Goal: Task Accomplishment & Management: Complete application form

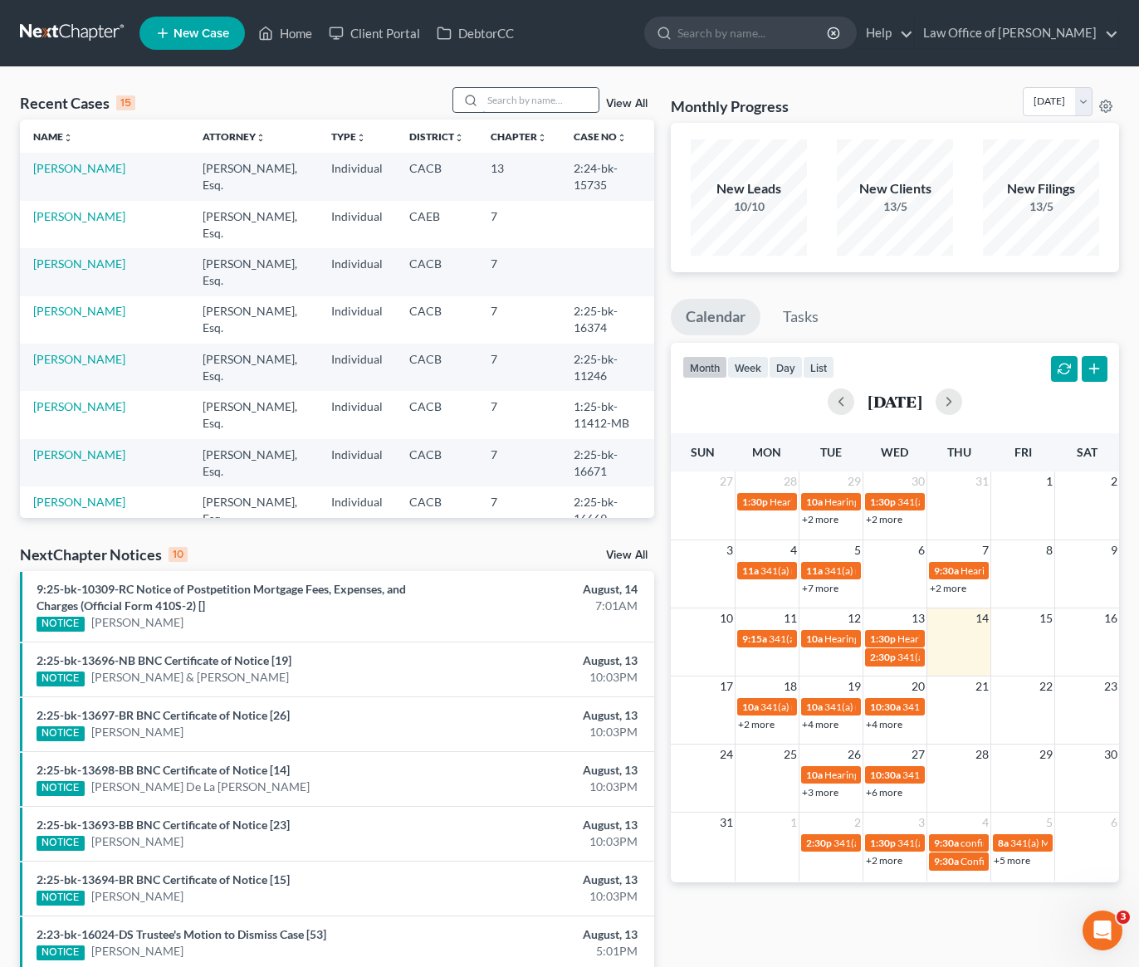
click at [532, 97] on input "search" at bounding box center [540, 100] width 116 height 24
type input "sona"
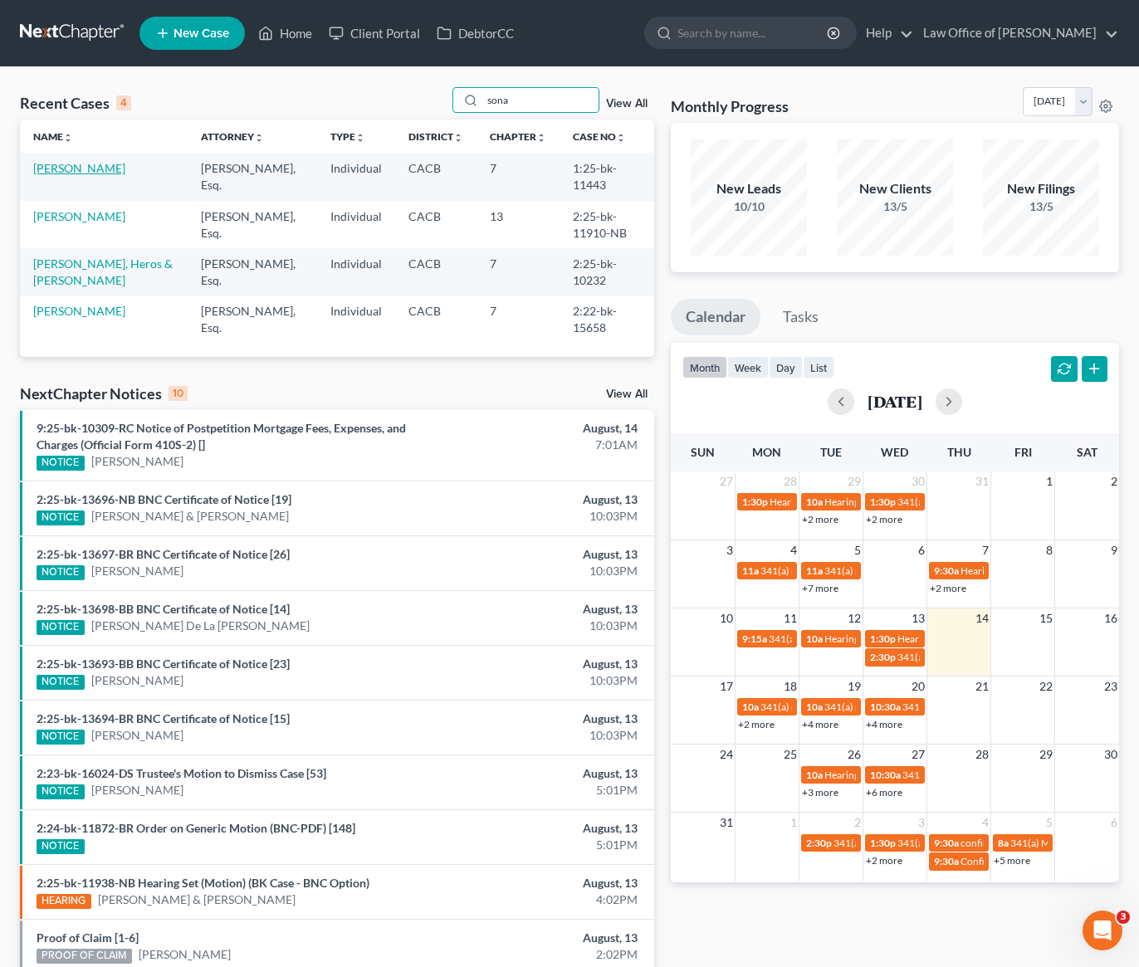
click at [68, 170] on link "[PERSON_NAME]" at bounding box center [79, 168] width 92 height 14
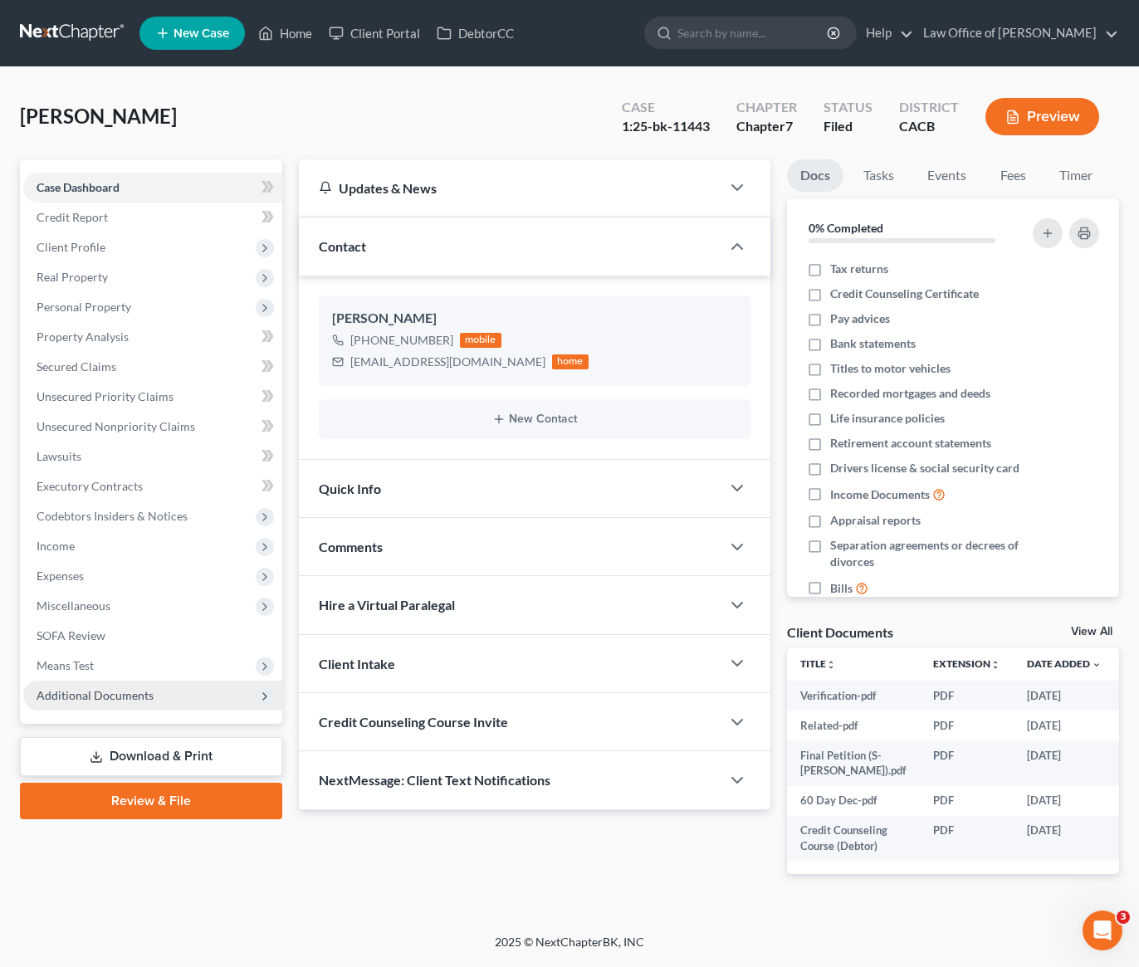
click at [107, 703] on span "Additional Documents" at bounding box center [152, 696] width 259 height 30
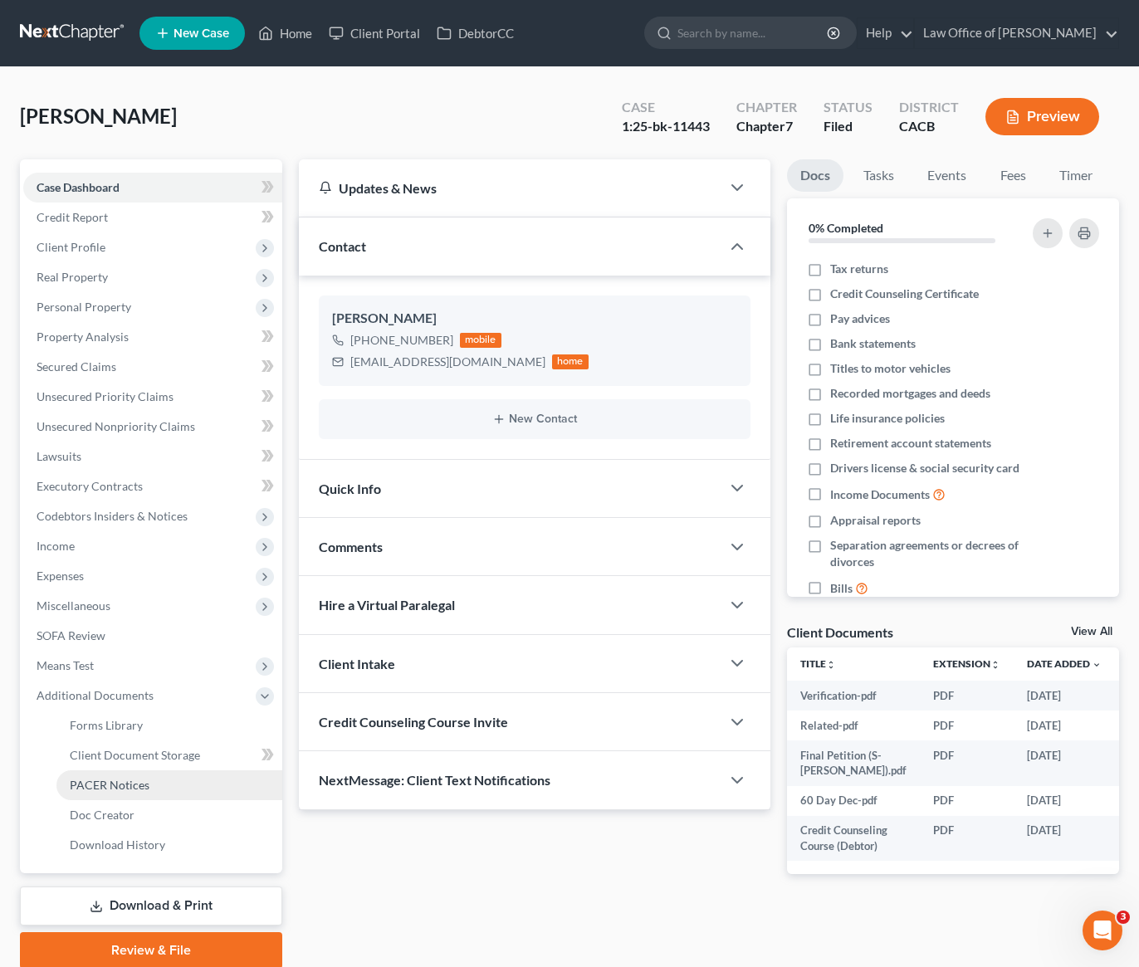
click at [120, 787] on span "PACER Notices" at bounding box center [110, 785] width 80 height 14
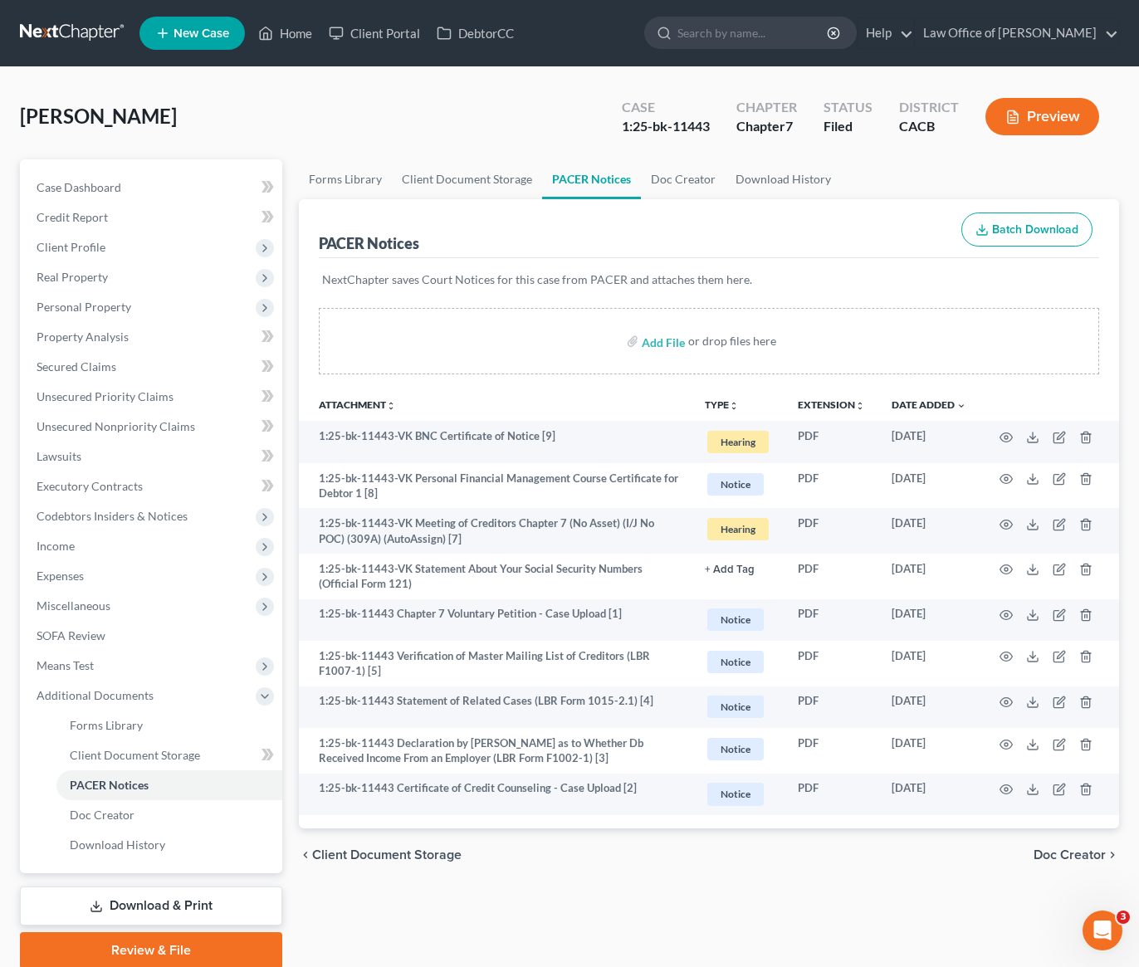
click at [69, 30] on link at bounding box center [73, 33] width 106 height 30
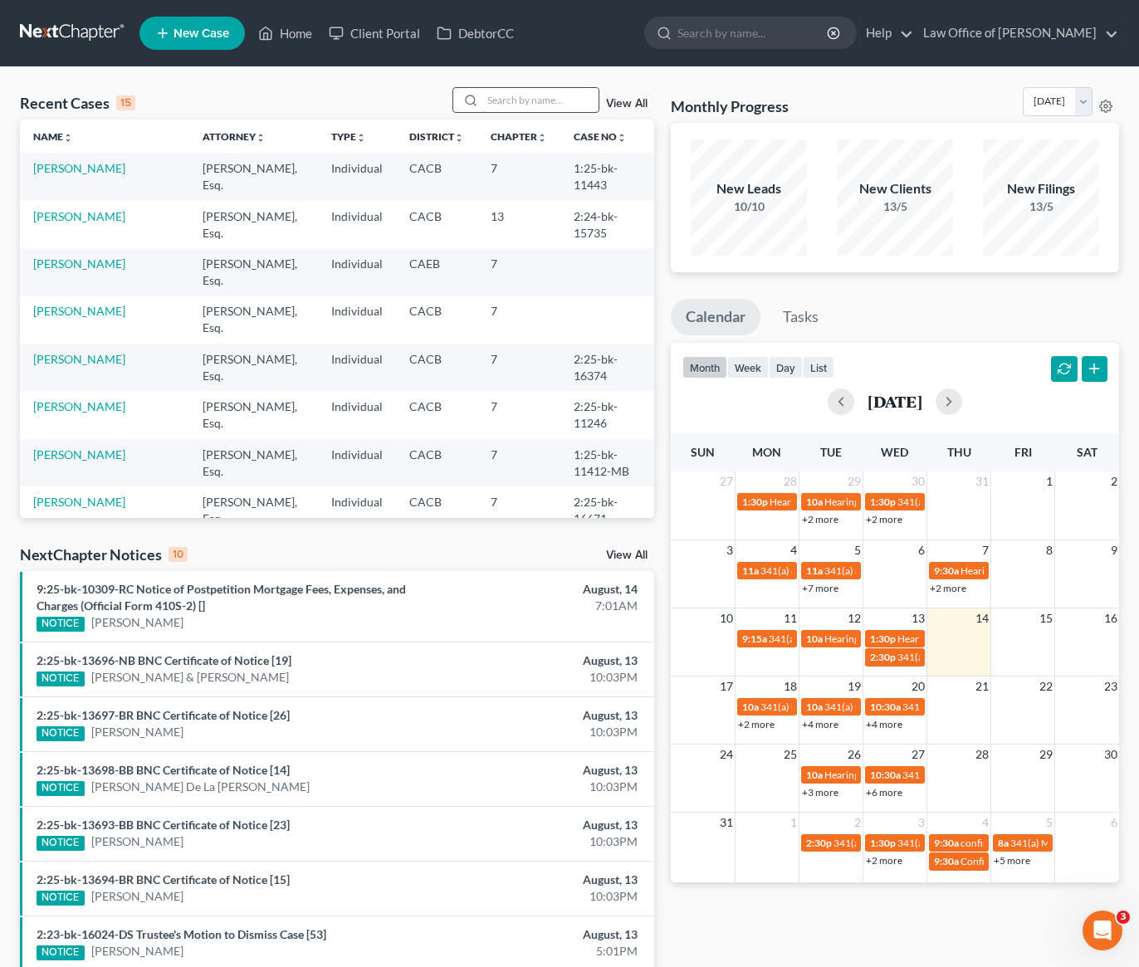
click at [551, 105] on input "search" at bounding box center [540, 100] width 116 height 24
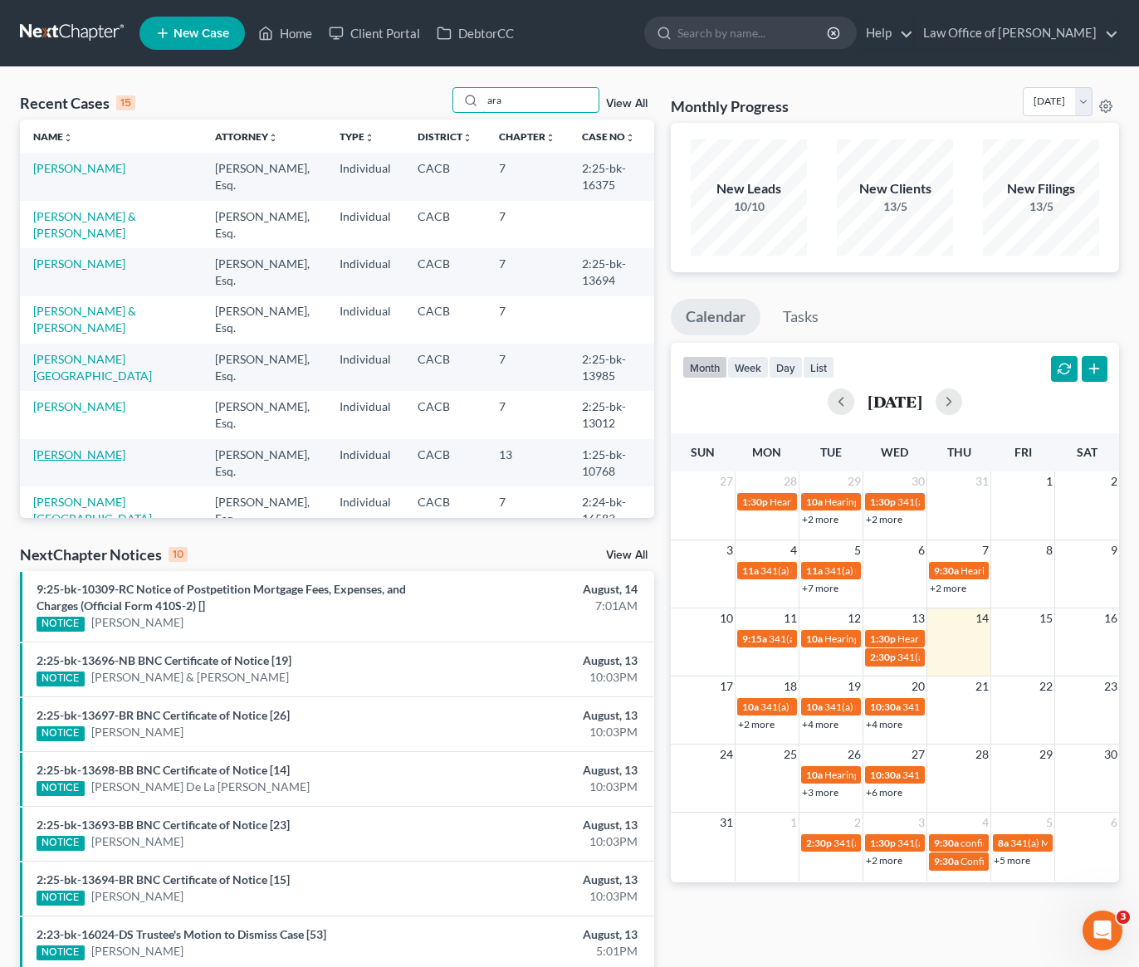
type input "ara"
click at [64, 458] on link "[PERSON_NAME]" at bounding box center [79, 454] width 92 height 14
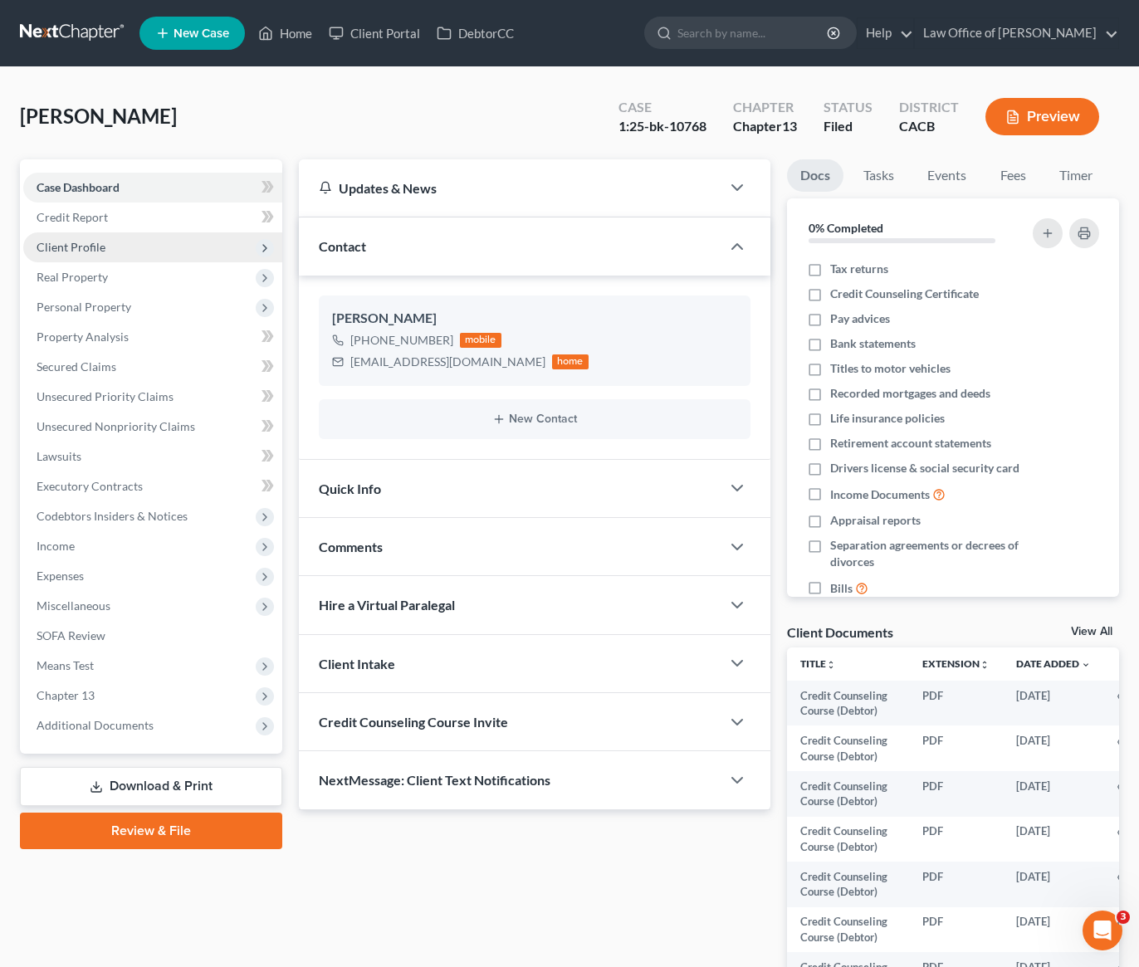
click at [90, 250] on span "Client Profile" at bounding box center [71, 247] width 69 height 14
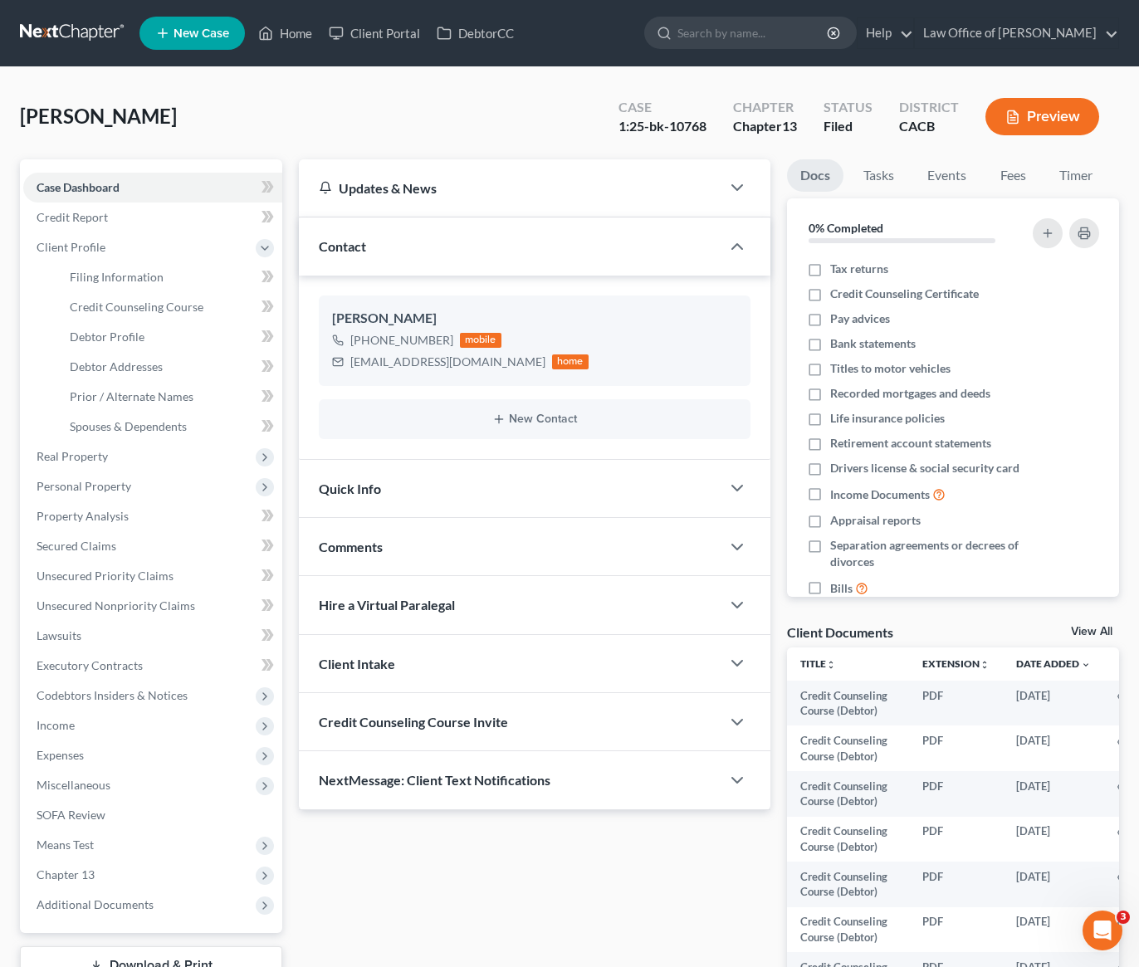
click at [328, 123] on div "Kaloustian, Ara Upgraded Case 1:25-bk-10768 Chapter Chapter 13 Status Filed Dis…" at bounding box center [569, 123] width 1099 height 72
drag, startPoint x: 144, startPoint y: 119, endPoint x: 134, endPoint y: 111, distance: 11.8
click at [134, 111] on span "Kaloustian, Ara" at bounding box center [98, 116] width 157 height 24
click at [211, 129] on div "Kaloustian, Ara Upgraded Case 1:25-bk-10768 Chapter Chapter 13 Status Filed Dis…" at bounding box center [569, 123] width 1099 height 72
drag, startPoint x: 164, startPoint y: 111, endPoint x: 52, endPoint y: 110, distance: 112.1
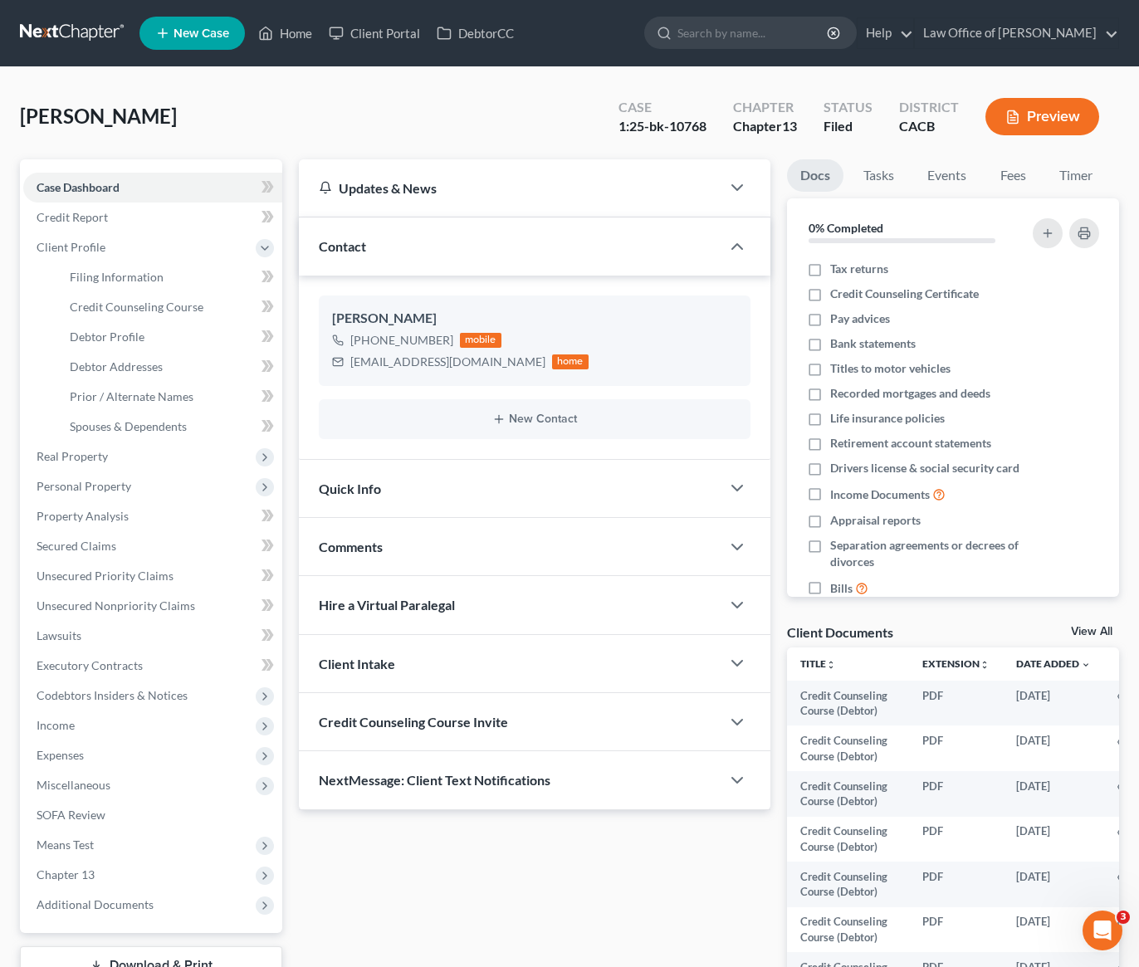
click at [52, 110] on div "Kaloustian, Ara Upgraded Case 1:25-bk-10768 Chapter Chapter 13 Status Filed Dis…" at bounding box center [569, 123] width 1099 height 72
click at [273, 125] on div "Kaloustian, Ara Upgraded Case 1:25-bk-10768 Chapter Chapter 13 Status Filed Dis…" at bounding box center [569, 123] width 1099 height 72
drag, startPoint x: 180, startPoint y: 119, endPoint x: 81, endPoint y: 115, distance: 99.7
click at [81, 116] on div "Kaloustian, Ara Upgraded Case 1:25-bk-10768 Chapter Chapter 13 Status Filed Dis…" at bounding box center [569, 123] width 1099 height 72
click at [213, 129] on div "Kaloustian, Ara Upgraded Case 1:25-bk-10768 Chapter Chapter 13 Status Filed Dis…" at bounding box center [569, 123] width 1099 height 72
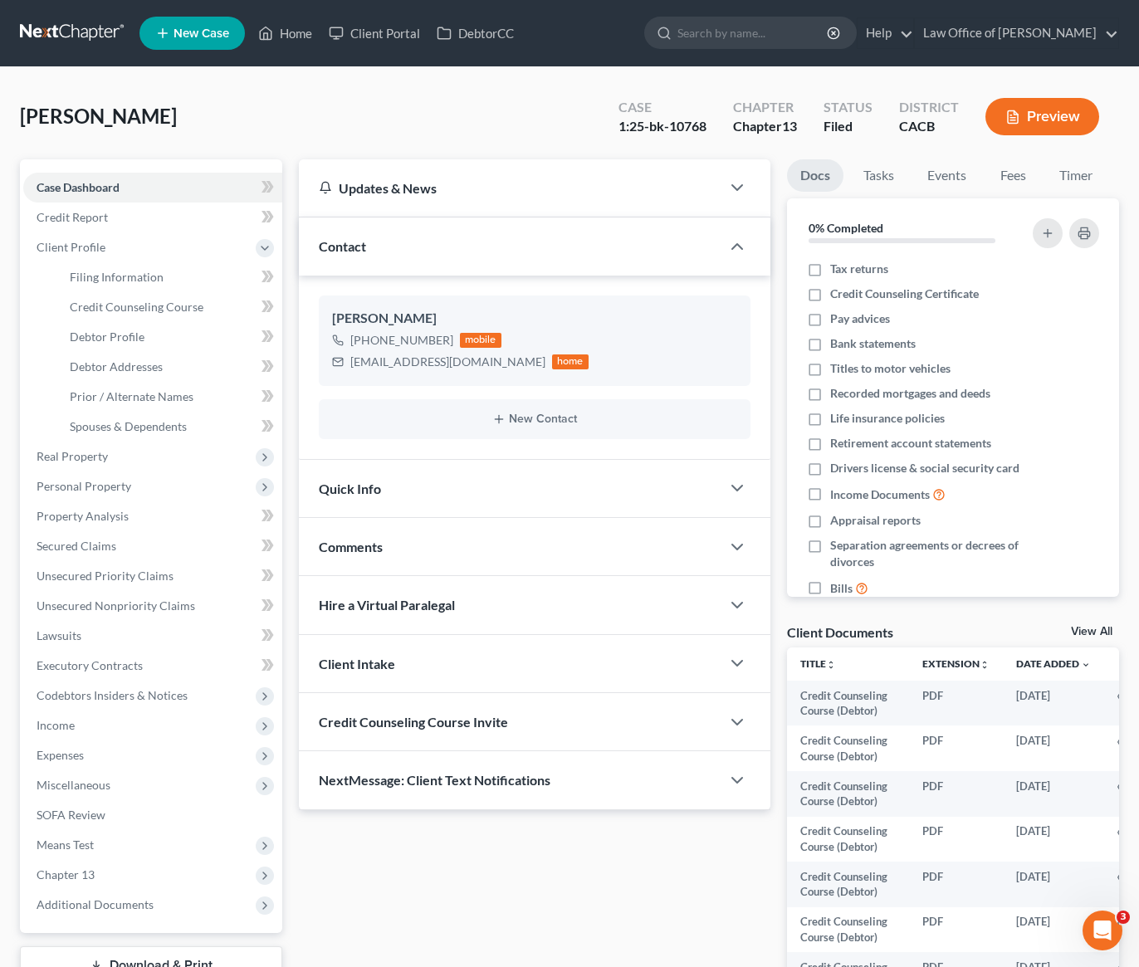
click at [330, 110] on div "Kaloustian, Ara Upgraded Case 1:25-bk-10768 Chapter Chapter 13 Status Filed Dis…" at bounding box center [569, 123] width 1099 height 72
click at [66, 34] on link at bounding box center [73, 33] width 106 height 30
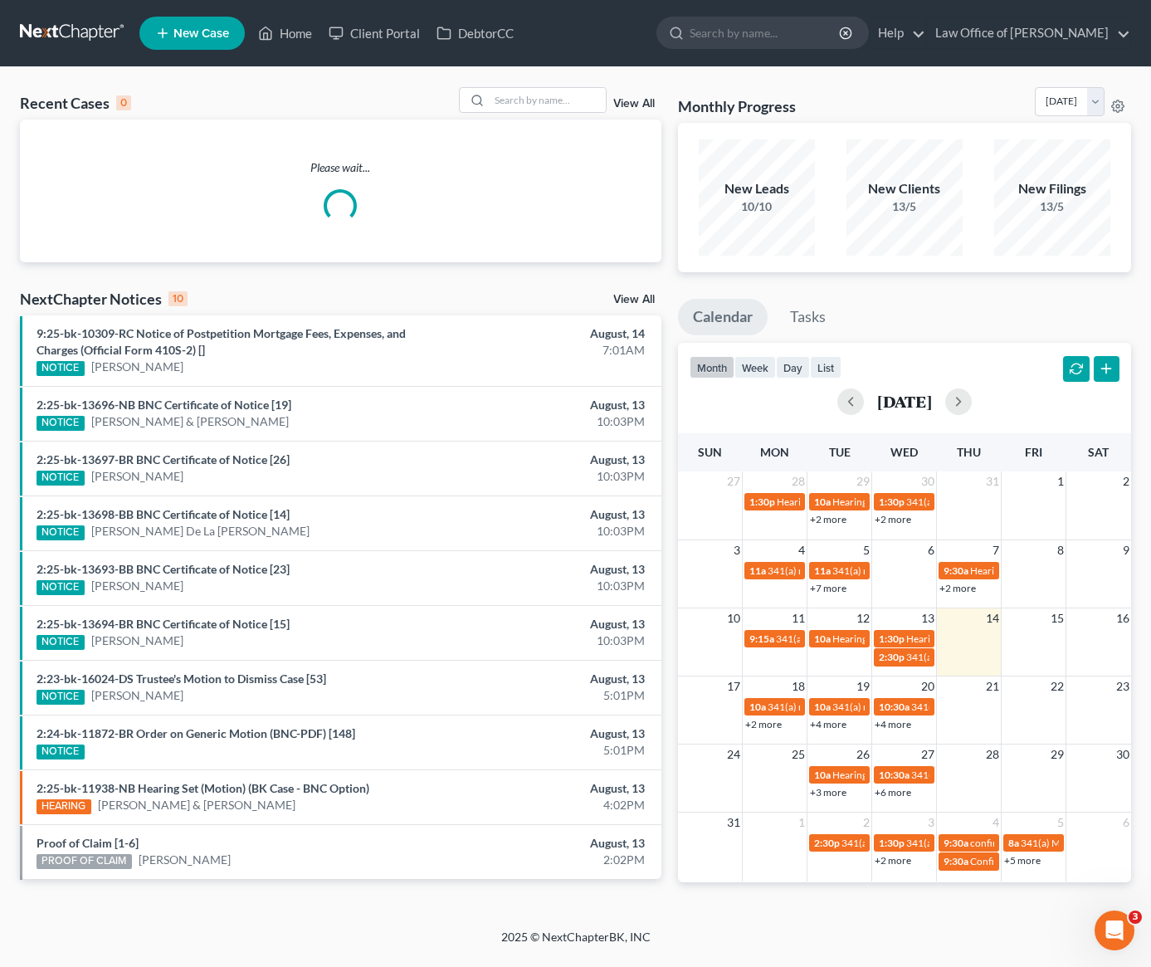
click at [590, 46] on ul "New Case Home Client Portal DebtorCC - No Result - See all results Or Press Ent…" at bounding box center [635, 33] width 992 height 43
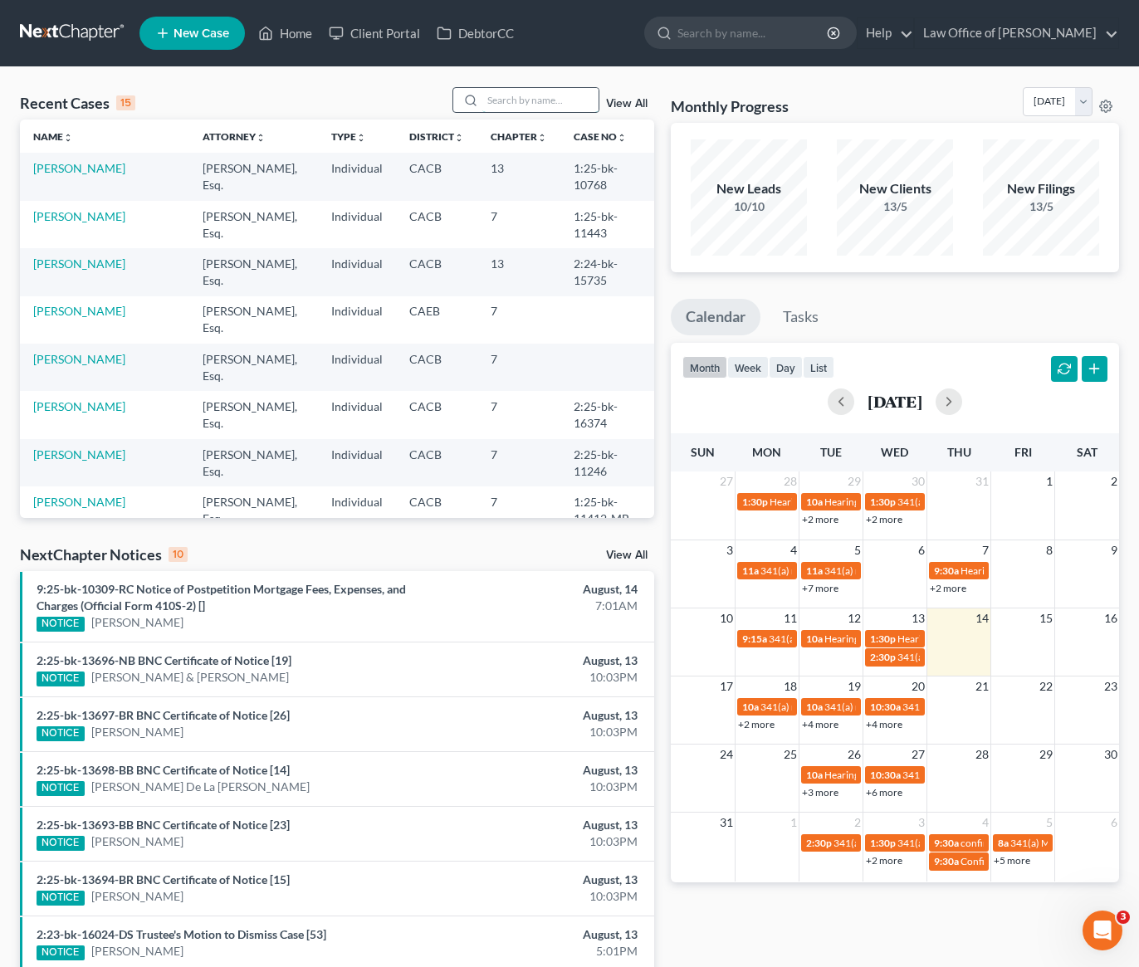
click at [521, 102] on input "search" at bounding box center [540, 100] width 116 height 24
type input "andre"
click at [192, 82] on div "Recent Cases 9 andre View All Name unfold_more expand_more expand_less Attorney…" at bounding box center [569, 624] width 1139 height 1114
click at [191, 35] on span "New Case" at bounding box center [201, 33] width 56 height 12
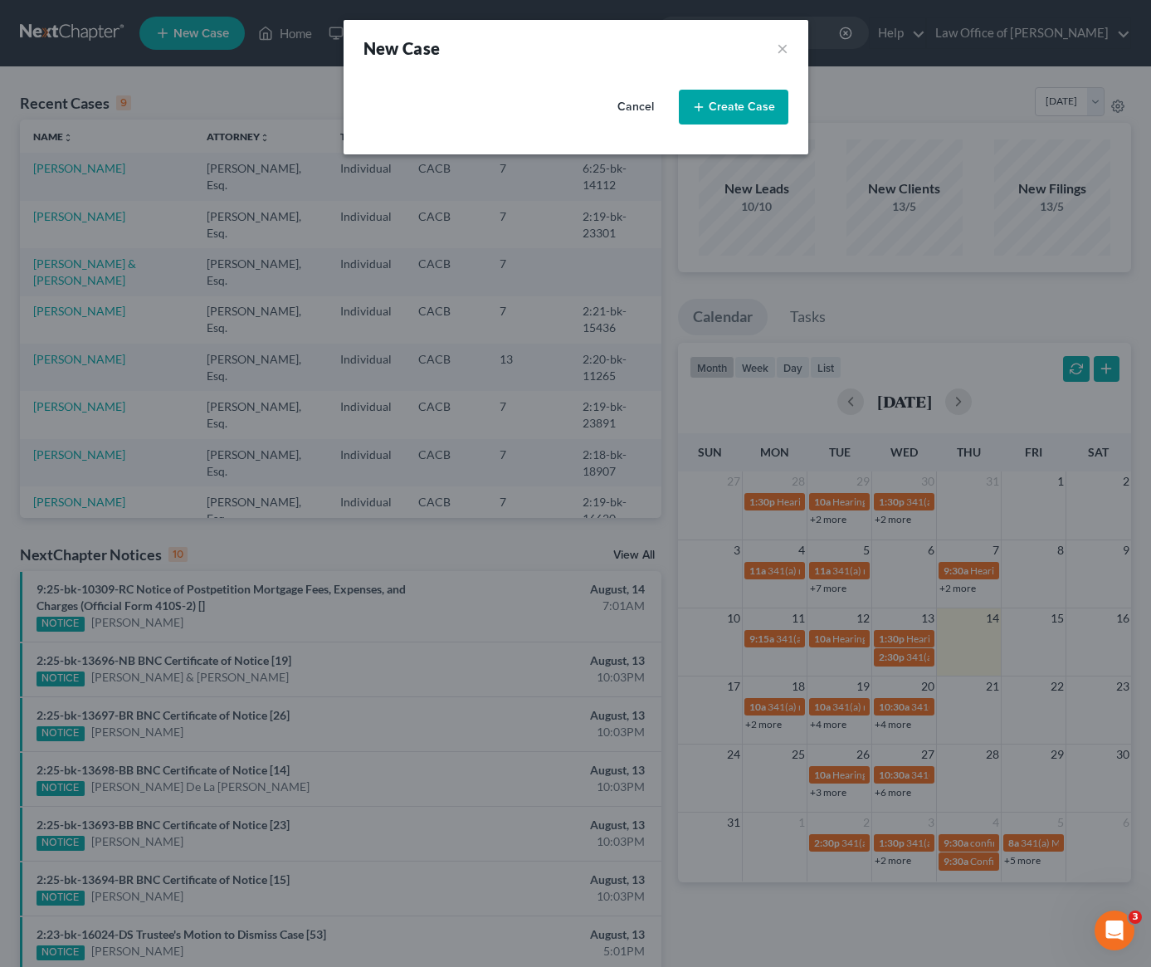
select select "7"
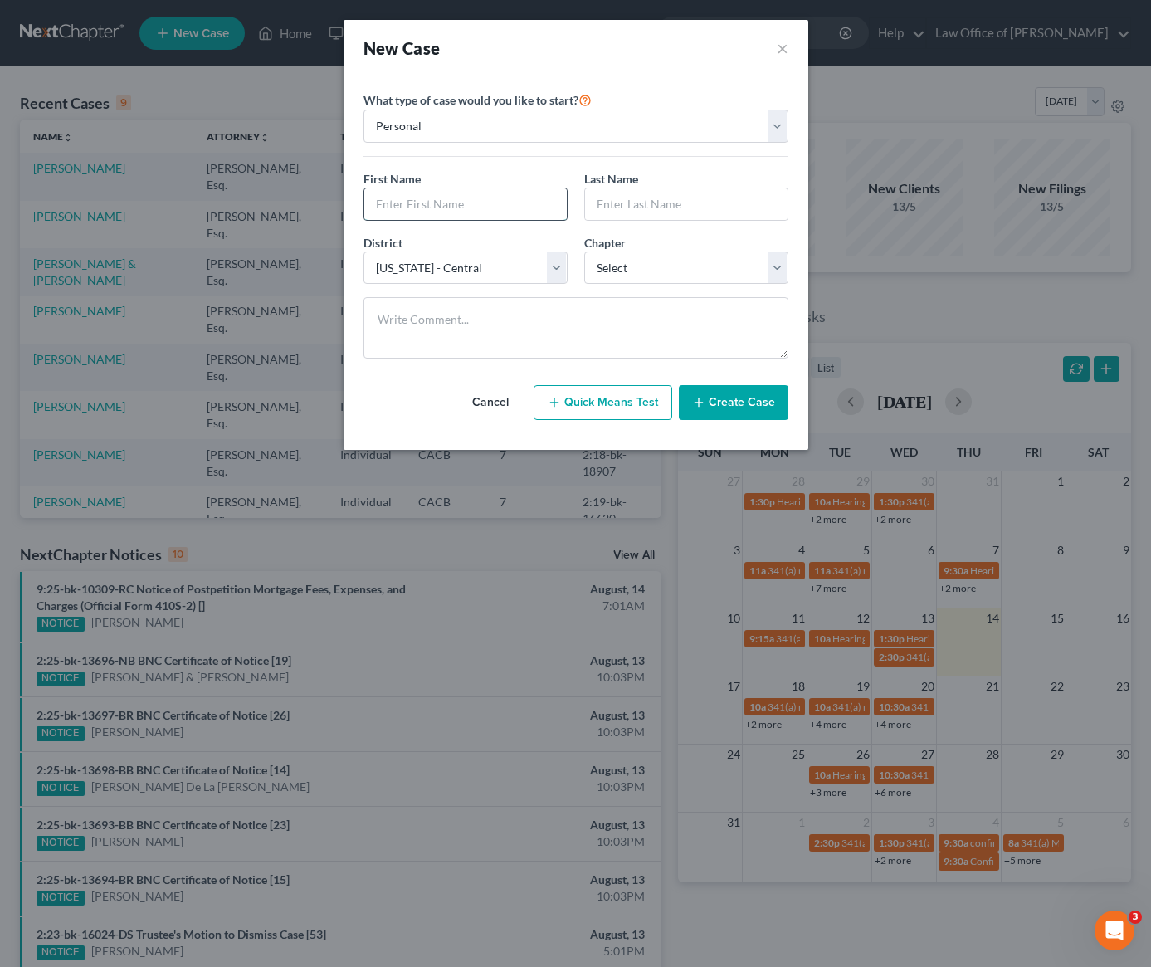
click at [464, 200] on input "text" at bounding box center [465, 204] width 203 height 32
type input "A"
click at [711, 355] on textarea at bounding box center [576, 327] width 425 height 61
click at [481, 399] on button "Cancel" at bounding box center [490, 402] width 73 height 33
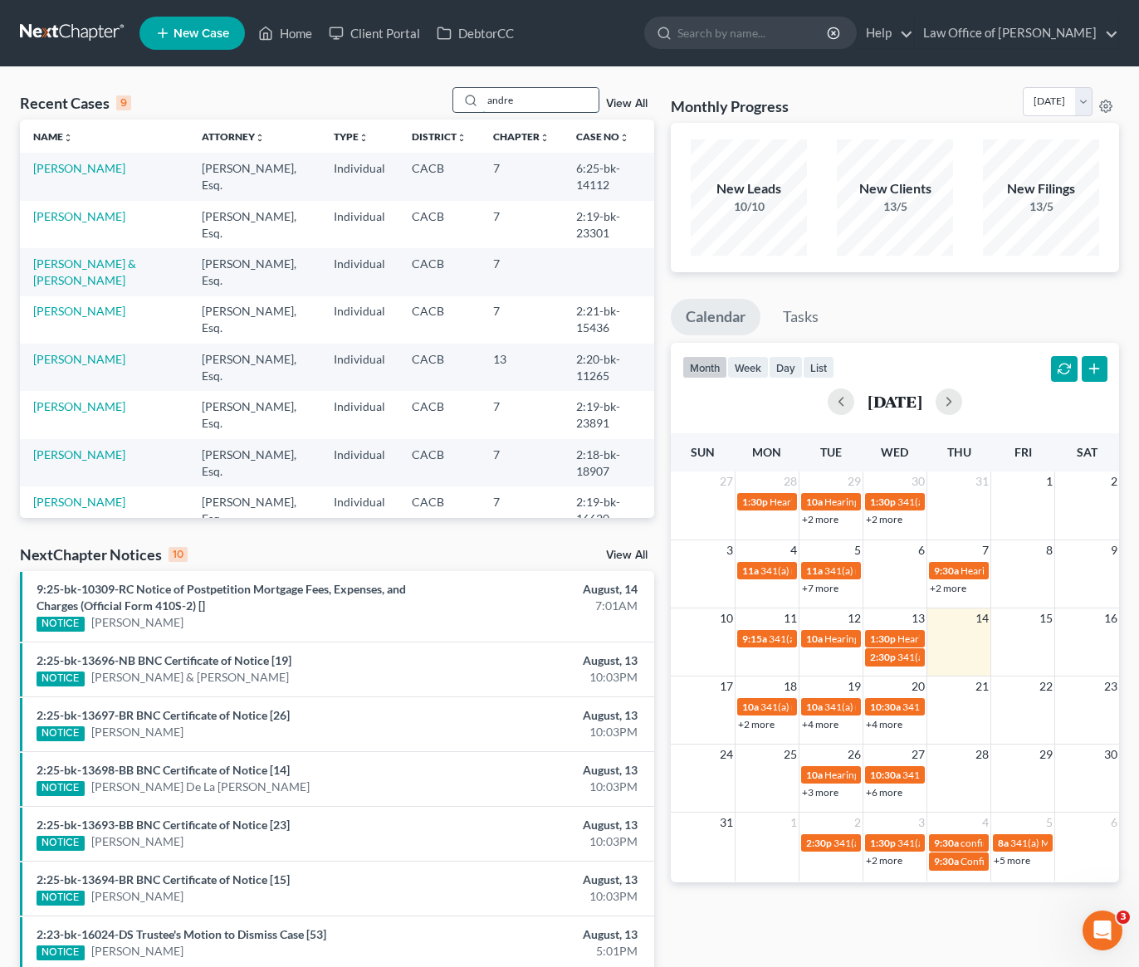
click at [532, 101] on input "andre" at bounding box center [540, 100] width 116 height 24
type input "andrey"
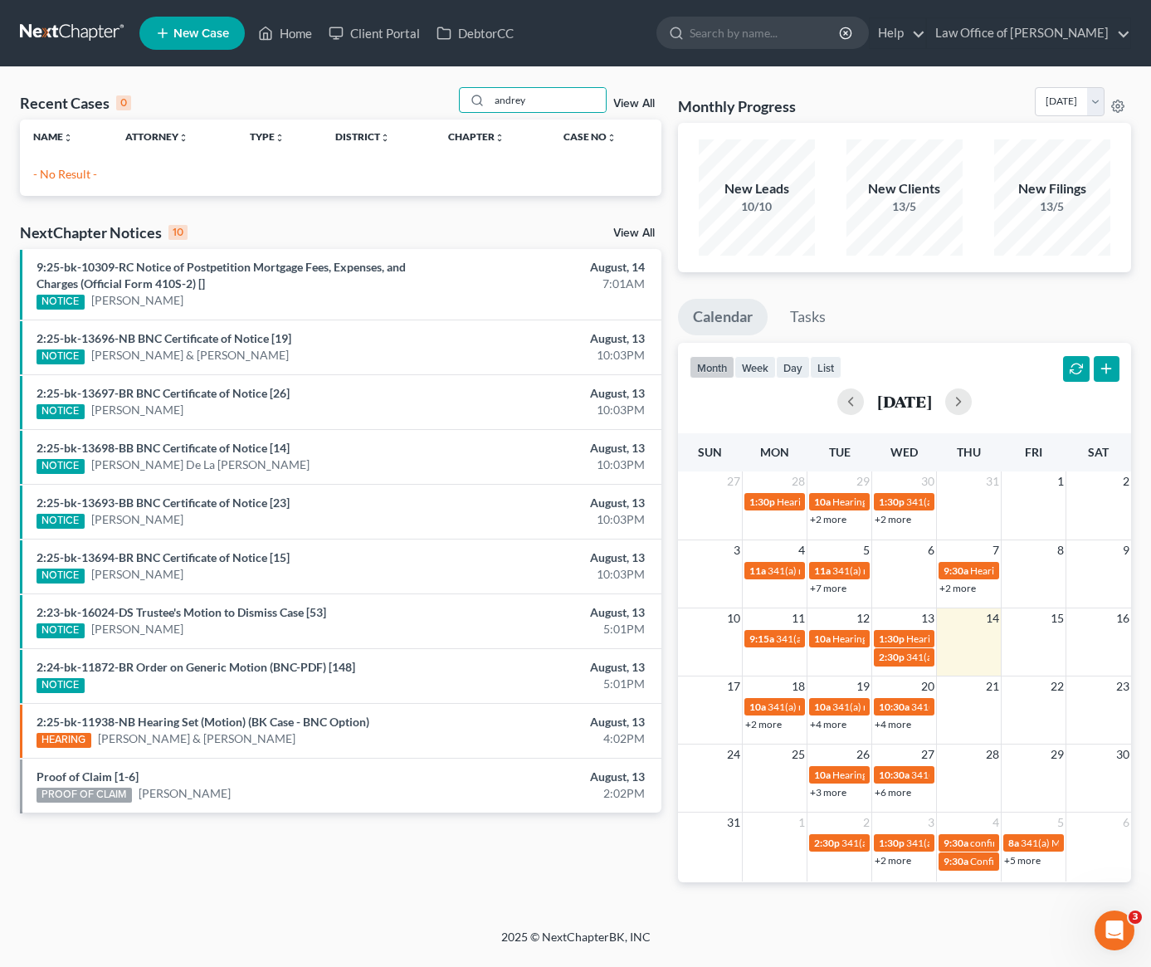
click at [186, 38] on span "New Case" at bounding box center [201, 33] width 56 height 12
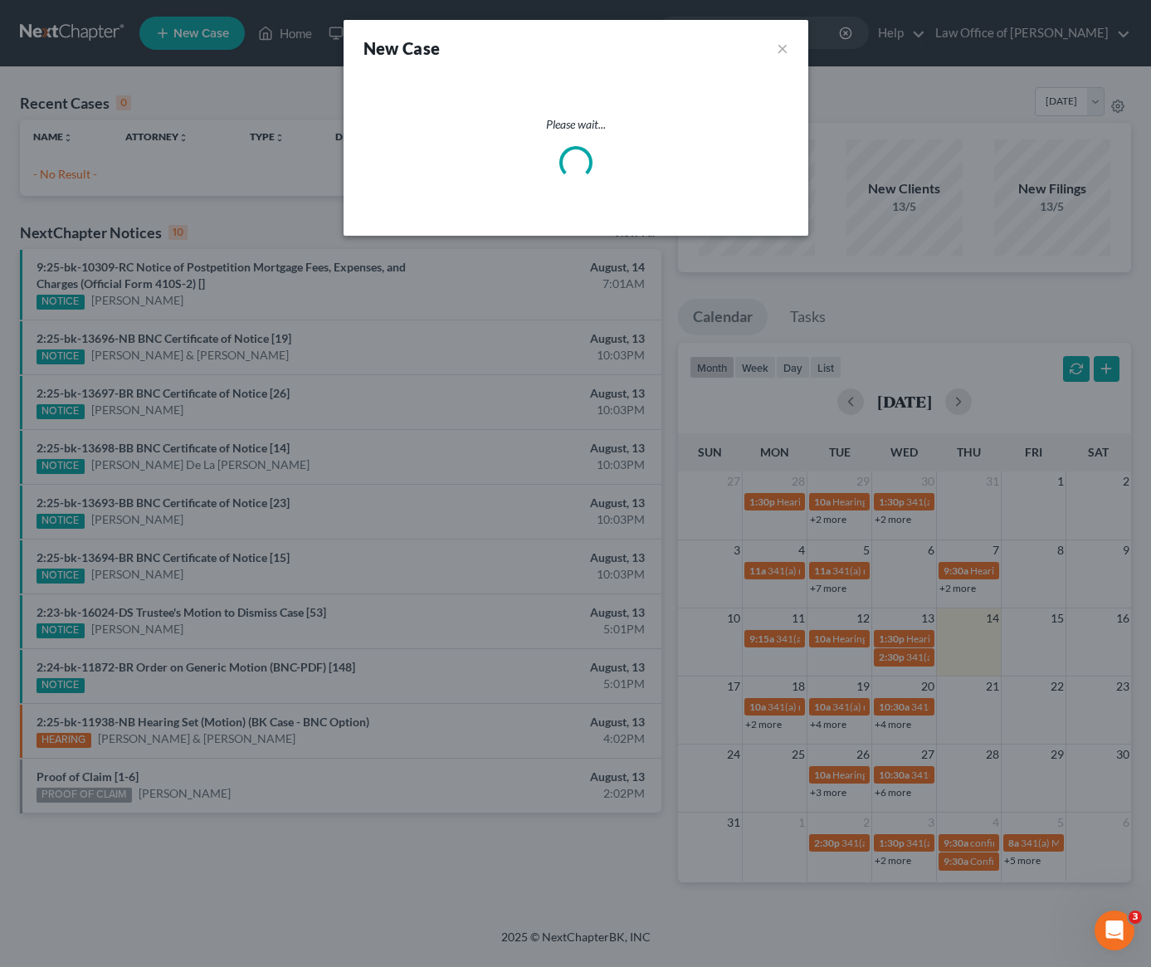
select select "7"
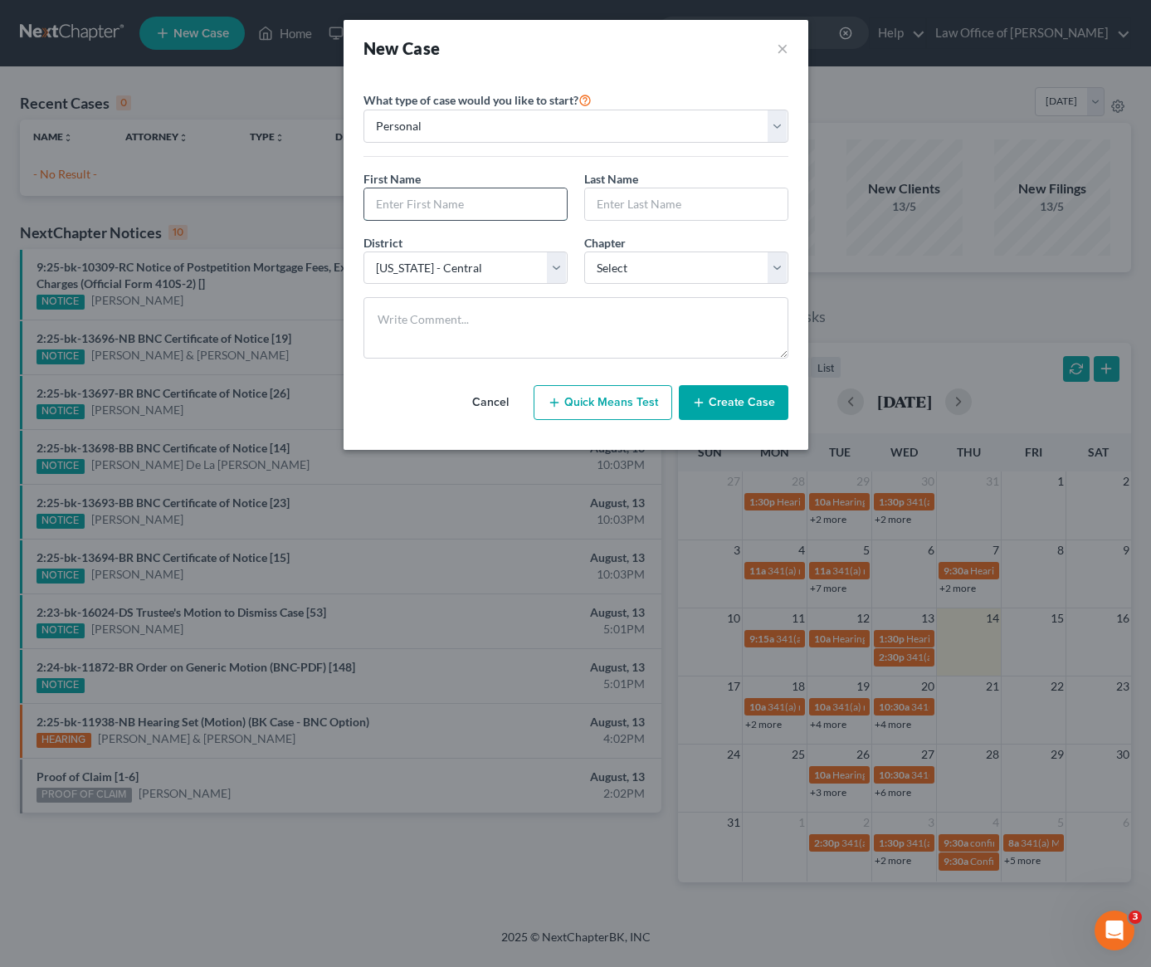
click at [501, 208] on input "text" at bounding box center [465, 204] width 203 height 32
type input "Andrey"
click at [649, 203] on input "text" at bounding box center [686, 204] width 203 height 32
type input "Ott"
click at [639, 271] on select "Select 7 11 12 13" at bounding box center [686, 268] width 204 height 33
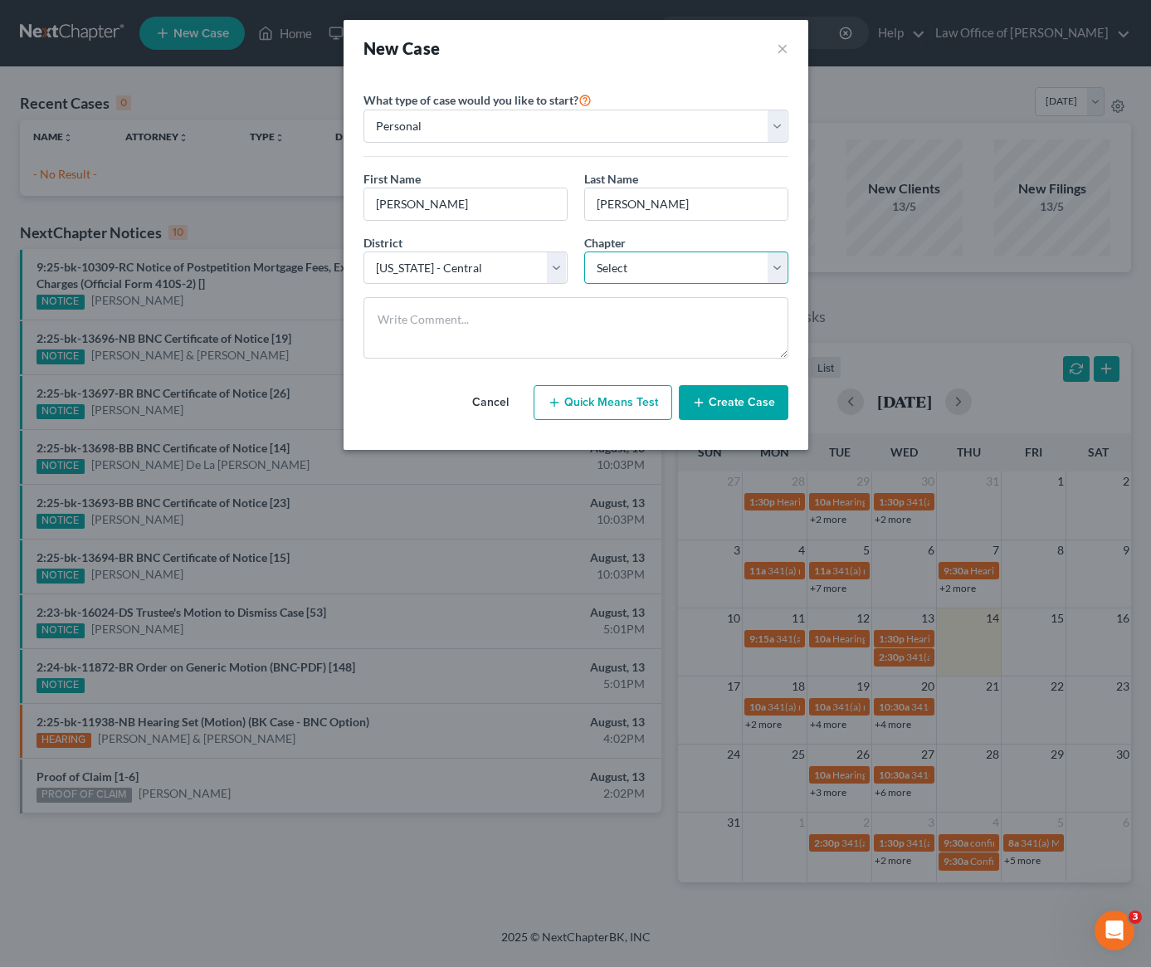
select select "0"
click at [721, 406] on button "Create Case" at bounding box center [734, 402] width 110 height 35
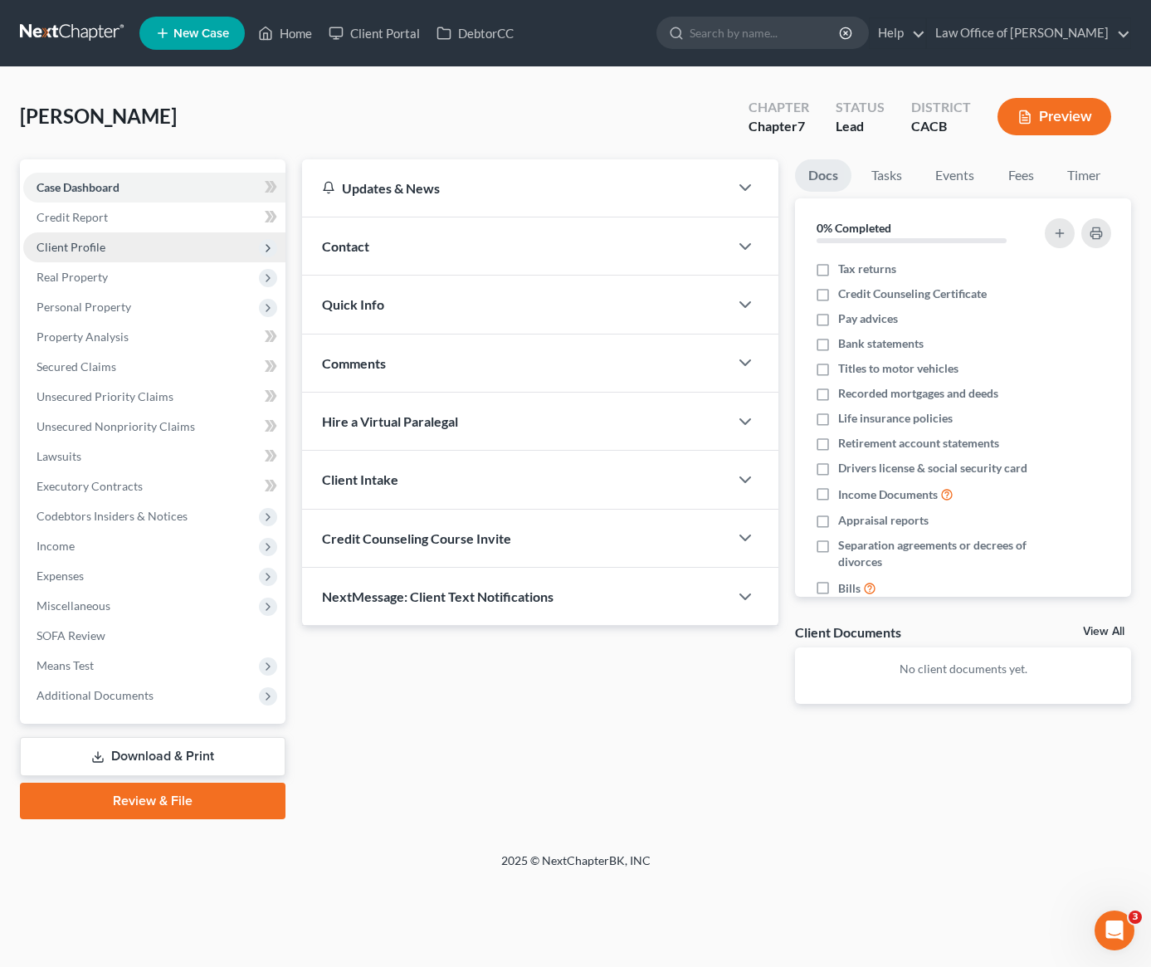
click at [88, 242] on span "Client Profile" at bounding box center [71, 247] width 69 height 14
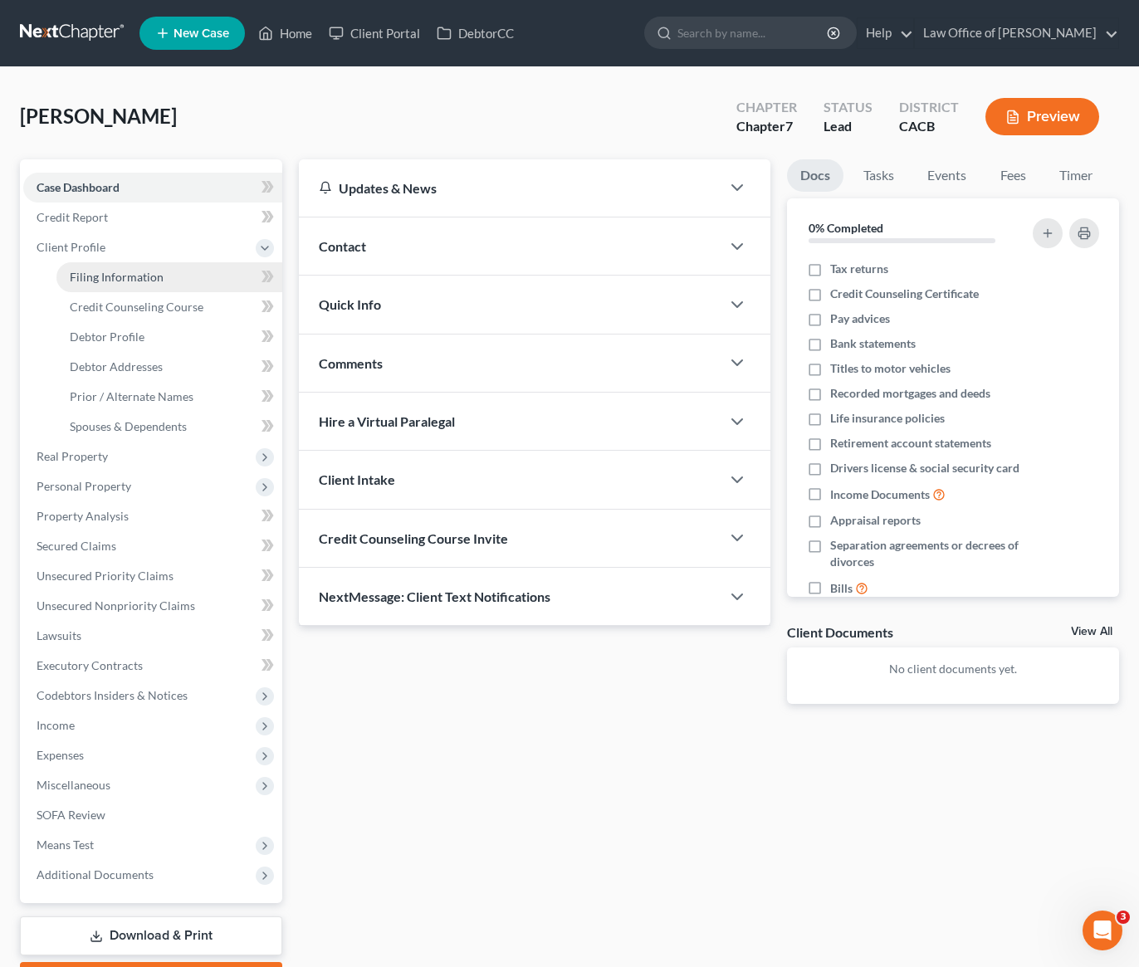
click at [100, 276] on span "Filing Information" at bounding box center [117, 277] width 94 height 14
select select "1"
select select "0"
select select "7"
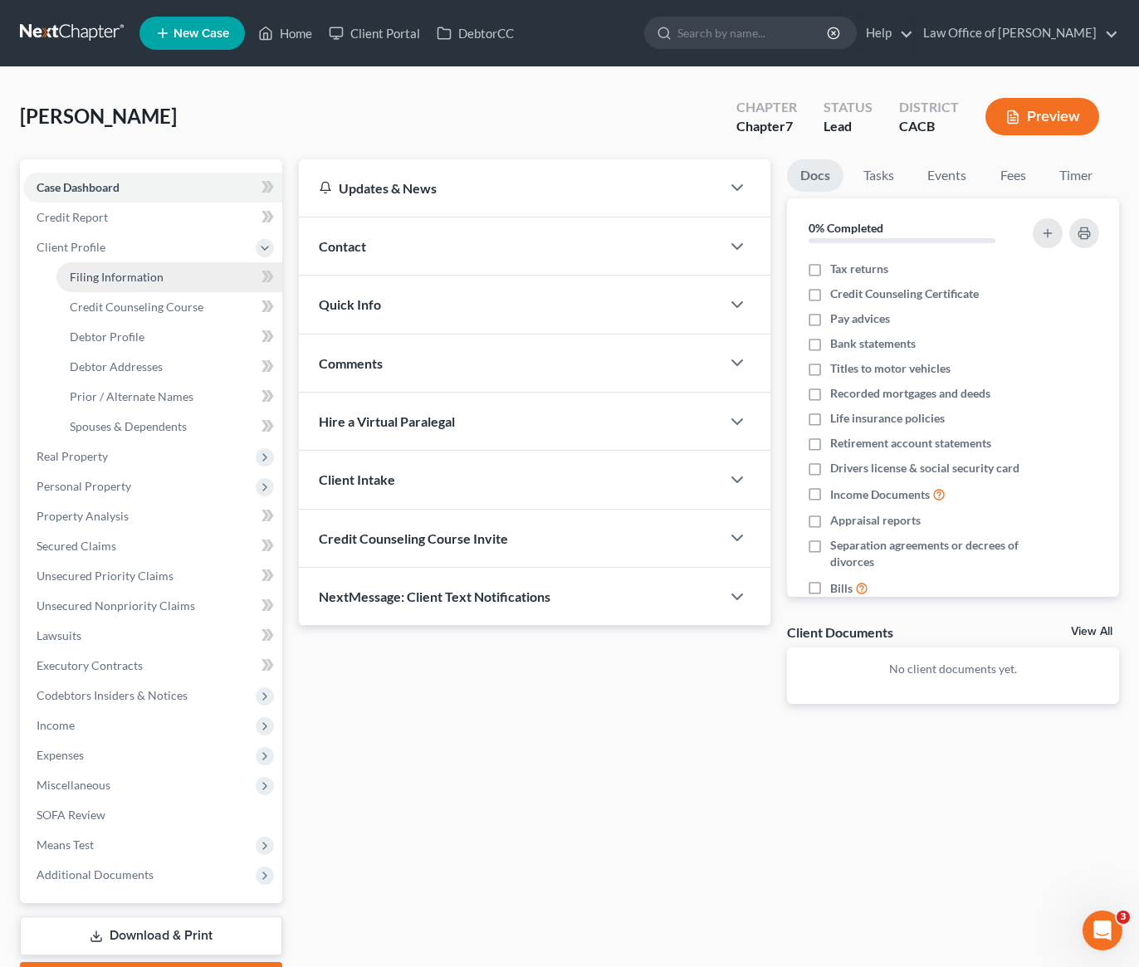
select select "4"
select select "0"
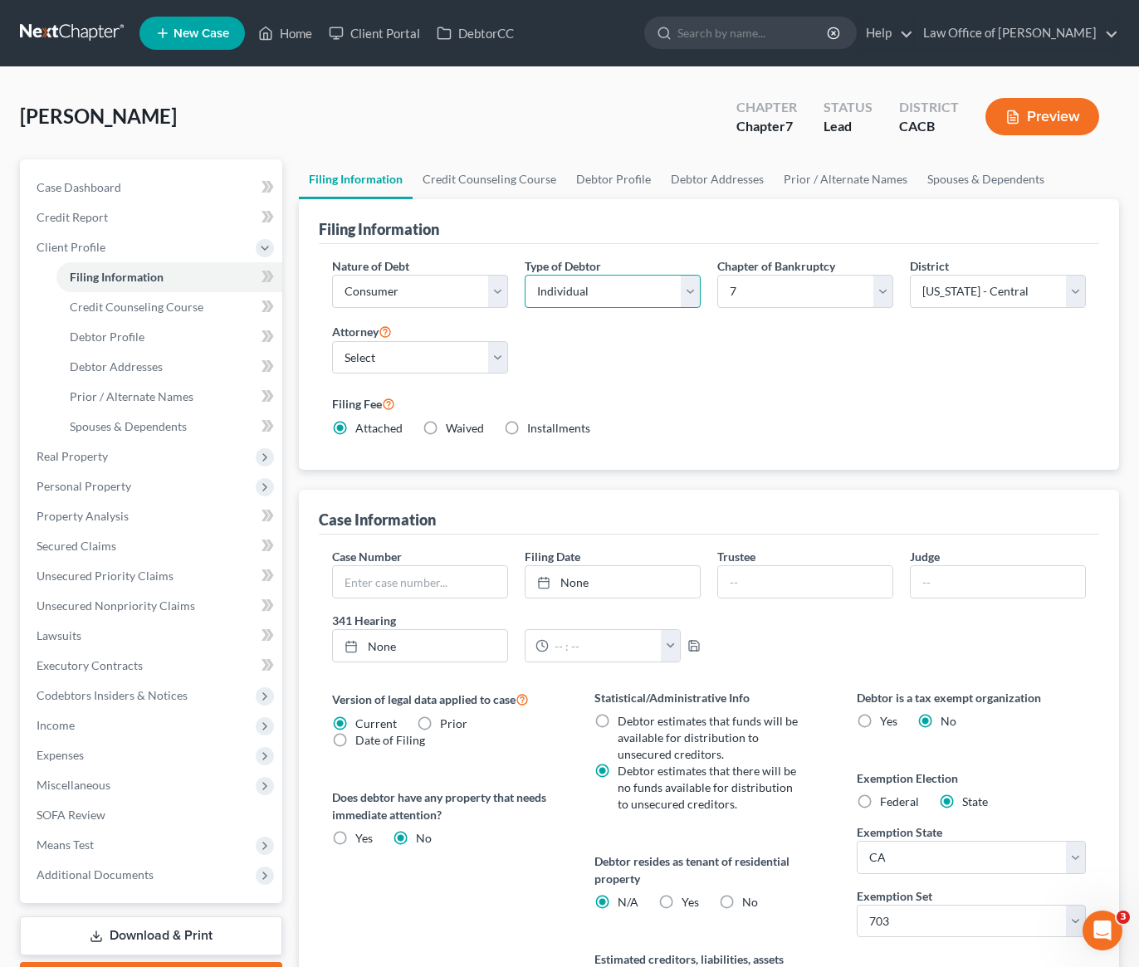
click at [564, 284] on select "Select Individual Joint" at bounding box center [613, 291] width 176 height 33
select select "1"
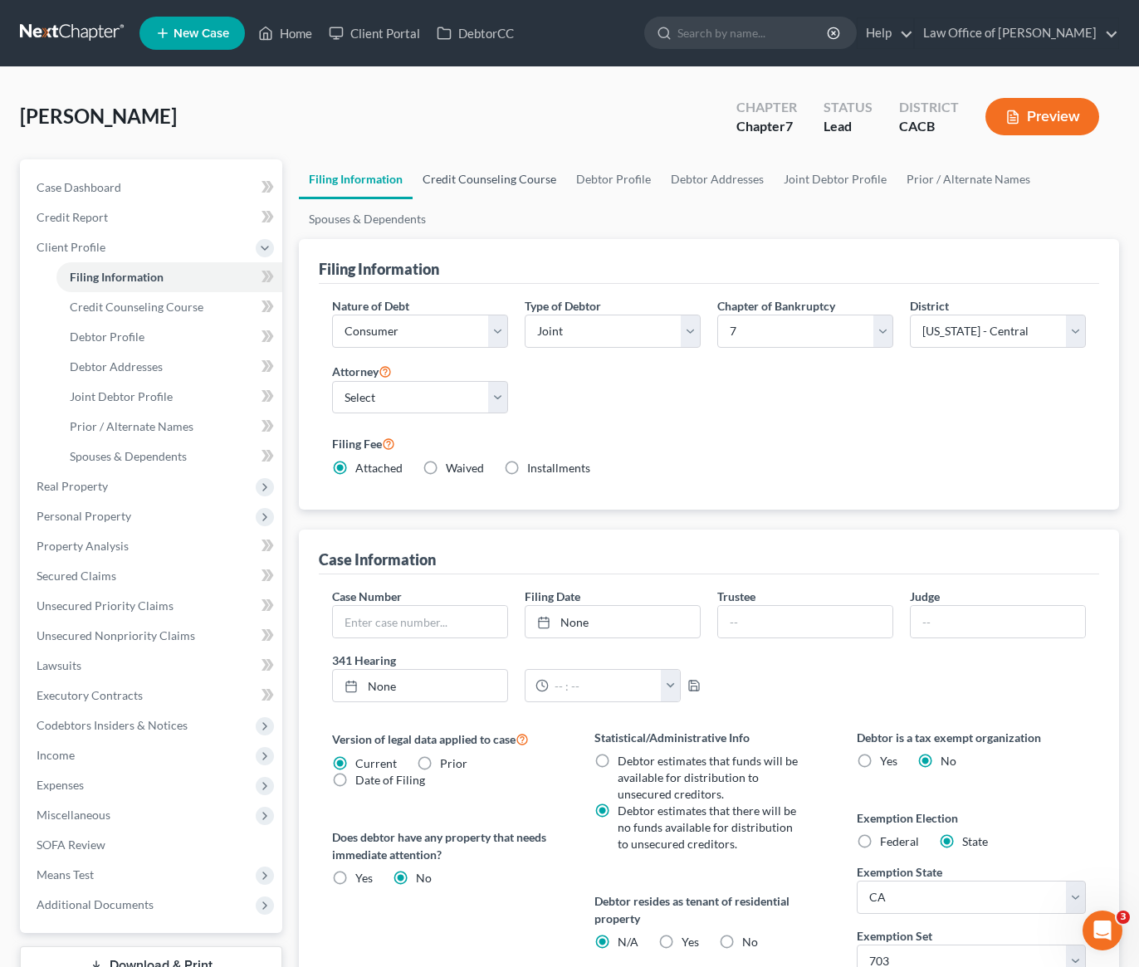
click at [486, 181] on link "Credit Counseling Course" at bounding box center [490, 179] width 154 height 40
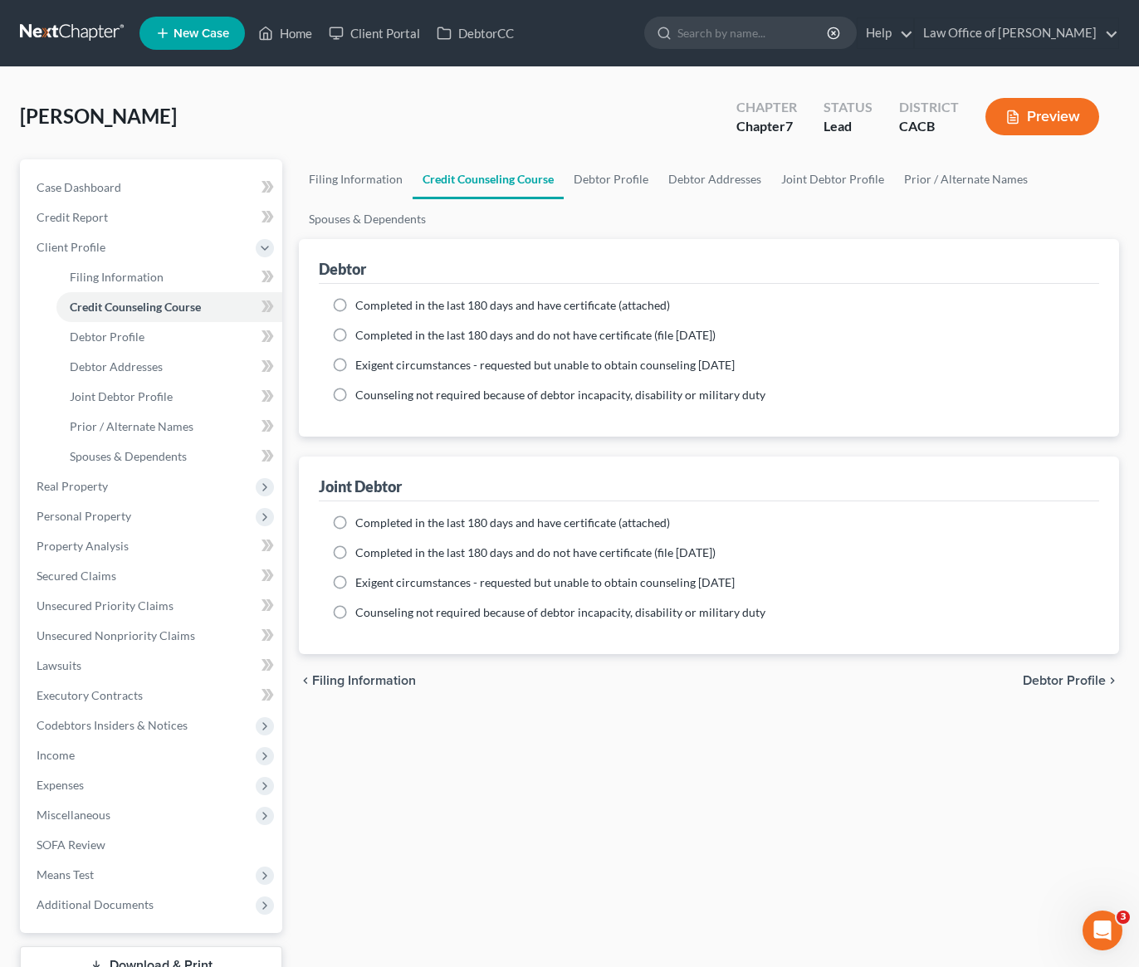
click at [355, 306] on label "Completed in the last 180 days and have certificate (attached)" at bounding box center [512, 305] width 315 height 17
click at [362, 306] on input "Completed in the last 180 days and have certificate (attached)" at bounding box center [367, 302] width 11 height 11
radio input "true"
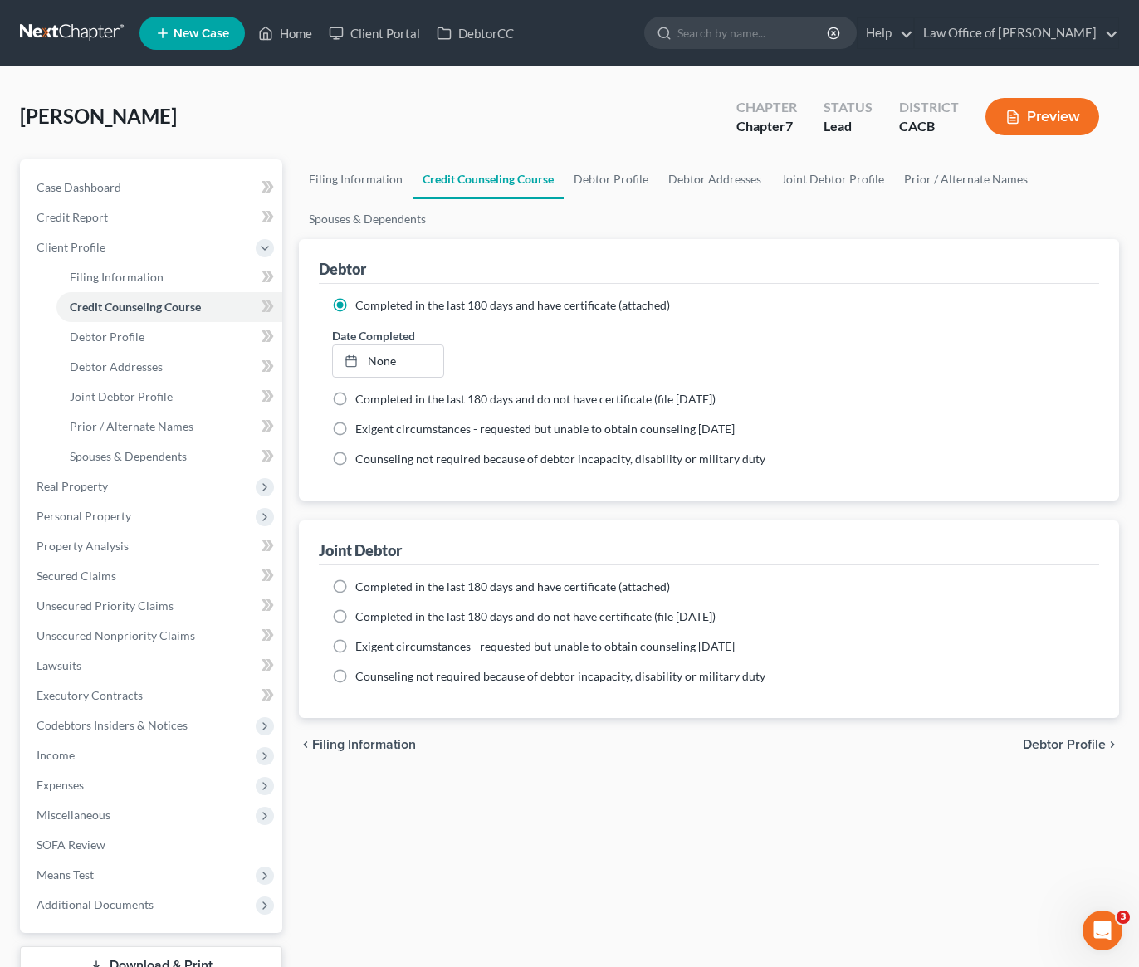
click at [355, 590] on label "Completed in the last 180 days and have certificate (attached)" at bounding box center [512, 587] width 315 height 17
click at [362, 589] on input "Completed in the last 180 days and have certificate (attached)" at bounding box center [367, 584] width 11 height 11
radio input "true"
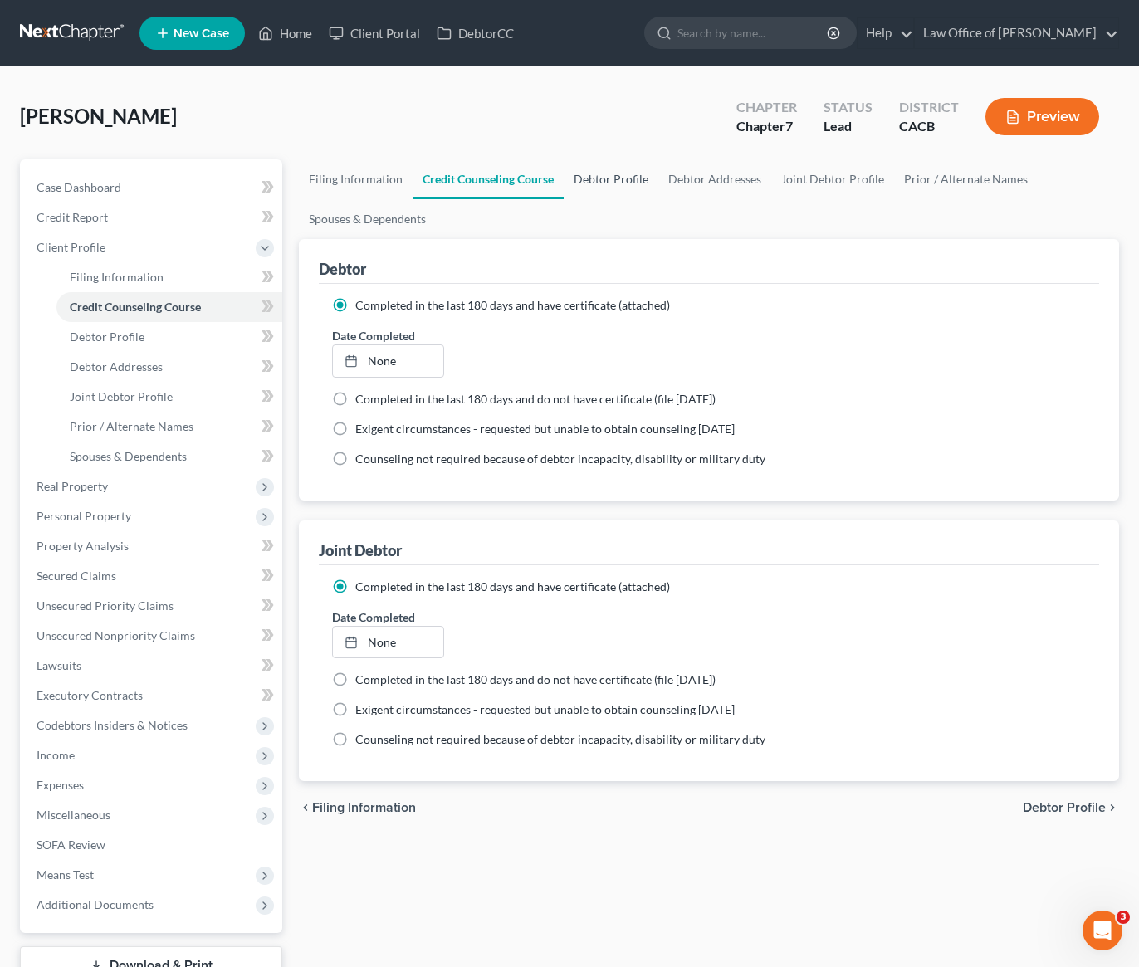
click at [599, 183] on link "Debtor Profile" at bounding box center [611, 179] width 95 height 40
select select "1"
select select "0"
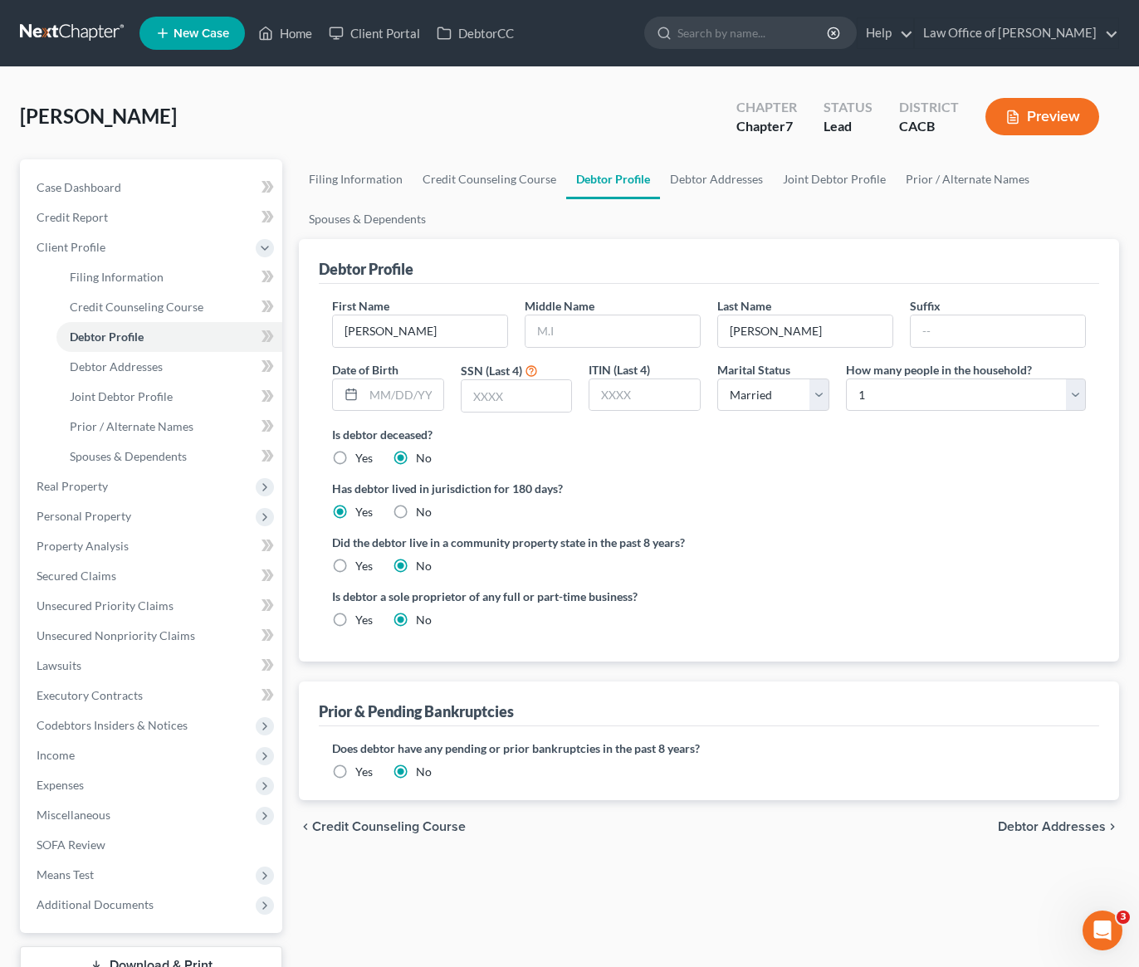
click at [355, 569] on label "Yes" at bounding box center [363, 566] width 17 height 17
click at [362, 569] on input "Yes" at bounding box center [367, 563] width 11 height 11
radio input "true"
radio input "false"
click at [388, 397] on input "text" at bounding box center [404, 395] width 80 height 32
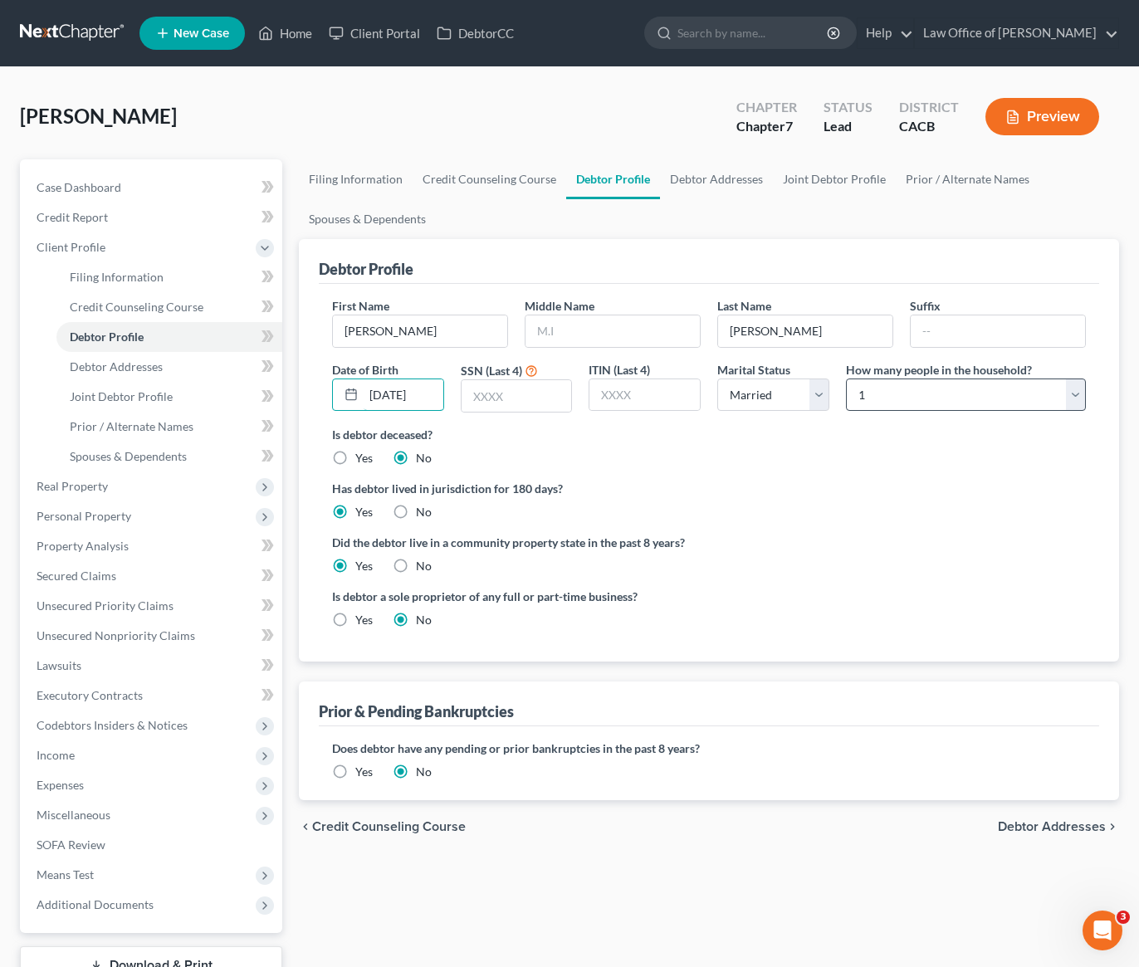
type input "07/16/1961"
click at [946, 400] on select "Select 1 2 3 4 5 6 7 8 9 10 11 12 13 14 15 16 17 18 19 20" at bounding box center [966, 395] width 240 height 33
select select "1"
click at [627, 393] on input "text" at bounding box center [644, 395] width 110 height 32
click at [510, 398] on input "text" at bounding box center [517, 396] width 110 height 32
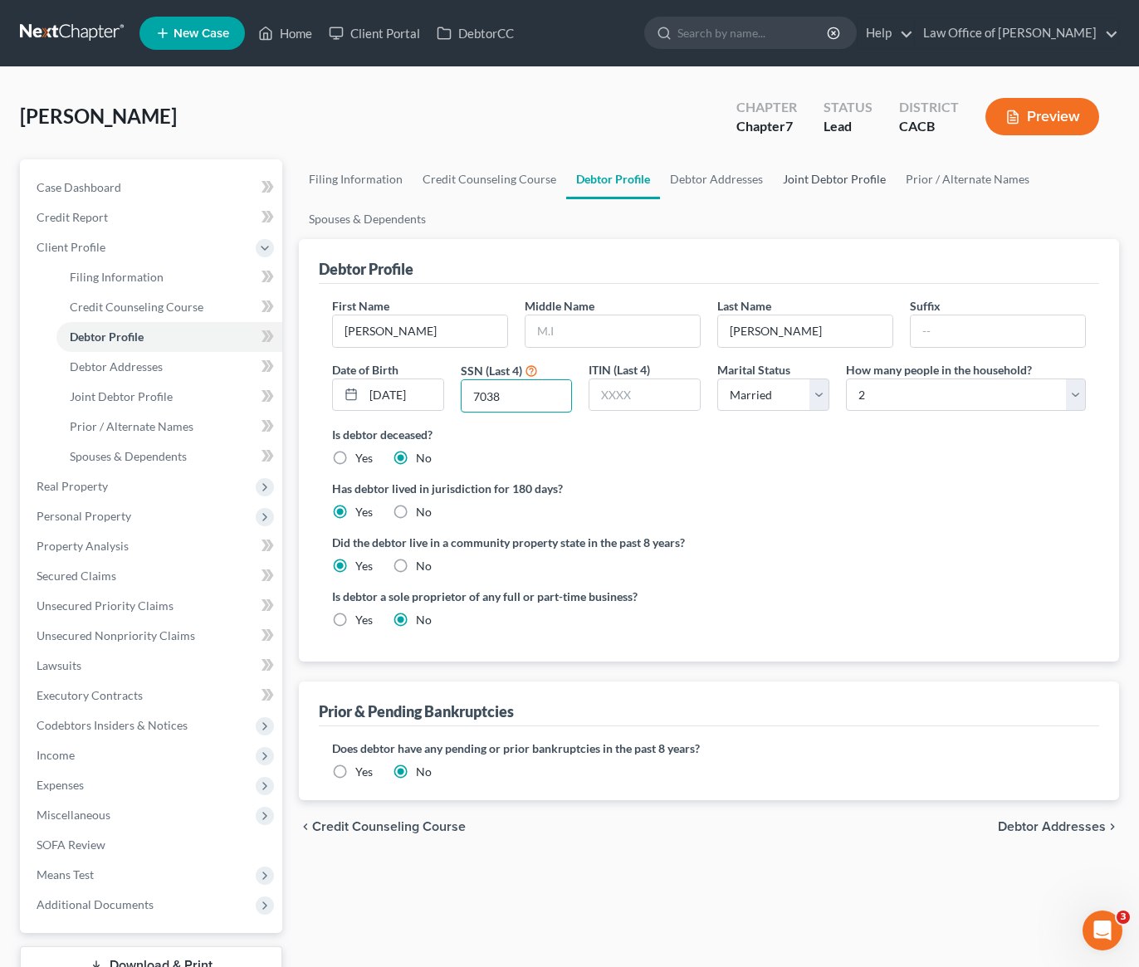
type input "7038"
click at [843, 183] on link "Joint Debtor Profile" at bounding box center [834, 179] width 123 height 40
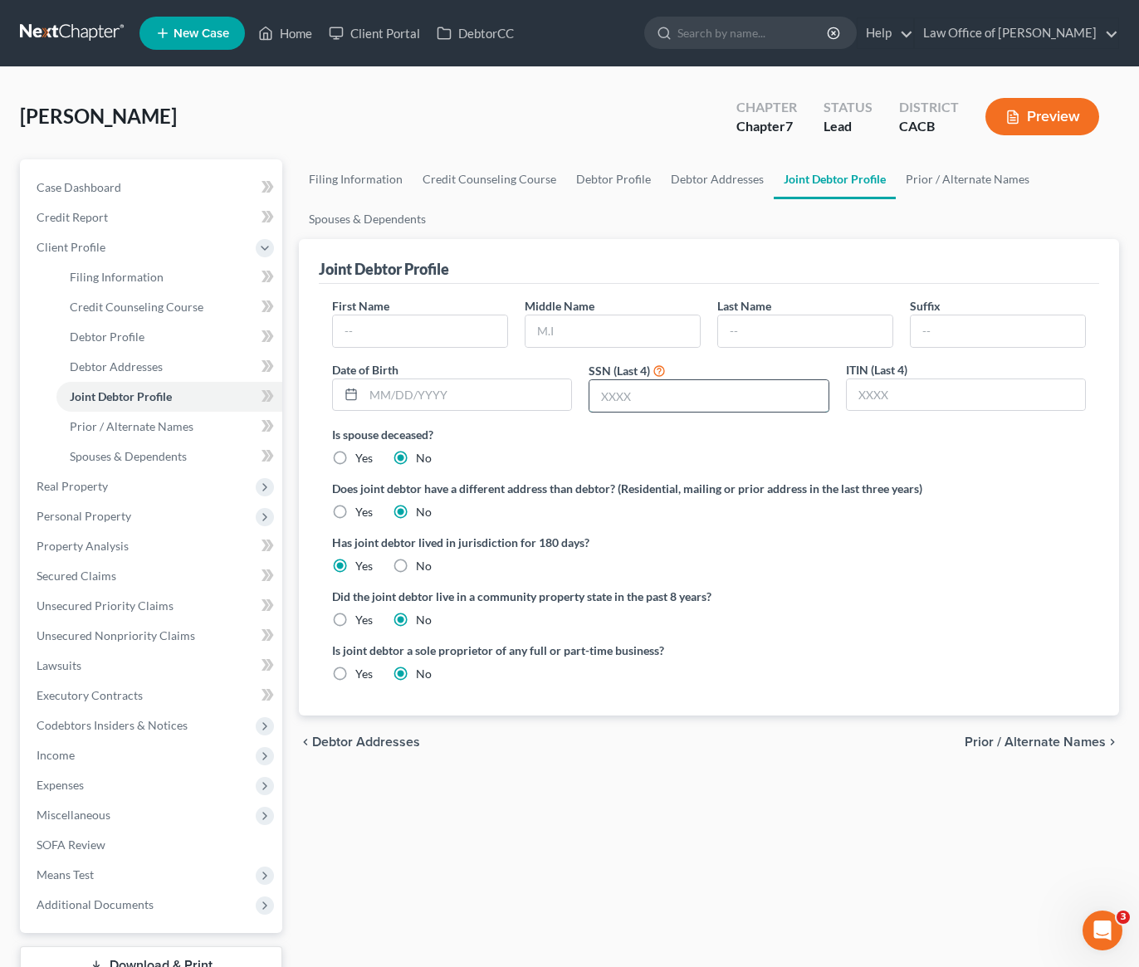
click at [666, 392] on input "text" at bounding box center [708, 396] width 238 height 32
type input "1092"
click at [503, 393] on input "text" at bounding box center [468, 395] width 208 height 32
click at [392, 329] on input "text" at bounding box center [420, 331] width 174 height 32
type input "Lada"
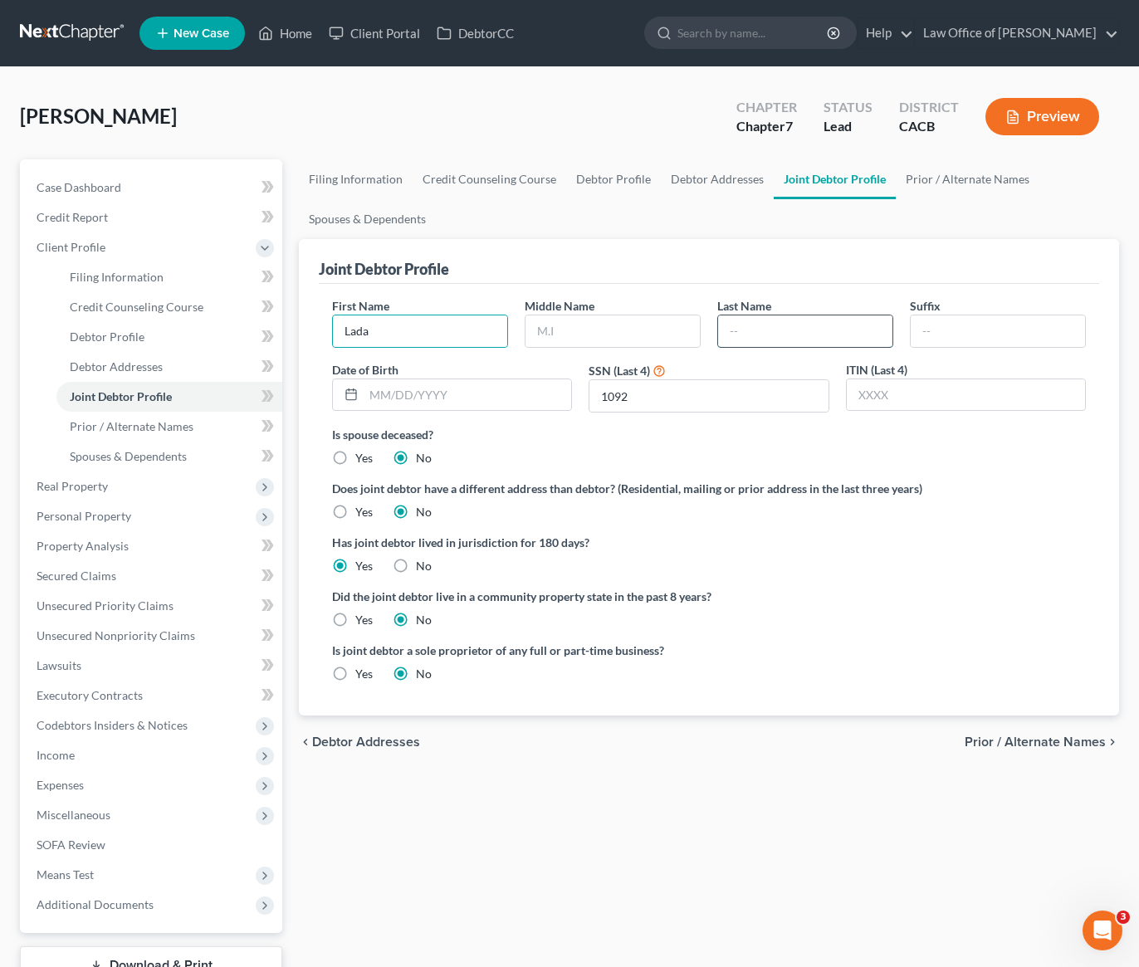
click at [766, 337] on input "text" at bounding box center [805, 331] width 174 height 32
type input "Ott"
click at [403, 398] on input "text" at bounding box center [468, 395] width 208 height 32
type input "12/15/1971"
click at [355, 622] on label "Yes" at bounding box center [363, 620] width 17 height 17
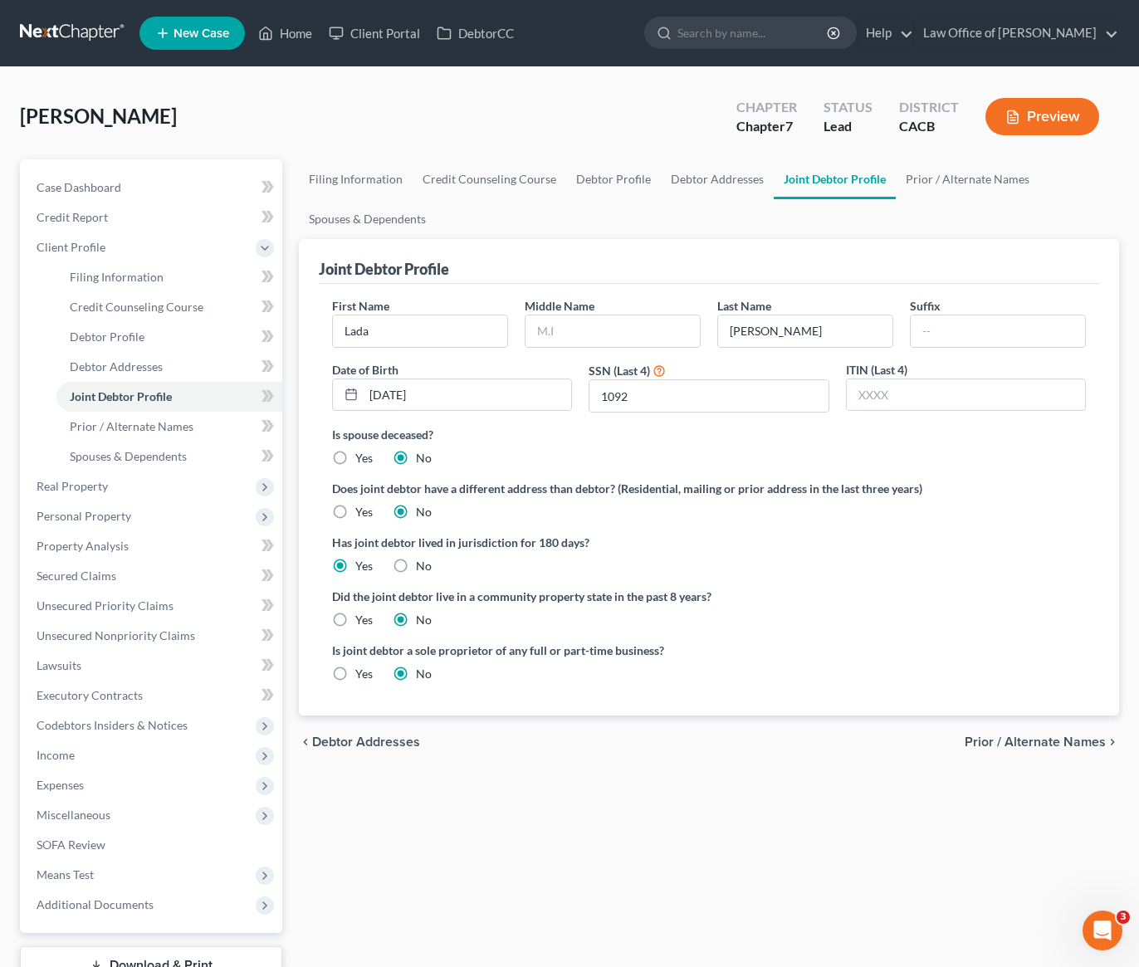
click at [362, 622] on input "Yes" at bounding box center [367, 617] width 11 height 11
radio input "true"
radio input "false"
click at [690, 183] on link "Debtor Addresses" at bounding box center [717, 179] width 113 height 40
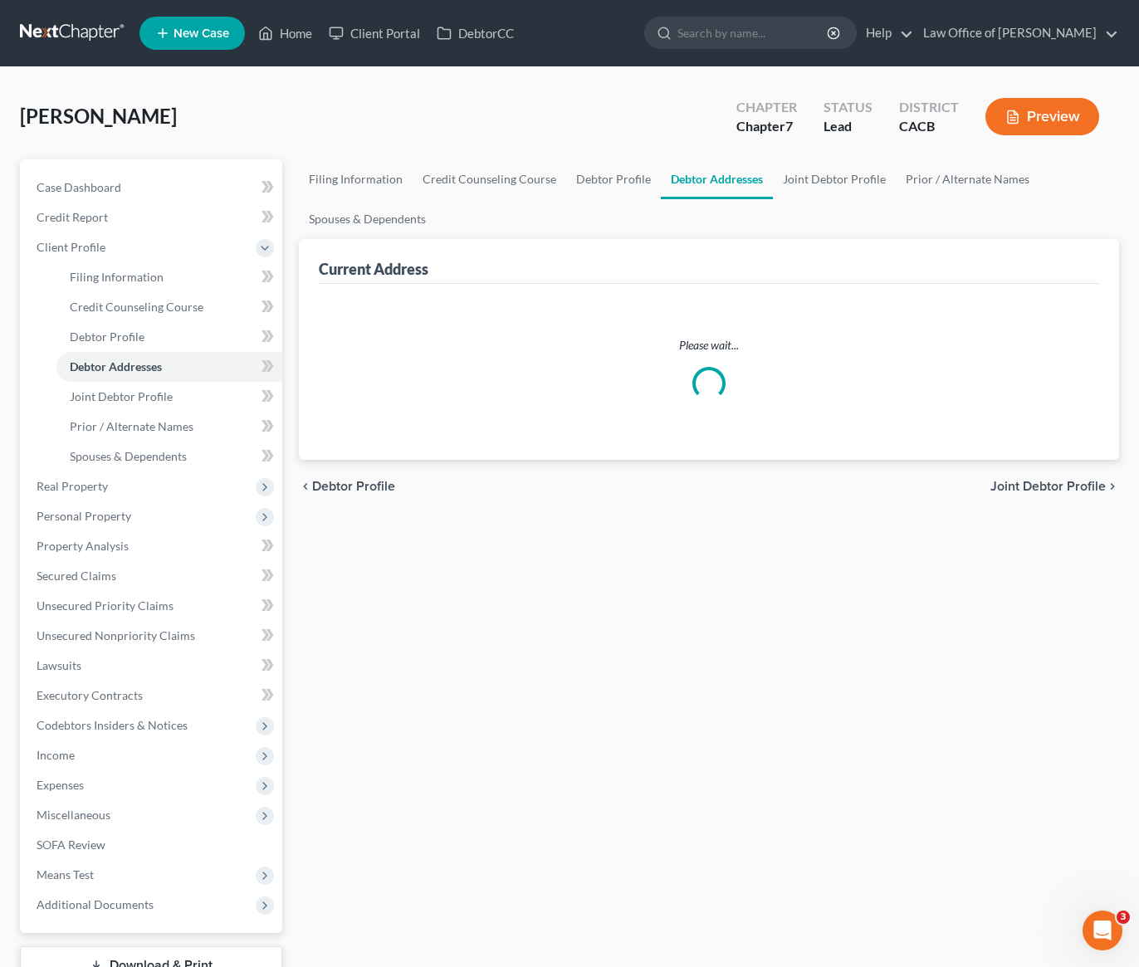
select select "0"
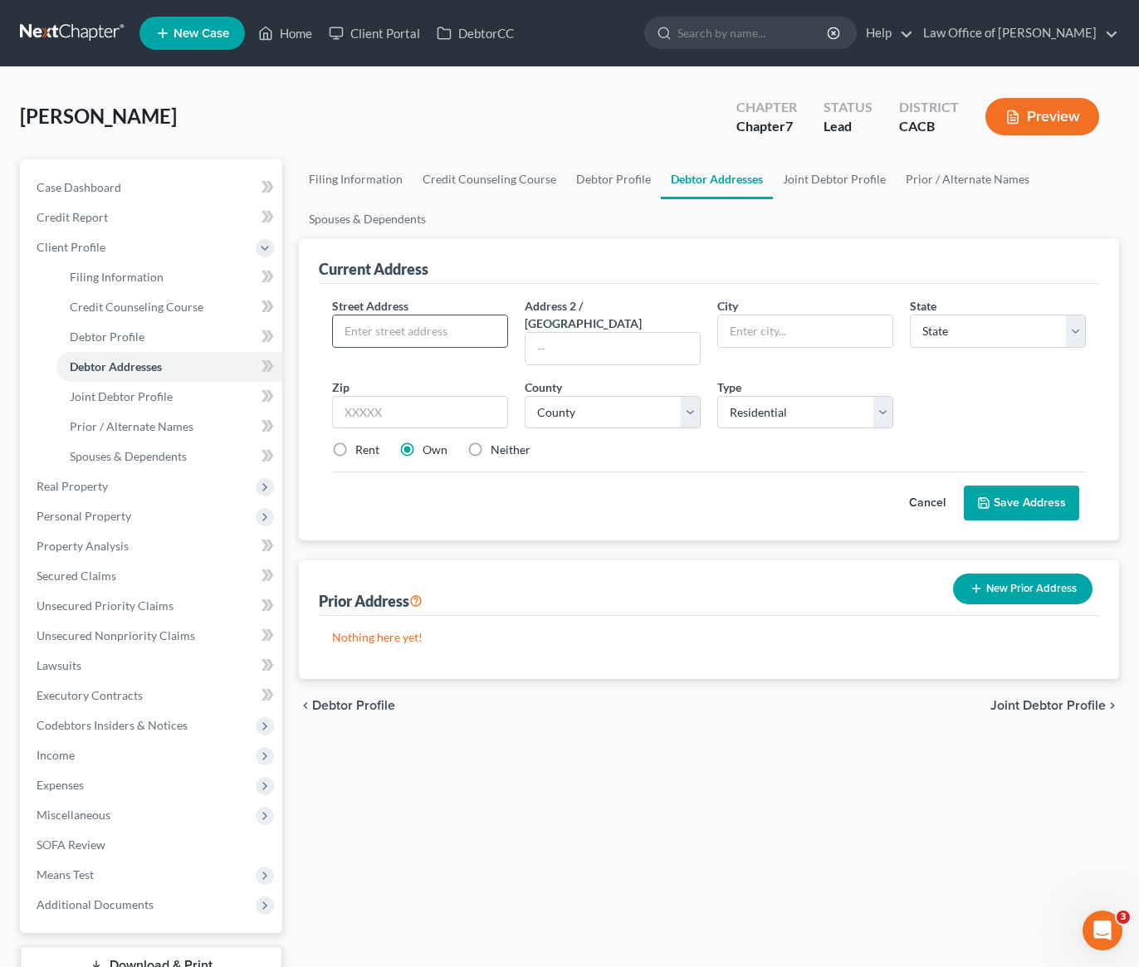
click at [471, 331] on input "text" at bounding box center [420, 331] width 174 height 32
type input "19936 Northcliff Dr."
click at [421, 396] on input "text" at bounding box center [420, 412] width 176 height 33
type input "91351"
click at [685, 474] on div "Cancel Save Address" at bounding box center [709, 496] width 754 height 49
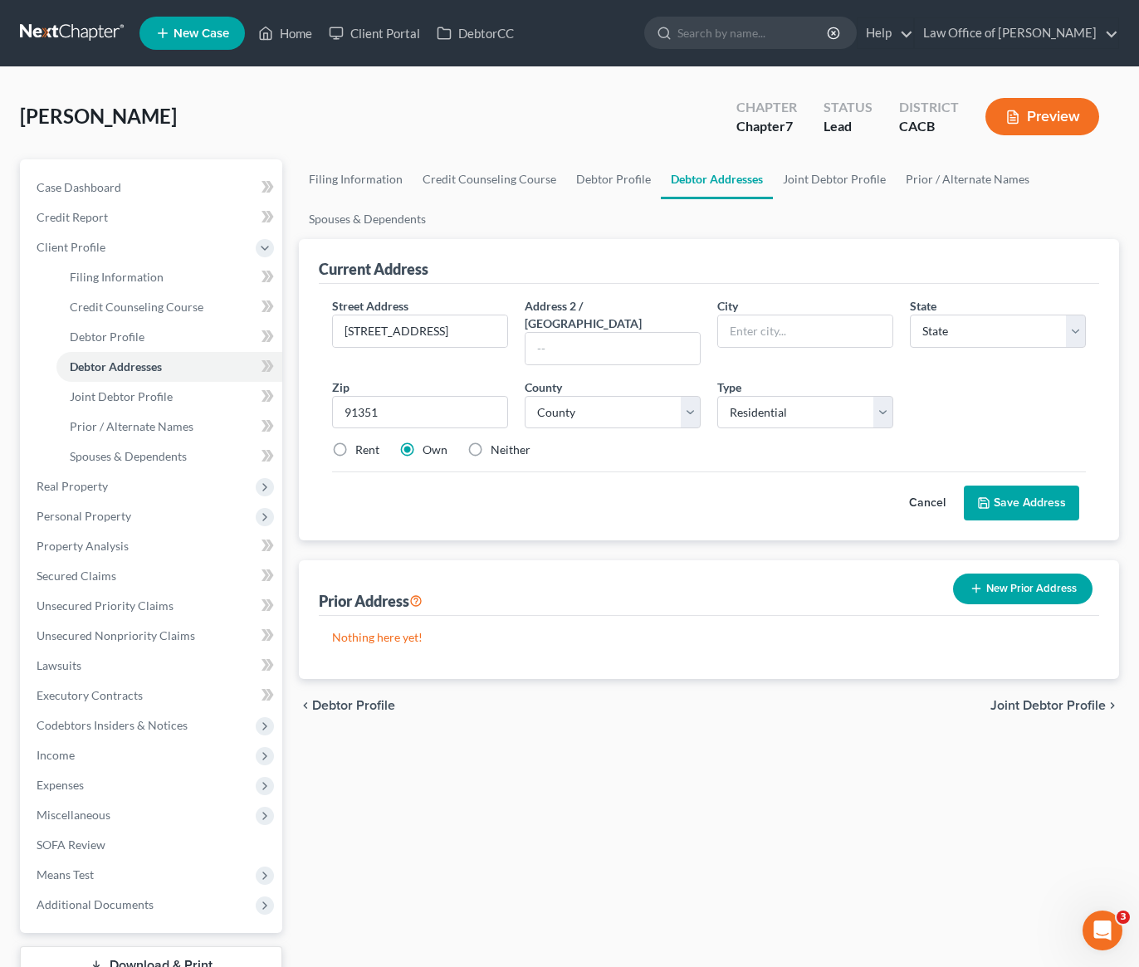
type input "Canyon Country"
select select "4"
click at [584, 403] on select "County Alameda County Alpine County Amador County Butte County Calaveras County…" at bounding box center [613, 412] width 176 height 33
select select "18"
drag, startPoint x: 405, startPoint y: 393, endPoint x: 345, endPoint y: 386, distance: 60.2
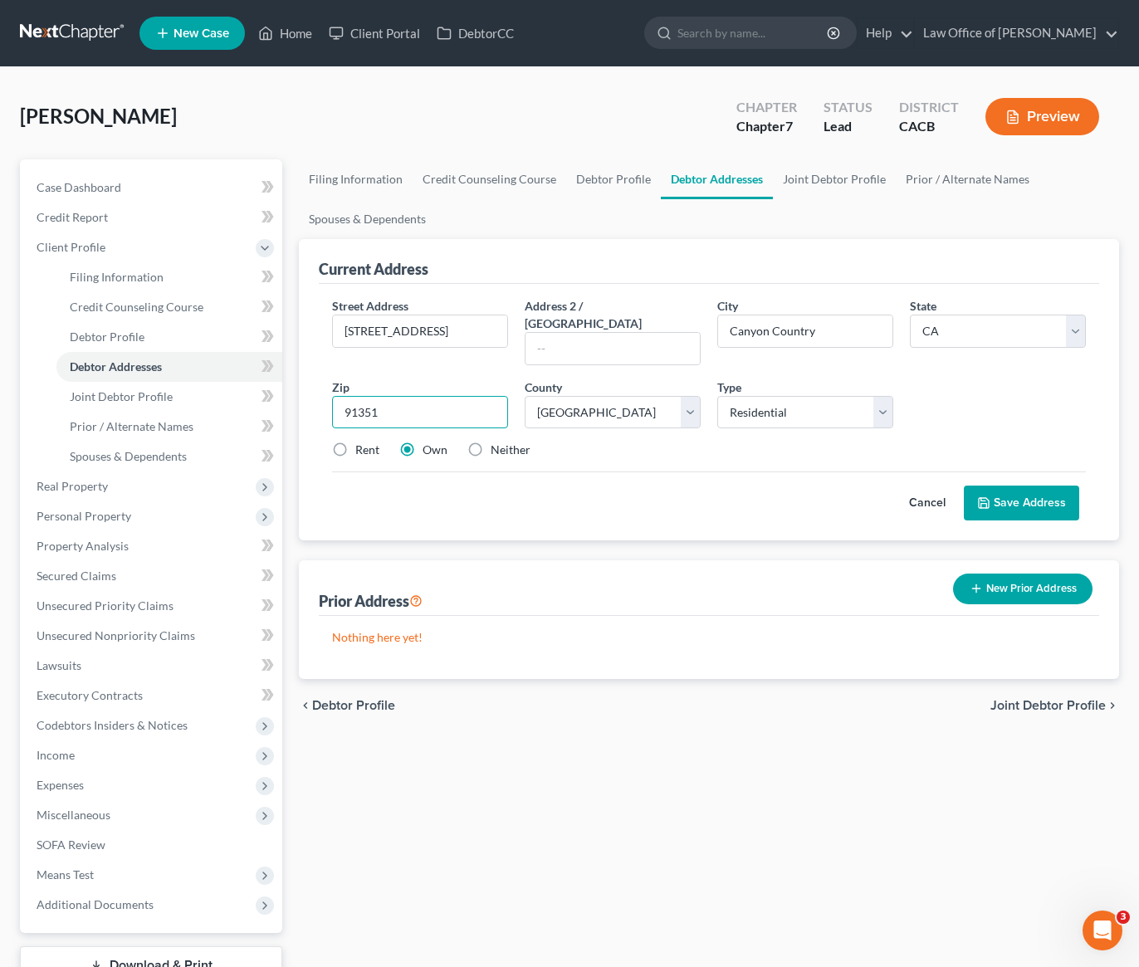
click at [345, 396] on input "91351" at bounding box center [420, 412] width 176 height 33
click at [713, 486] on div "Cancel Save Address" at bounding box center [709, 496] width 754 height 49
click at [1019, 488] on button "Save Address" at bounding box center [1021, 503] width 115 height 35
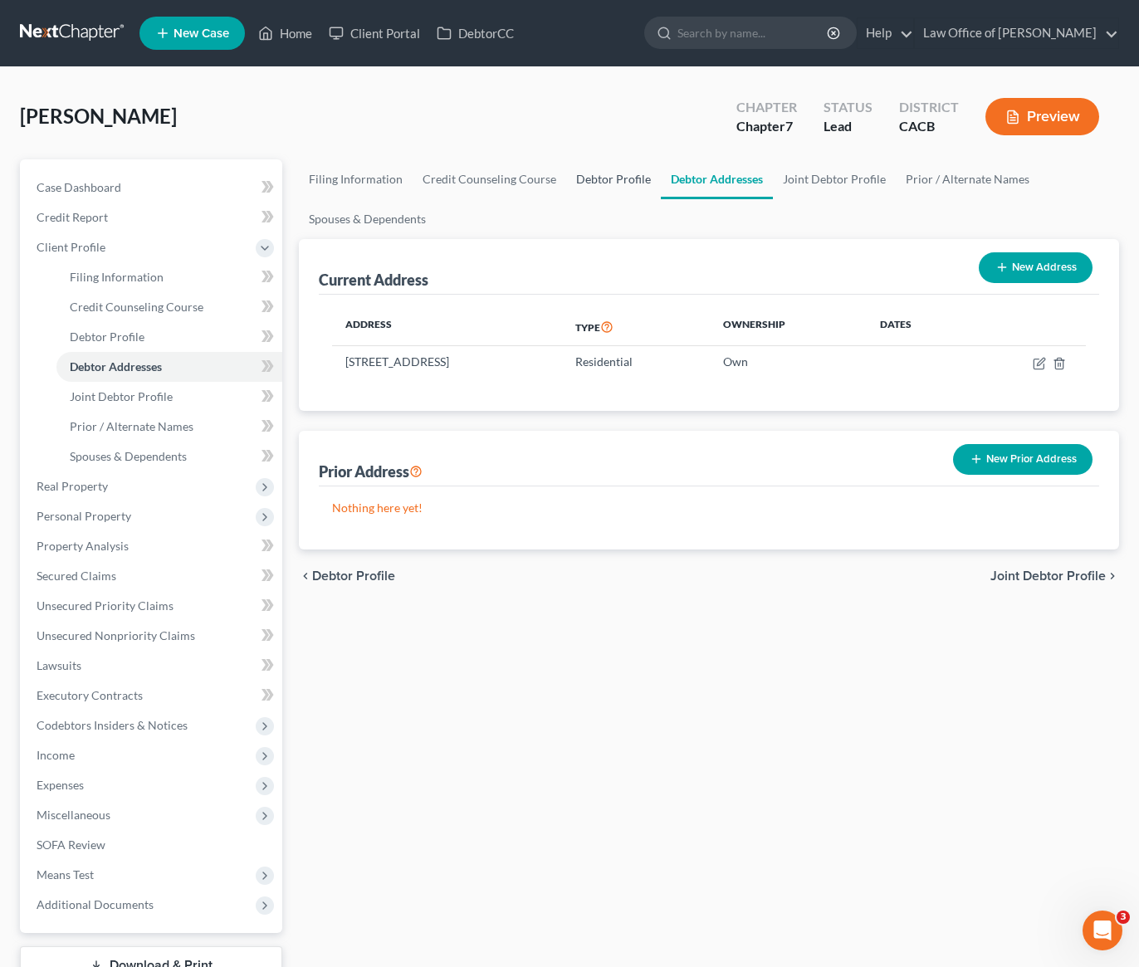
click at [623, 182] on link "Debtor Profile" at bounding box center [613, 179] width 95 height 40
select select "1"
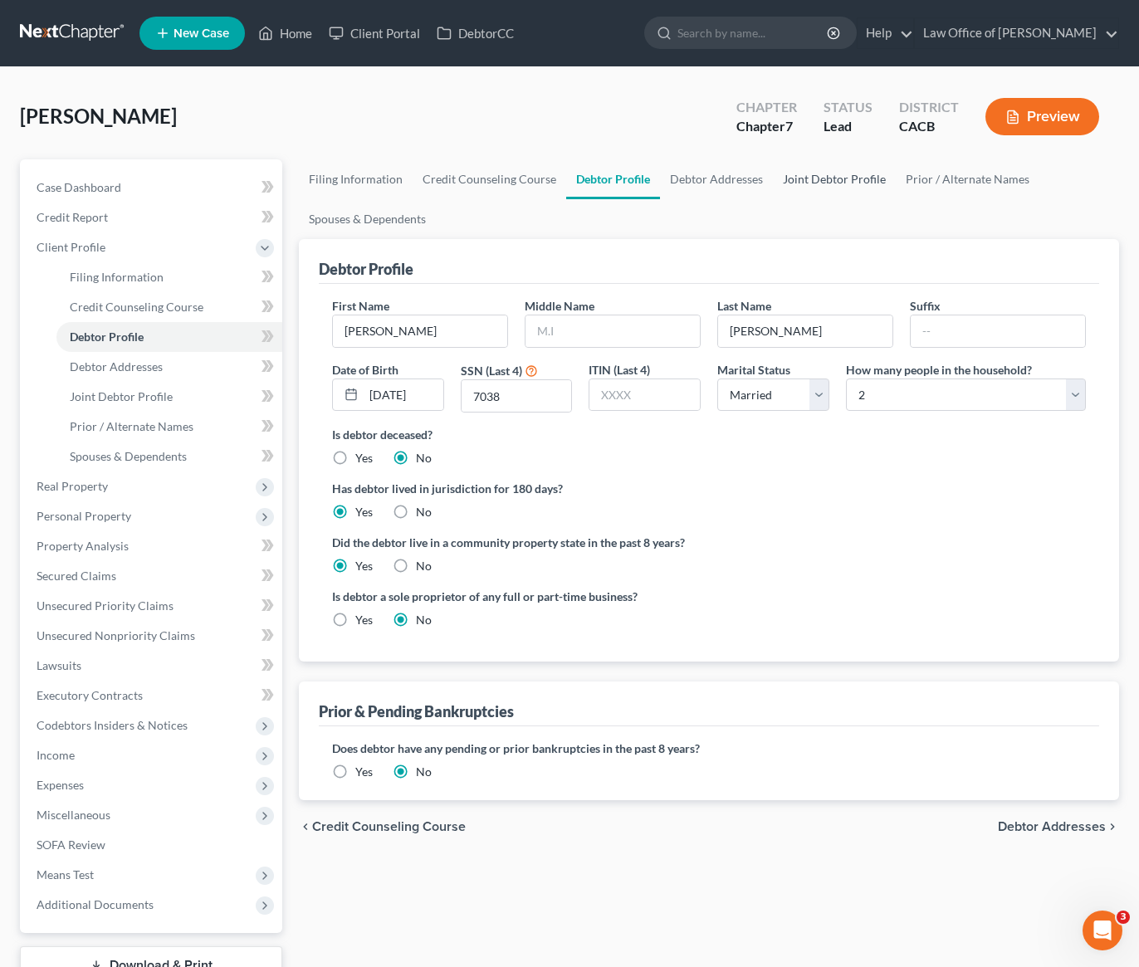
click at [805, 182] on link "Joint Debtor Profile" at bounding box center [834, 179] width 123 height 40
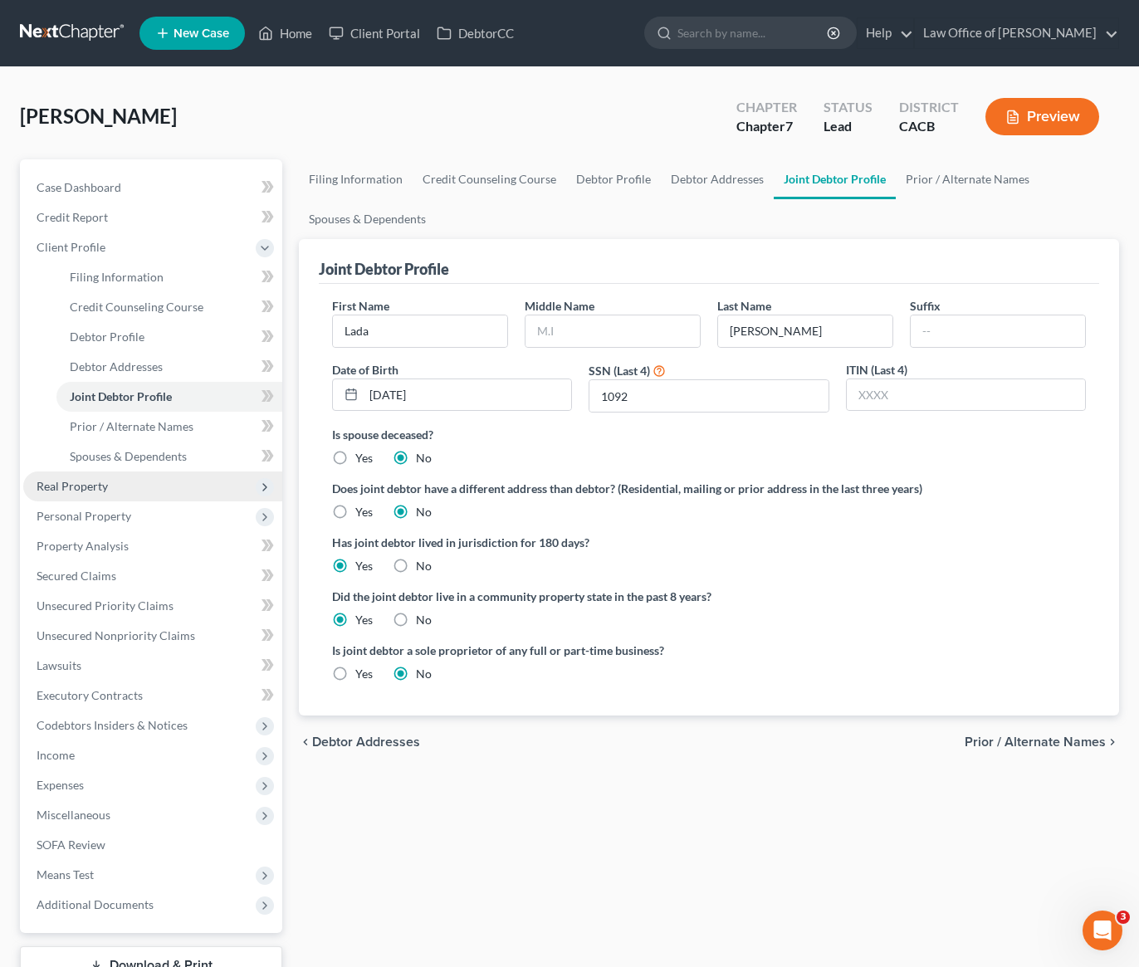
click at [66, 482] on span "Real Property" at bounding box center [72, 486] width 71 height 14
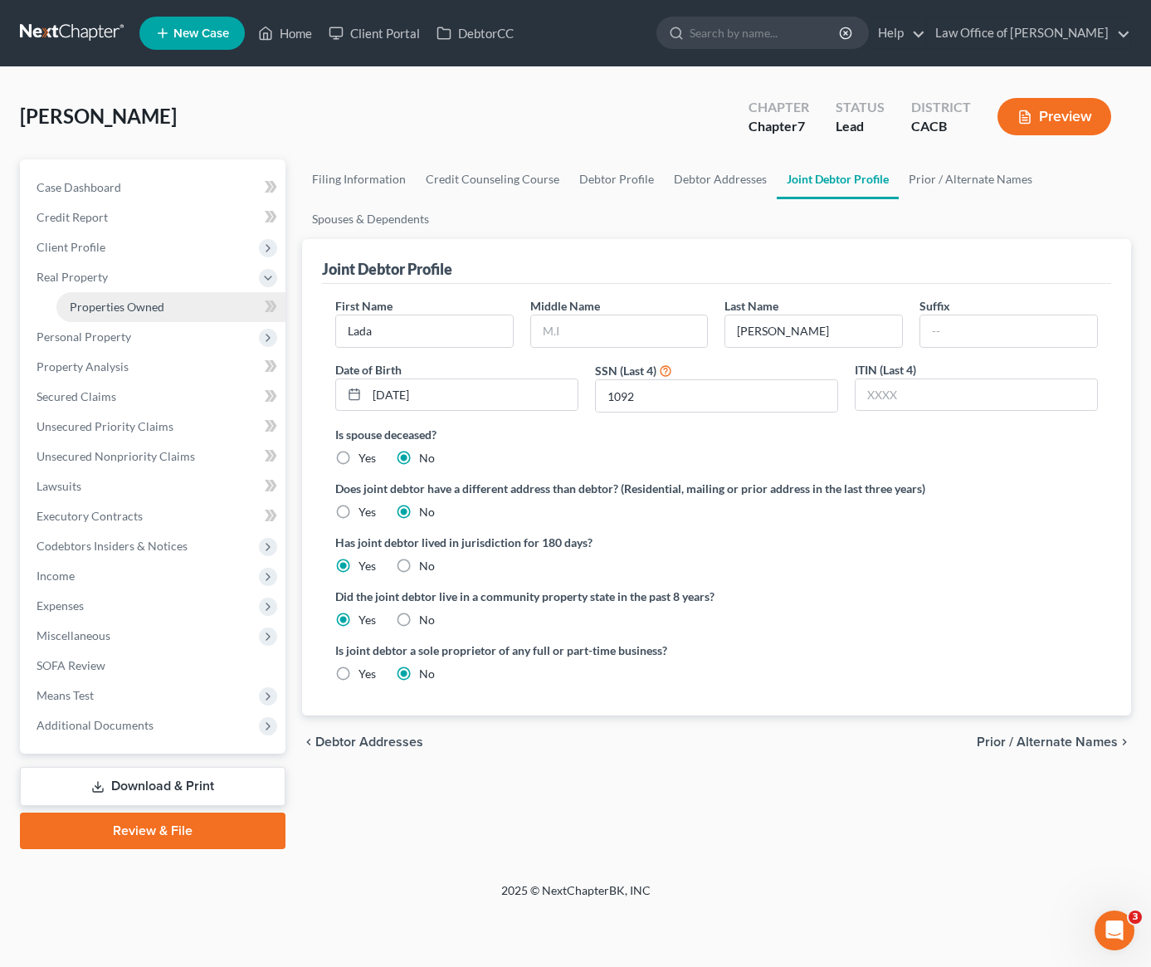
click at [111, 306] on span "Properties Owned" at bounding box center [117, 307] width 95 height 14
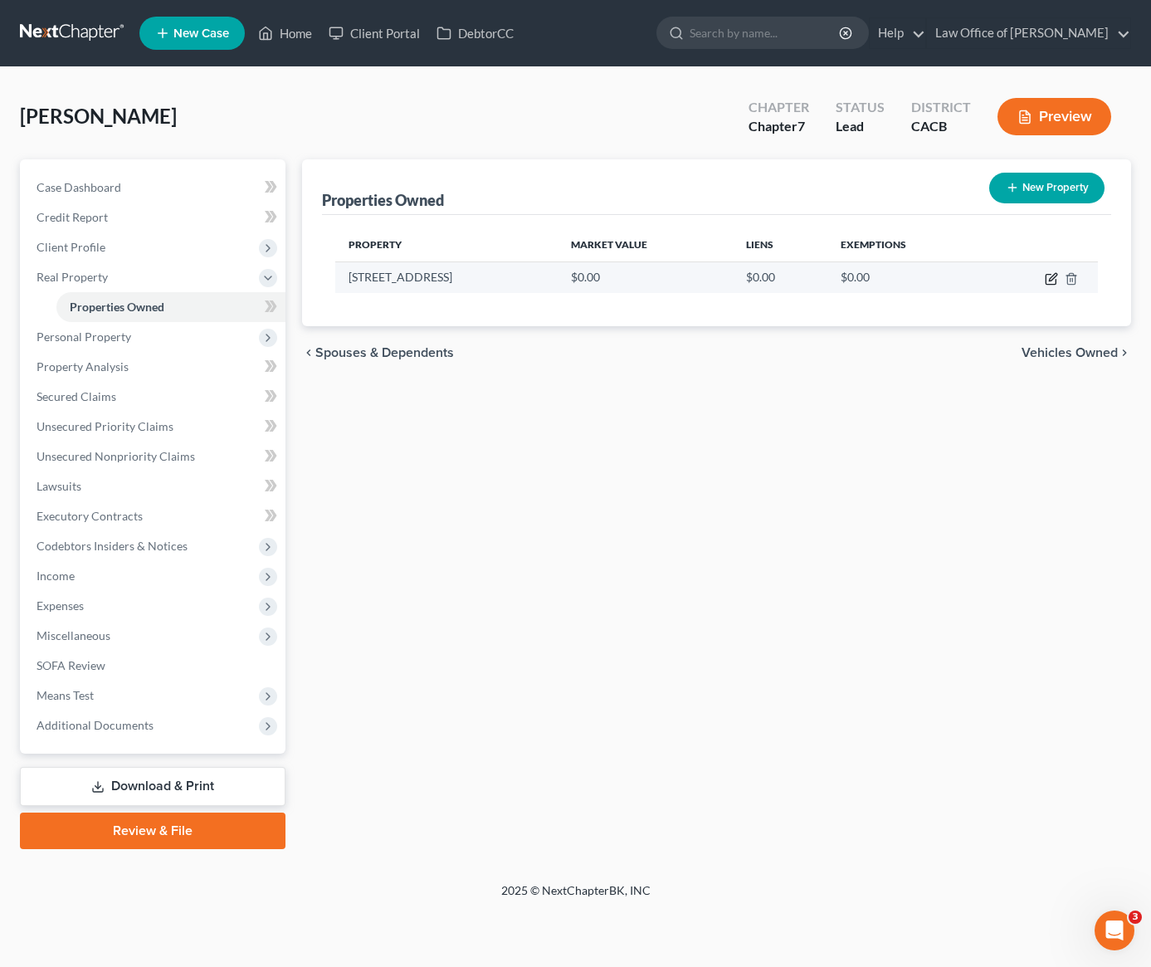
click at [1050, 281] on icon "button" at bounding box center [1051, 278] width 13 height 13
select select "4"
select select "18"
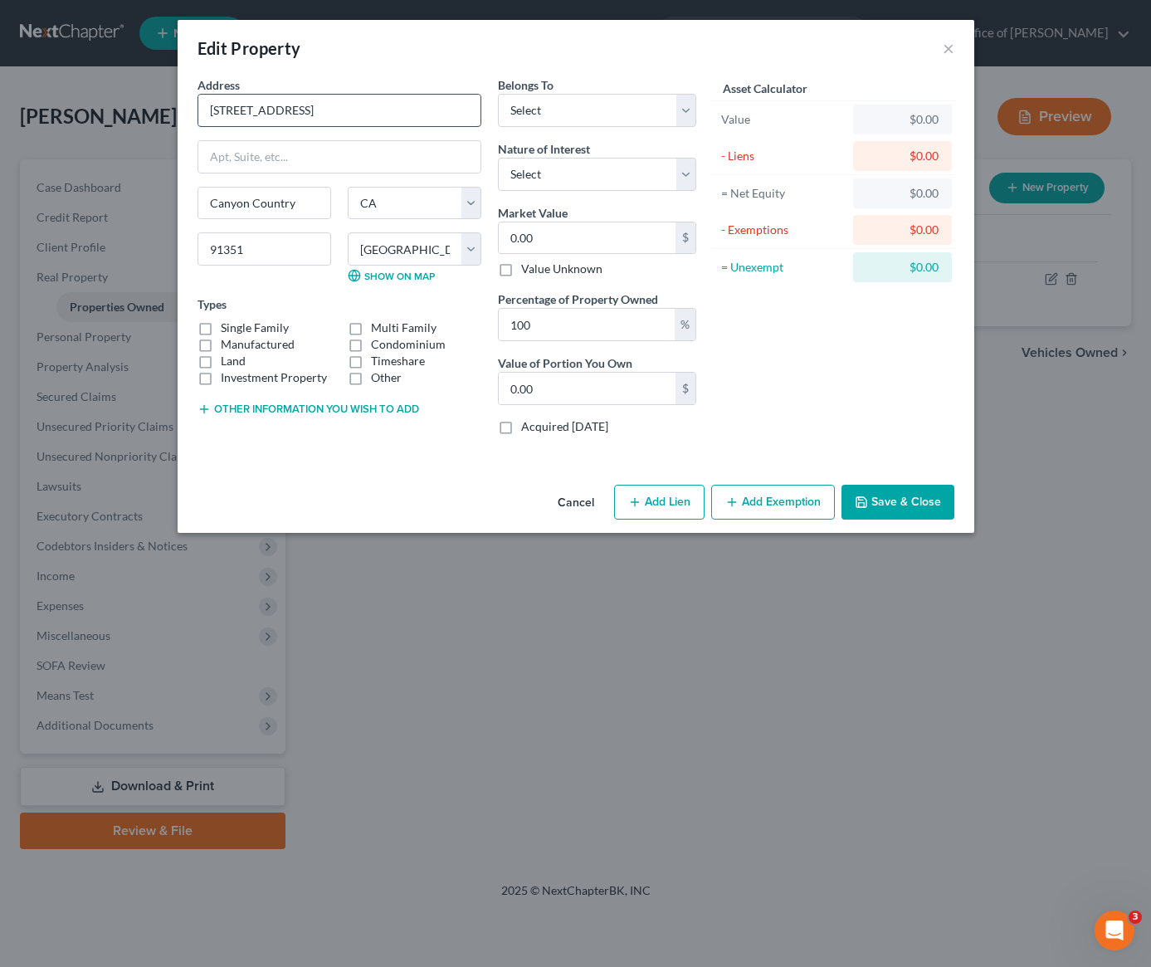
drag, startPoint x: 320, startPoint y: 115, endPoint x: 221, endPoint y: 111, distance: 98.8
click at [221, 111] on input "19936 Northcliff Dr." at bounding box center [339, 111] width 282 height 32
click at [330, 114] on input "19936 Northcliff Dr." at bounding box center [339, 111] width 282 height 32
click at [592, 106] on select "Select Debtor 1 Only Debtor 2 Only Debtor 1 And Debtor 2 Only At Least One Of T…" at bounding box center [597, 110] width 198 height 33
click at [608, 239] on input "0.00" at bounding box center [587, 238] width 177 height 32
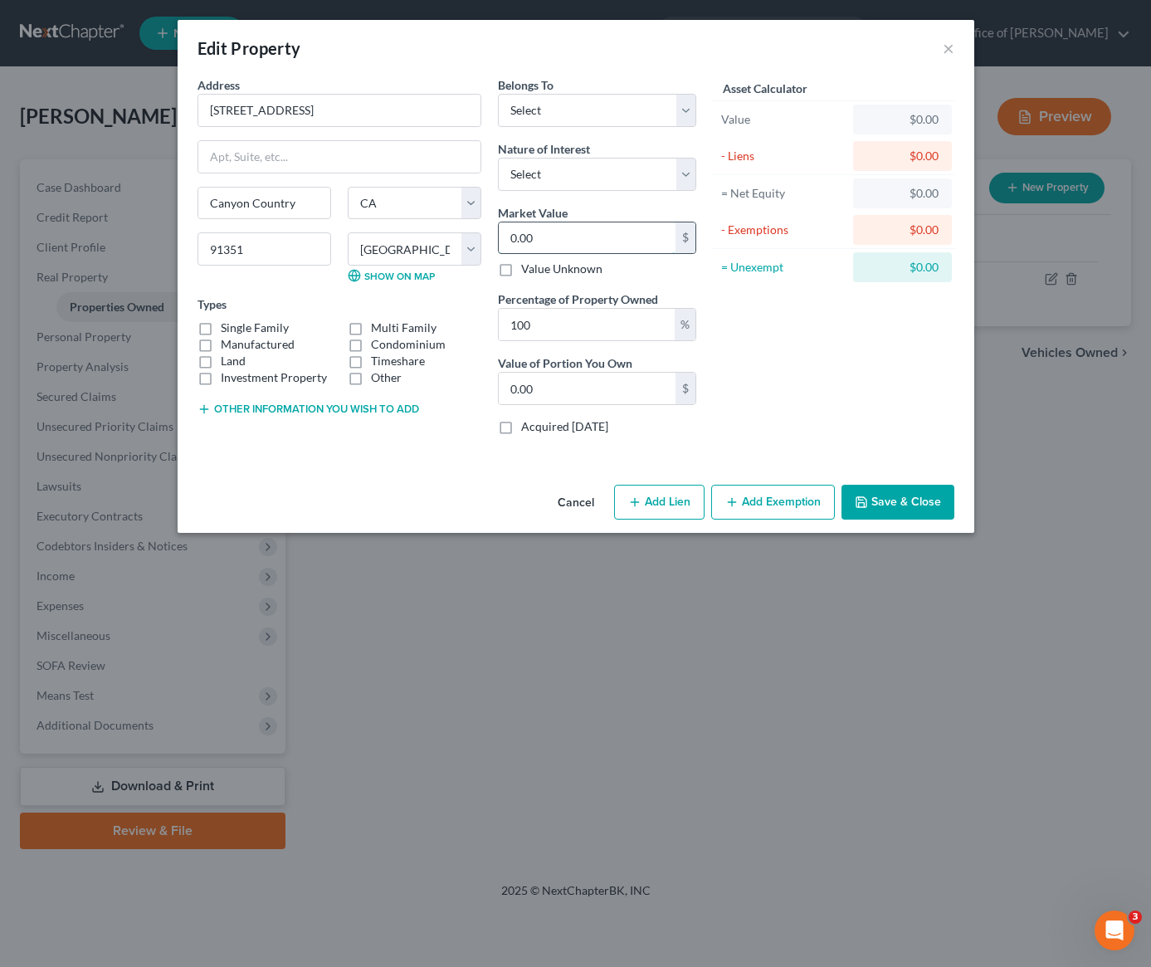
paste input "$388,771"
type input "$388,771"
type input "388,771.00"
type input "388,771"
drag, startPoint x: 775, startPoint y: 355, endPoint x: 750, endPoint y: 344, distance: 28.2
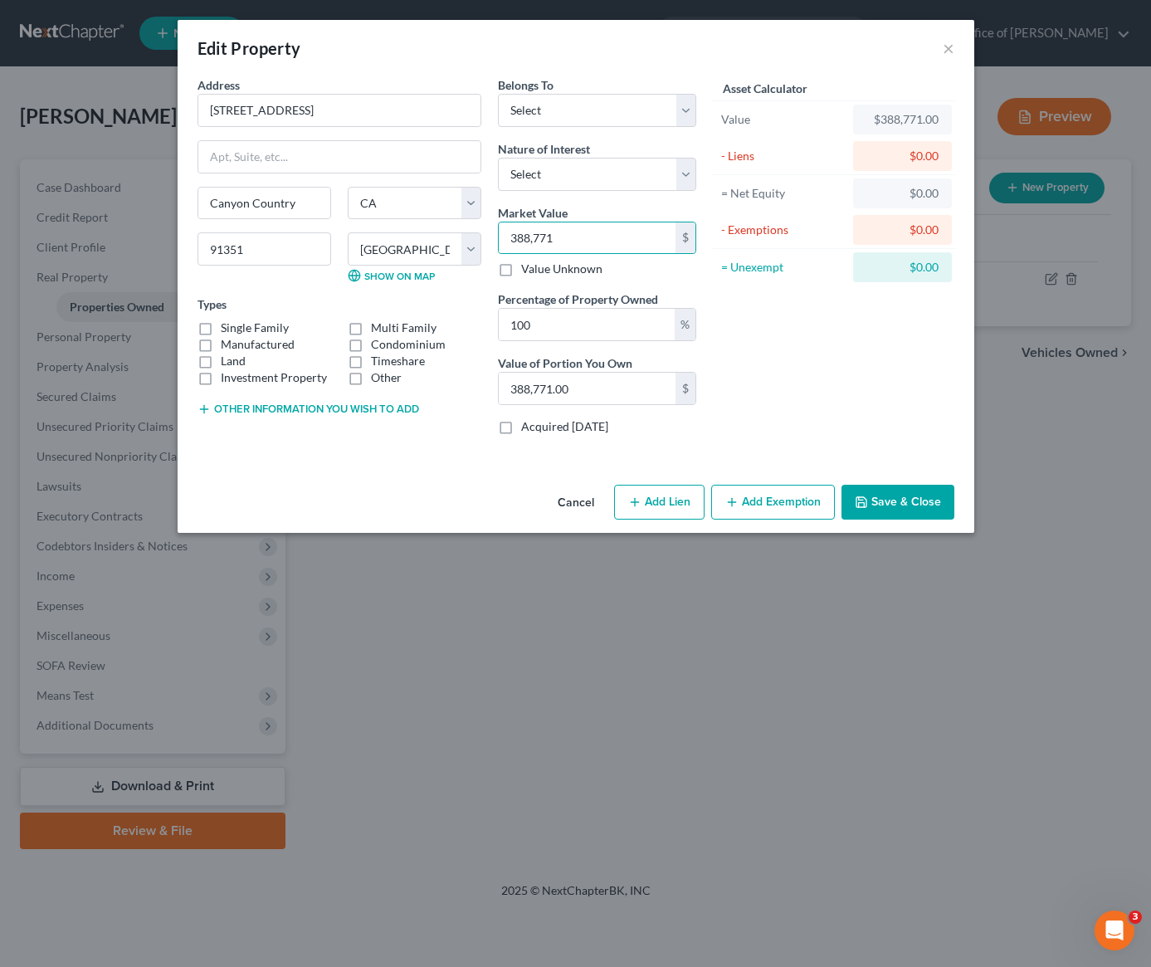
click at [773, 354] on div "Asset Calculator Value $388,771.00 - Liens $0.00 = Net Equity $0.00 - Exemption…" at bounding box center [834, 262] width 258 height 372
click at [776, 509] on button "Add Exemption" at bounding box center [773, 502] width 124 height 35
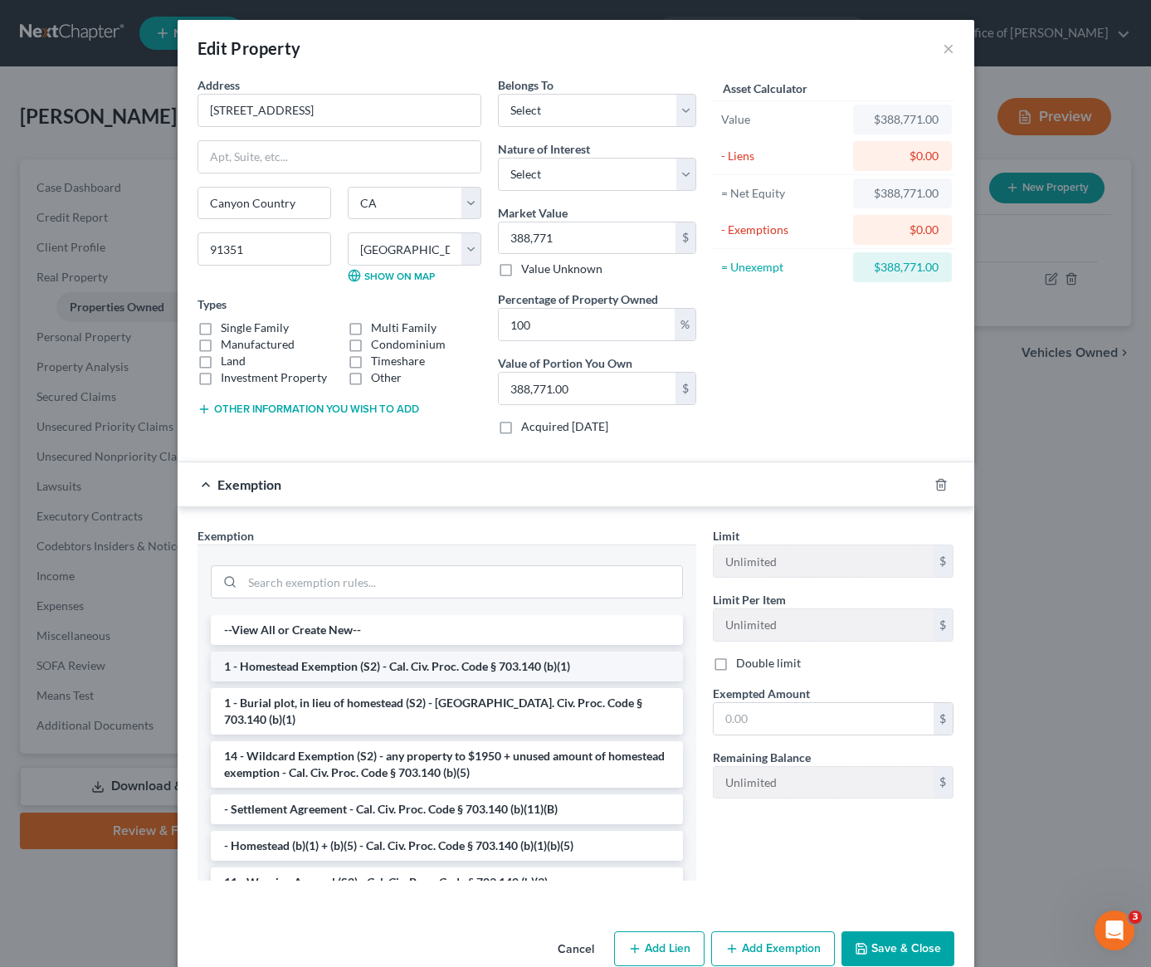
click at [443, 669] on li "1 - Homestead Exemption (S2) - Cal. Civ. Proc. Code § 703.140 (b)(1)" at bounding box center [447, 667] width 472 height 30
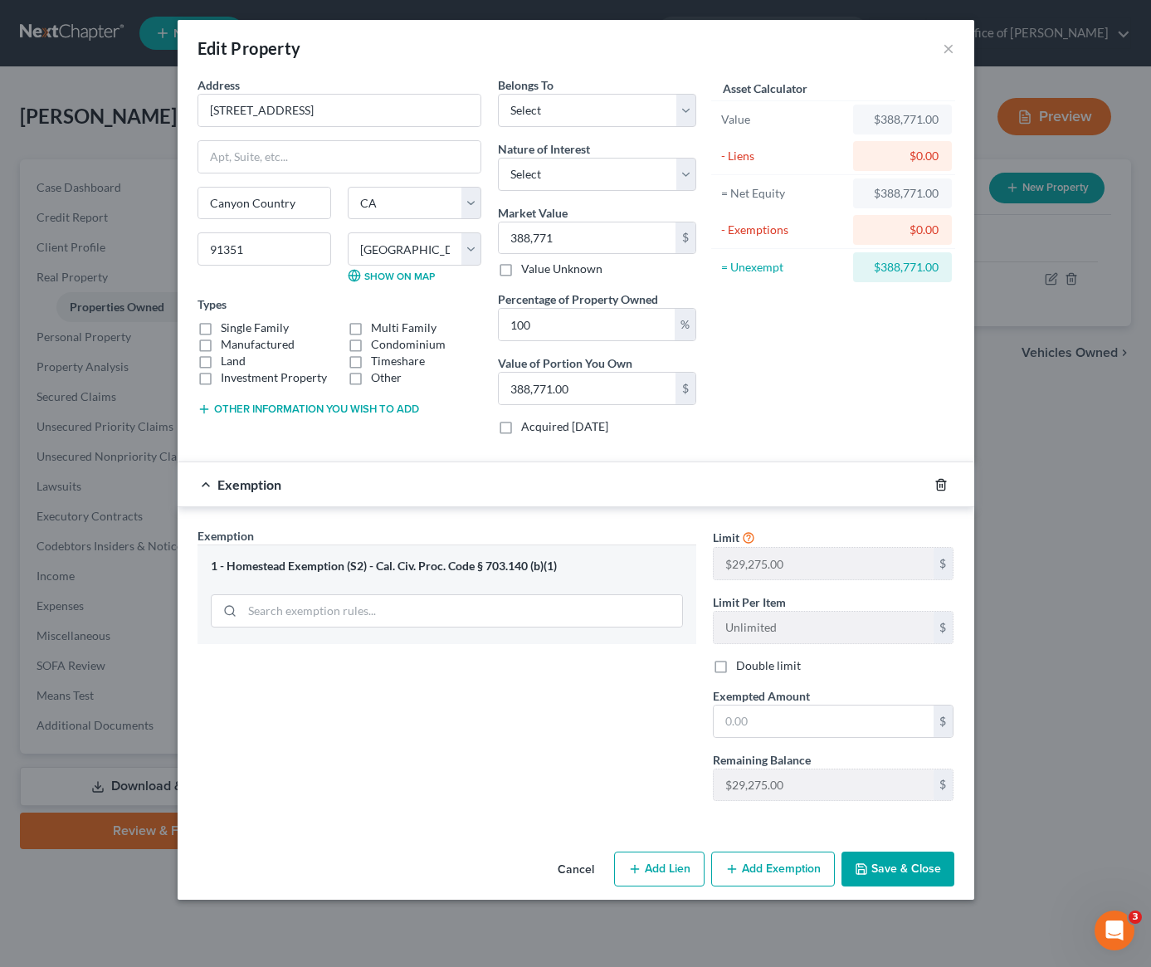
click at [942, 486] on line "button" at bounding box center [942, 485] width 0 height 3
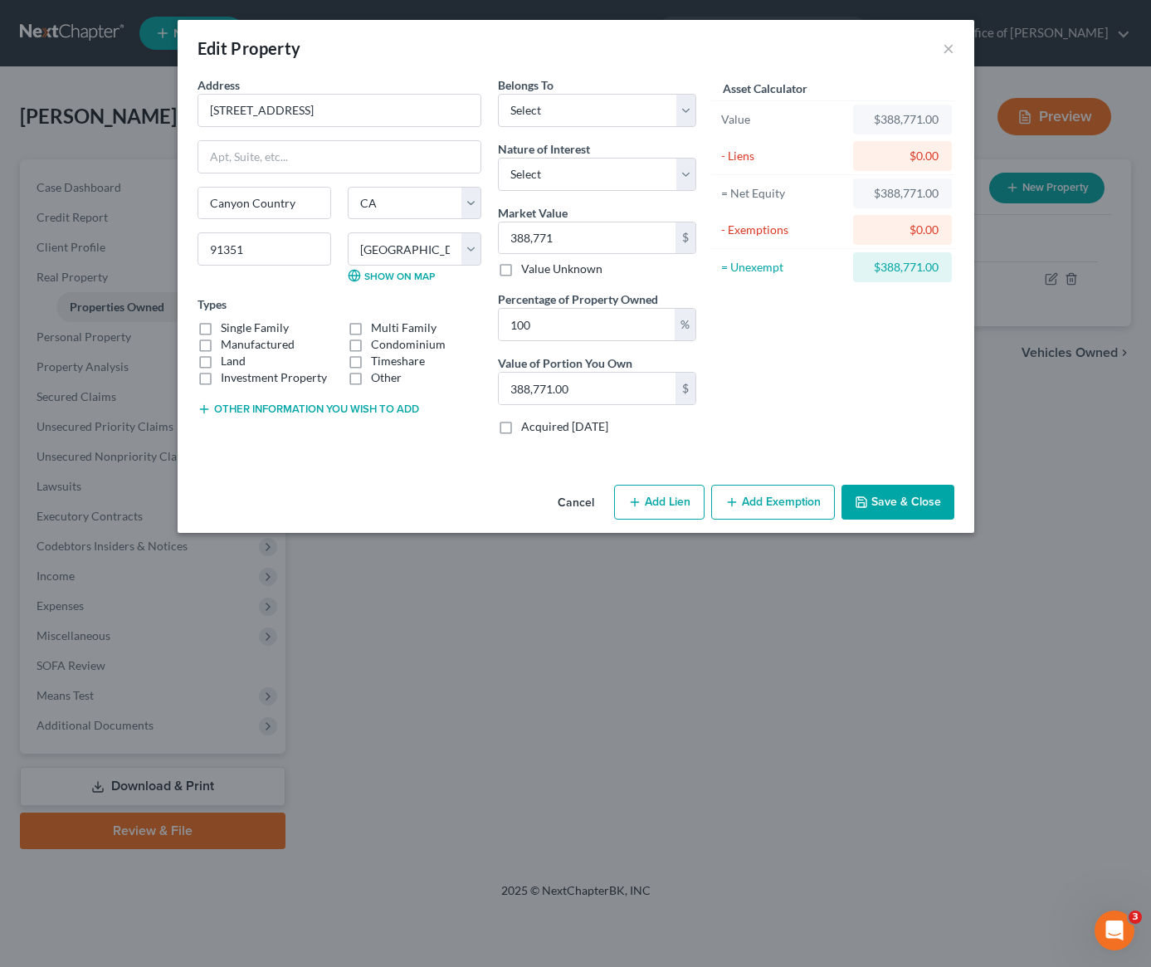
click at [322, 410] on button "Other information you wish to add" at bounding box center [309, 409] width 222 height 13
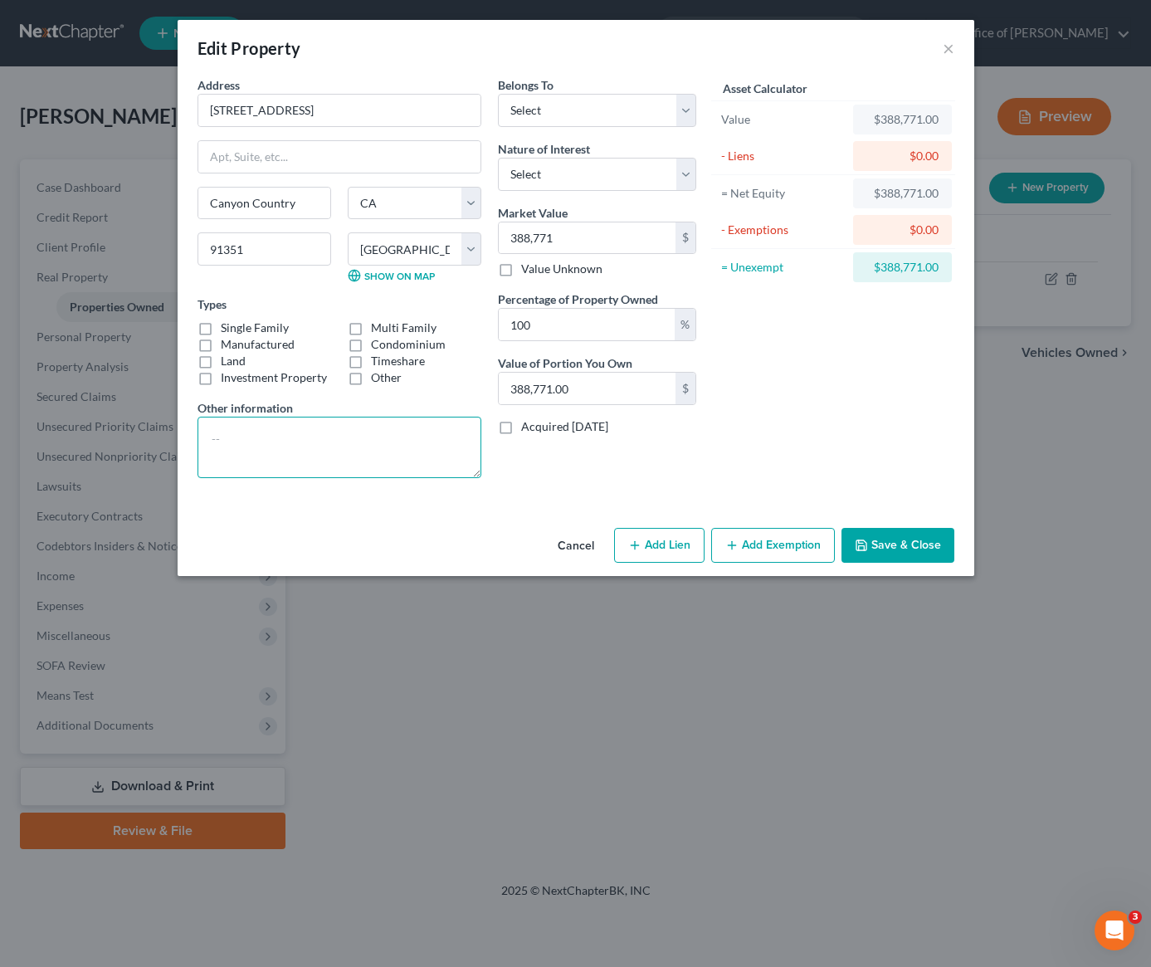
click at [304, 444] on textarea at bounding box center [340, 447] width 284 height 61
type textarea "Purchased June 2021"
click at [221, 330] on label "Single Family" at bounding box center [255, 328] width 68 height 17
click at [227, 330] on input "Single Family" at bounding box center [232, 325] width 11 height 11
checkbox input "true"
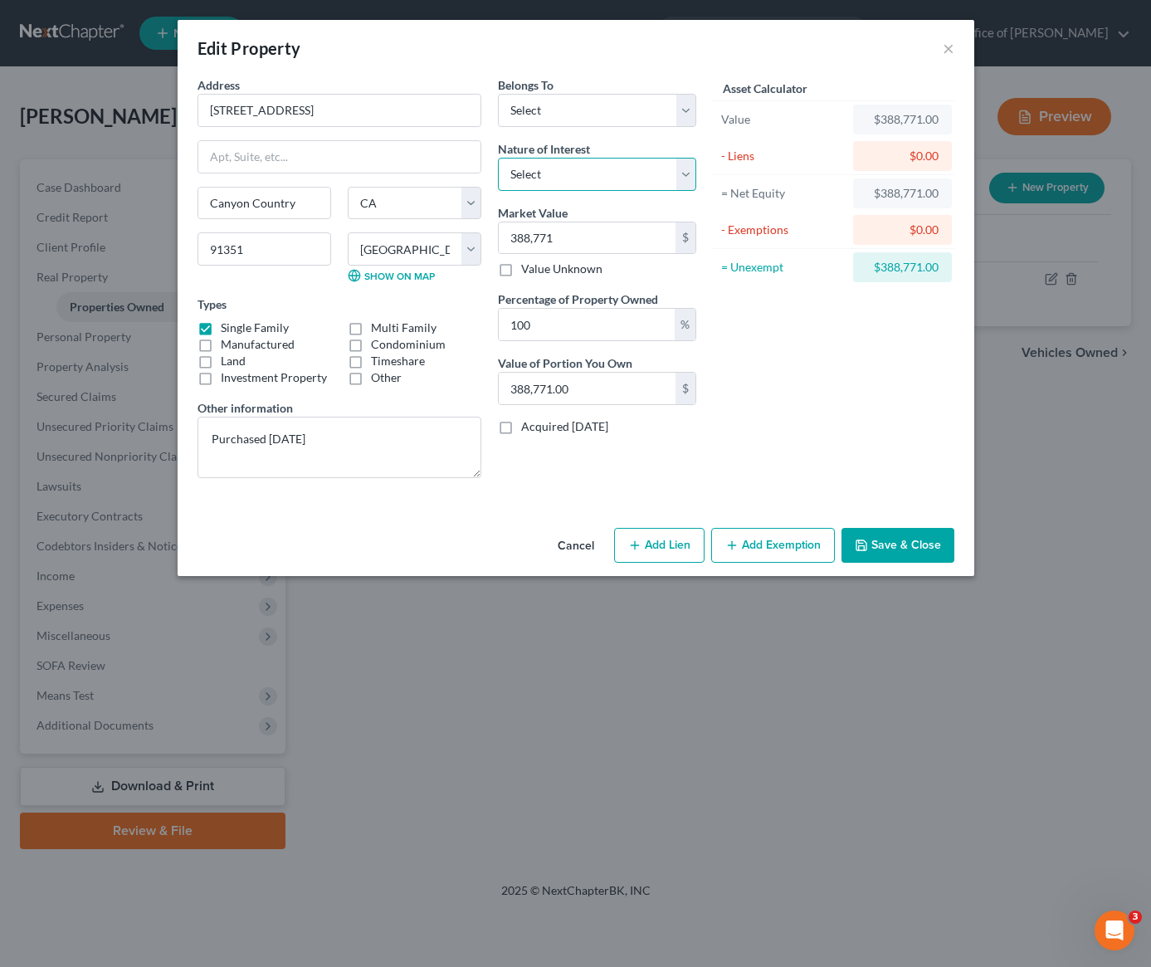
click at [590, 180] on select "Select Fee Simple Joint Tenant Life Estate Equitable Interest Future Interest T…" at bounding box center [597, 174] width 198 height 33
select select "1"
click at [610, 118] on select "Select Debtor 1 Only Debtor 2 Only Debtor 1 And Debtor 2 Only At Least One Of T…" at bounding box center [597, 110] width 198 height 33
select select "2"
click at [845, 414] on div "Asset Calculator Value $388,771.00 - Liens $0.00 = Net Equity $388,771.00 - Exe…" at bounding box center [834, 283] width 258 height 415
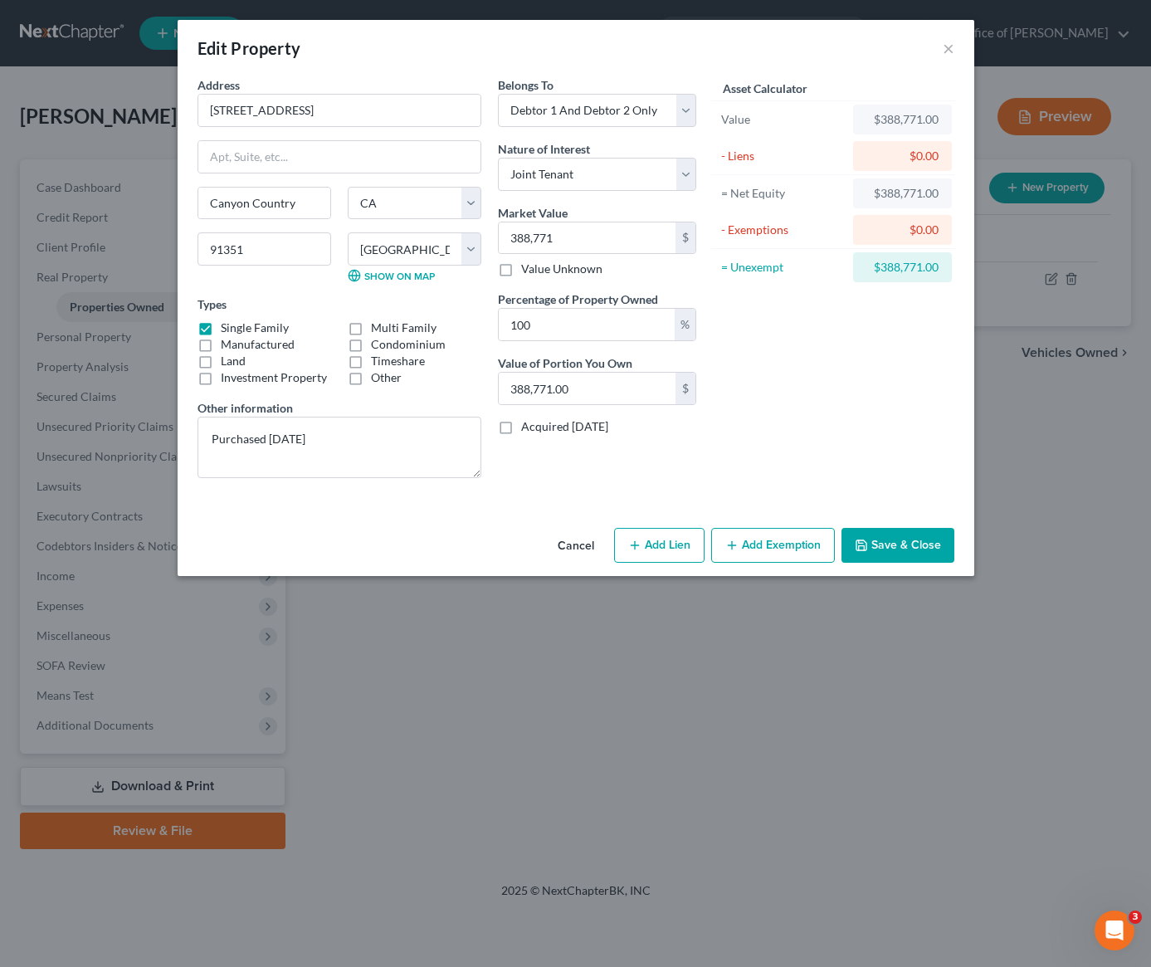
click at [909, 546] on button "Save & Close" at bounding box center [898, 545] width 113 height 35
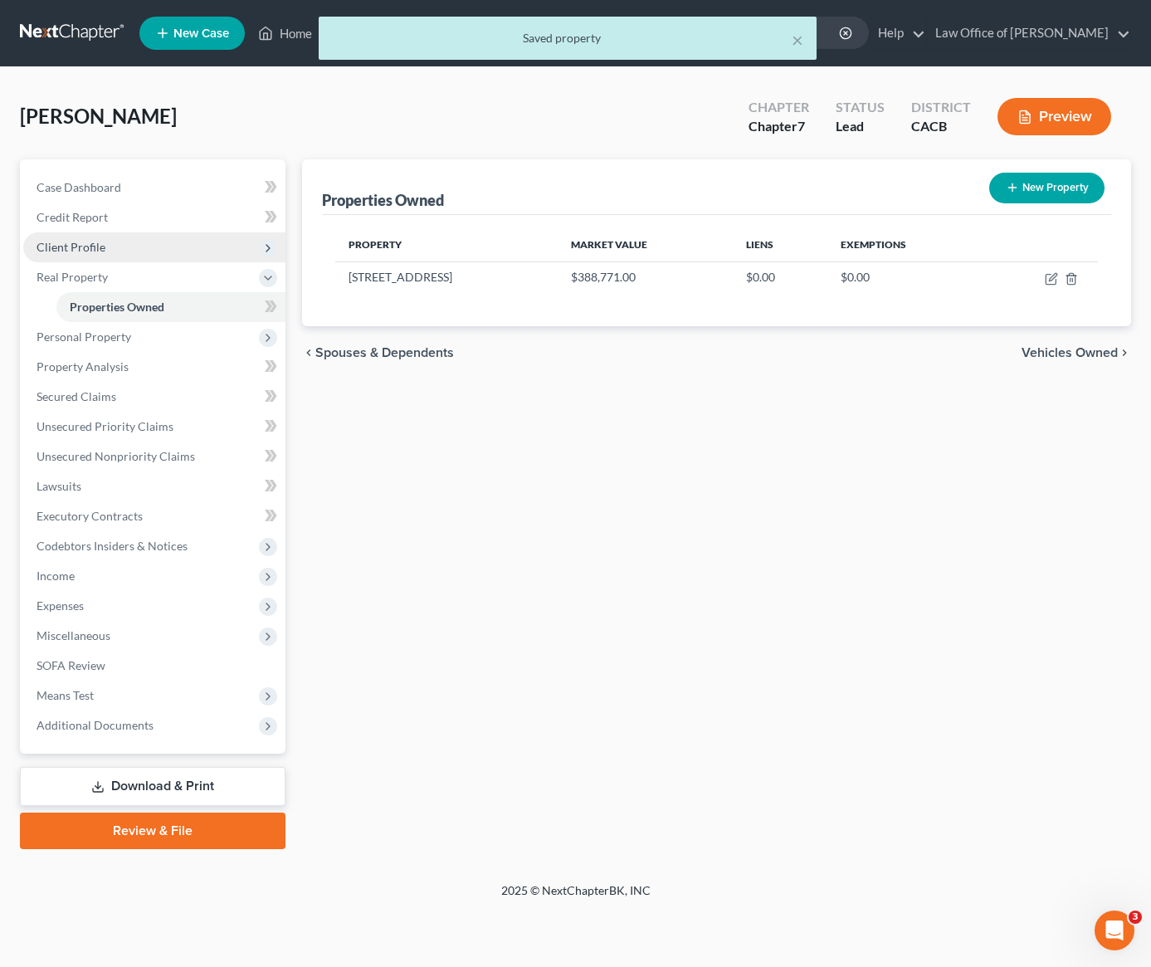
click at [95, 252] on span "Client Profile" at bounding box center [71, 247] width 69 height 14
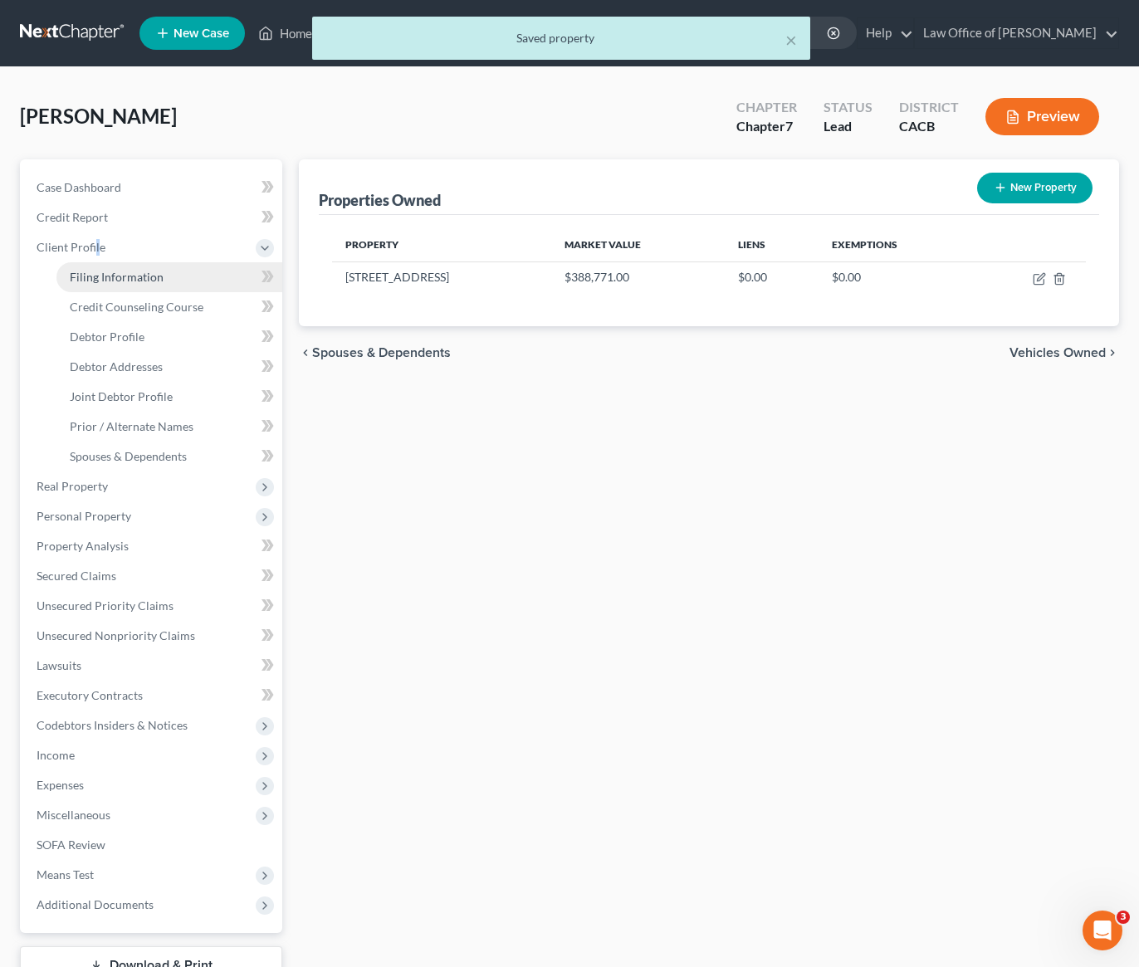
click at [152, 276] on span "Filing Information" at bounding box center [117, 277] width 94 height 14
select select "1"
select select "0"
select select "7"
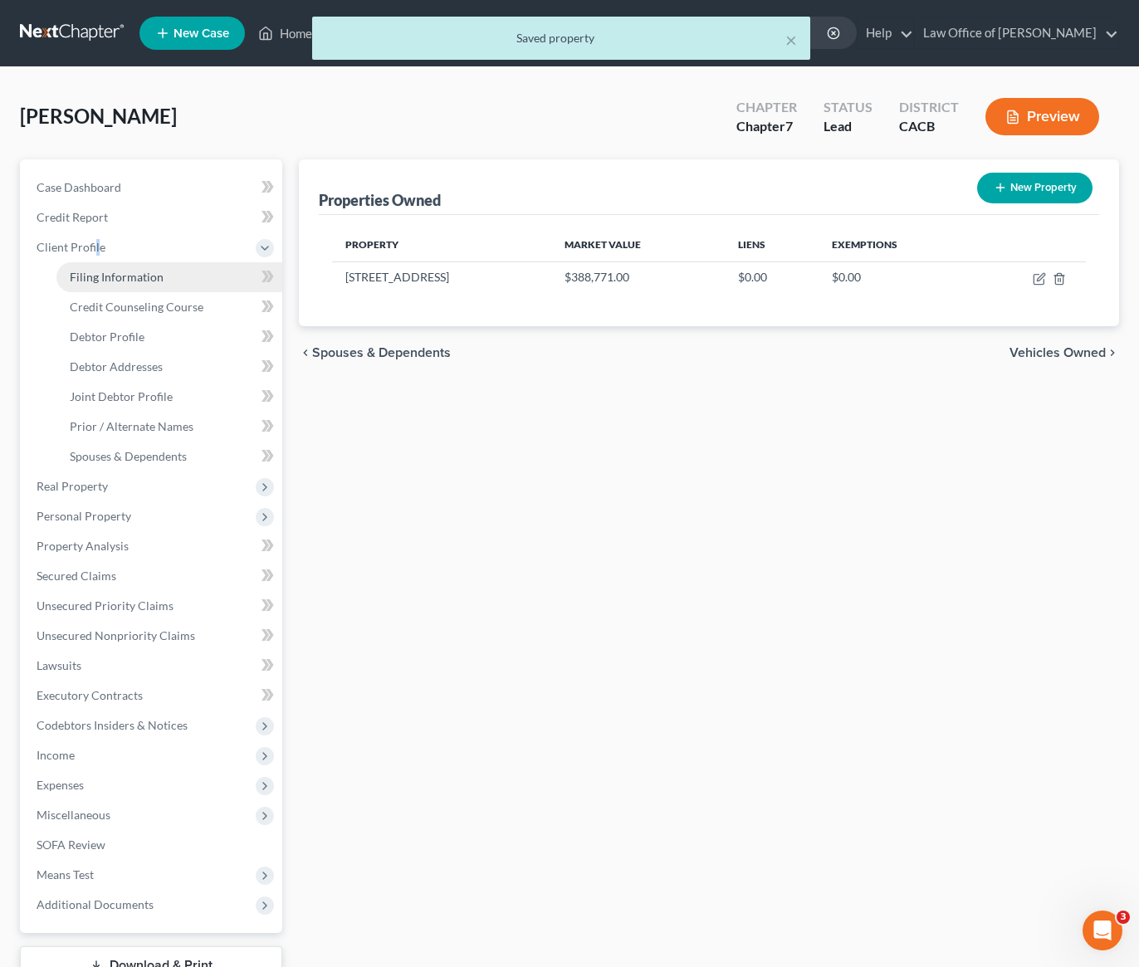
select select "0"
select select "4"
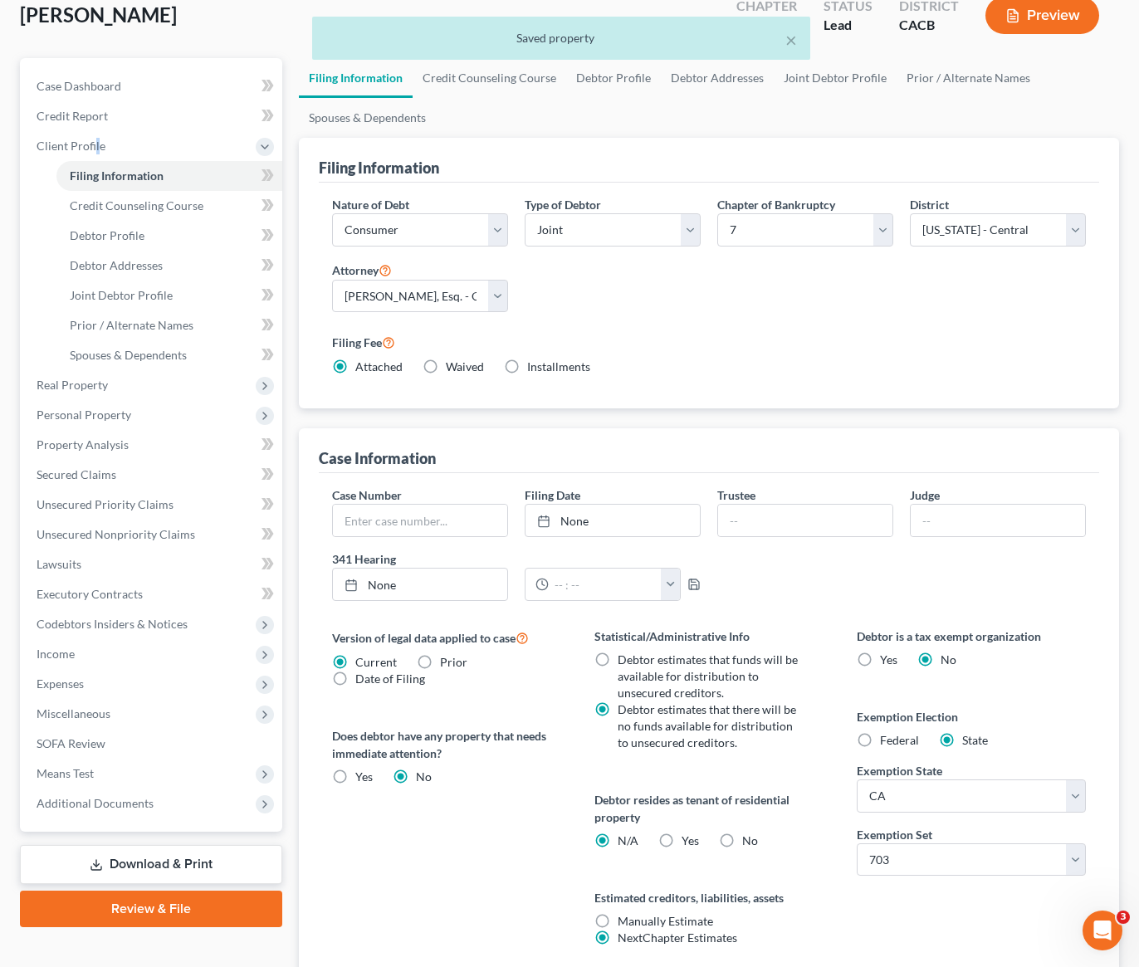
scroll to position [185, 0]
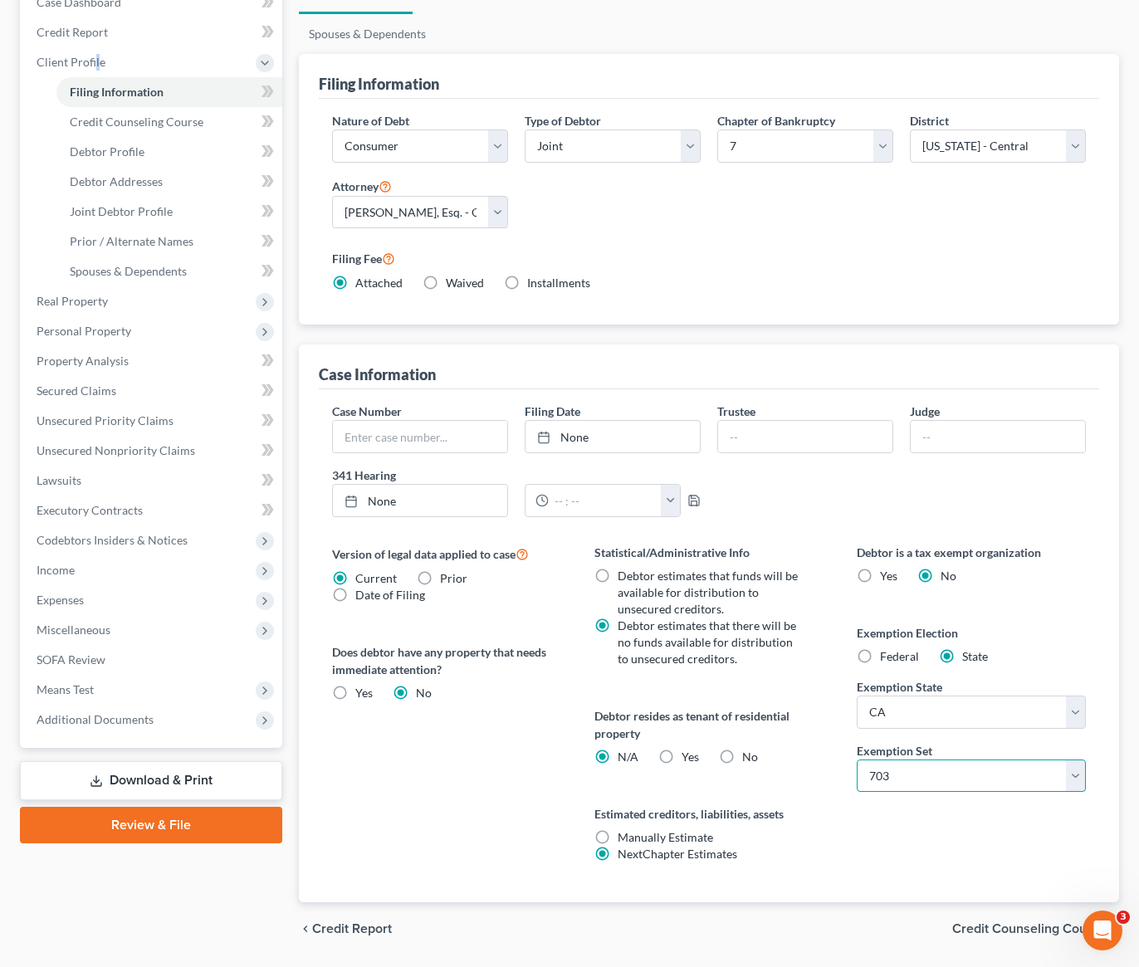
click at [923, 781] on select "Select 703 704" at bounding box center [971, 776] width 229 height 33
select select "1"
click at [742, 758] on label "No" at bounding box center [750, 757] width 16 height 17
click at [749, 758] on input "No" at bounding box center [754, 754] width 11 height 11
radio input "true"
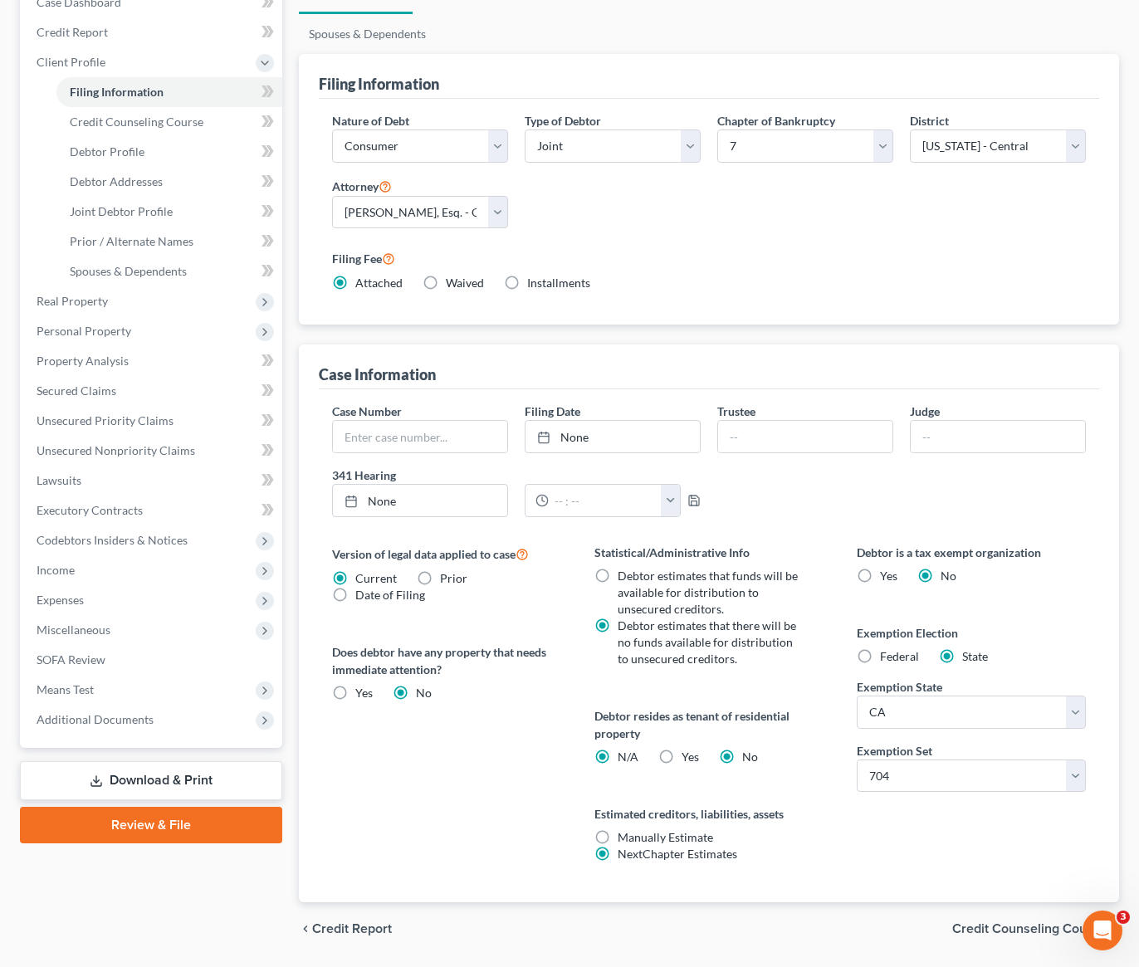
radio input "false"
click at [878, 838] on div "Debtor is a tax exempt organization Yes No Exemption Election Federal State Exe…" at bounding box center [971, 723] width 262 height 359
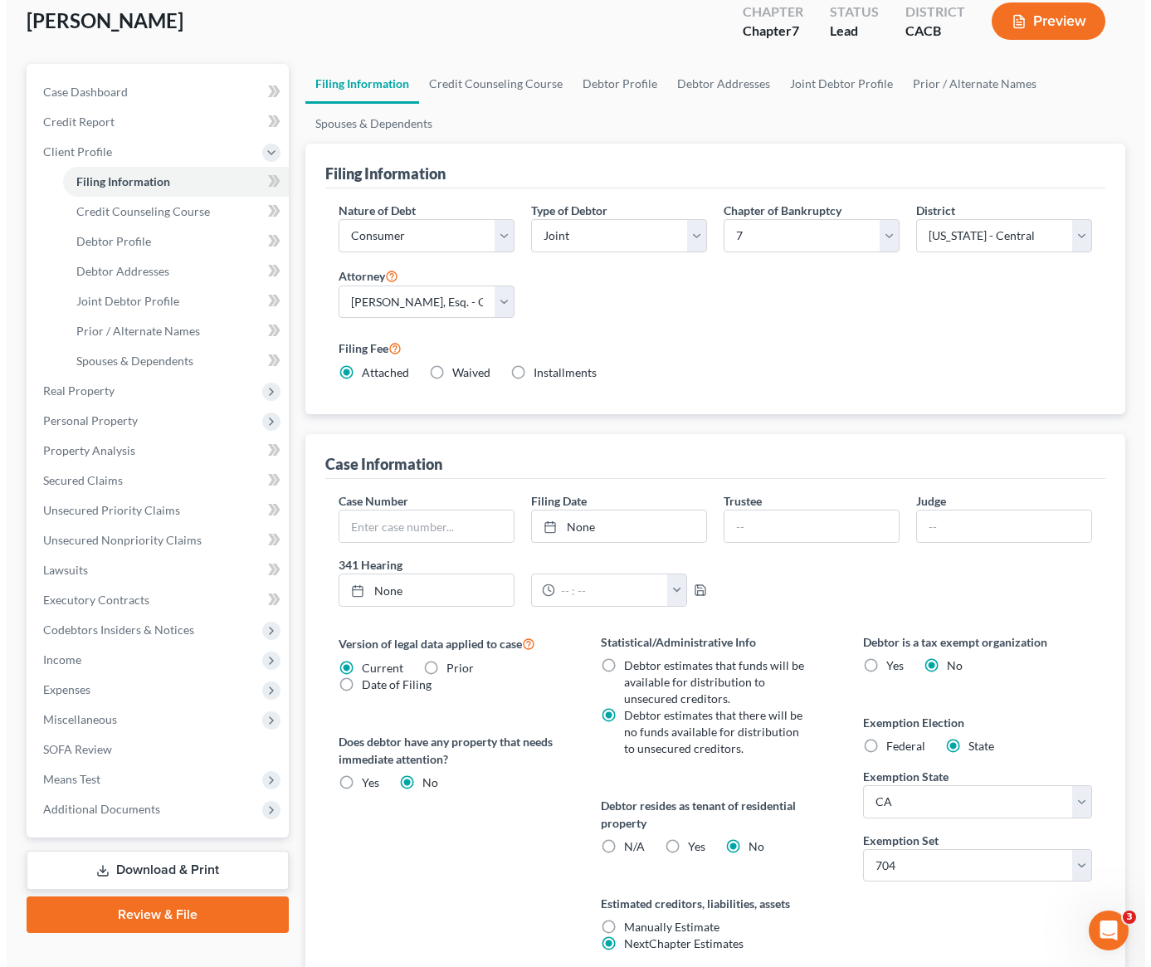
scroll to position [0, 0]
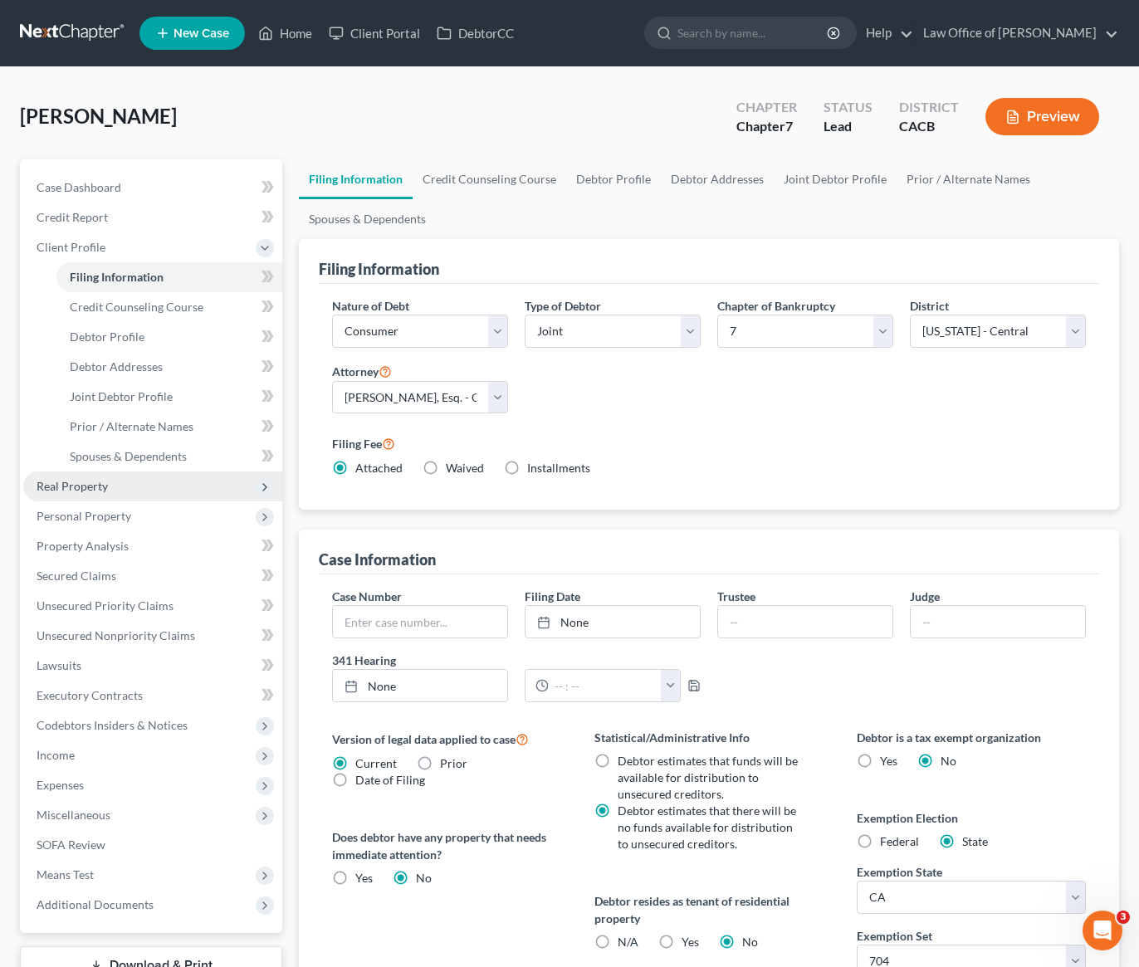
click at [67, 486] on span "Real Property" at bounding box center [72, 486] width 71 height 14
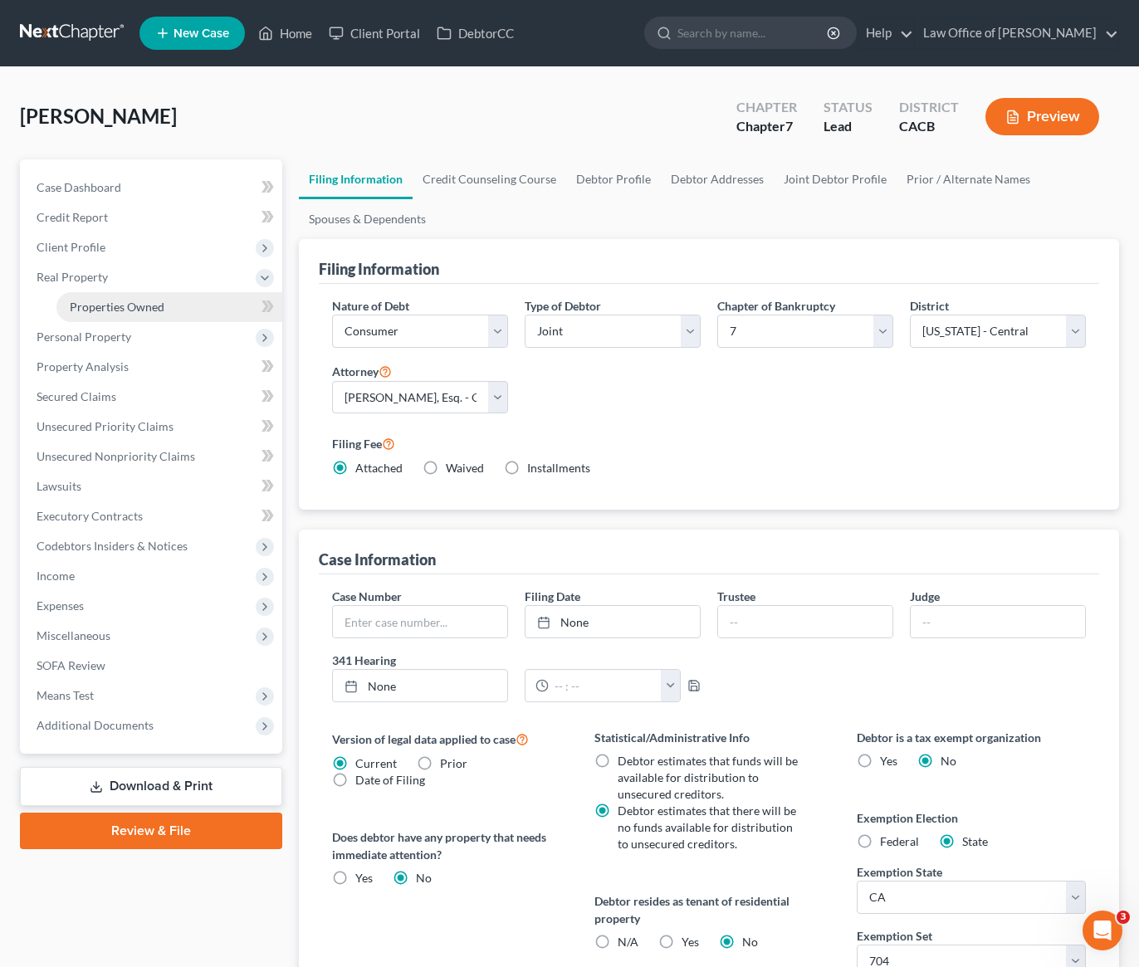
click at [125, 306] on span "Properties Owned" at bounding box center [117, 307] width 95 height 14
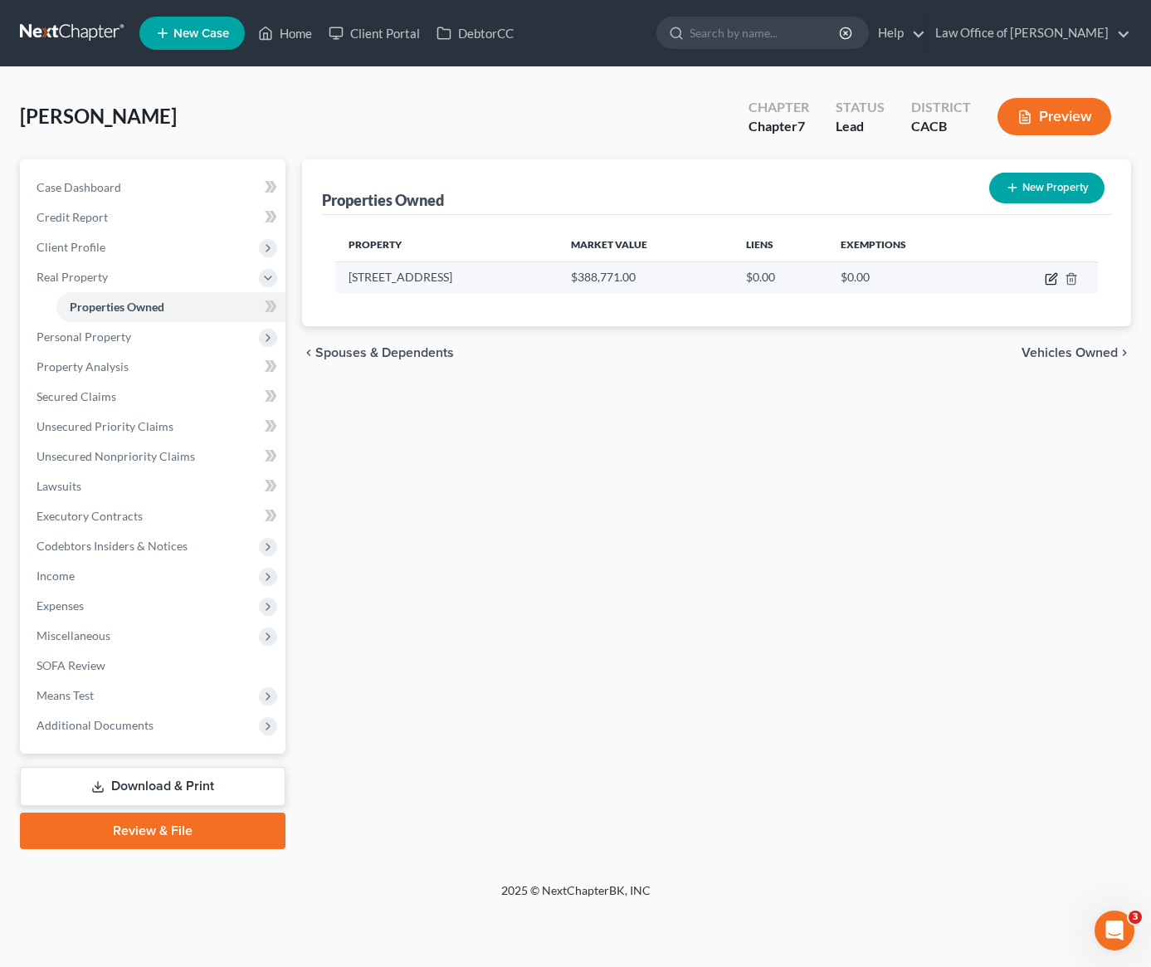
click at [1053, 282] on icon "button" at bounding box center [1051, 278] width 13 height 13
select select "4"
select select "18"
select select "2"
select select "1"
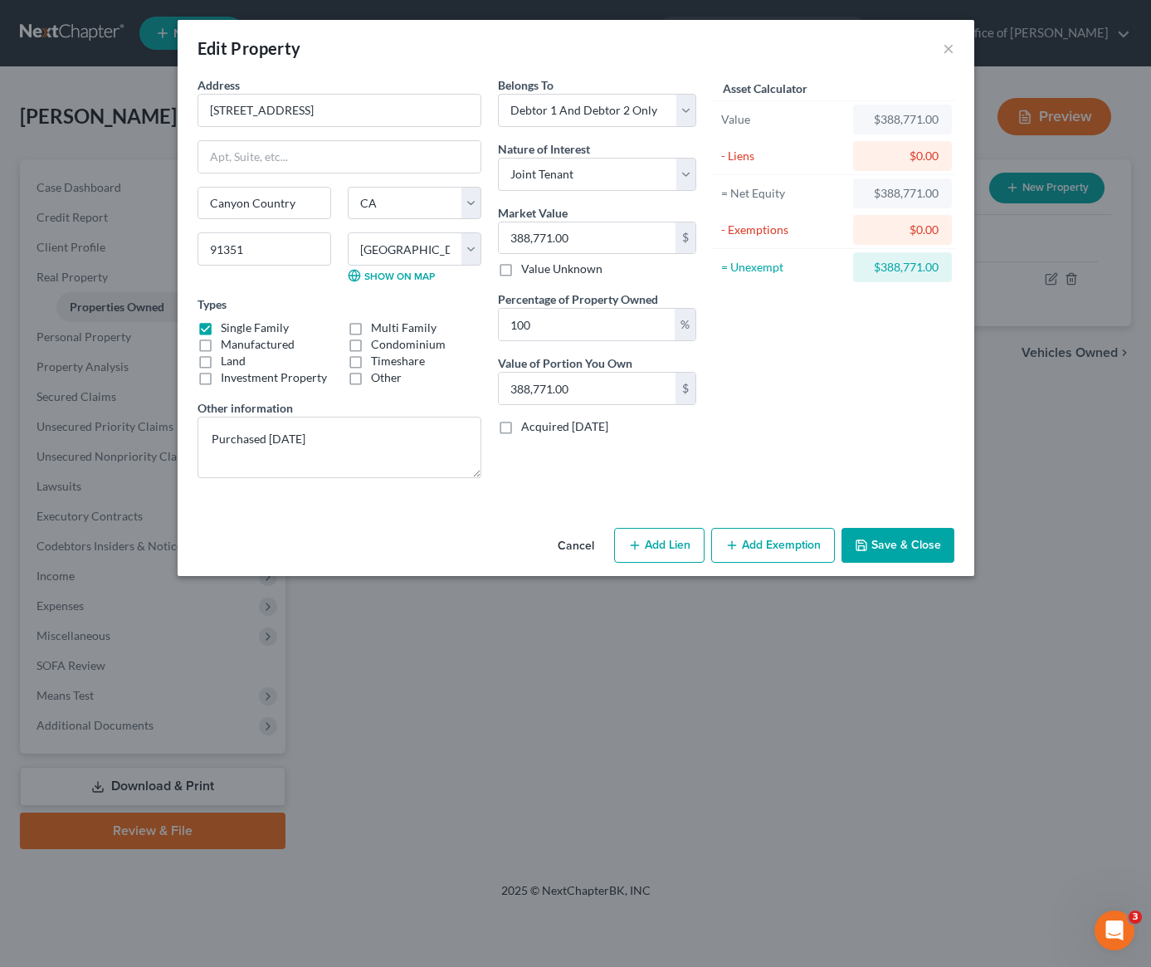
click at [741, 551] on button "Add Exemption" at bounding box center [773, 545] width 124 height 35
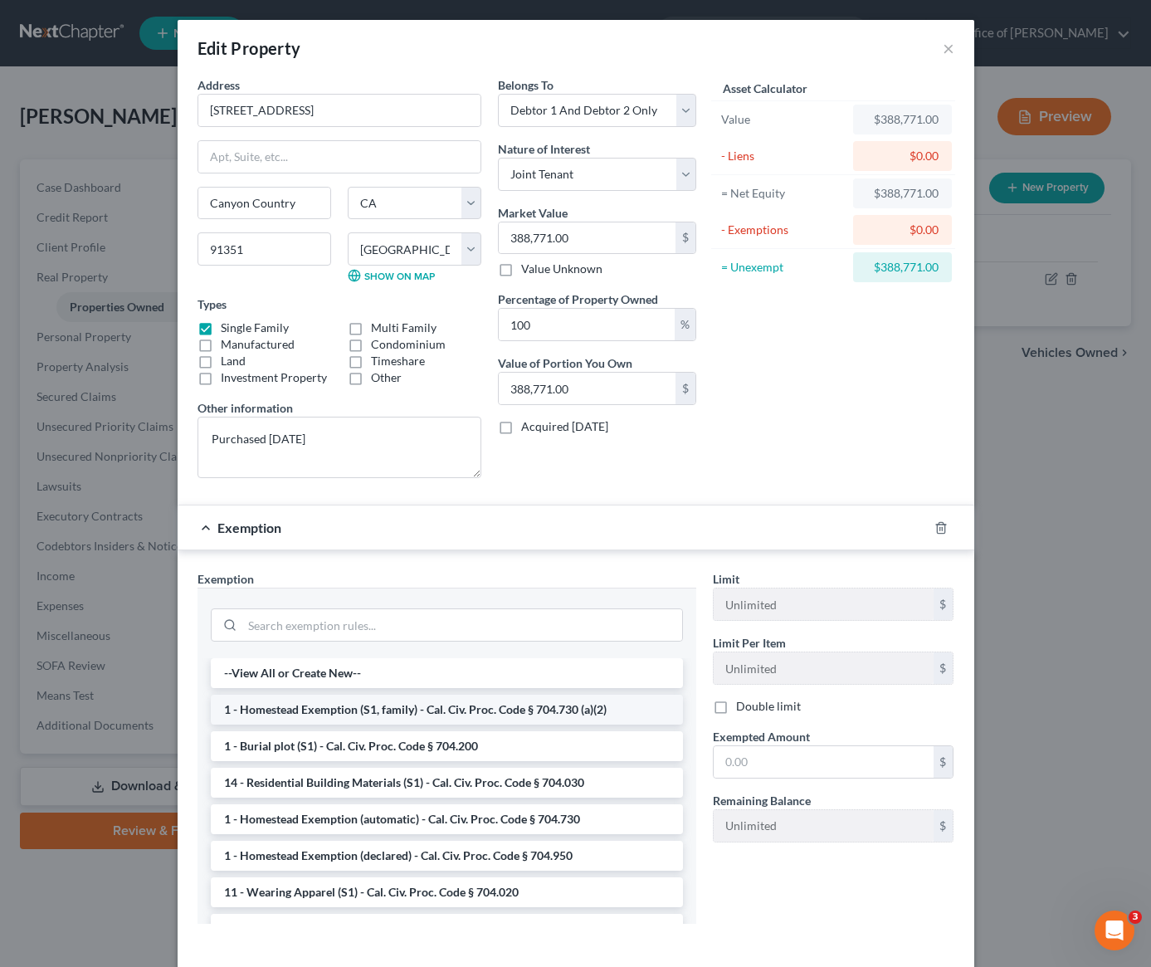
click at [481, 712] on li "1 - Homestead Exemption (S1, family) - Cal. Civ. Proc. Code § 704.730 (a)(2)" at bounding box center [447, 710] width 472 height 30
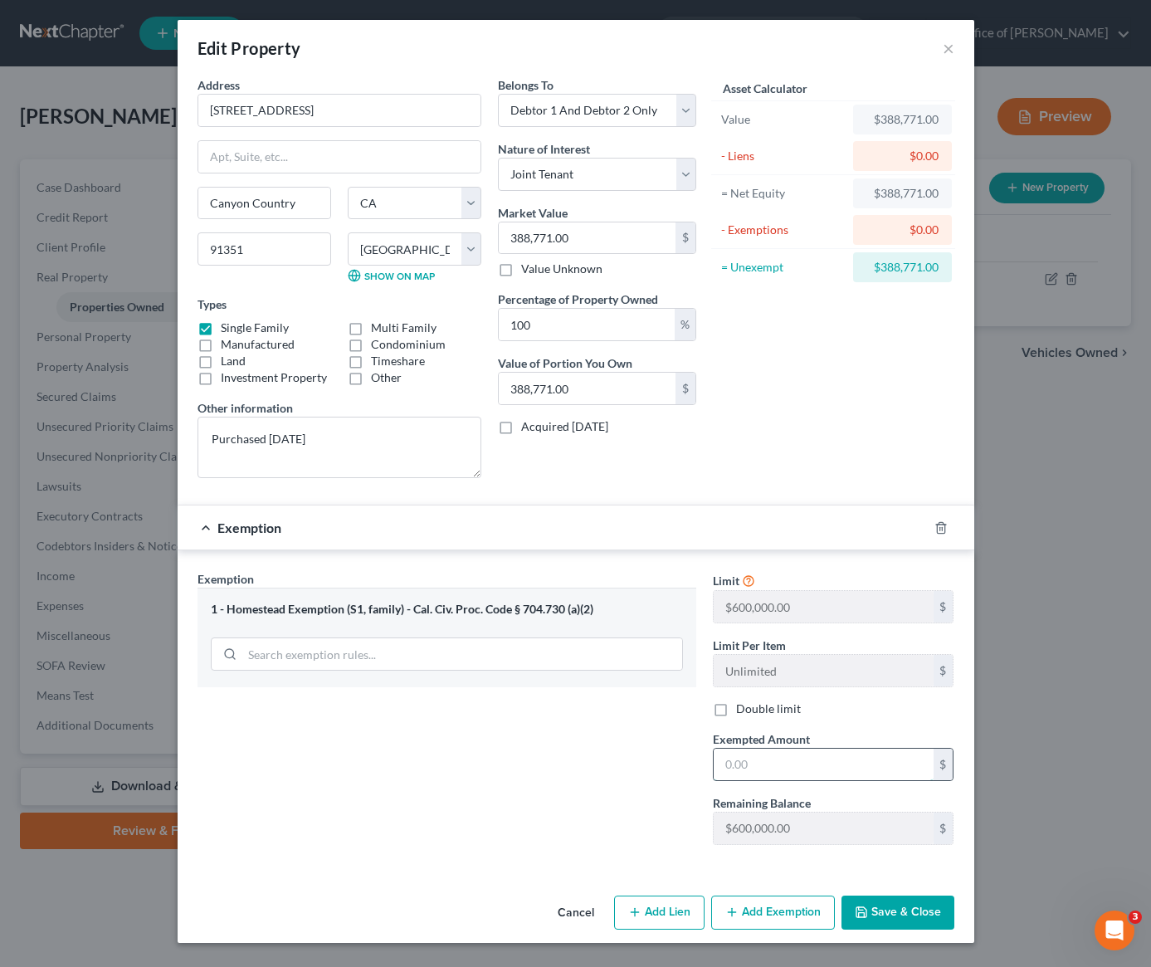
click at [853, 765] on input "text" at bounding box center [824, 765] width 220 height 32
type input "600,000"
click at [892, 906] on button "Save & Close" at bounding box center [898, 913] width 113 height 35
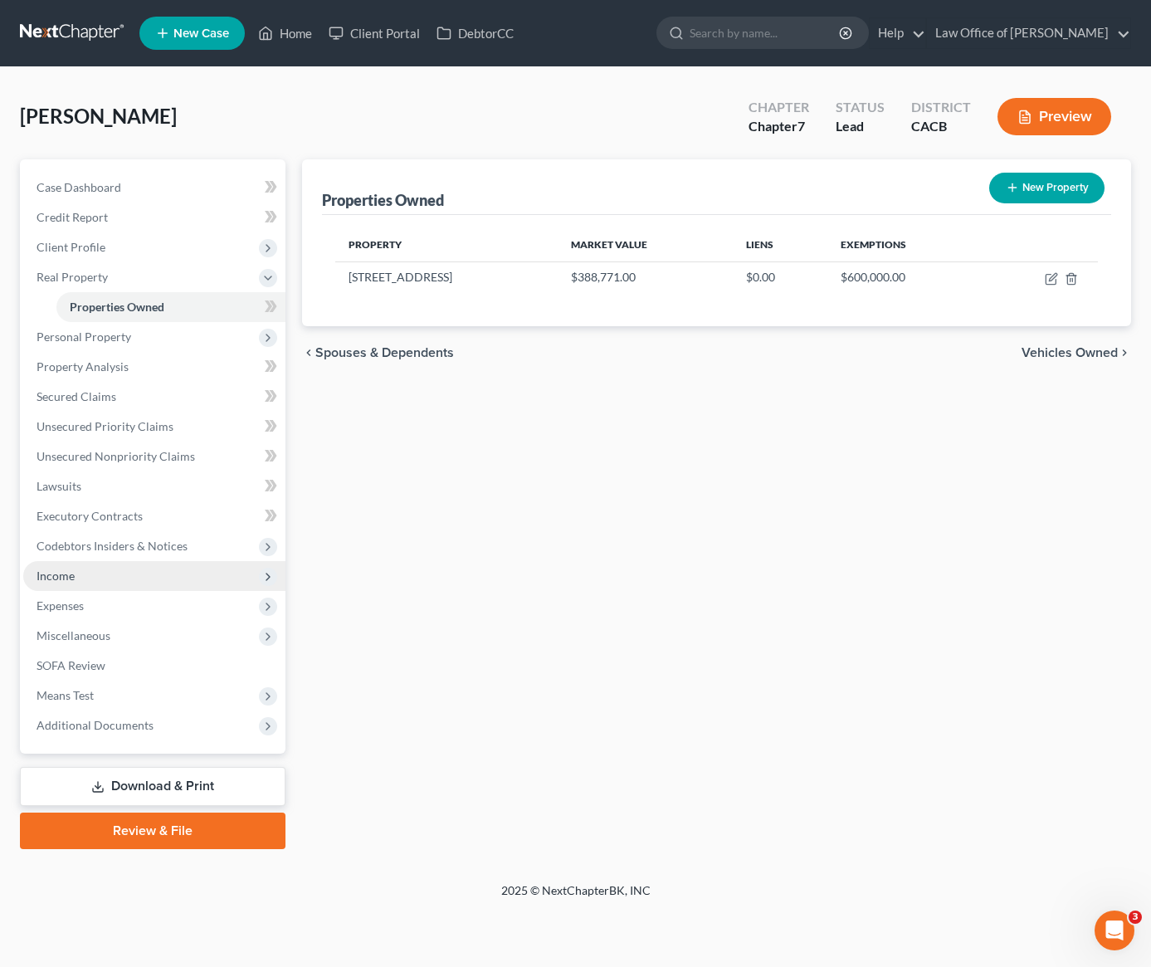
click at [65, 573] on span "Income" at bounding box center [56, 576] width 38 height 14
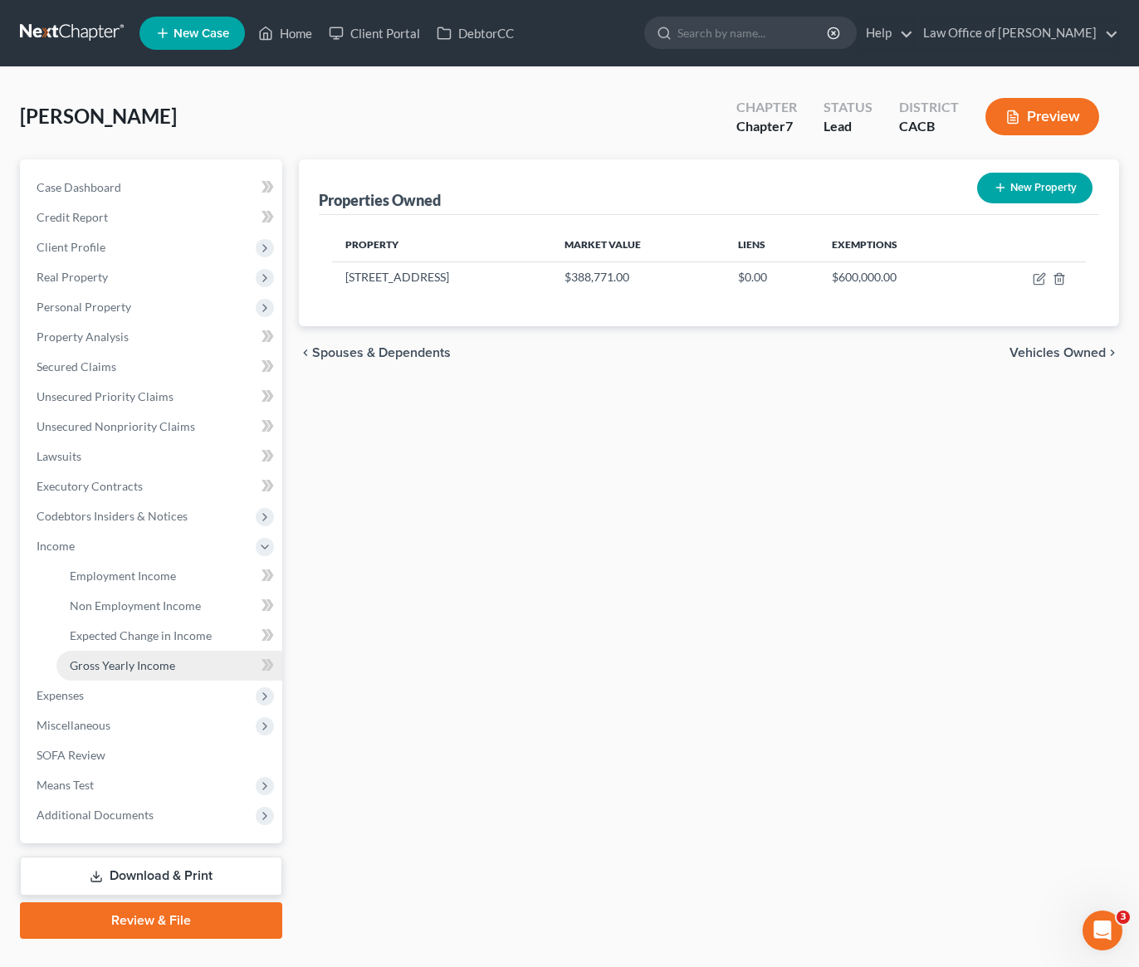
click at [117, 667] on span "Gross Yearly Income" at bounding box center [122, 665] width 105 height 14
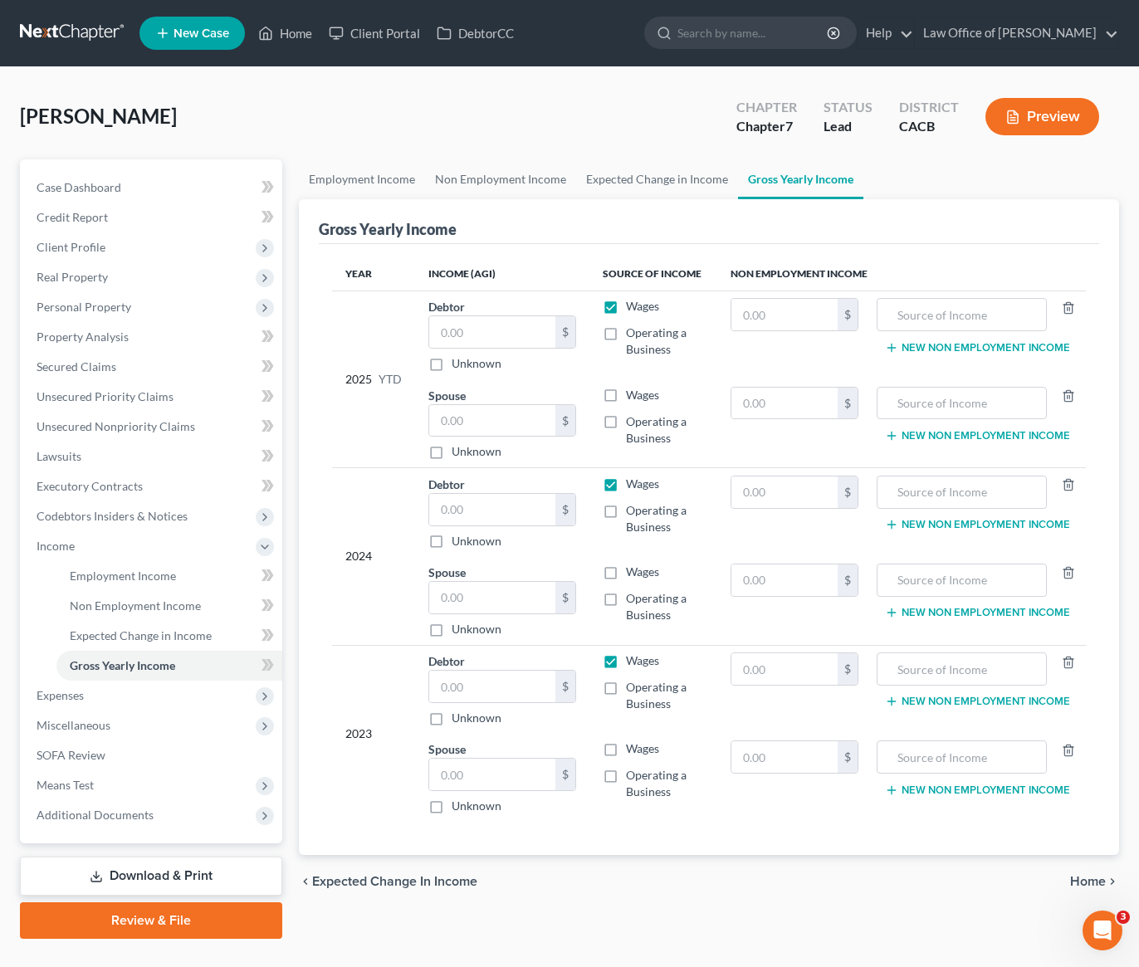
click at [626, 335] on label "Operating a Business" at bounding box center [665, 341] width 78 height 33
click at [633, 335] on input "Operating a Business" at bounding box center [638, 330] width 11 height 11
checkbox input "true"
click at [626, 309] on label "Wages" at bounding box center [642, 306] width 33 height 17
click at [633, 309] on input "Wages" at bounding box center [638, 303] width 11 height 11
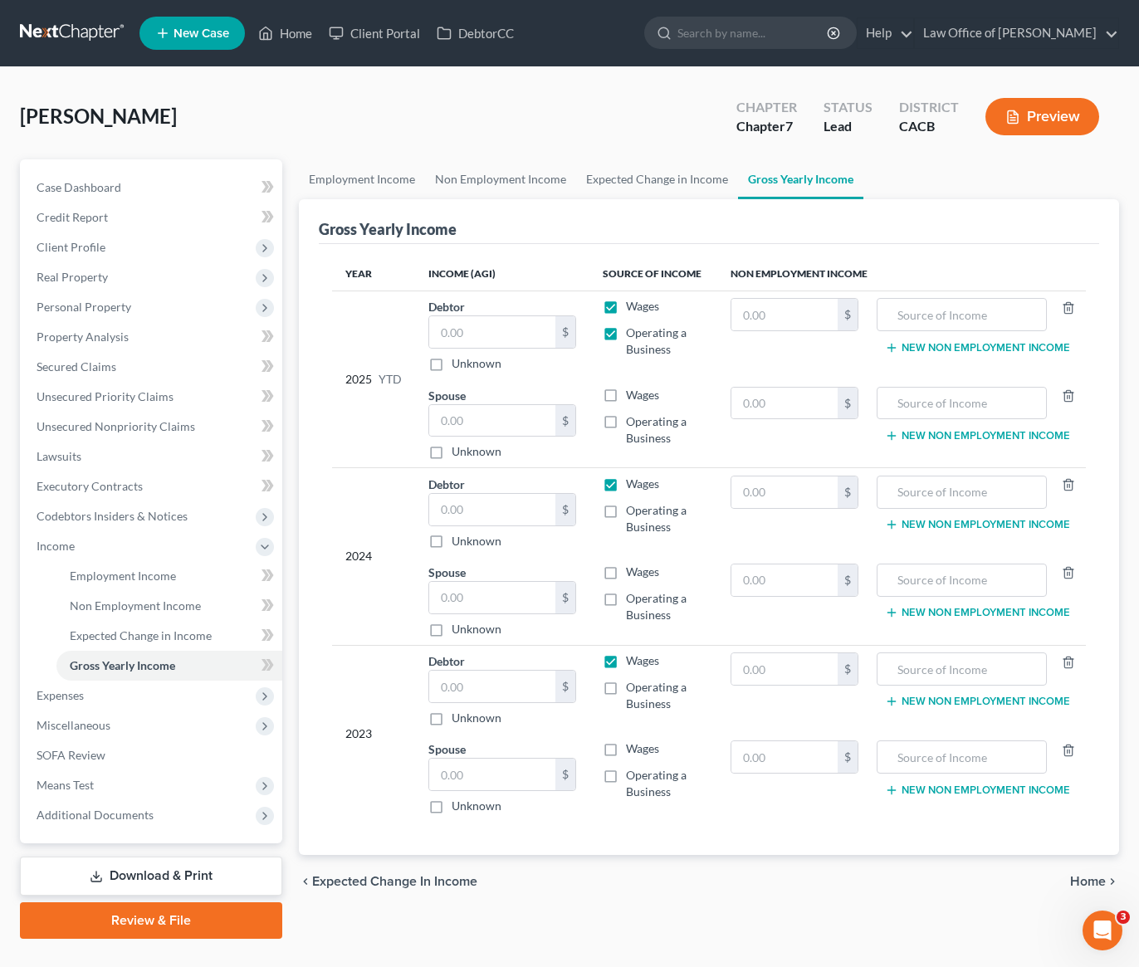
checkbox input "false"
click at [489, 335] on input "text" at bounding box center [492, 332] width 126 height 32
type input "0.00"
click at [626, 487] on label "Wages" at bounding box center [642, 484] width 33 height 17
click at [633, 486] on input "Wages" at bounding box center [638, 481] width 11 height 11
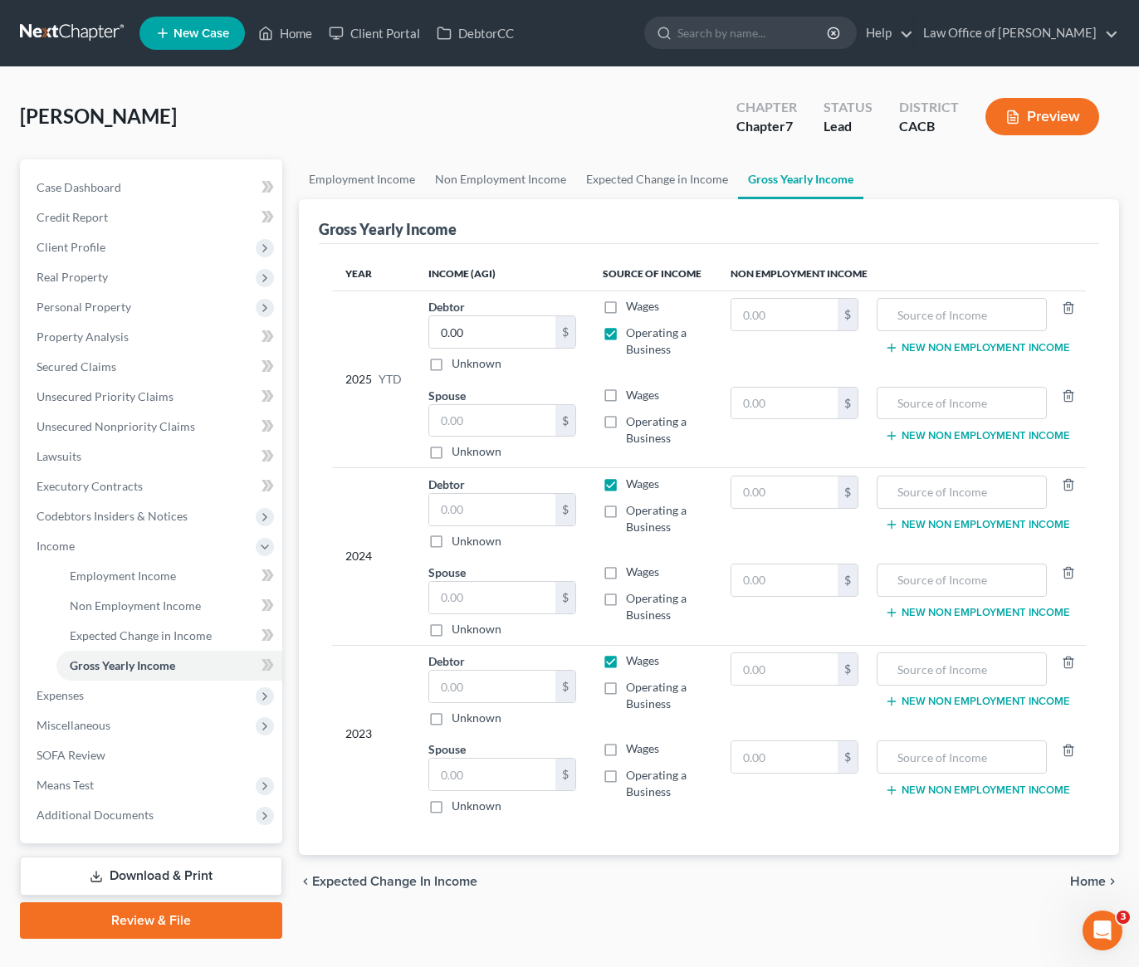
checkbox input "false"
click at [626, 514] on label "Operating a Business" at bounding box center [665, 518] width 78 height 33
click at [633, 513] on input "Operating a Business" at bounding box center [638, 507] width 11 height 11
checkbox input "true"
click at [528, 513] on input "text" at bounding box center [492, 510] width 126 height 32
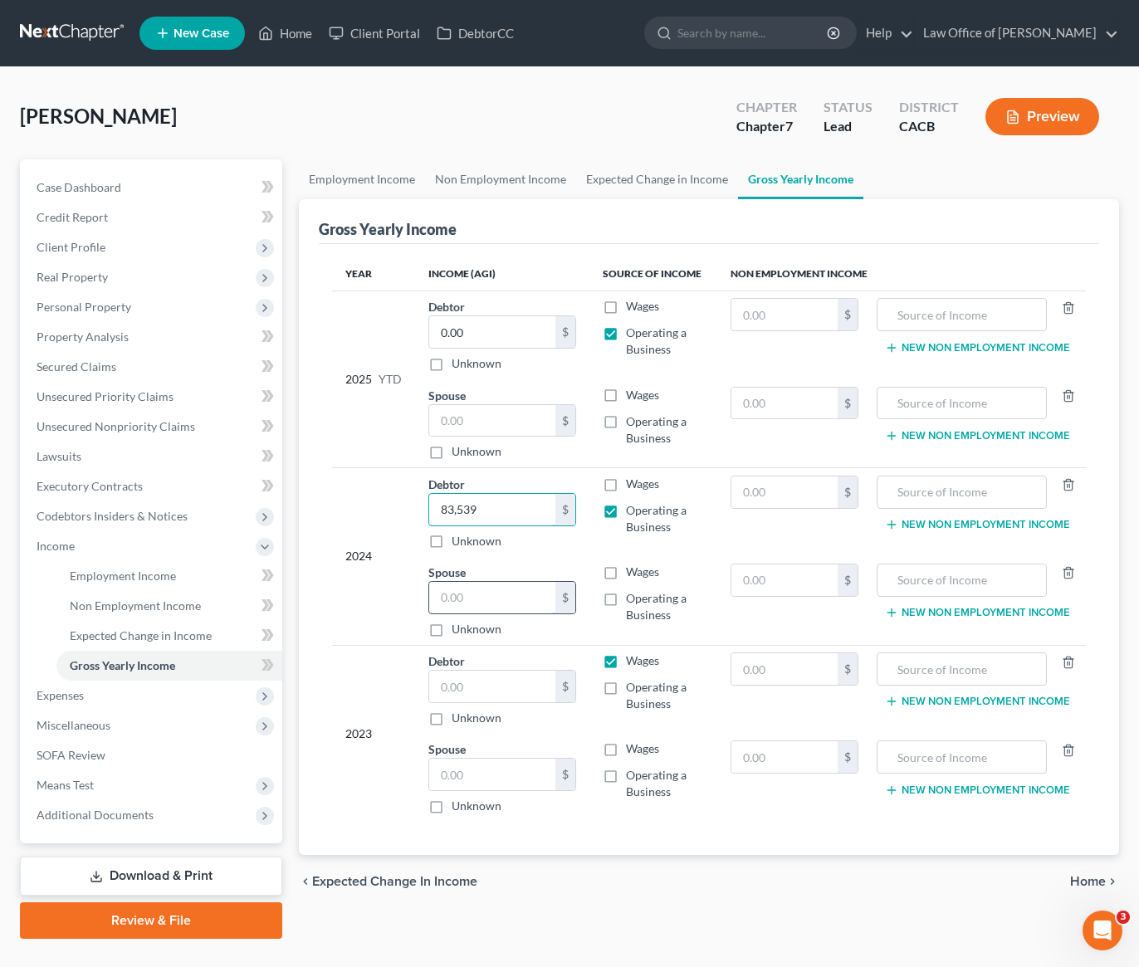
type input "83,539"
click at [501, 609] on input "text" at bounding box center [492, 598] width 126 height 32
type input "0.00"
drag, startPoint x: 484, startPoint y: 598, endPoint x: 431, endPoint y: 598, distance: 53.1
click at [432, 597] on input "0.00" at bounding box center [492, 598] width 126 height 32
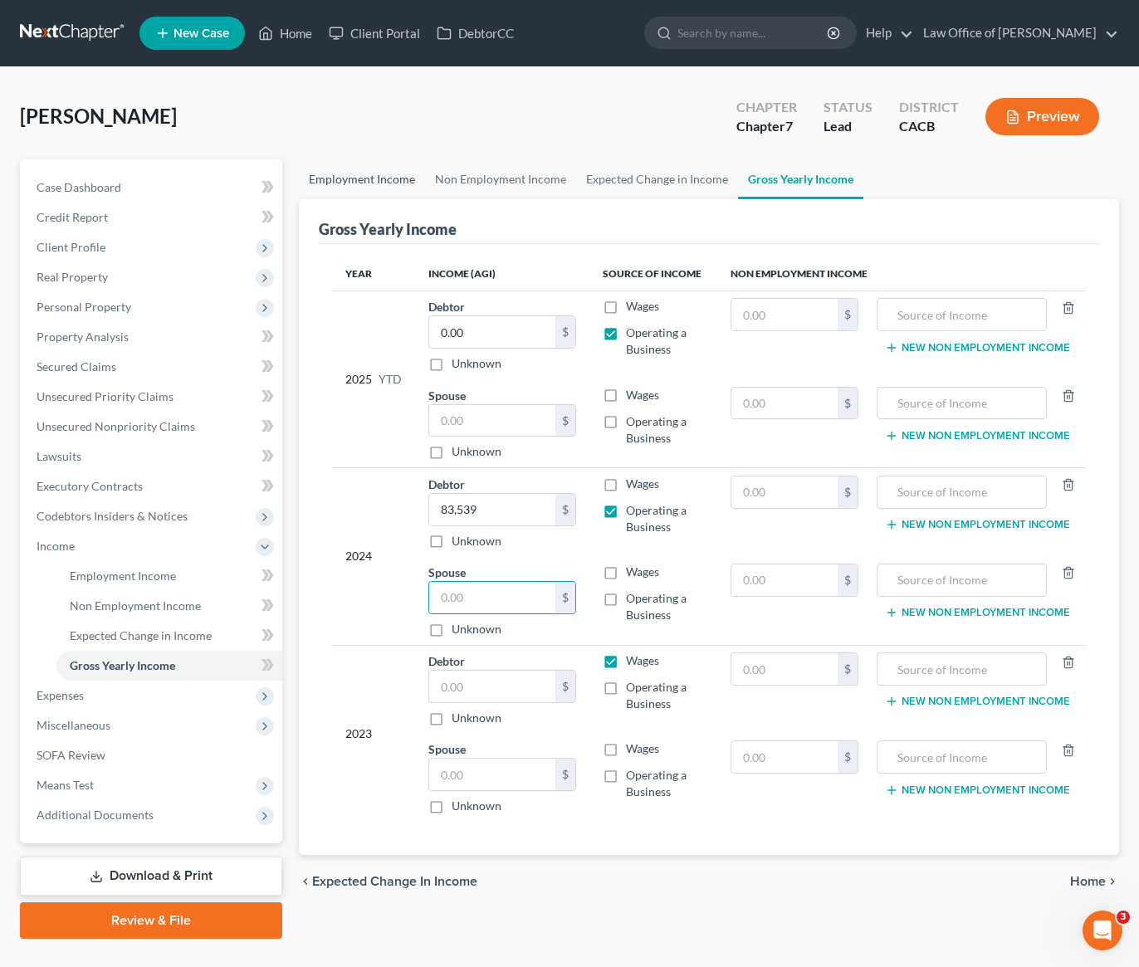
click at [364, 184] on link "Employment Income" at bounding box center [362, 179] width 126 height 40
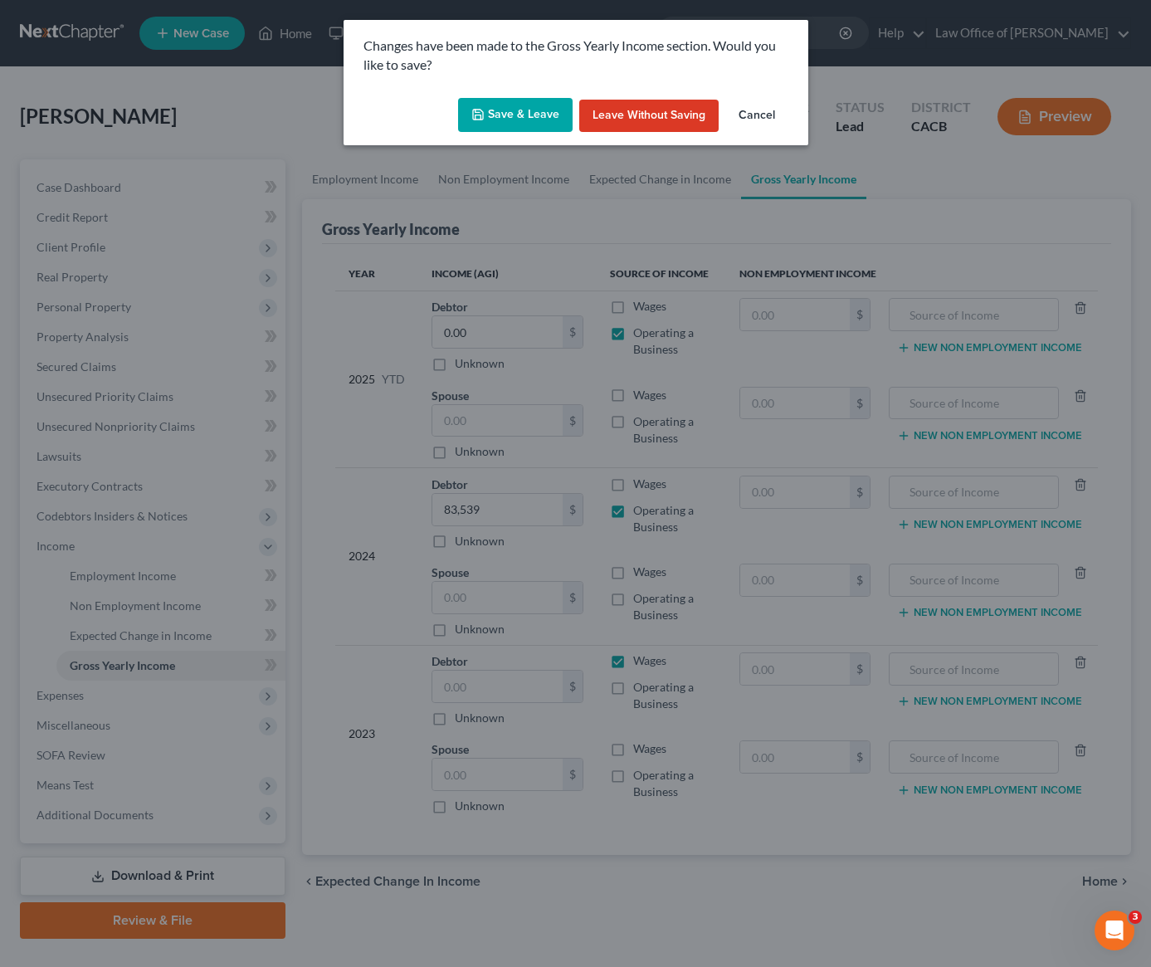
click at [526, 119] on button "Save & Leave" at bounding box center [515, 115] width 115 height 35
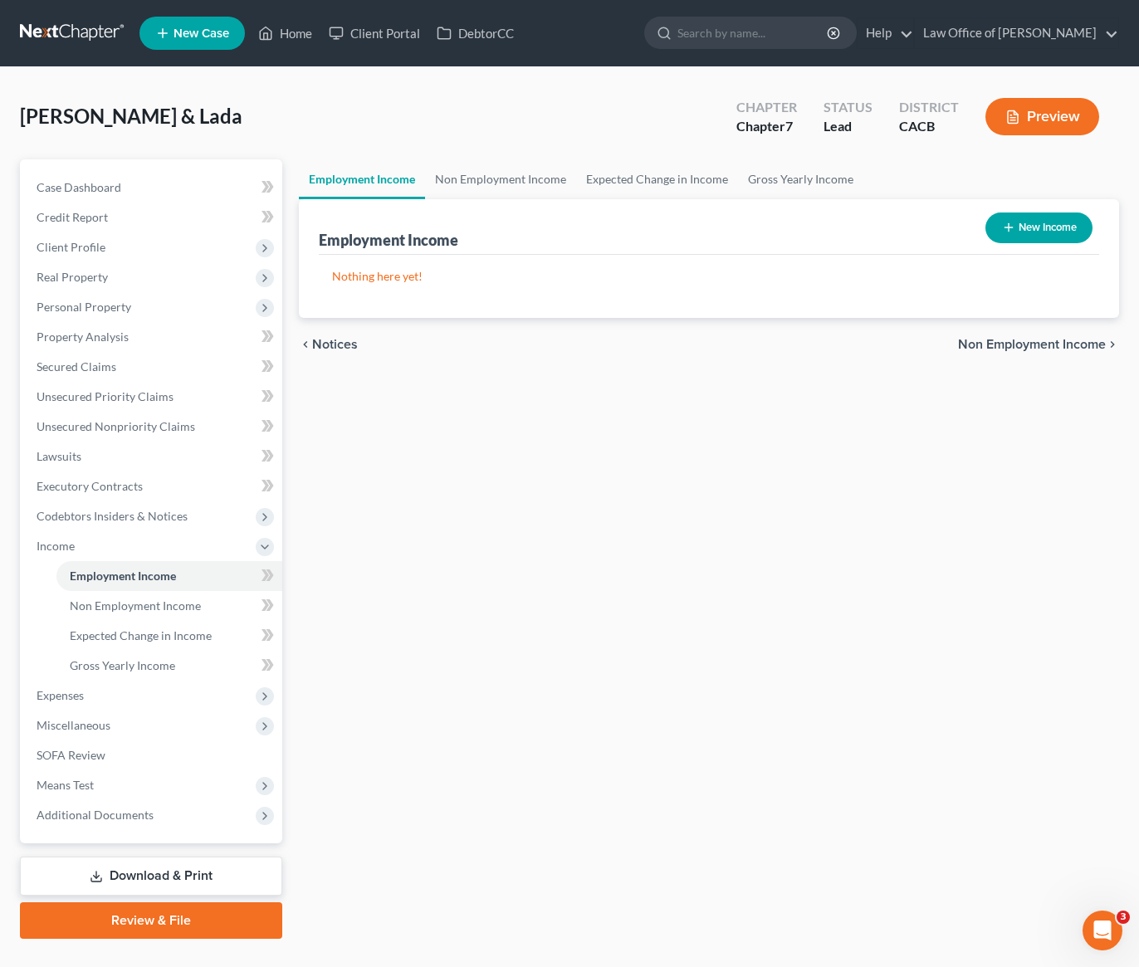
click at [1029, 223] on button "New Income" at bounding box center [1038, 228] width 107 height 31
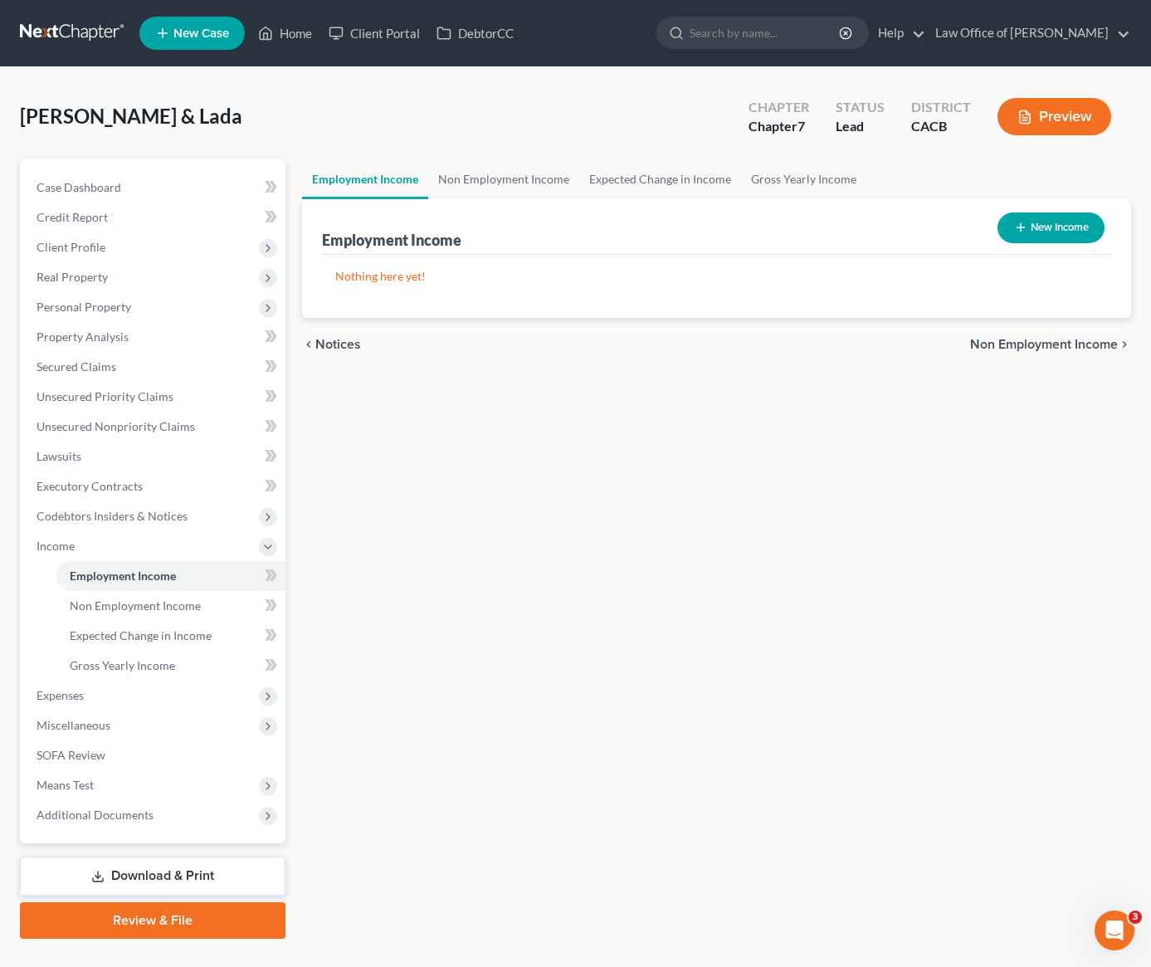
select select "0"
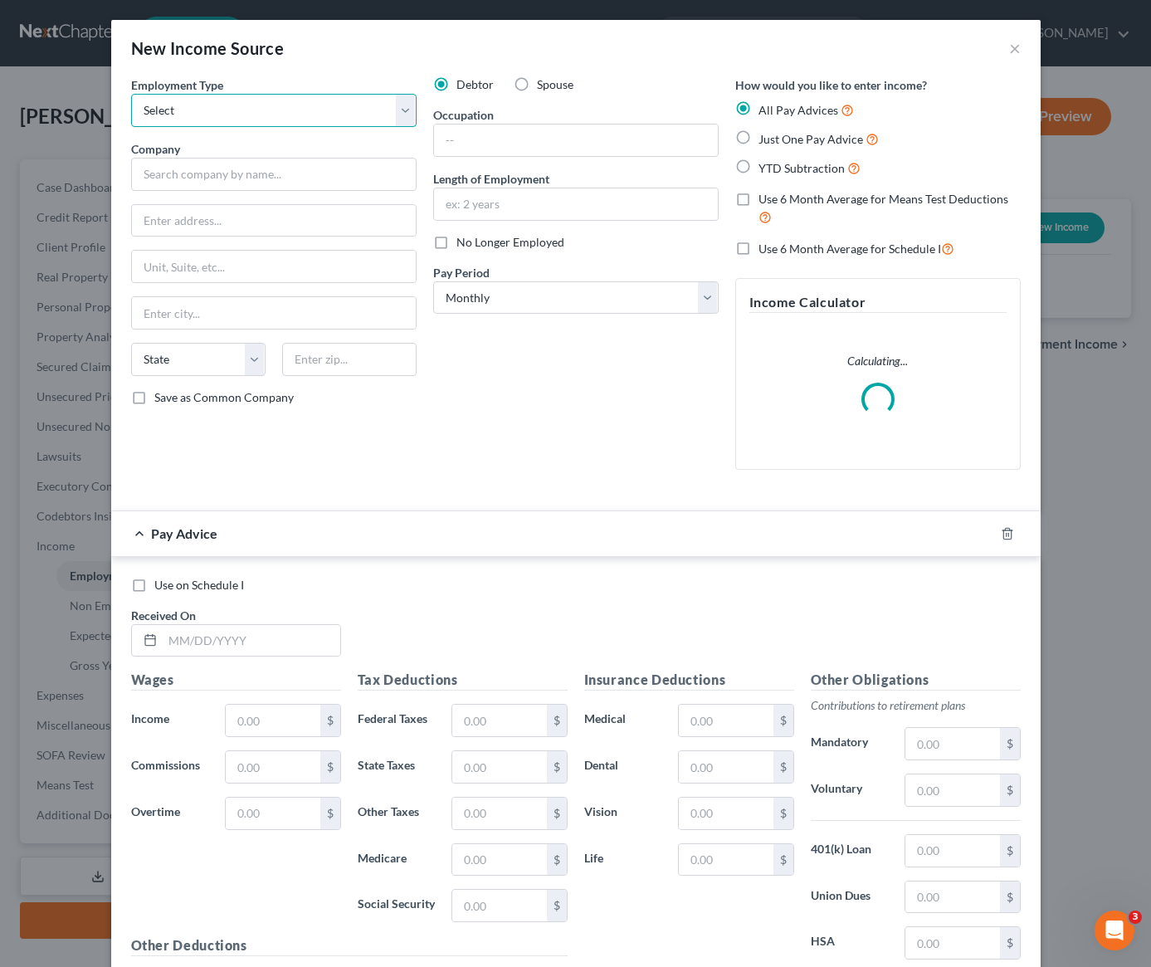
click at [252, 109] on select "Select Full or Part Time Employment Self Employment" at bounding box center [274, 110] width 286 height 33
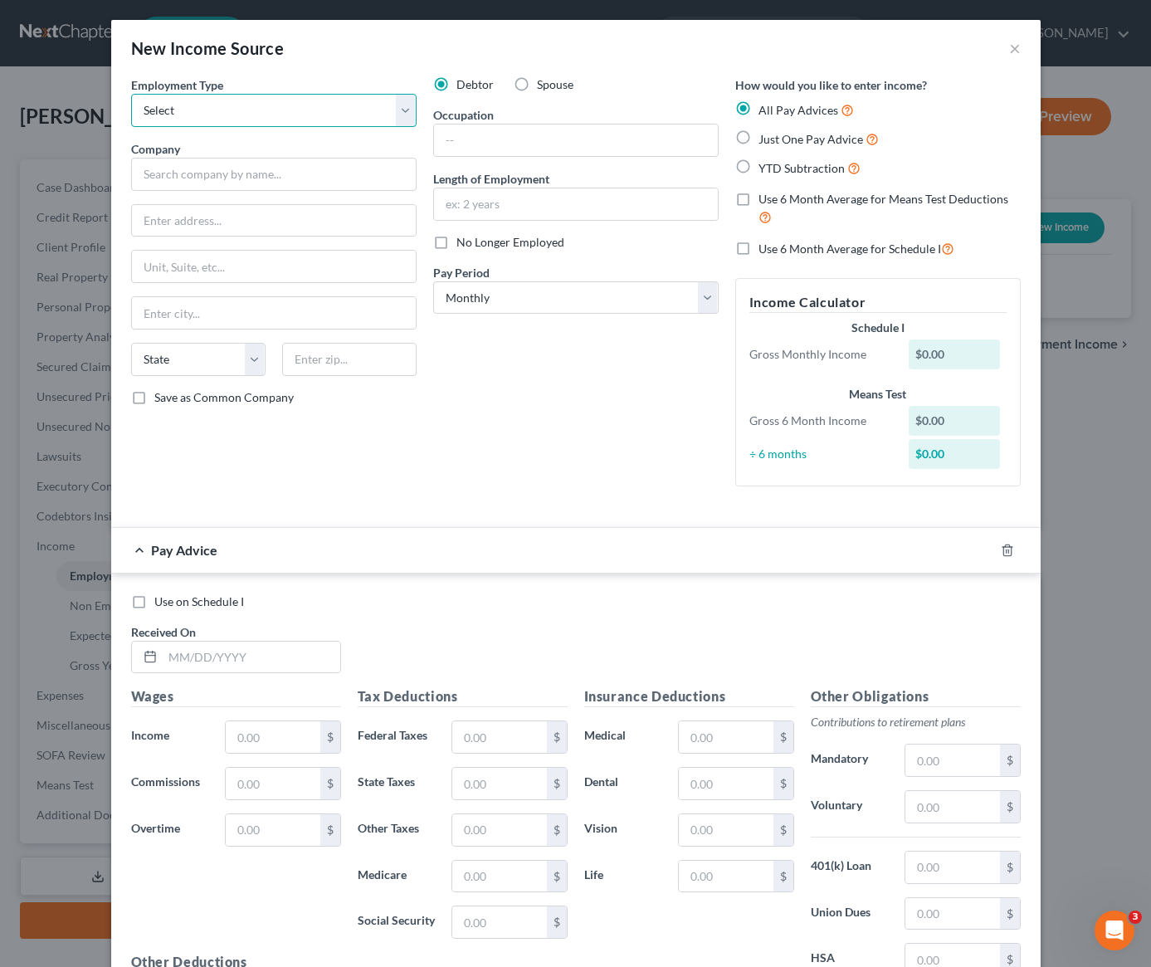
select select "1"
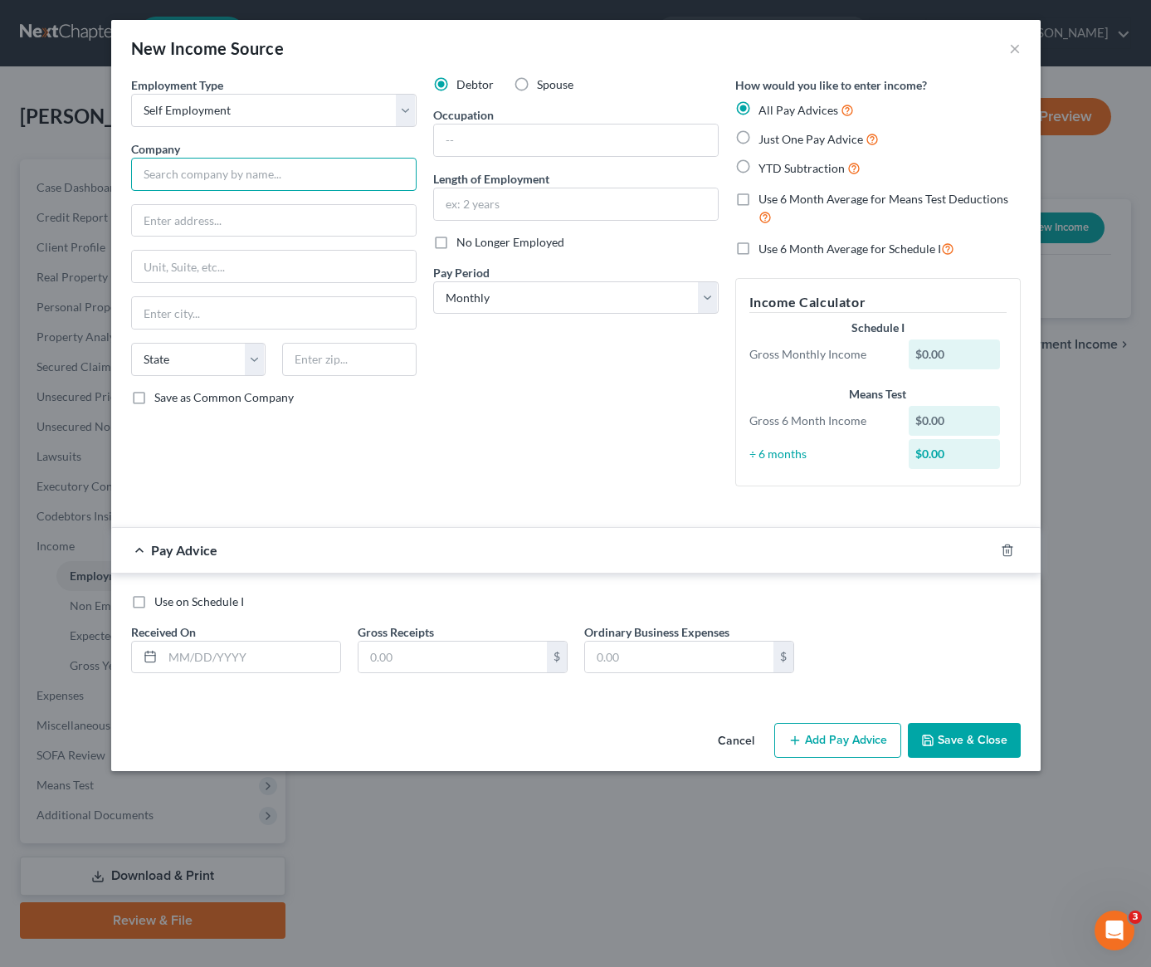
click at [219, 174] on input "text" at bounding box center [274, 174] width 286 height 33
type input "Uber and Lyft"
click at [490, 152] on input "text" at bounding box center [576, 141] width 284 height 32
type input "Driver"
click at [759, 139] on label "Just One Pay Advice" at bounding box center [819, 138] width 120 height 19
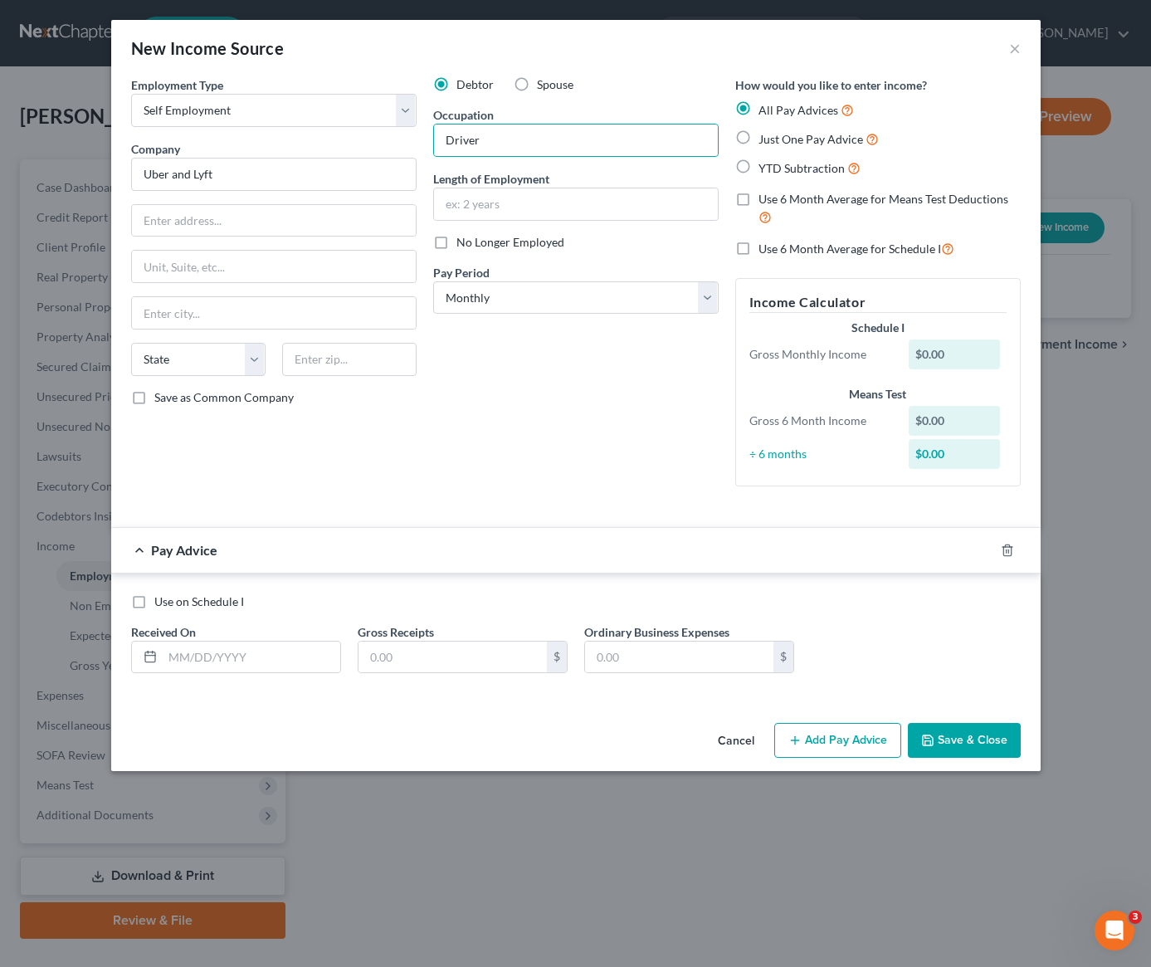
click at [765, 139] on input "Just One Pay Advice" at bounding box center [770, 134] width 11 height 11
radio input "true"
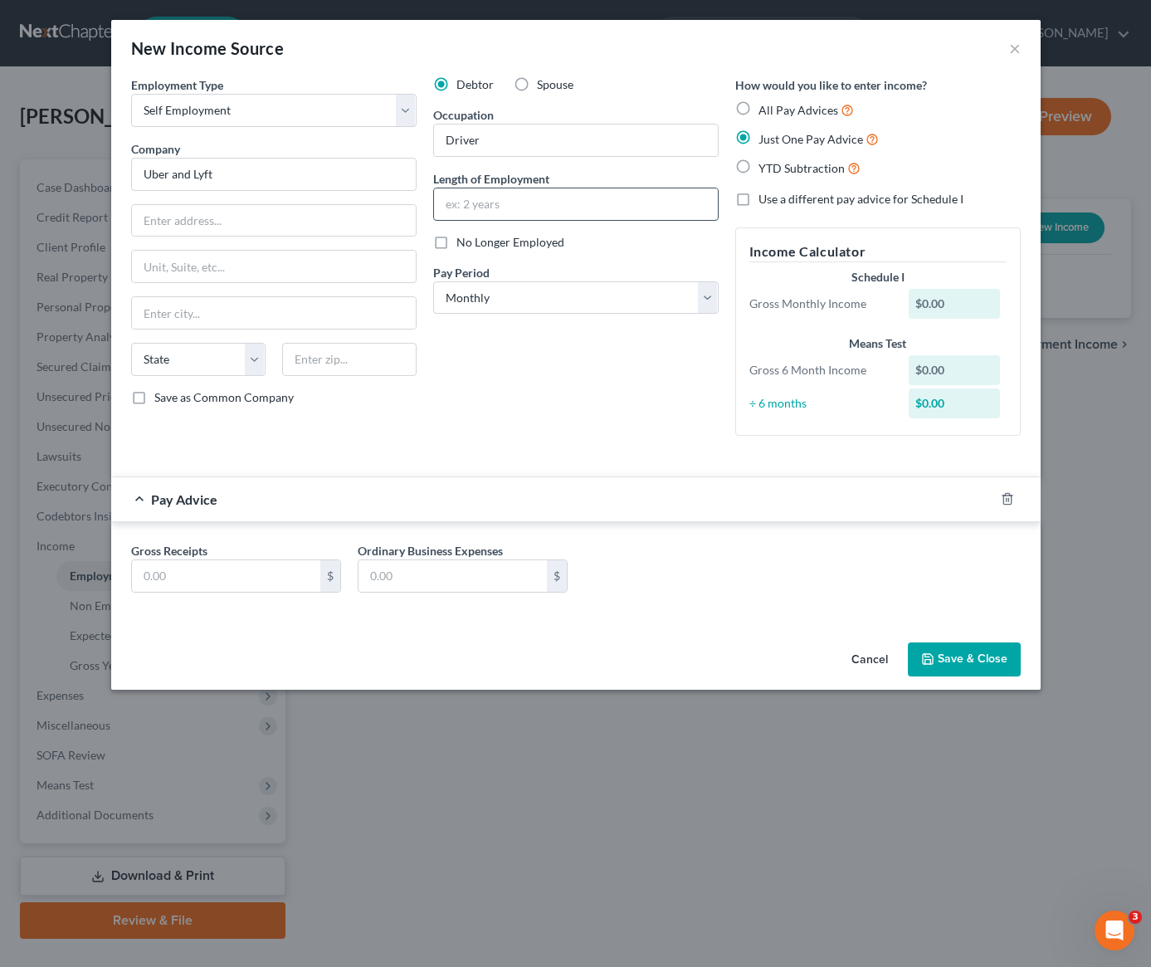
click at [535, 201] on input "text" at bounding box center [576, 204] width 284 height 32
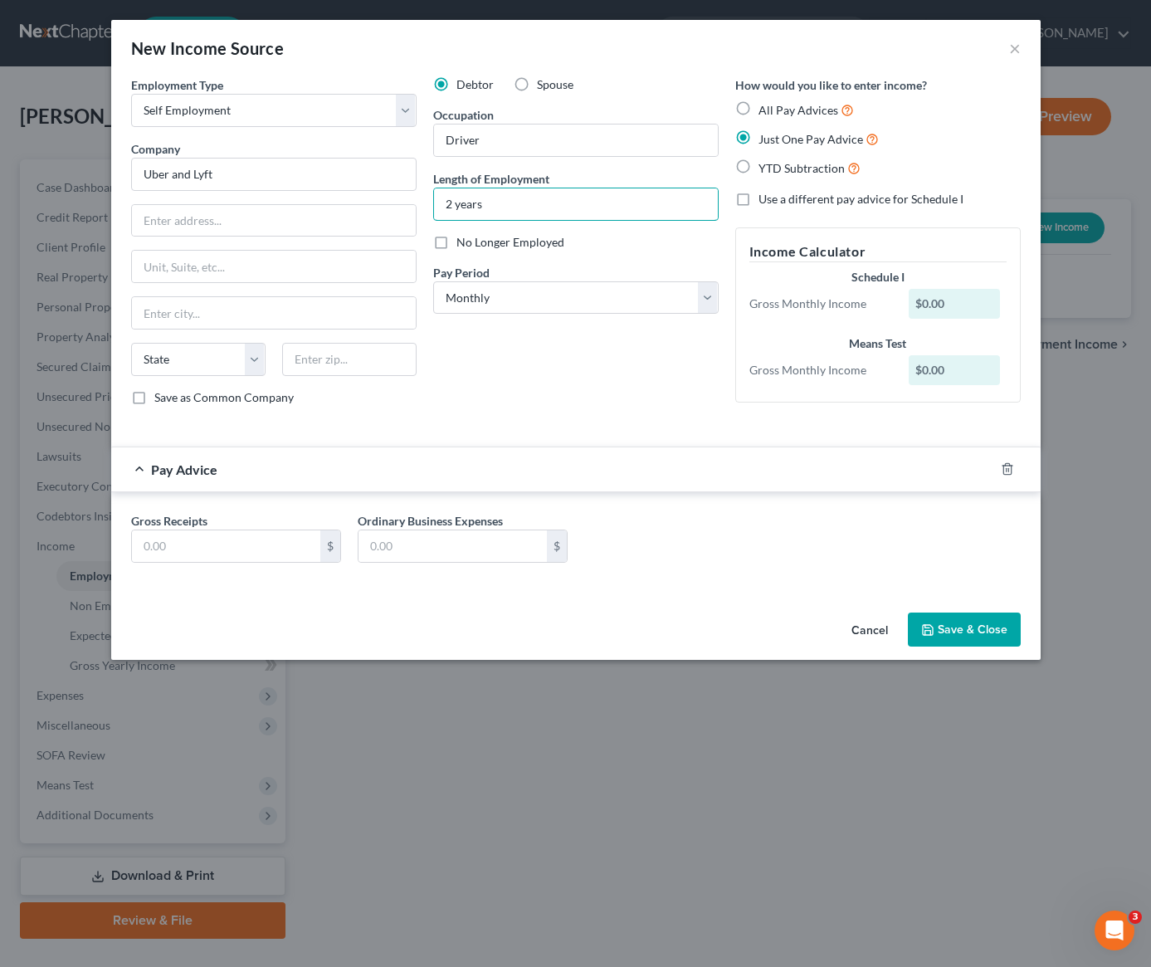
type input "2 years"
click at [217, 550] on input "text" at bounding box center [226, 546] width 188 height 32
type input "7,400"
click at [432, 547] on input "text" at bounding box center [453, 546] width 188 height 32
type input "1,000"
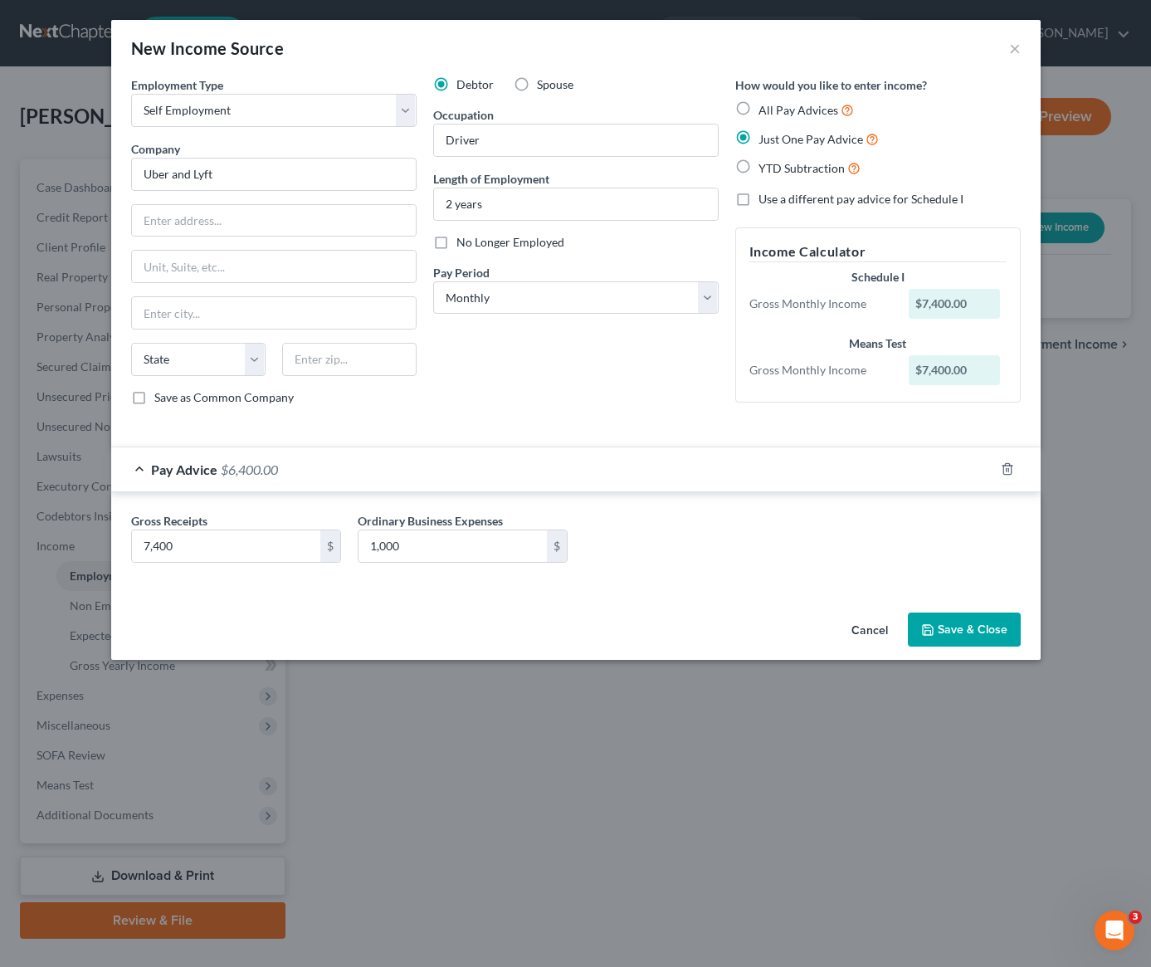
click at [970, 629] on button "Save & Close" at bounding box center [964, 630] width 113 height 35
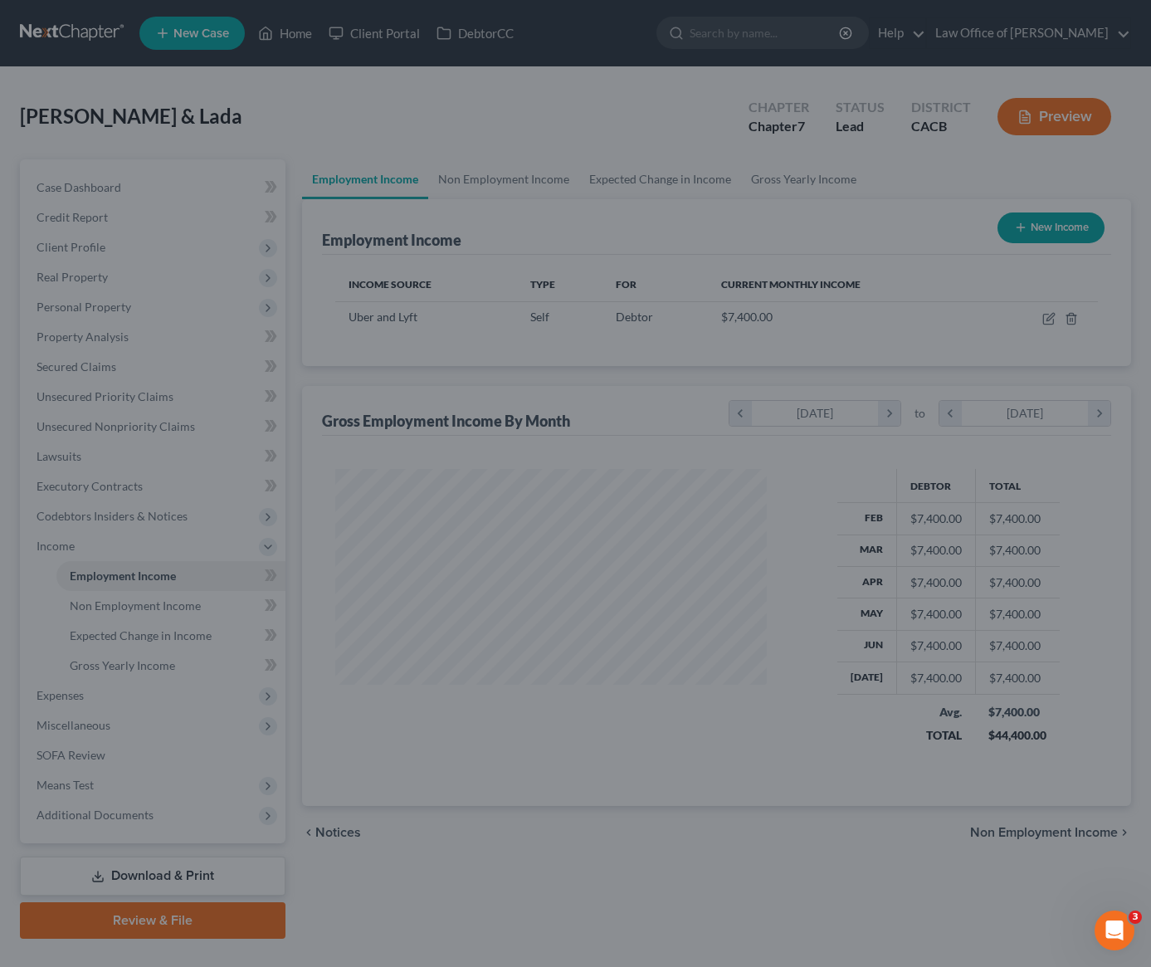
scroll to position [298, 459]
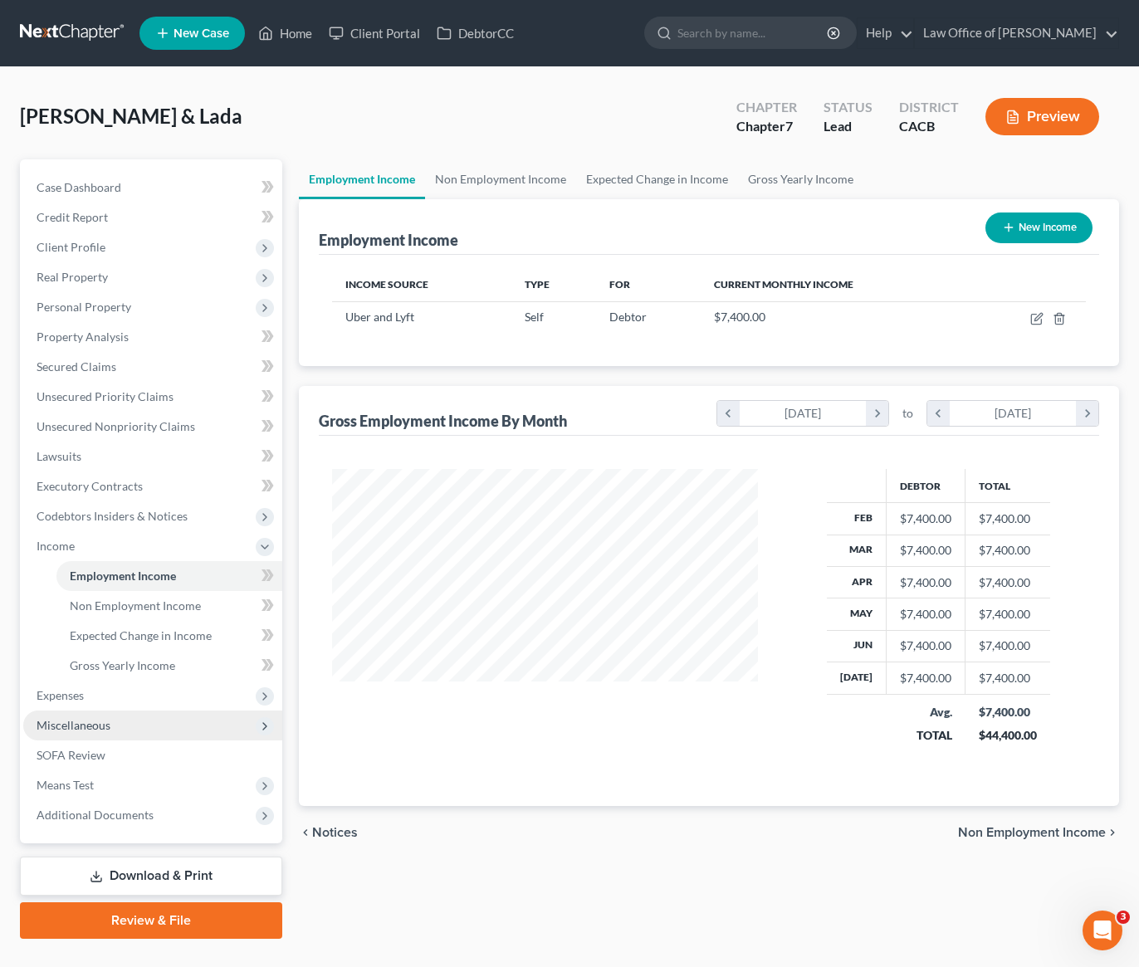
click at [78, 731] on span "Miscellaneous" at bounding box center [74, 725] width 74 height 14
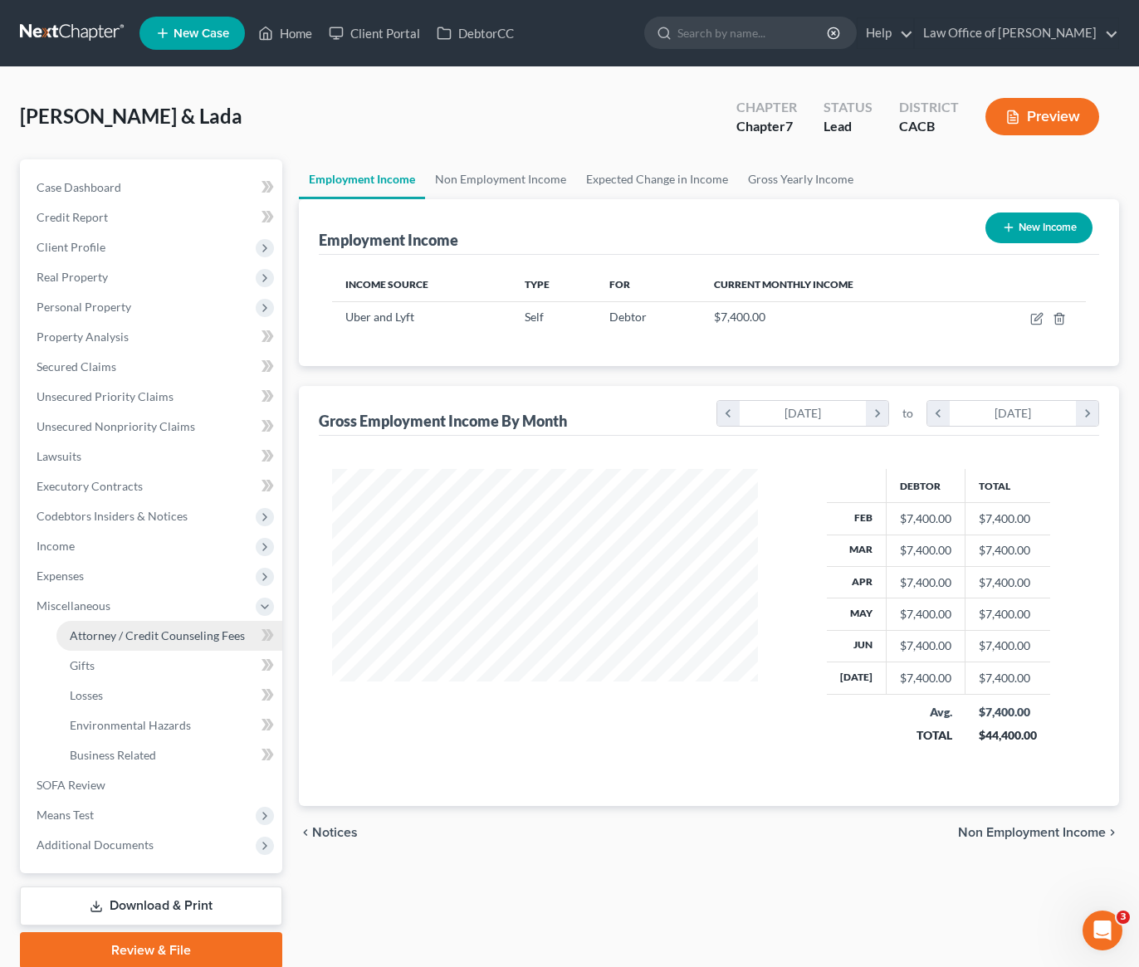
click at [194, 641] on span "Attorney / Credit Counseling Fees" at bounding box center [157, 635] width 175 height 14
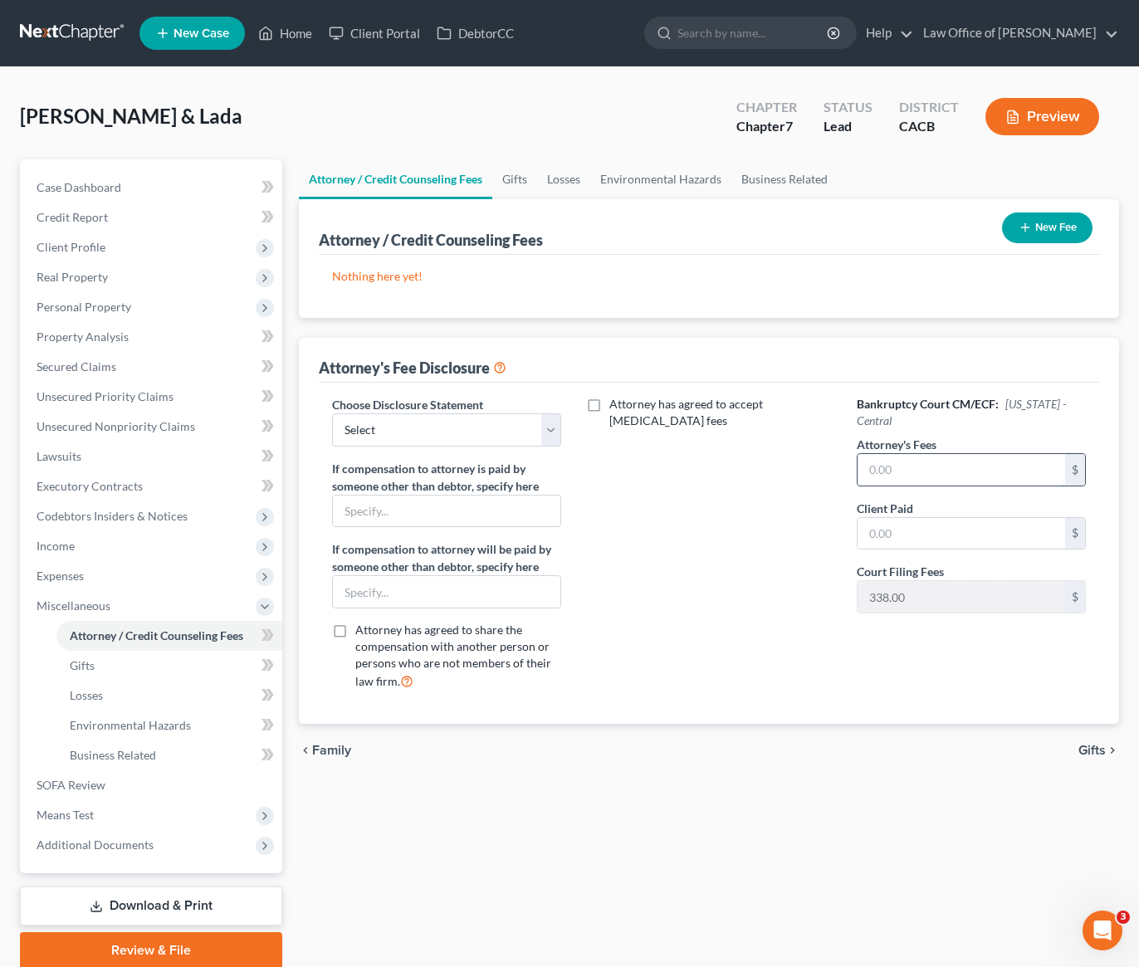
click at [976, 466] on input "text" at bounding box center [962, 470] width 208 height 32
type input "2,500"
click at [994, 533] on input "text" at bounding box center [962, 534] width 208 height 32
type input "2,500"
click at [486, 434] on select "Select Disclosure of Attorney Compensation" at bounding box center [446, 429] width 229 height 33
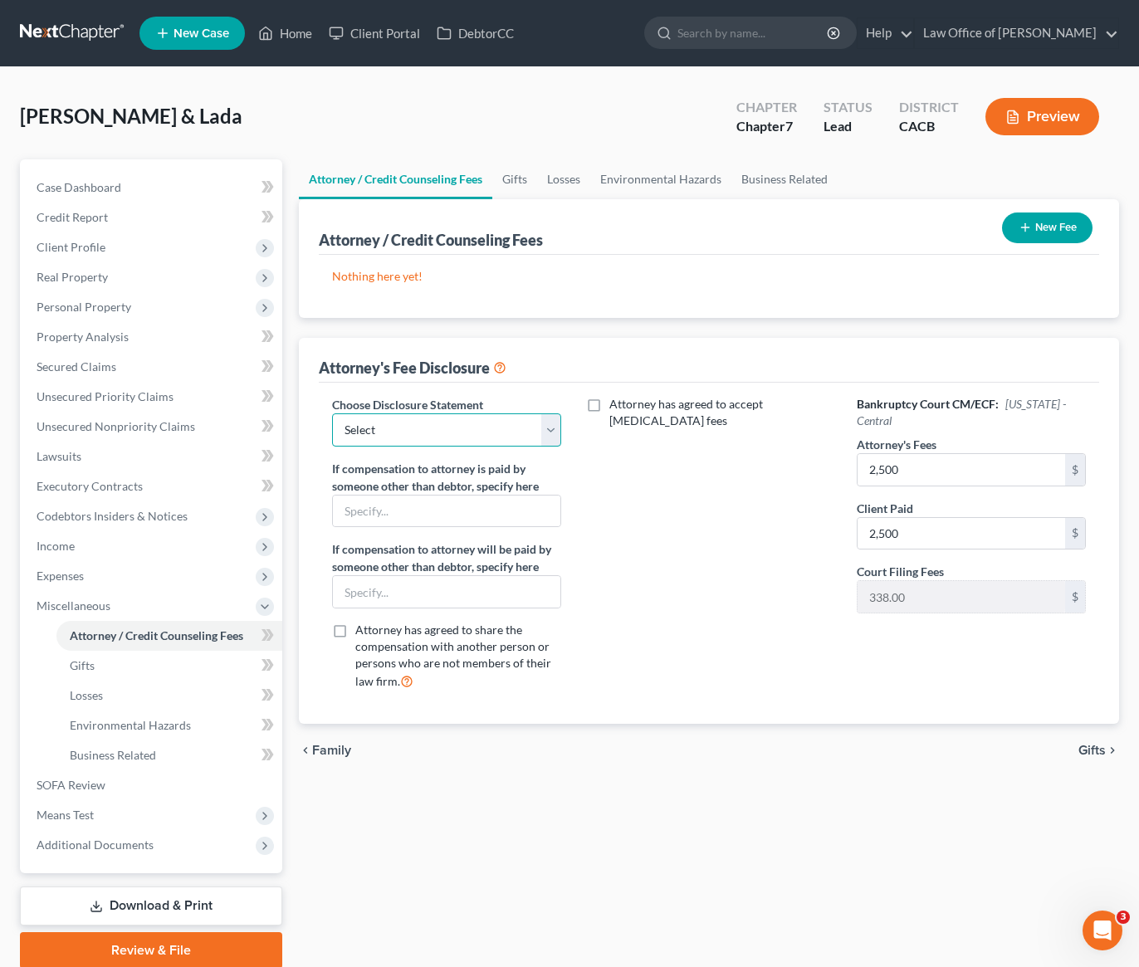
select select "0"
click at [1063, 213] on button "New Fee" at bounding box center [1047, 228] width 90 height 31
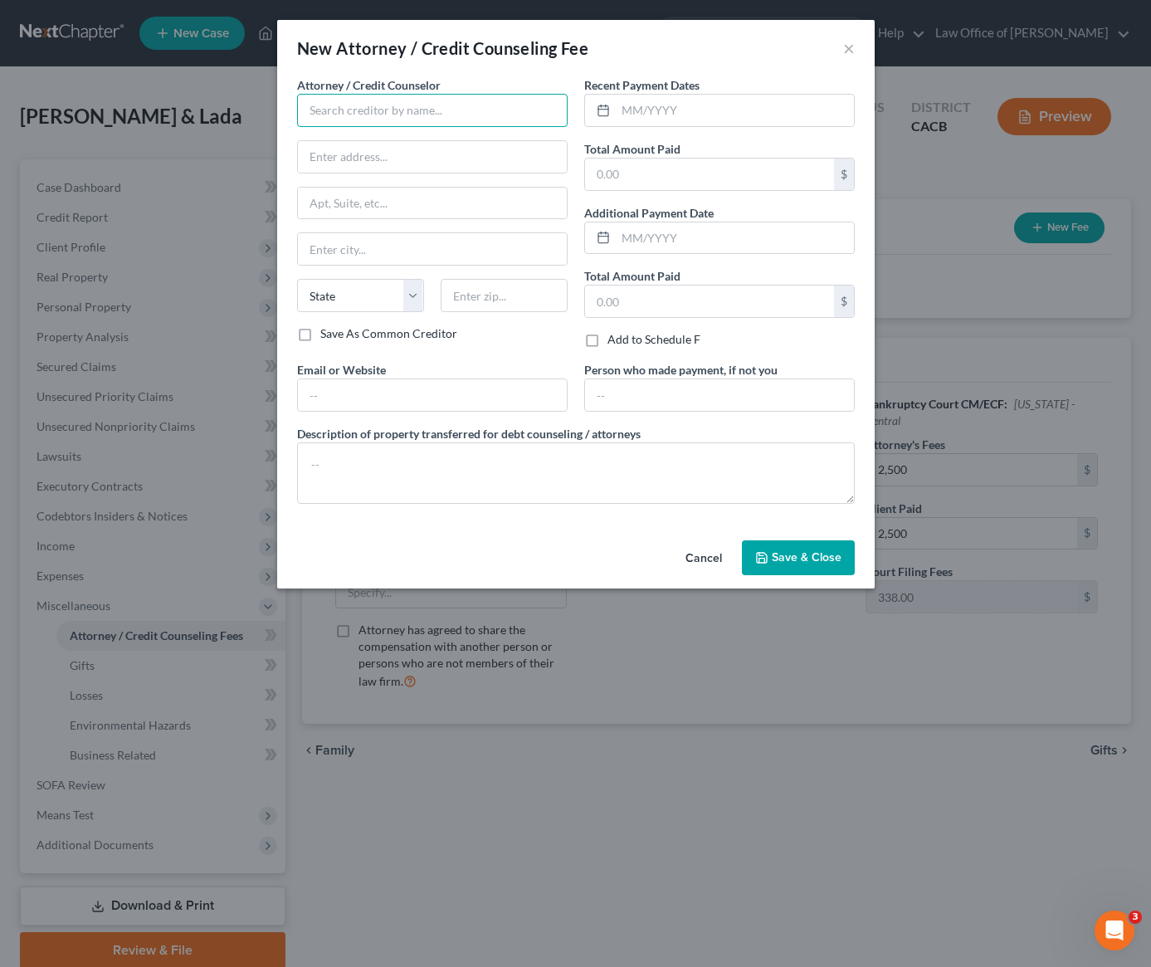
click at [408, 112] on input "text" at bounding box center [432, 110] width 271 height 33
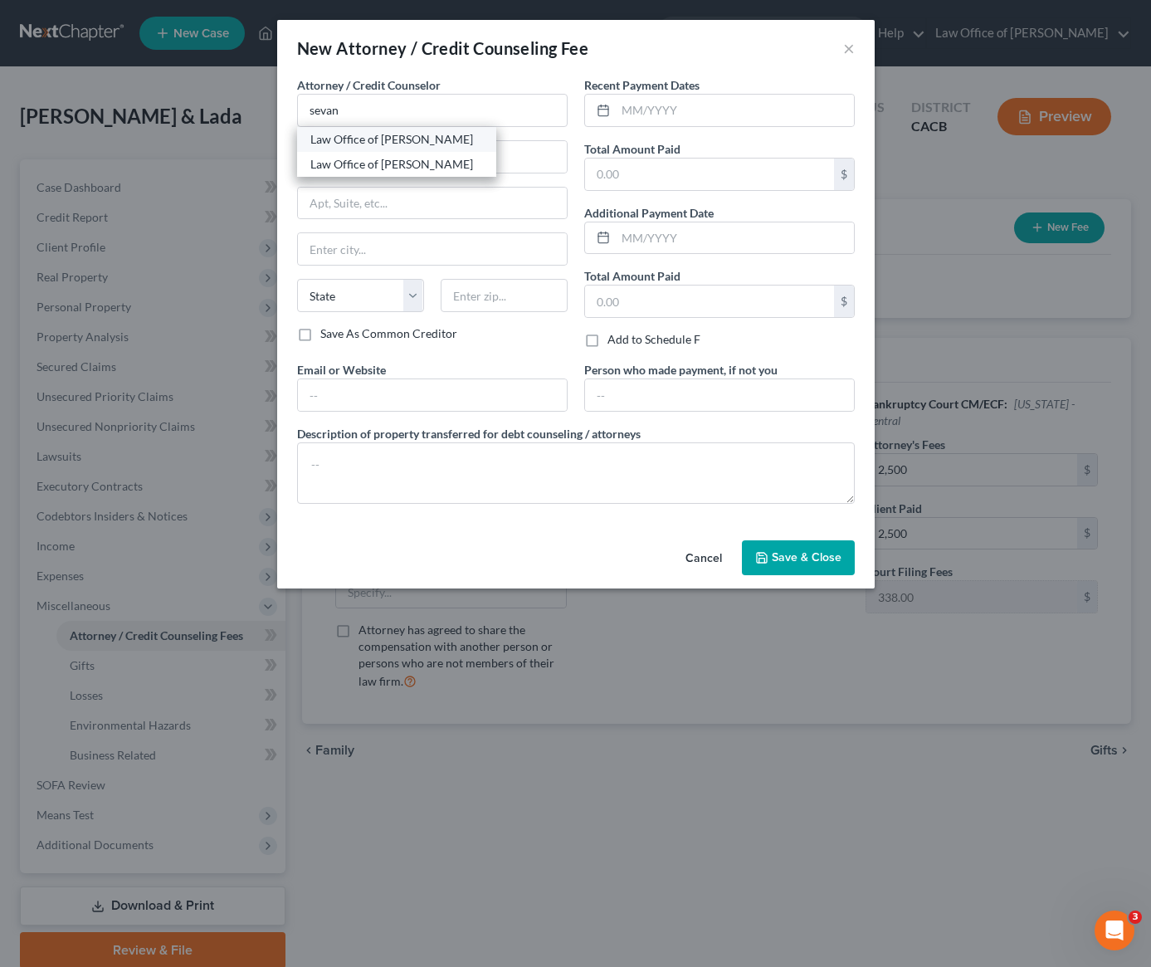
click at [408, 142] on div "Law Office of [PERSON_NAME]" at bounding box center [396, 139] width 173 height 17
type input "Law Office of [PERSON_NAME]"
type input "516 Burchett St., Suite 200"
type input "Glendale"
select select "4"
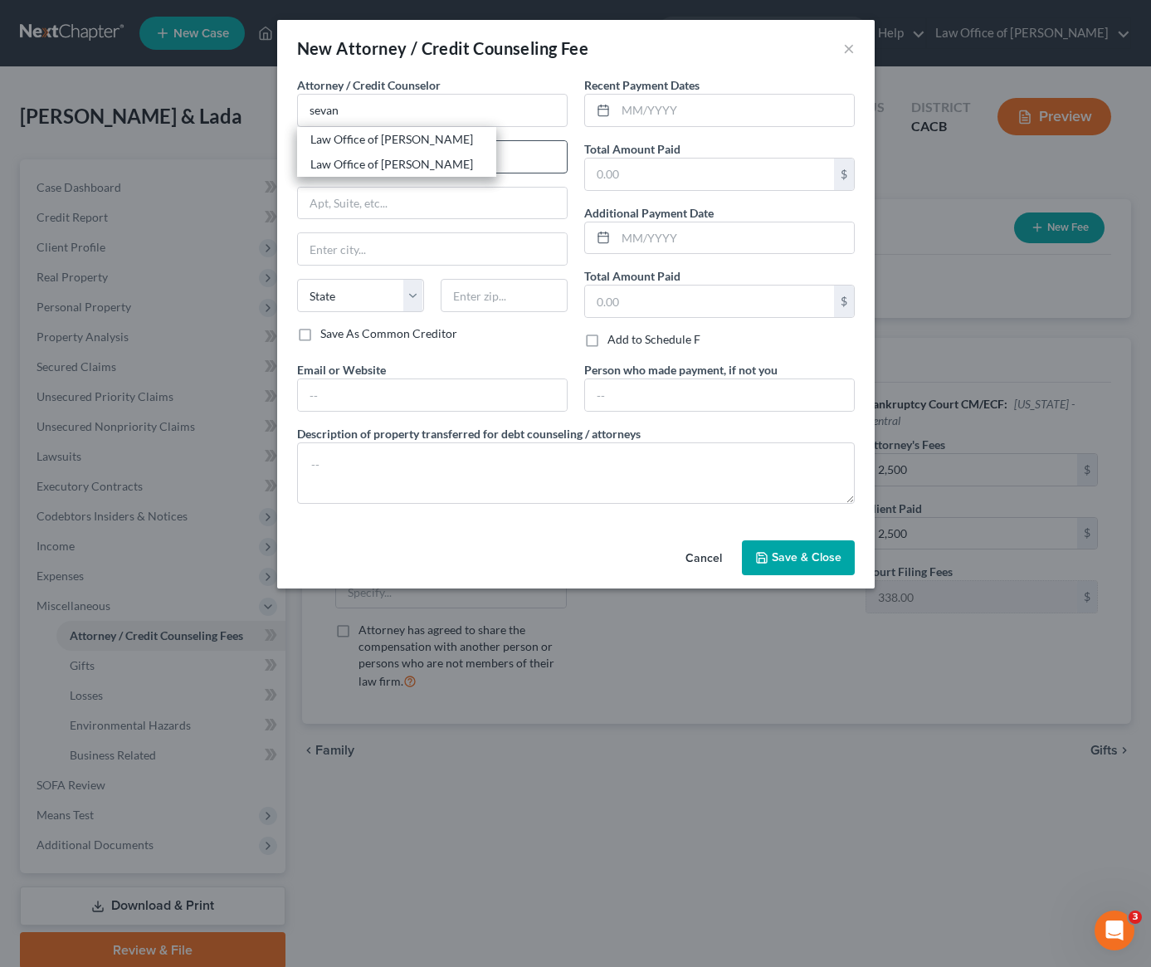
type input "91203"
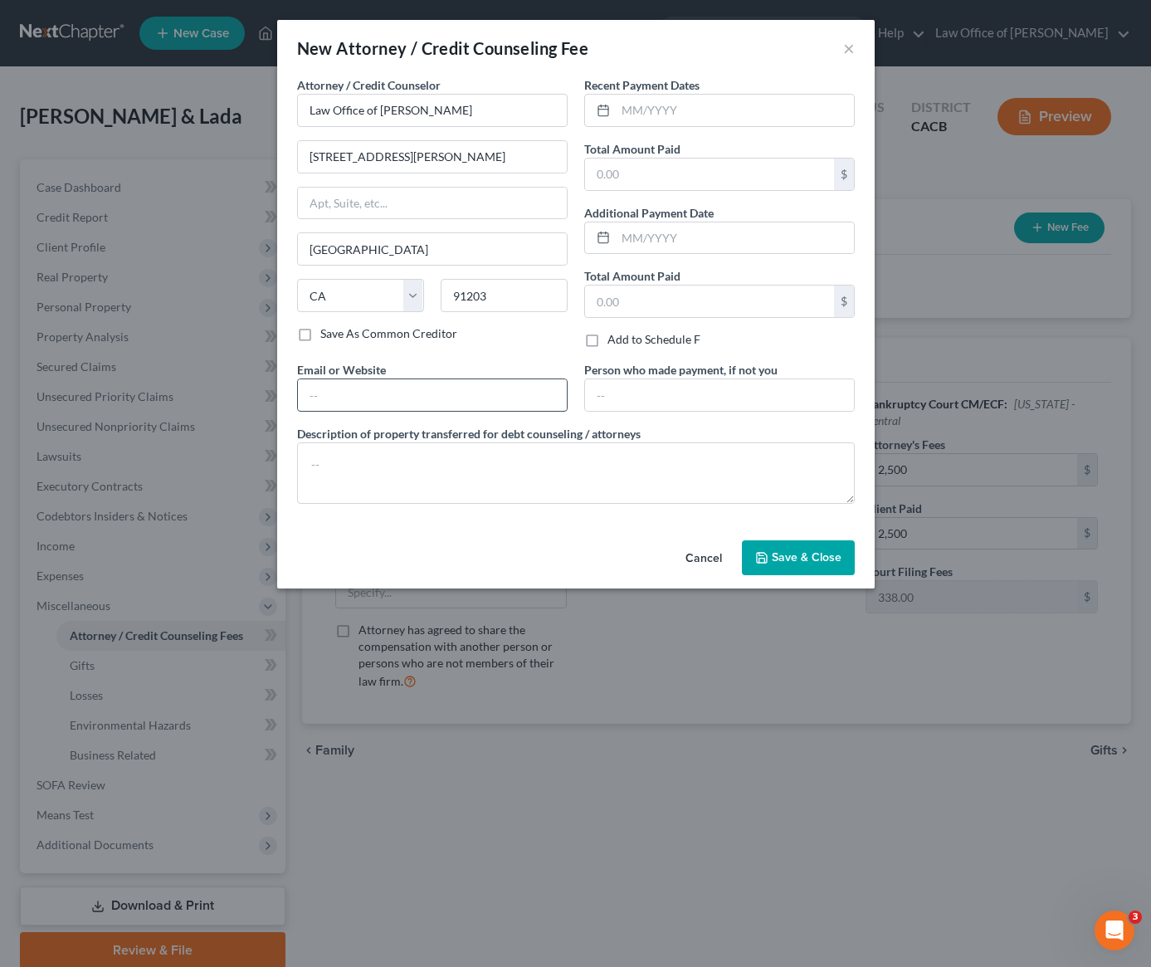
click at [472, 399] on input "text" at bounding box center [432, 395] width 269 height 32
type input "GorginianLaw.com"
click at [429, 480] on textarea at bounding box center [576, 472] width 558 height 61
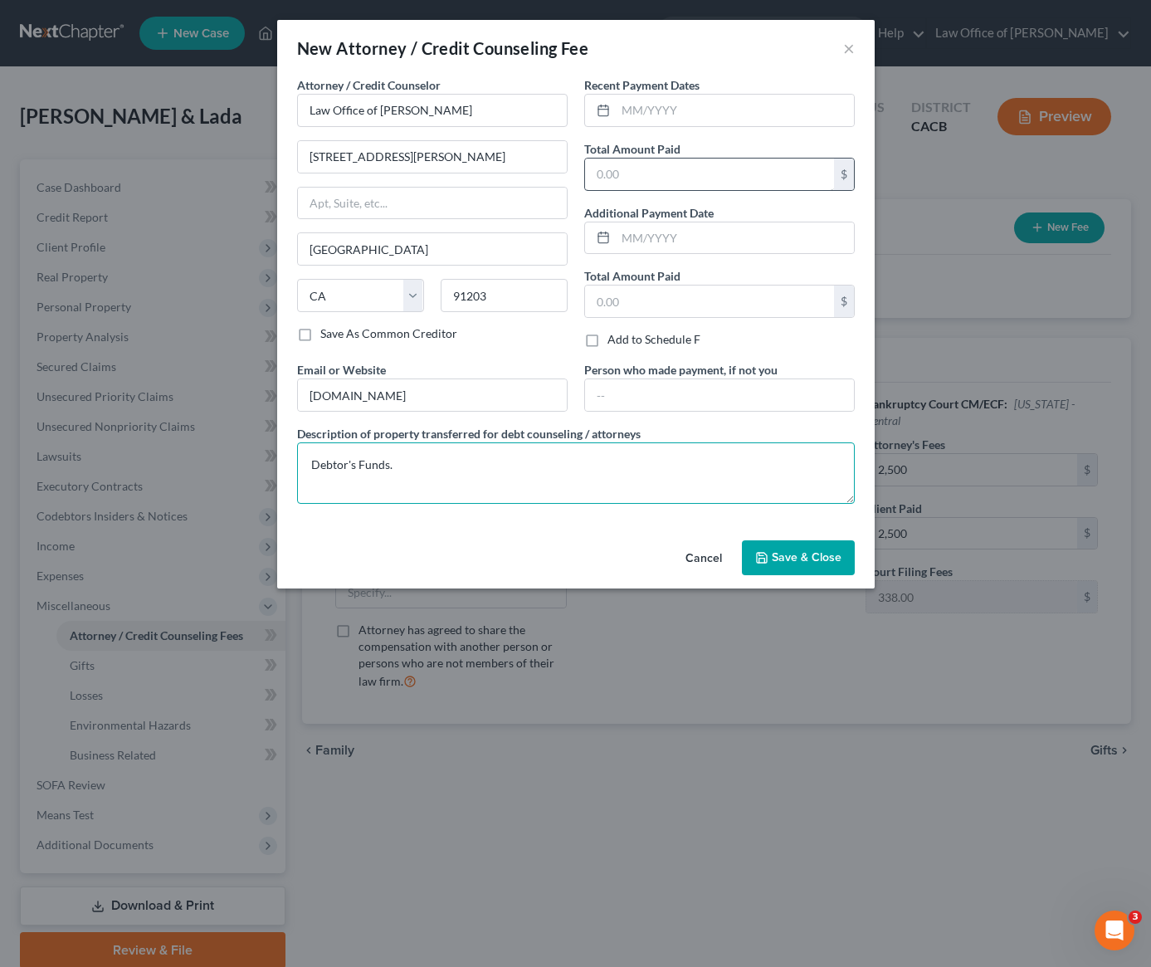
type textarea "Debtor's Funds."
click at [726, 171] on input "text" at bounding box center [709, 175] width 249 height 32
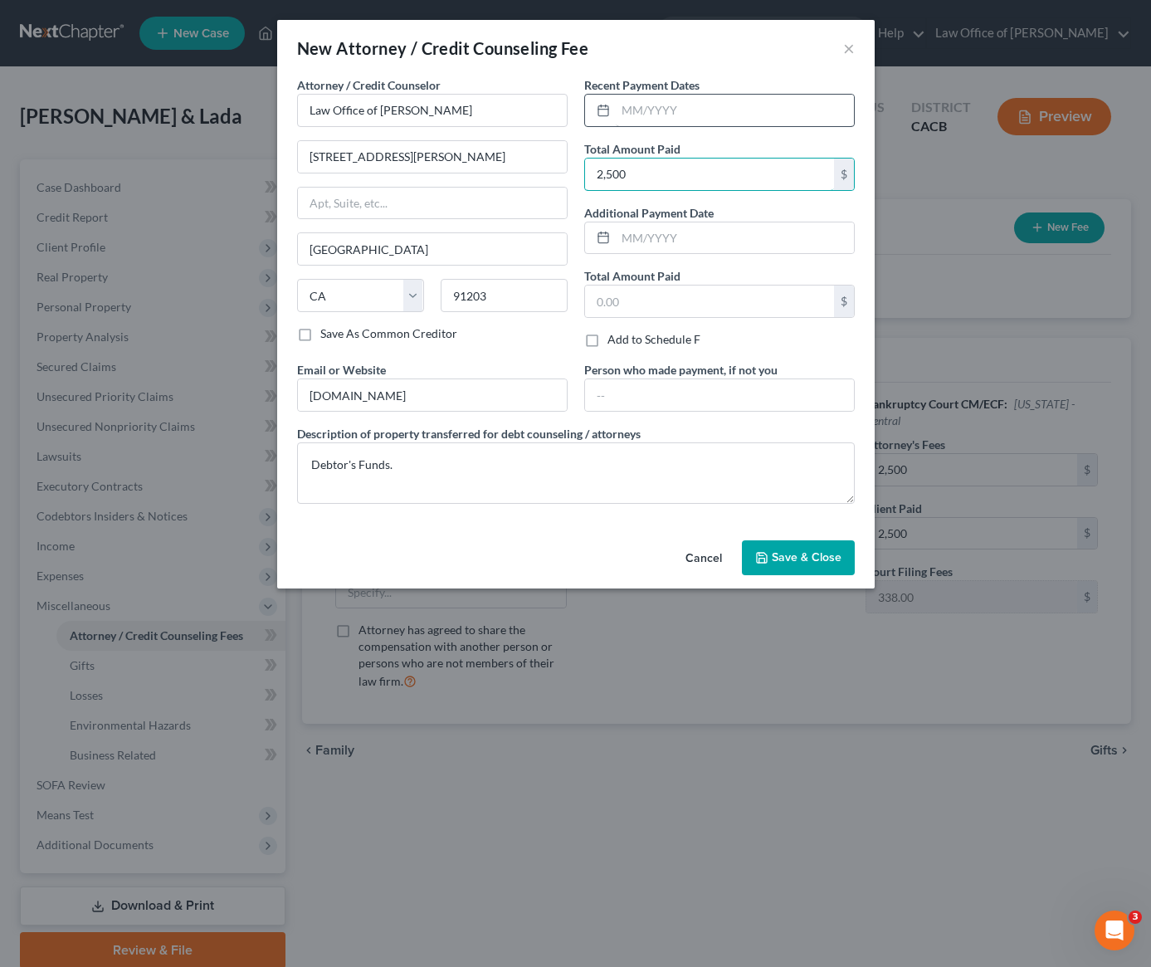
type input "2,500"
click at [703, 112] on input "text" at bounding box center [735, 111] width 238 height 32
type input "08/2025"
click at [798, 555] on span "Save & Close" at bounding box center [807, 557] width 70 height 14
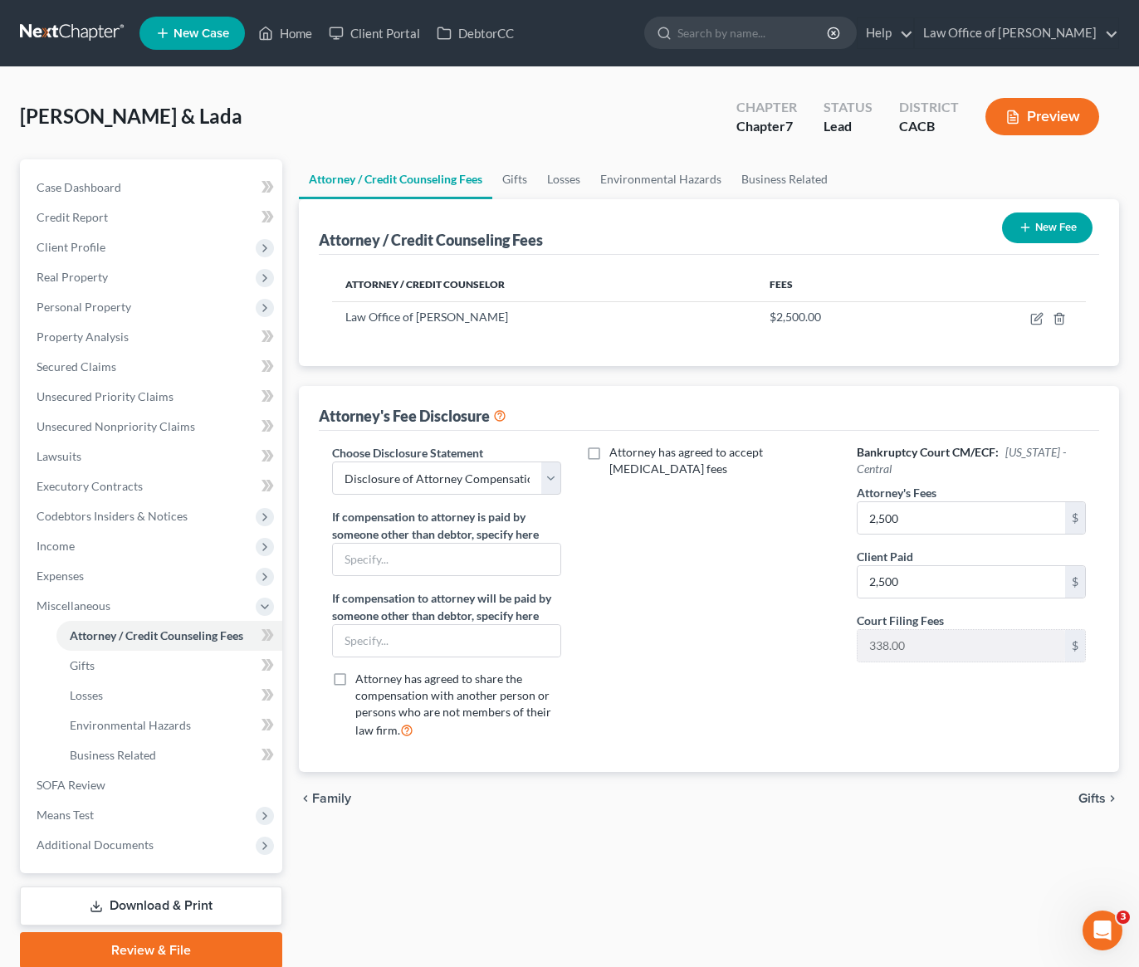
click at [1050, 232] on button "New Fee" at bounding box center [1047, 228] width 90 height 31
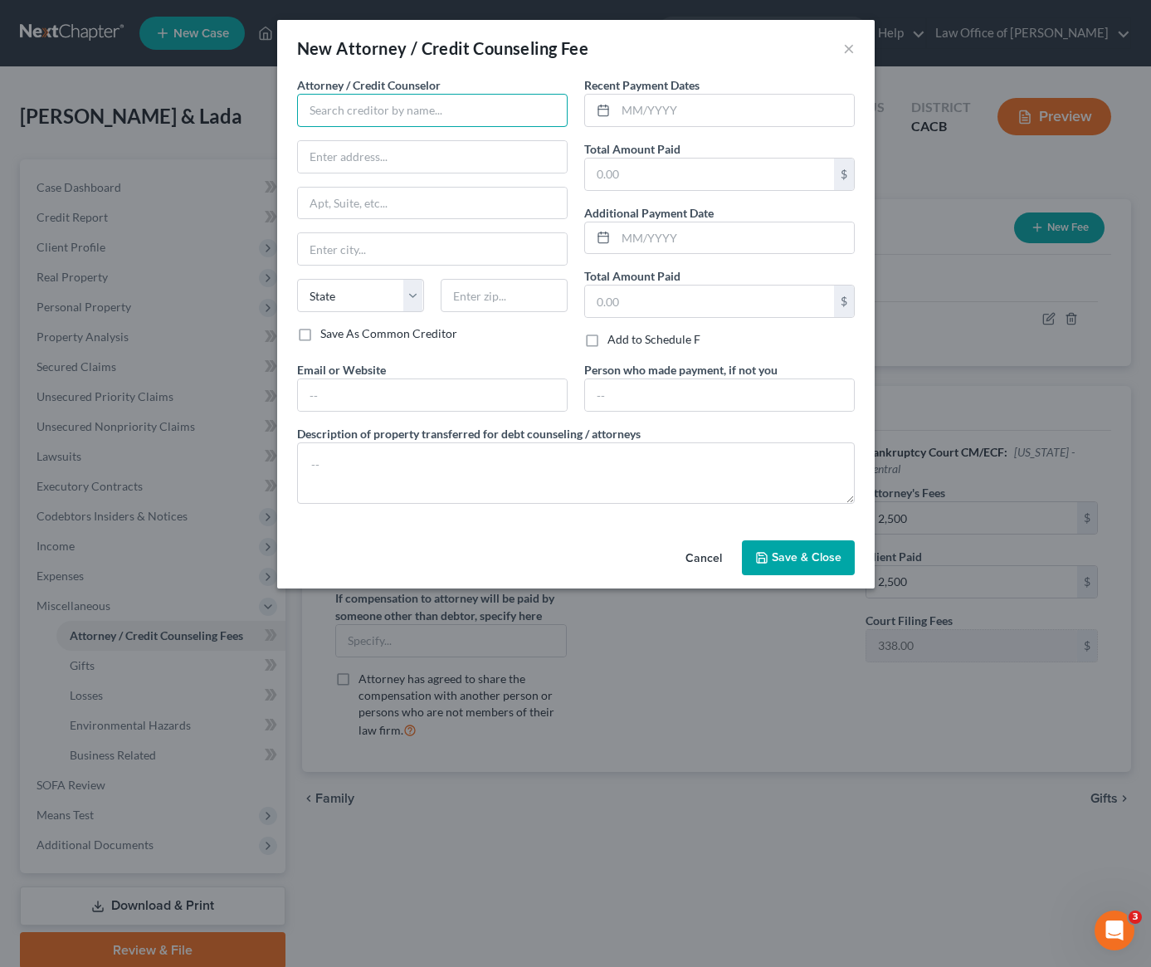
click at [399, 118] on input "text" at bounding box center [432, 110] width 271 height 33
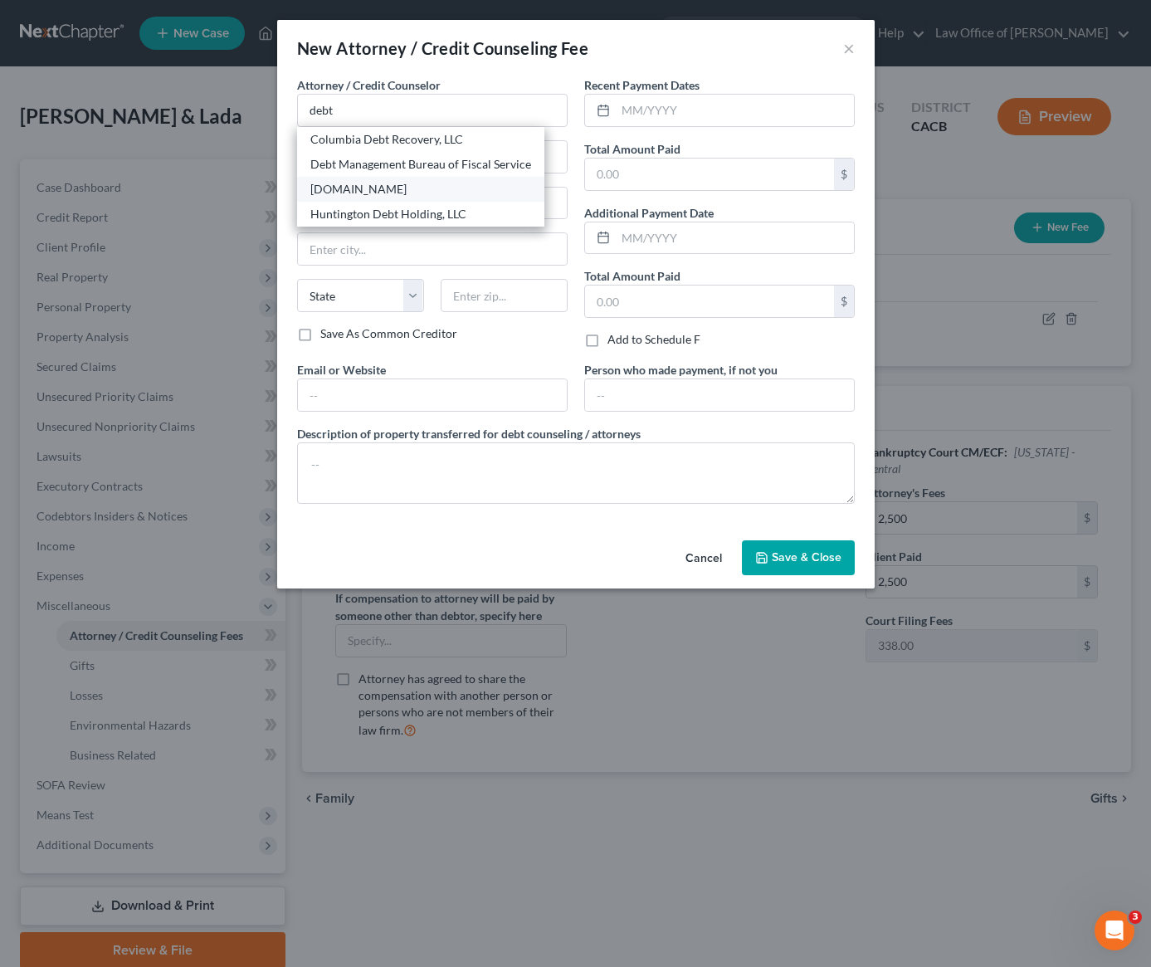
click at [365, 187] on div "DebtorCC.org" at bounding box center [420, 189] width 221 height 17
type input "DebtorCC.org"
type input "Online Course"
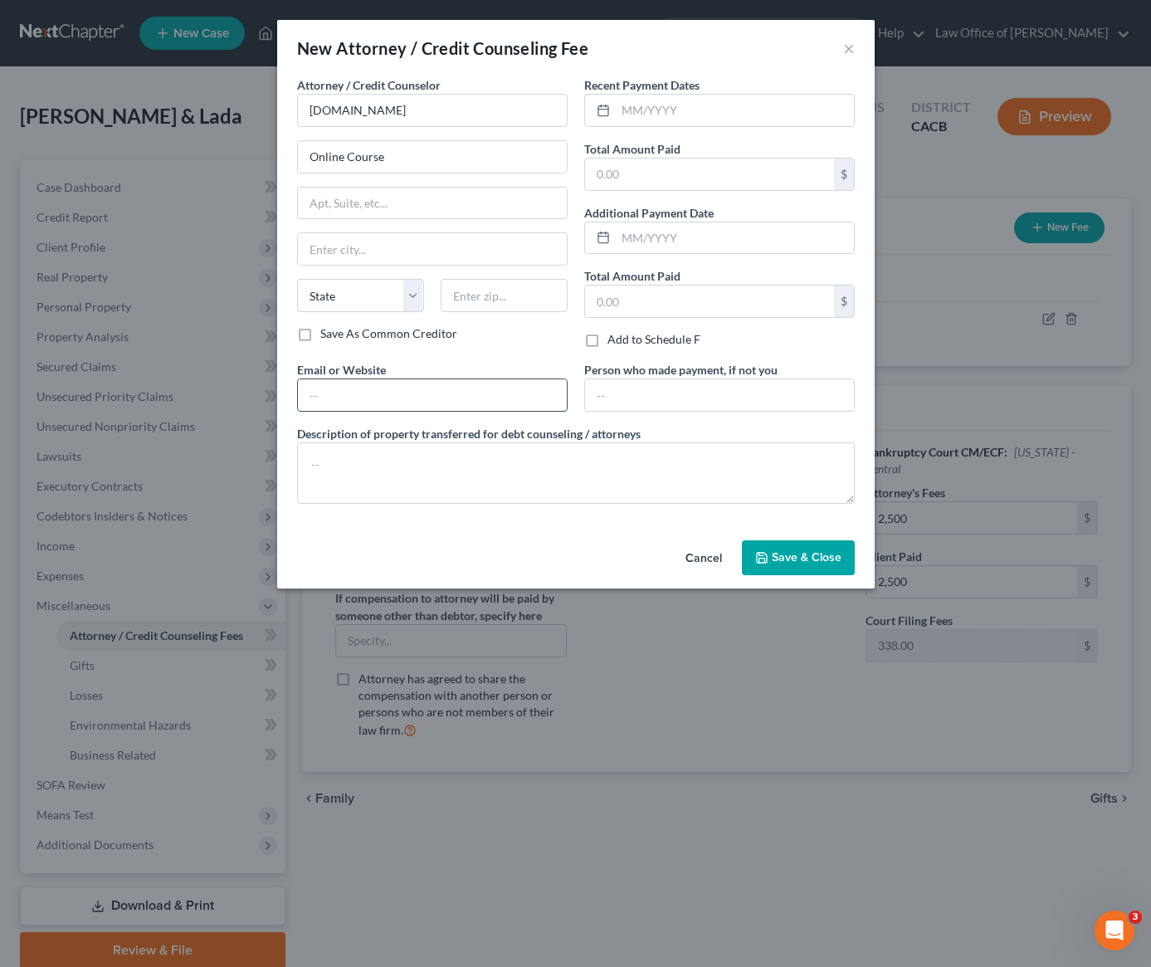
click at [364, 399] on input "text" at bounding box center [432, 395] width 269 height 32
type input "DebtorCC.org"
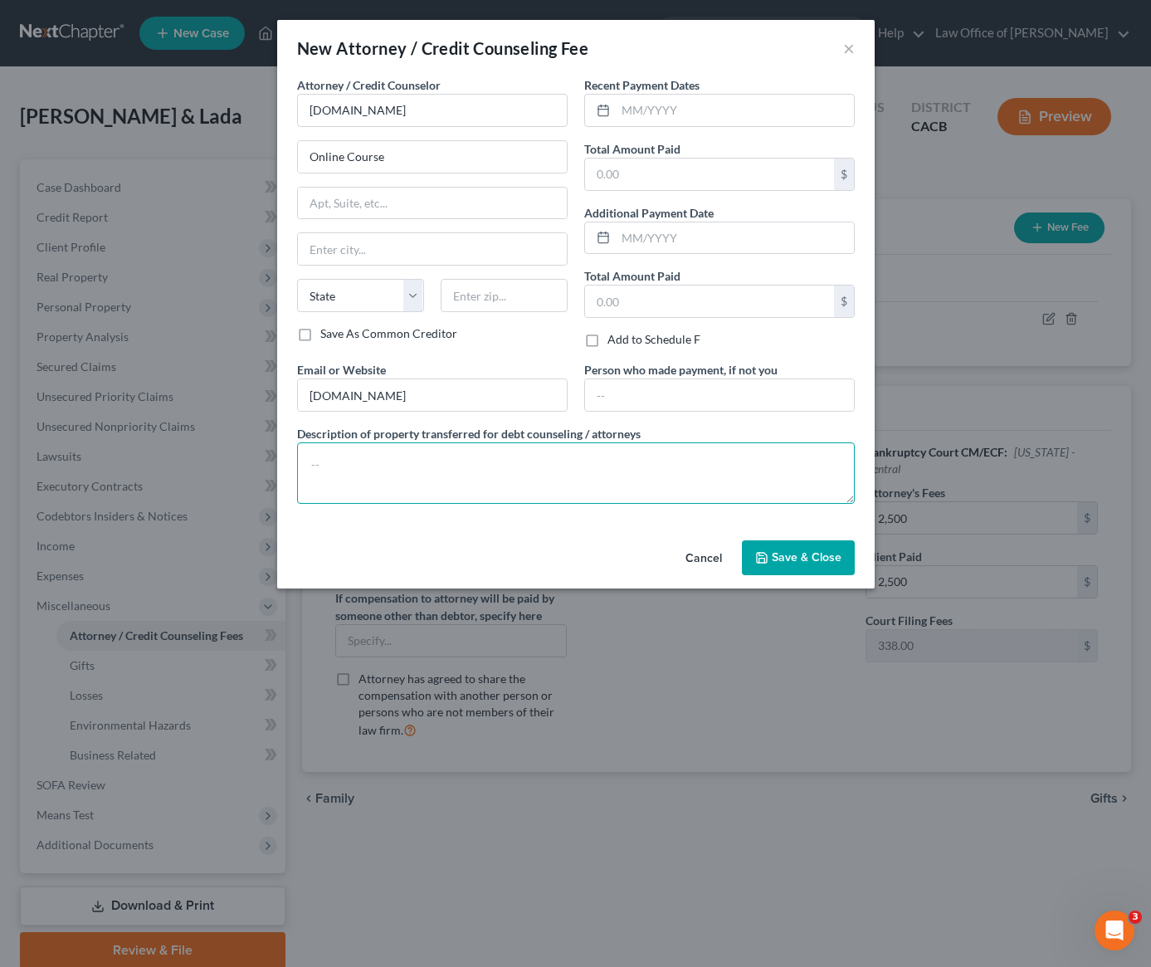
click at [381, 485] on textarea at bounding box center [576, 472] width 558 height 61
paste textarea "Debtor's Funds."
type textarea "Debtor's Funds."
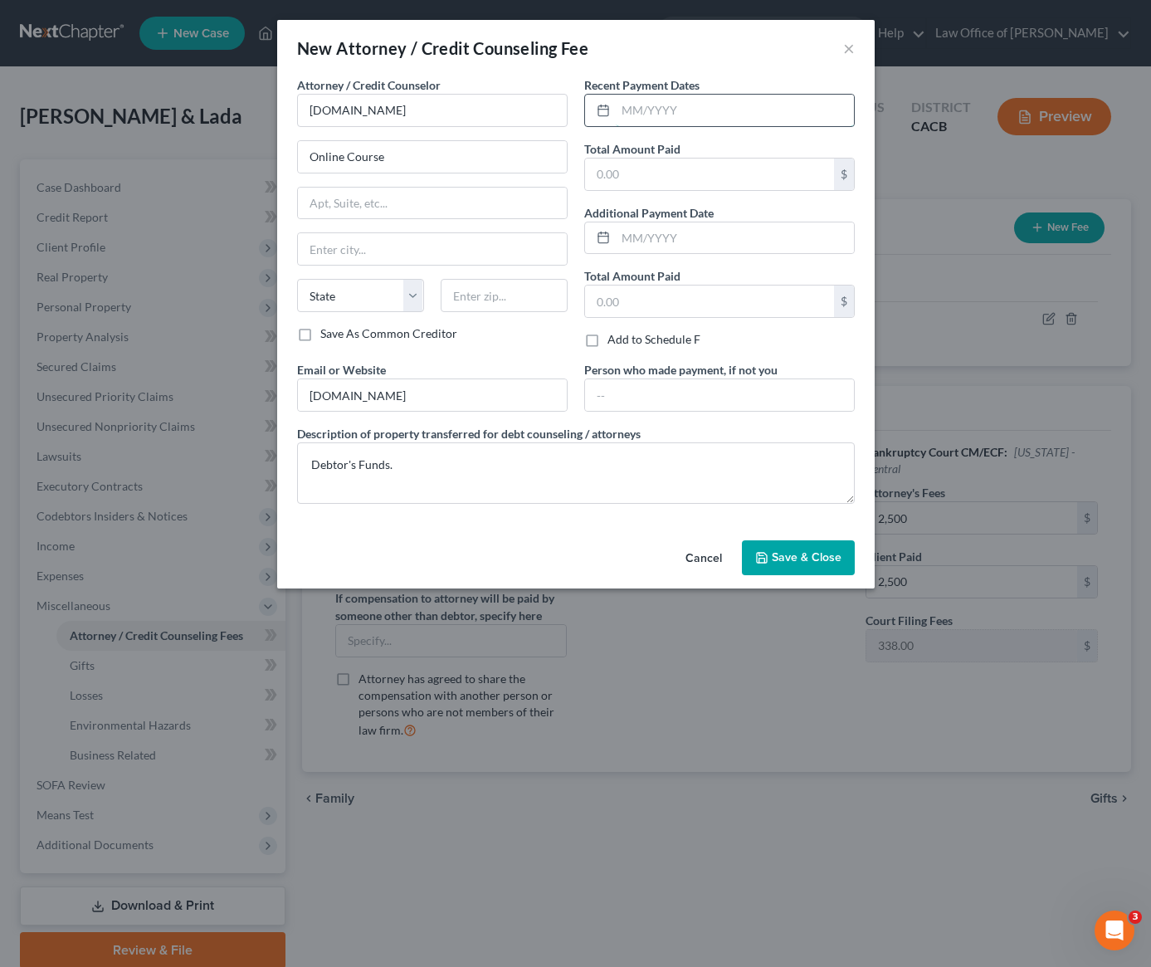
click at [696, 103] on input "text" at bounding box center [735, 111] width 238 height 32
type input "08/2025"
click at [668, 171] on input "text" at bounding box center [709, 175] width 249 height 32
type input "14.95"
click at [787, 551] on span "Save & Close" at bounding box center [807, 557] width 70 height 14
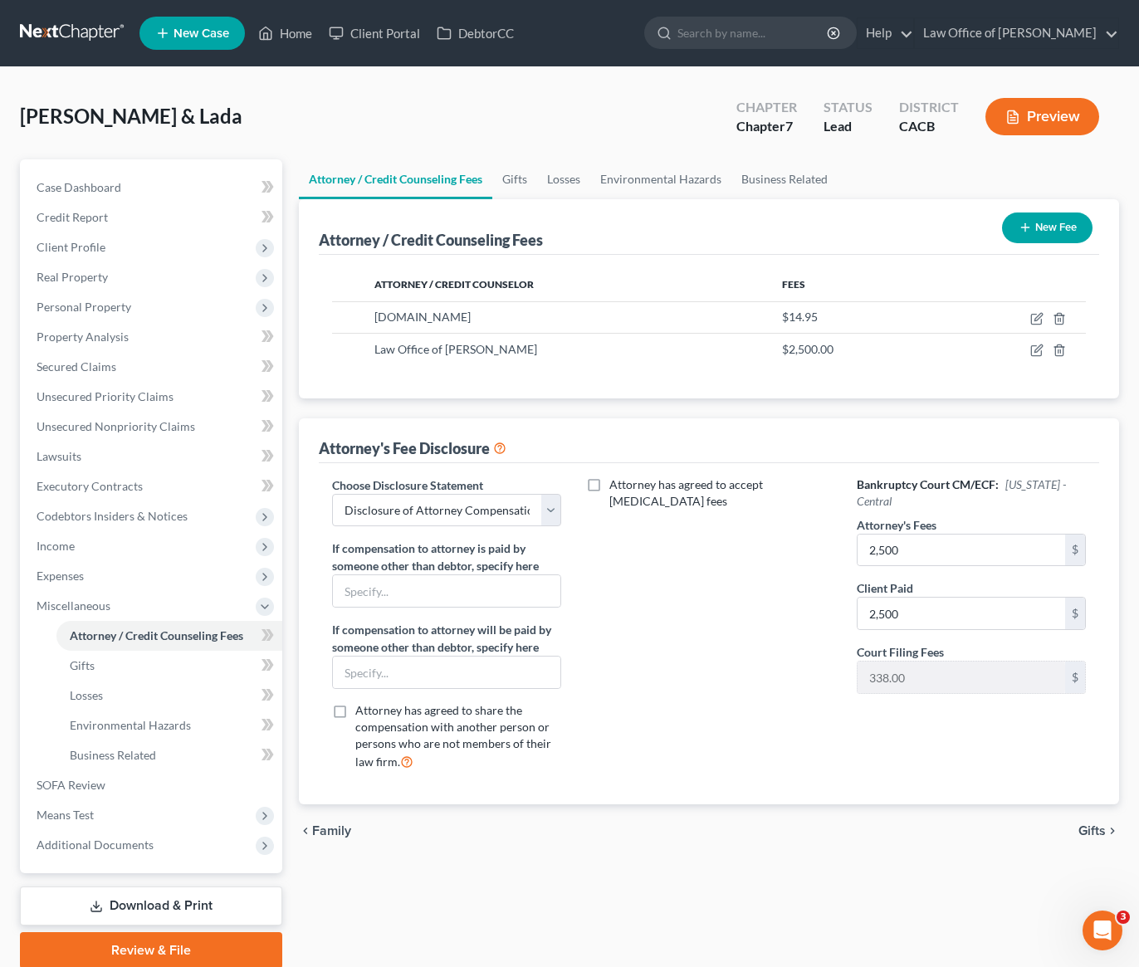
click at [760, 400] on div "Attorney / Credit Counseling Fees New Fee Attorney / Credit Counselor Fees Debt…" at bounding box center [709, 501] width 820 height 605
click at [107, 188] on span "Case Dashboard" at bounding box center [79, 187] width 85 height 14
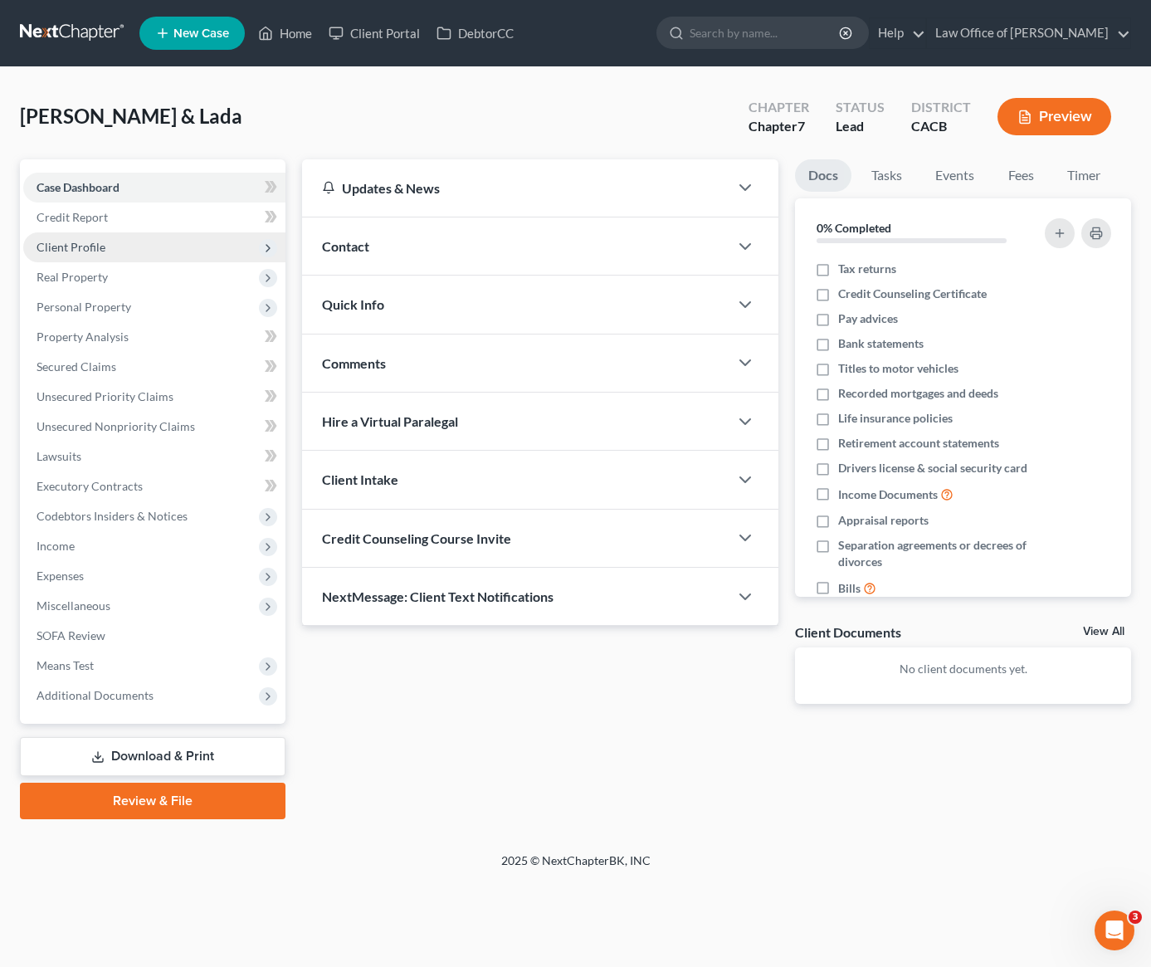
click at [70, 247] on span "Client Profile" at bounding box center [71, 247] width 69 height 14
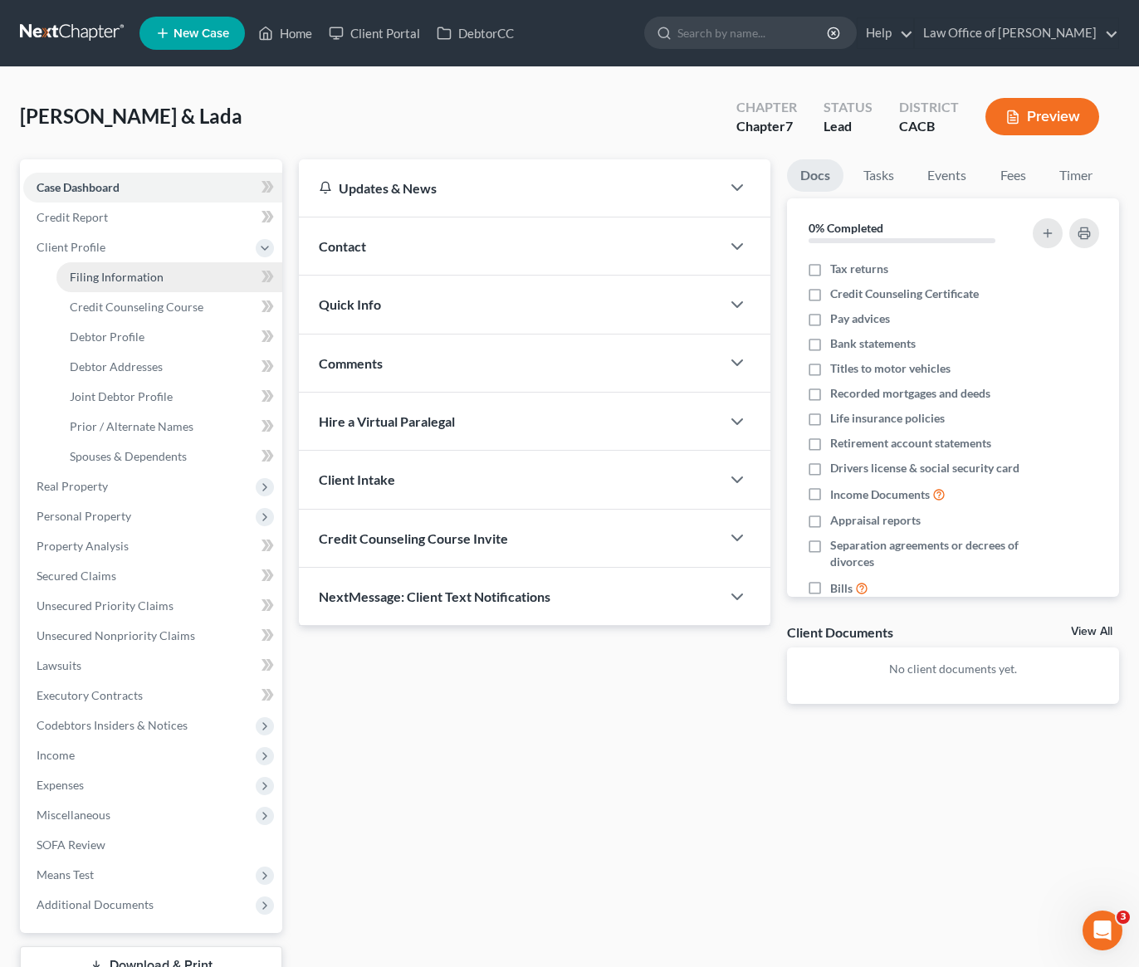
click at [149, 279] on span "Filing Information" at bounding box center [117, 277] width 94 height 14
select select "1"
select select "0"
select select "7"
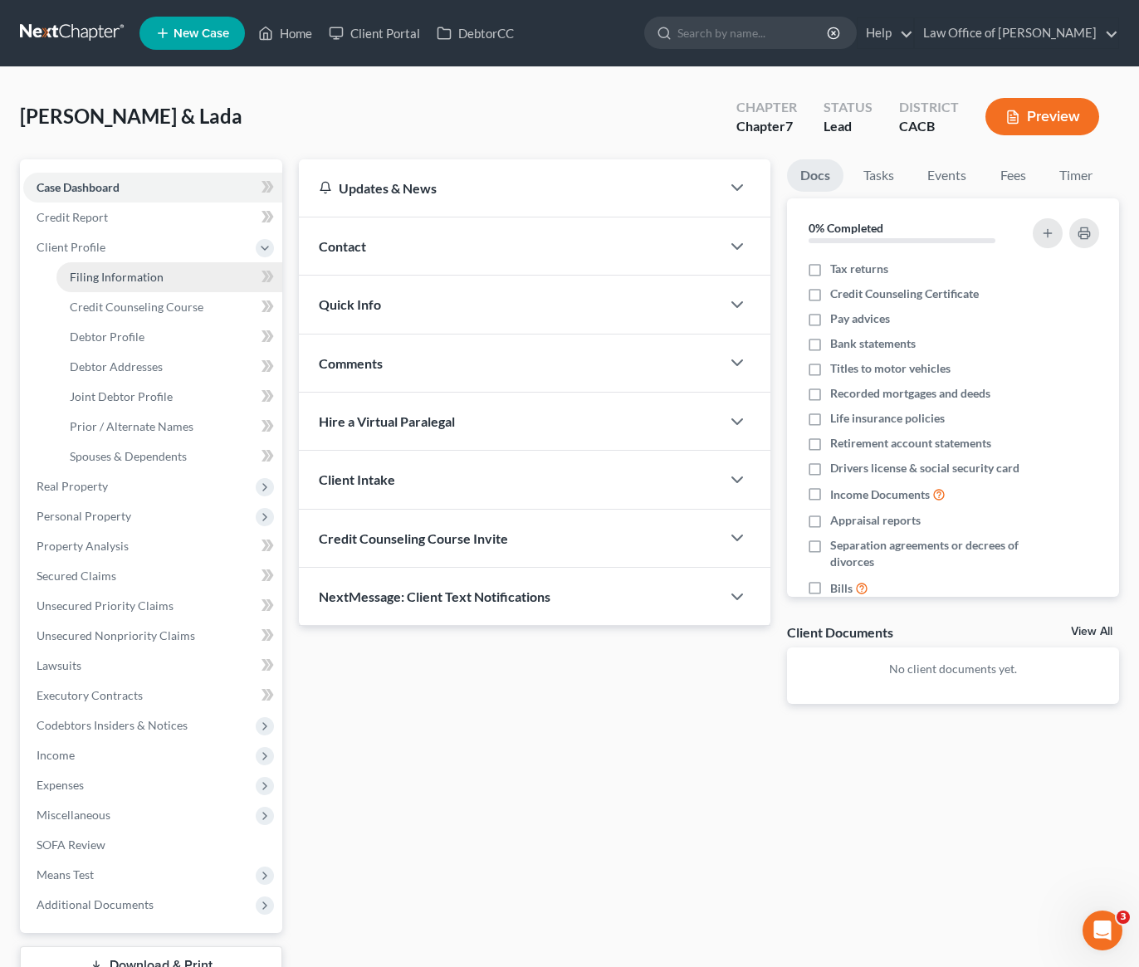
select select "0"
select select "4"
select select "1"
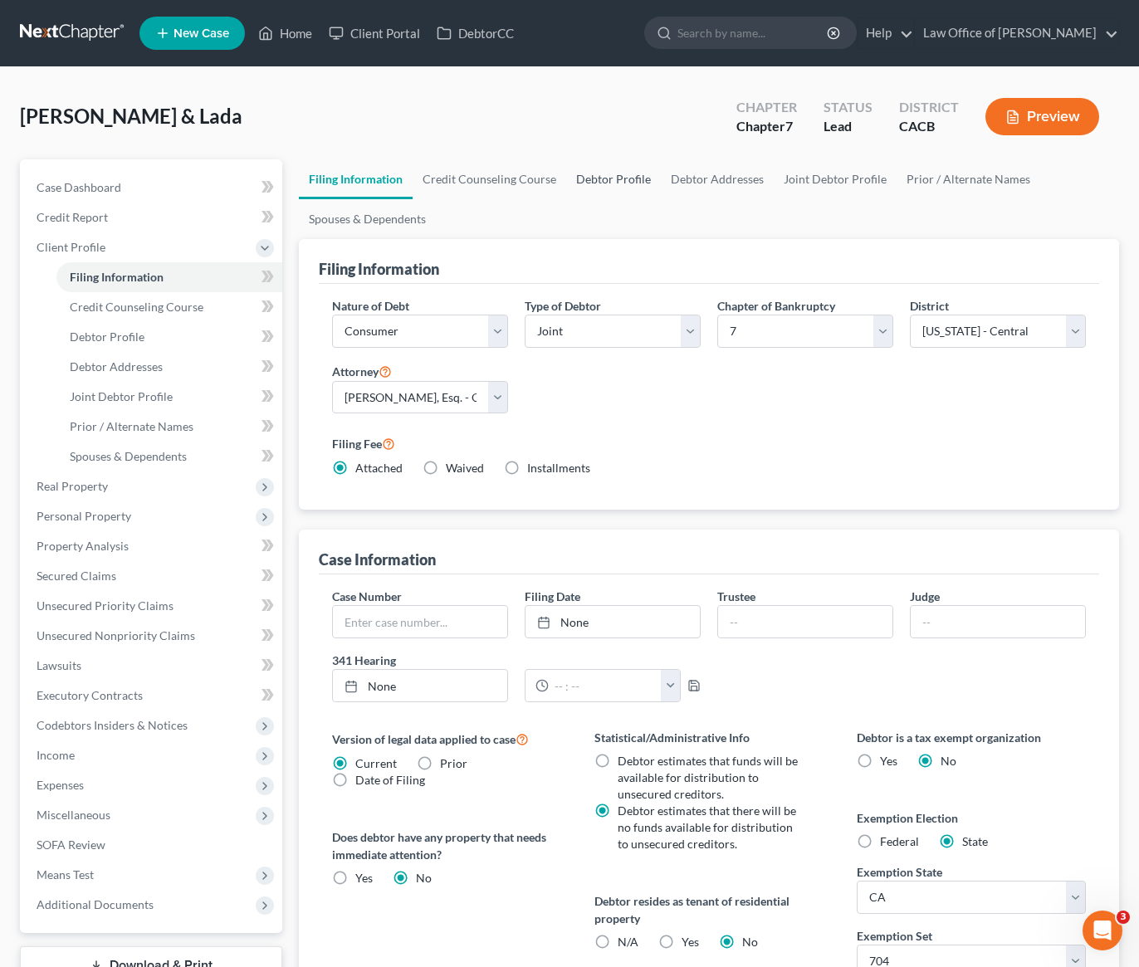
click at [613, 170] on link "Debtor Profile" at bounding box center [613, 179] width 95 height 40
select select "1"
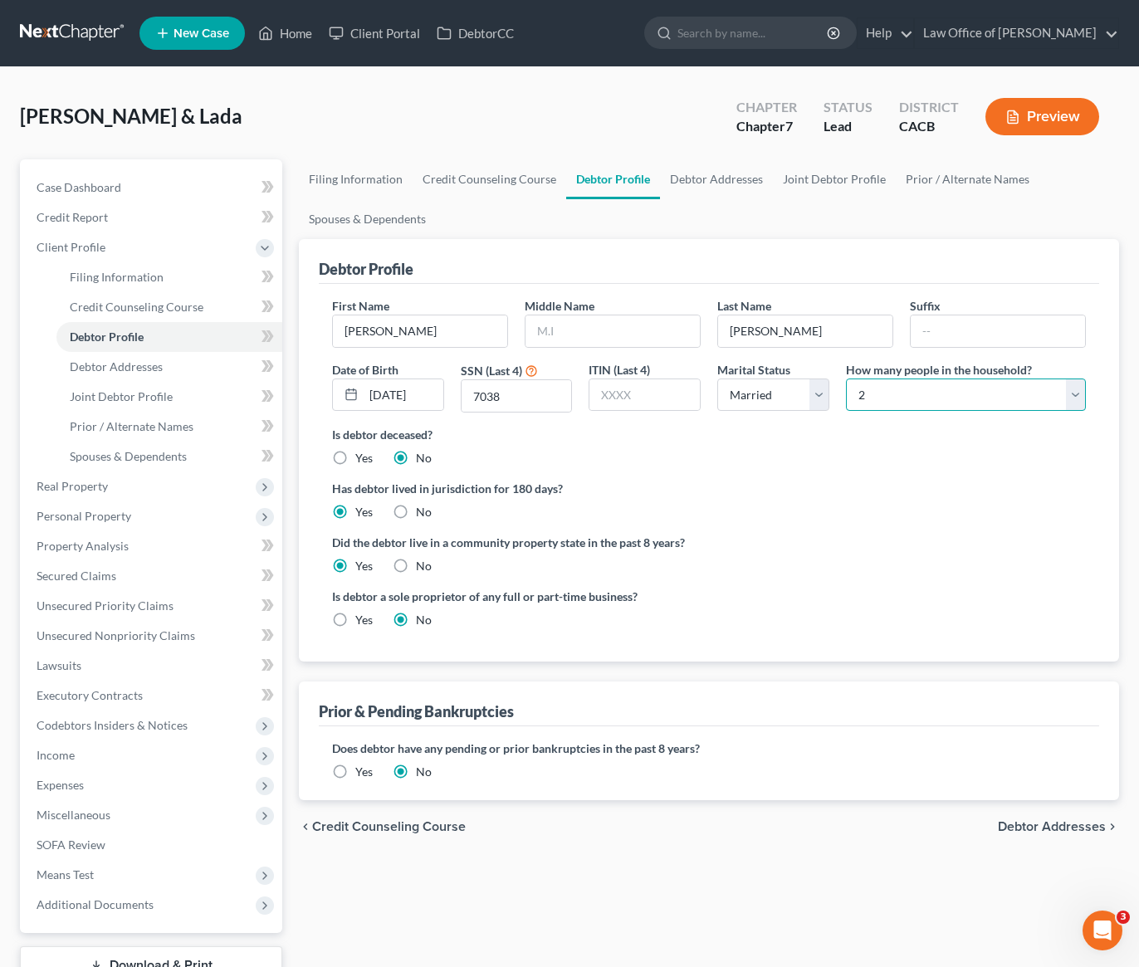
click at [903, 393] on select "Select 1 2 3 4 5 6 7 8 9 10 11 12 13 14 15 16 17 18 19 20" at bounding box center [966, 395] width 240 height 33
select select "2"
click at [384, 218] on link "Spouses & Dependents" at bounding box center [367, 219] width 137 height 40
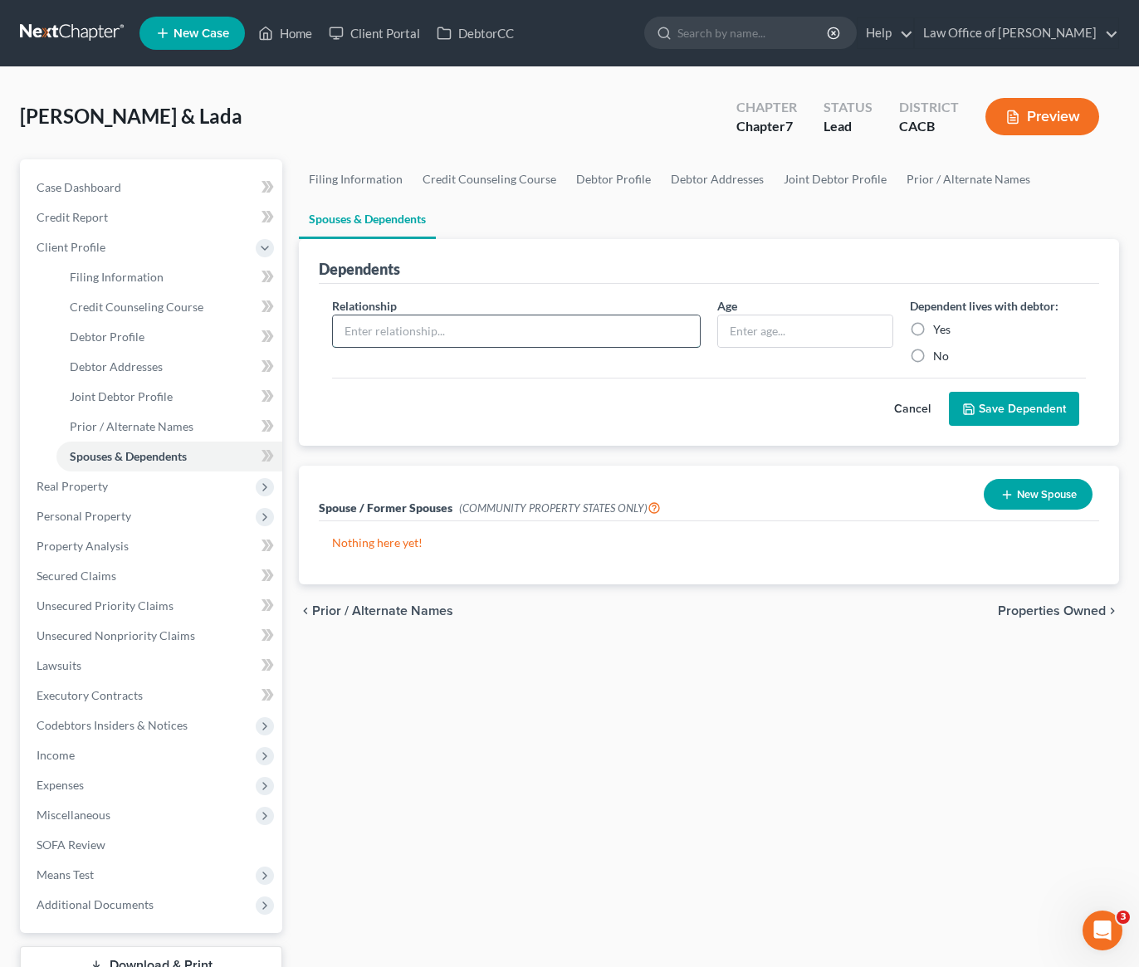
click at [529, 326] on input "text" at bounding box center [516, 331] width 367 height 32
type input "Son"
click at [933, 332] on label "Yes" at bounding box center [941, 329] width 17 height 17
click at [940, 332] on input "Yes" at bounding box center [945, 326] width 11 height 11
radio input "true"
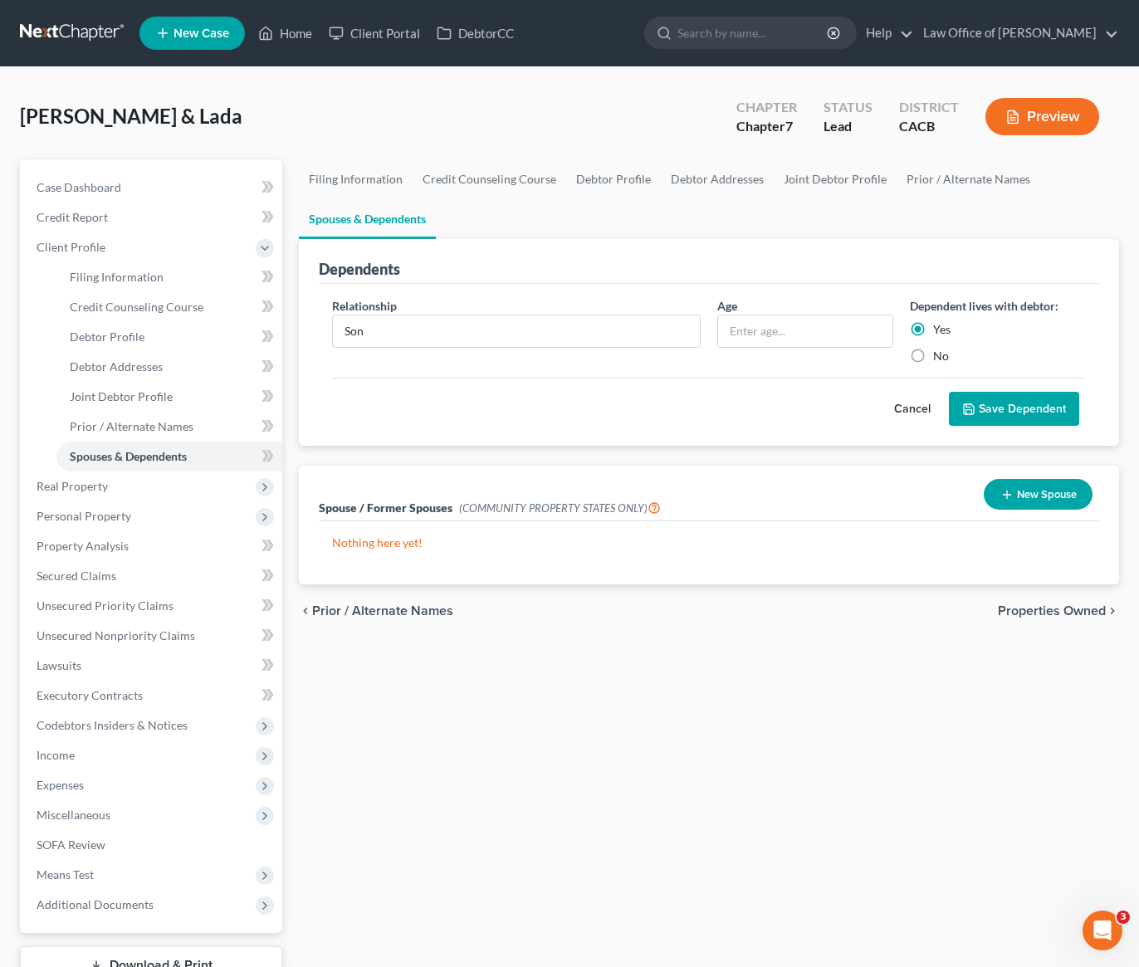
click at [1000, 409] on button "Save Dependent" at bounding box center [1014, 409] width 130 height 35
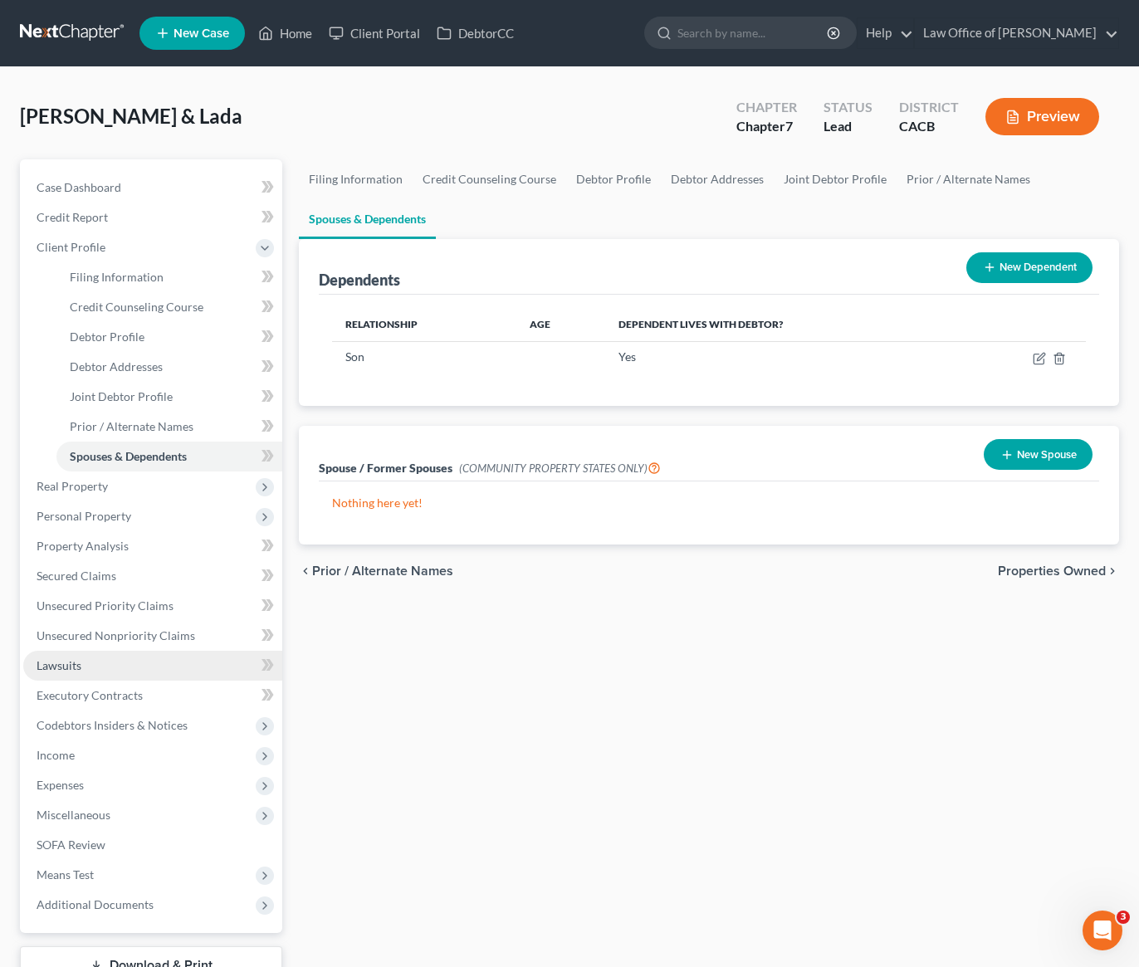
click at [58, 667] on span "Lawsuits" at bounding box center [59, 665] width 45 height 14
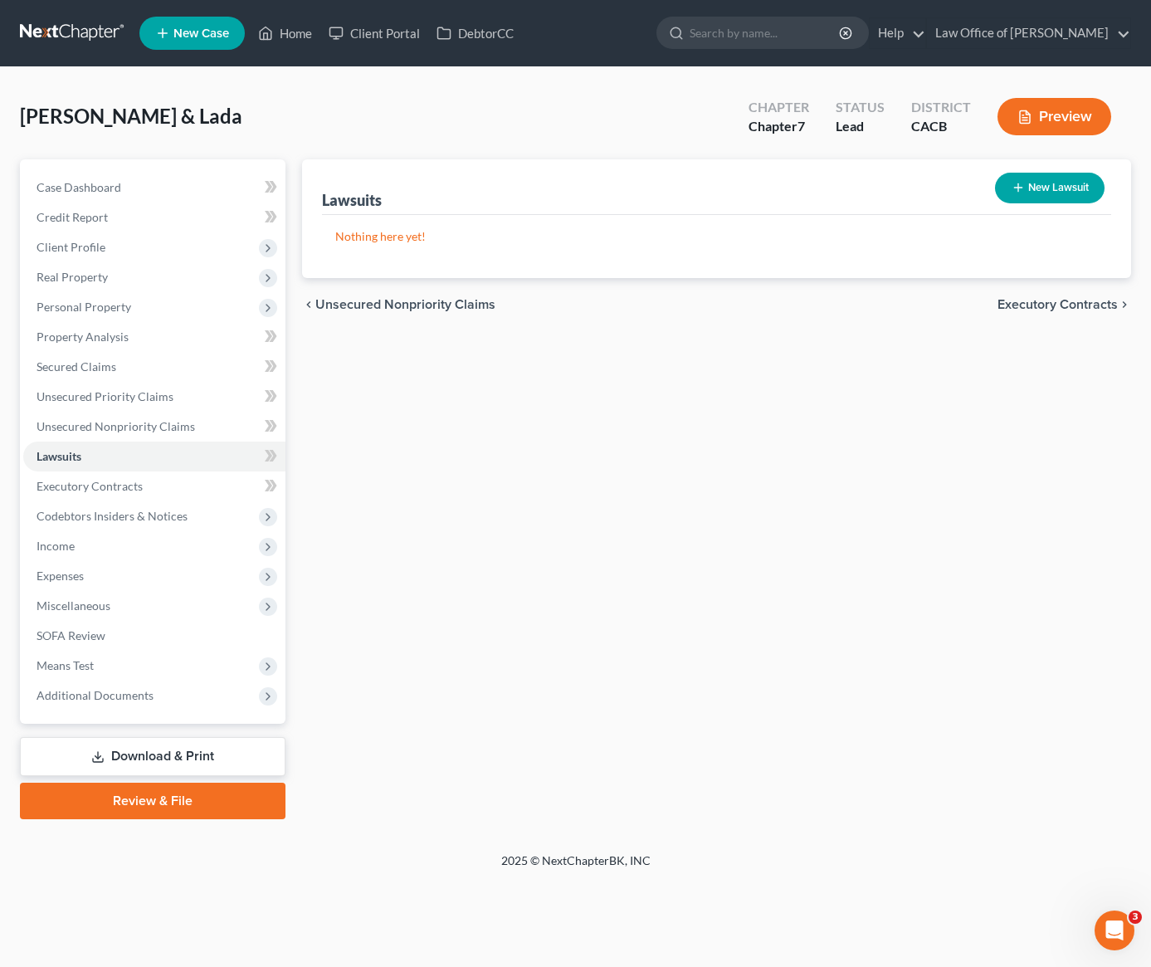
click at [1040, 187] on button "New Lawsuit" at bounding box center [1050, 188] width 110 height 31
select select "0"
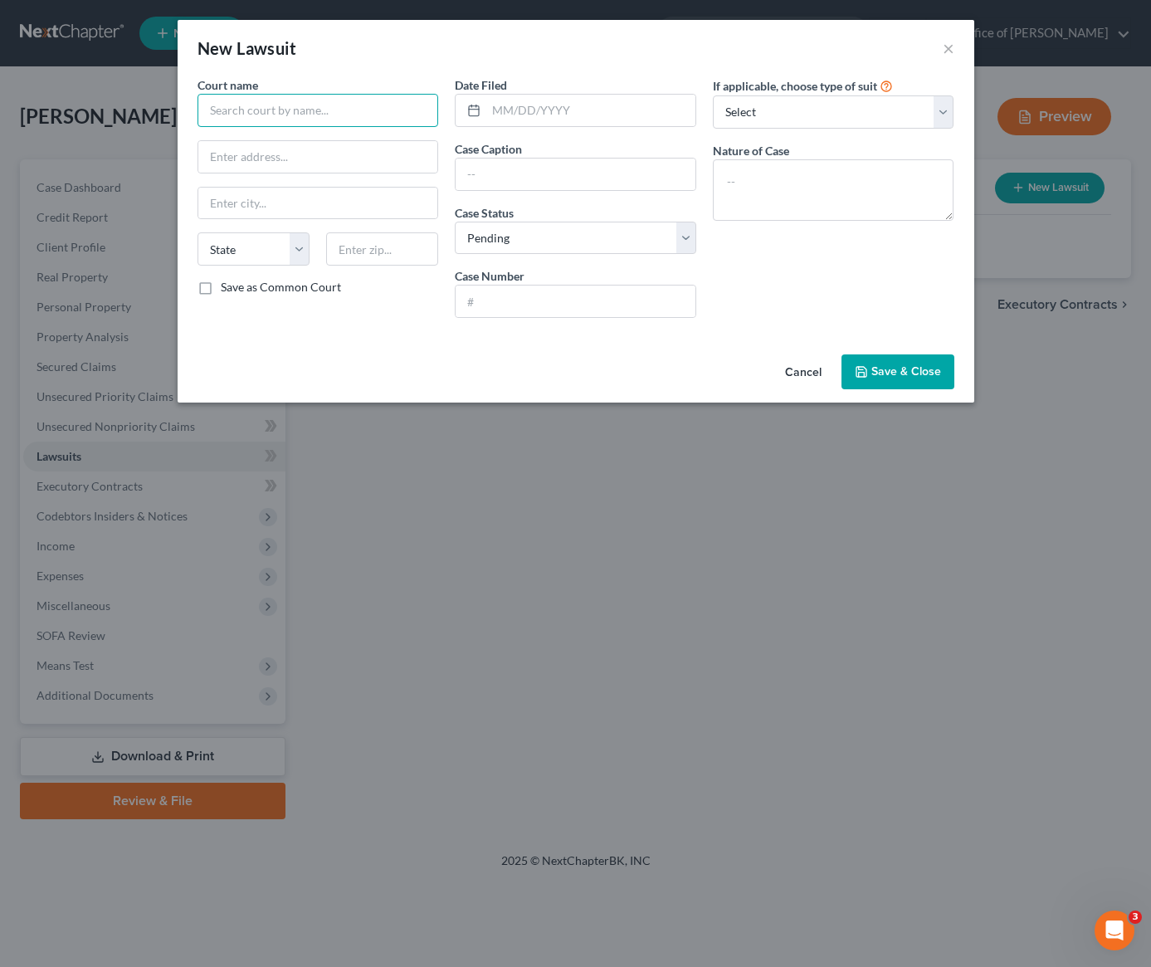
click at [310, 109] on input "text" at bounding box center [319, 110] width 242 height 33
click at [316, 135] on div "Stanley Mosk Courthouse Los Angeles" at bounding box center [322, 147] width 223 height 33
type input "Stanley Mosk Courthouse Los Angeles"
type input "111 N. Hill Street"
type input "Los Angeles"
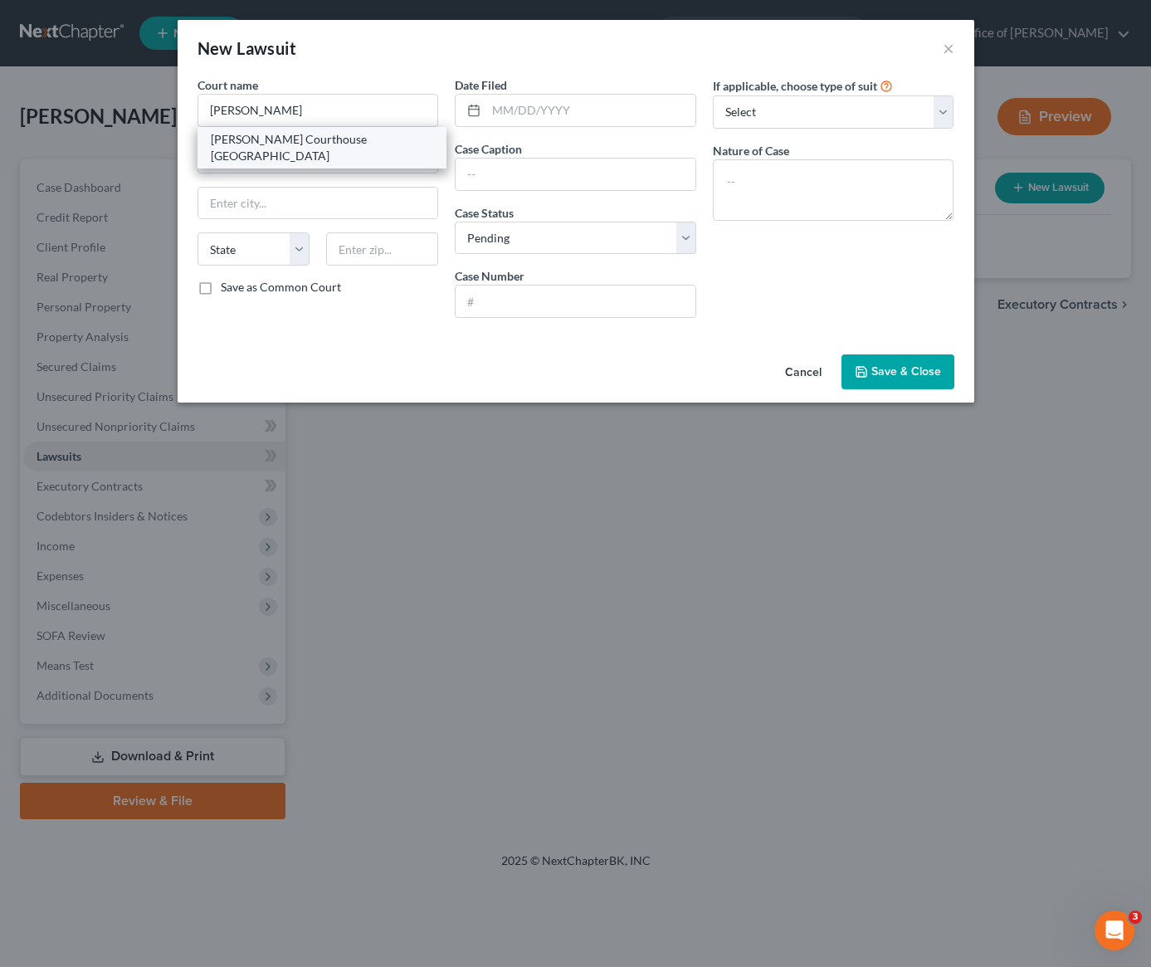
select select "4"
type input "90012"
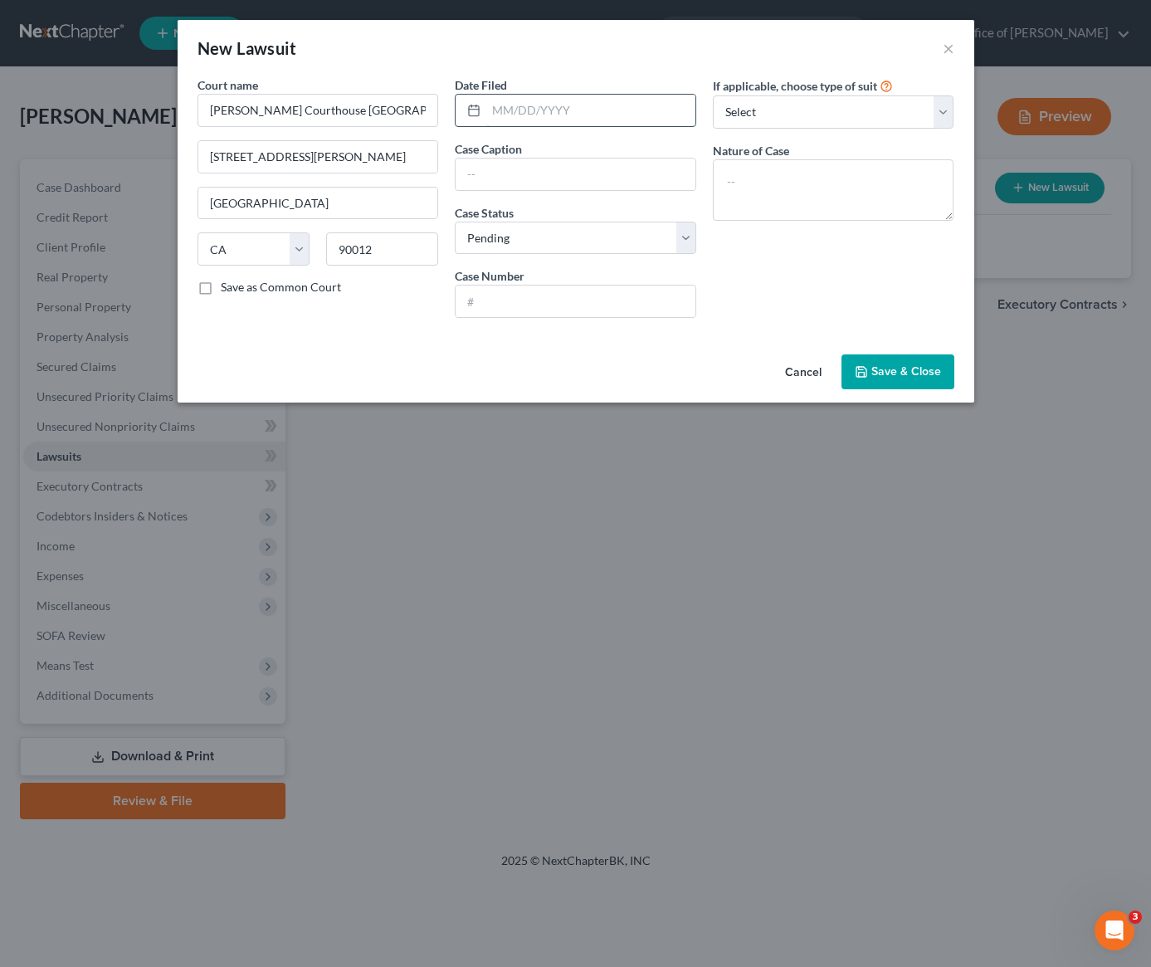
click at [530, 110] on input "text" at bounding box center [590, 111] width 209 height 32
type input "03/21/2025"
click at [514, 177] on input "text" at bounding box center [576, 175] width 240 height 32
type input "Canyon View Limited vs Lada Ott, et al."
click at [540, 303] on input "text" at bounding box center [576, 302] width 240 height 32
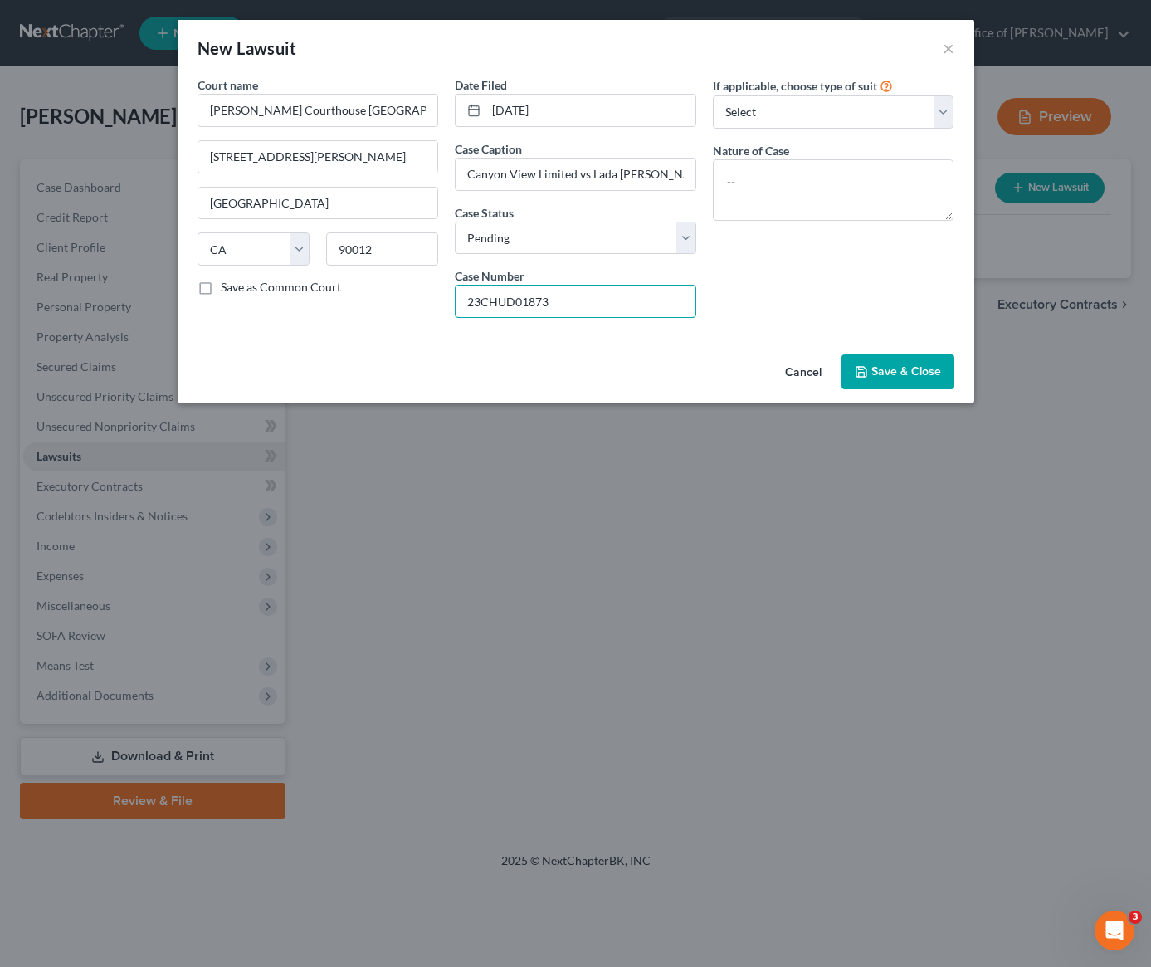
type input "23CHUD01873"
click at [746, 324] on div "If applicable, choose type of suit Select Repossession Garnishment Foreclosure …" at bounding box center [834, 203] width 258 height 255
click at [886, 375] on span "Save & Close" at bounding box center [907, 371] width 70 height 14
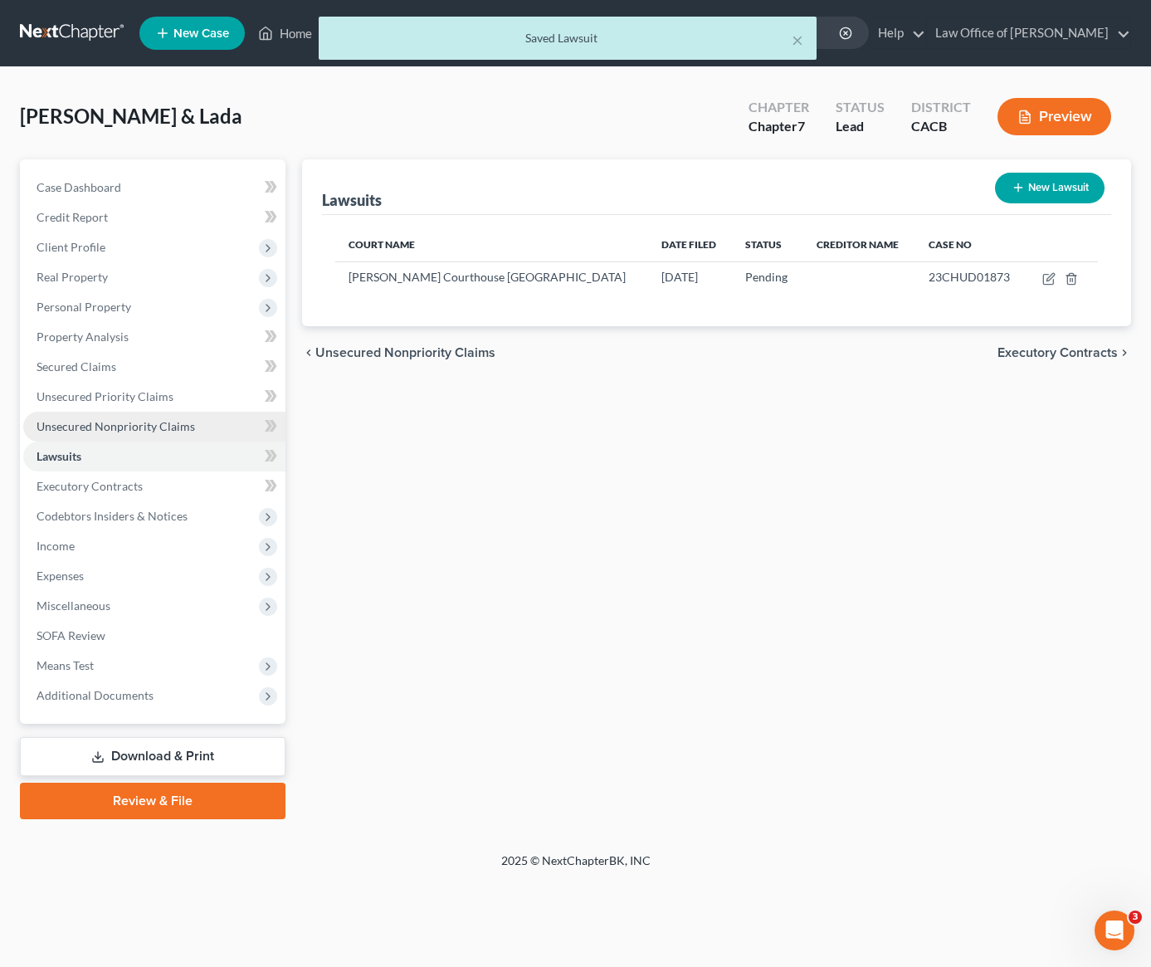
click at [134, 427] on span "Unsecured Nonpriority Claims" at bounding box center [116, 426] width 159 height 14
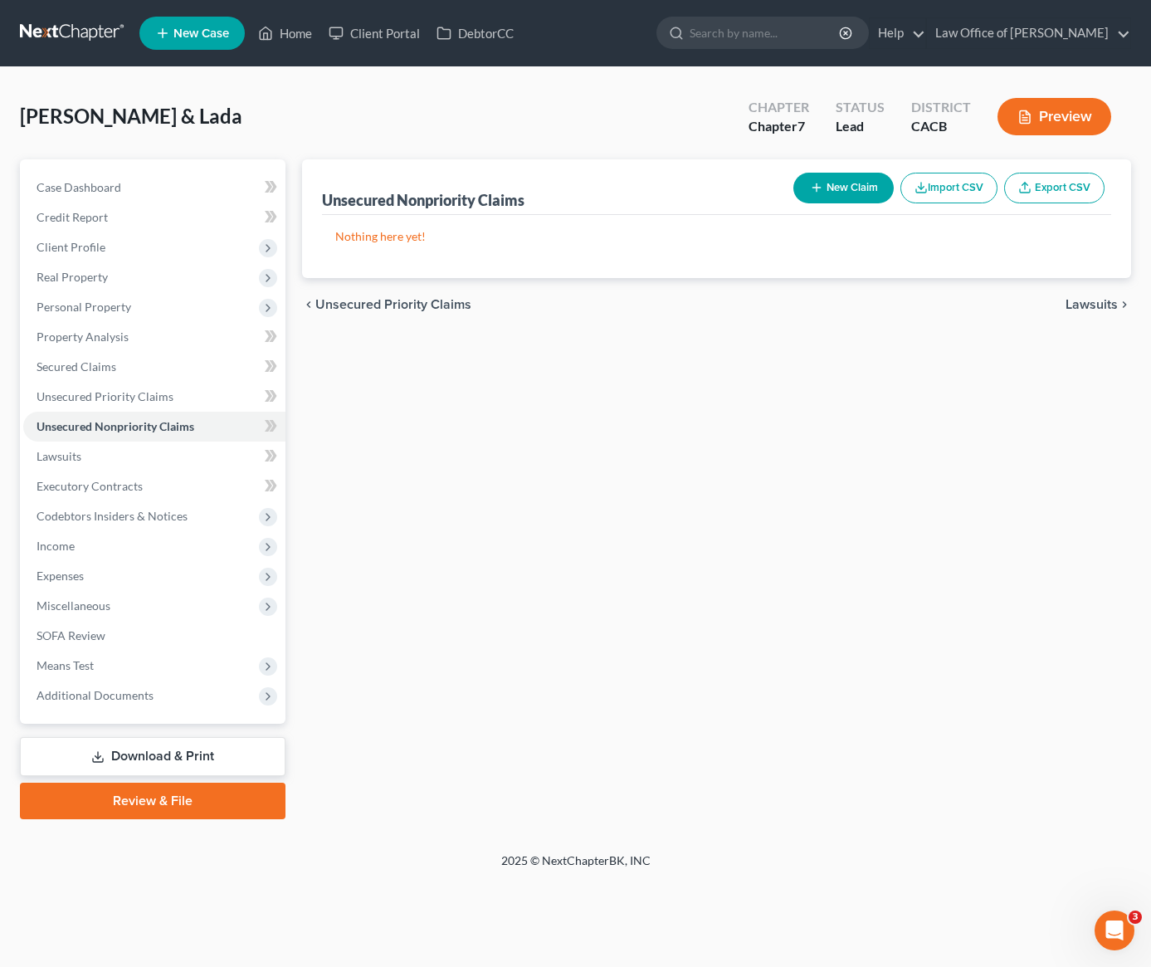
click at [858, 188] on button "New Claim" at bounding box center [844, 188] width 100 height 31
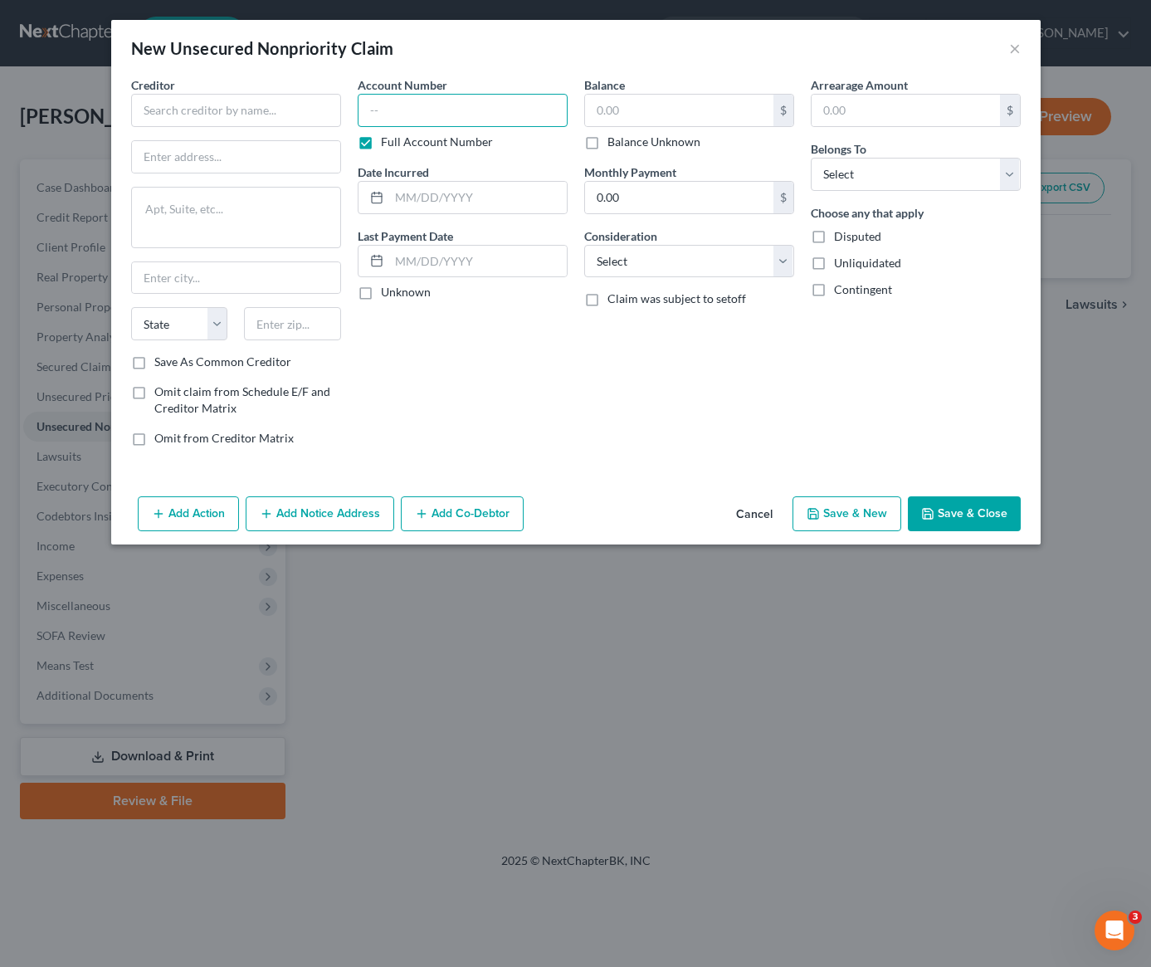
click at [446, 110] on input "text" at bounding box center [463, 110] width 210 height 33
paste input "23CHUD01873"
type input "23CHUD01873"
click at [682, 112] on input "text" at bounding box center [679, 111] width 188 height 32
type input "35,000"
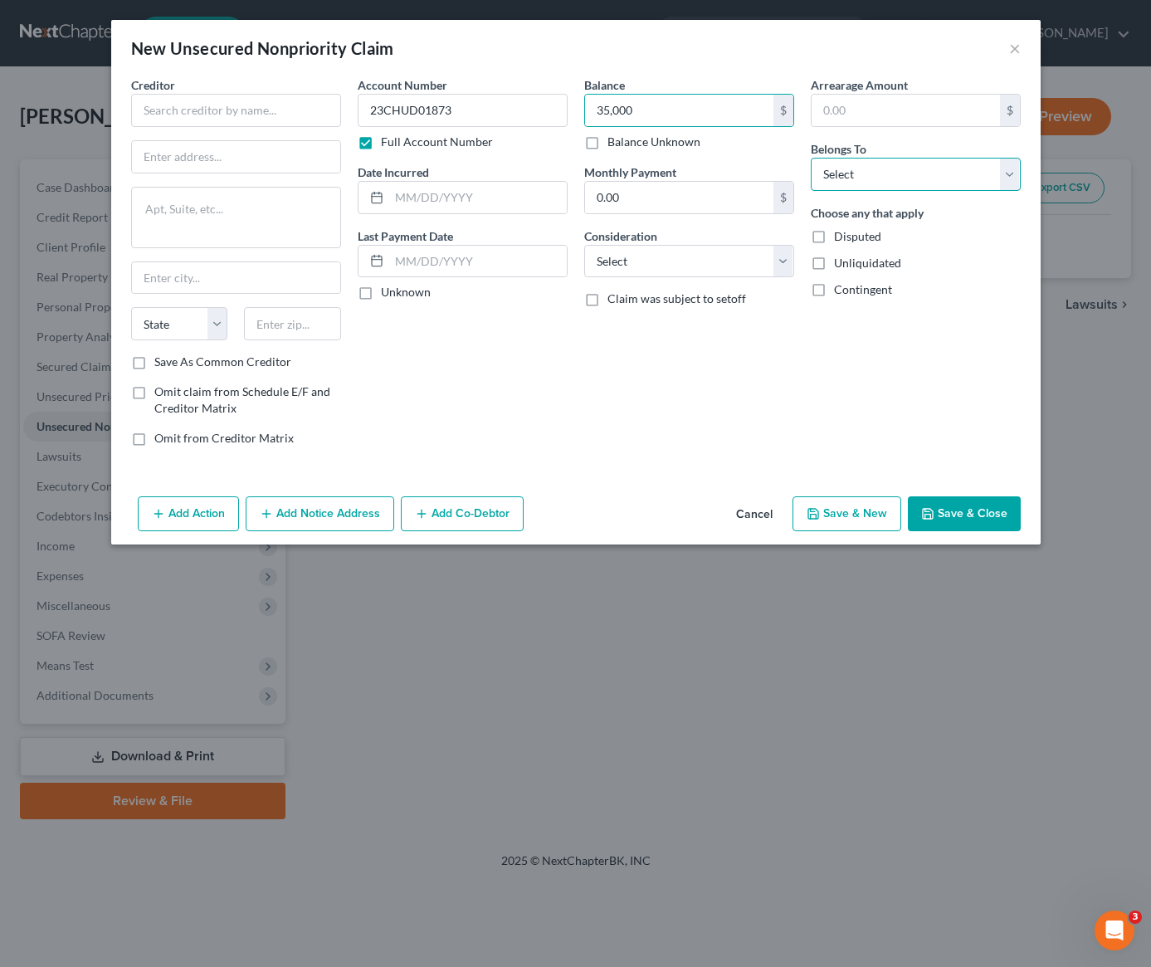
click at [889, 183] on select "Select Debtor 1 Only Debtor 2 Only Debtor 1 And Debtor 2 Only At Least One Of T…" at bounding box center [916, 174] width 210 height 33
select select "2"
click at [749, 254] on select "Select Cable / Satellite Services Collection Agency Credit Card Debt Debt Couns…" at bounding box center [689, 261] width 210 height 33
select select "14"
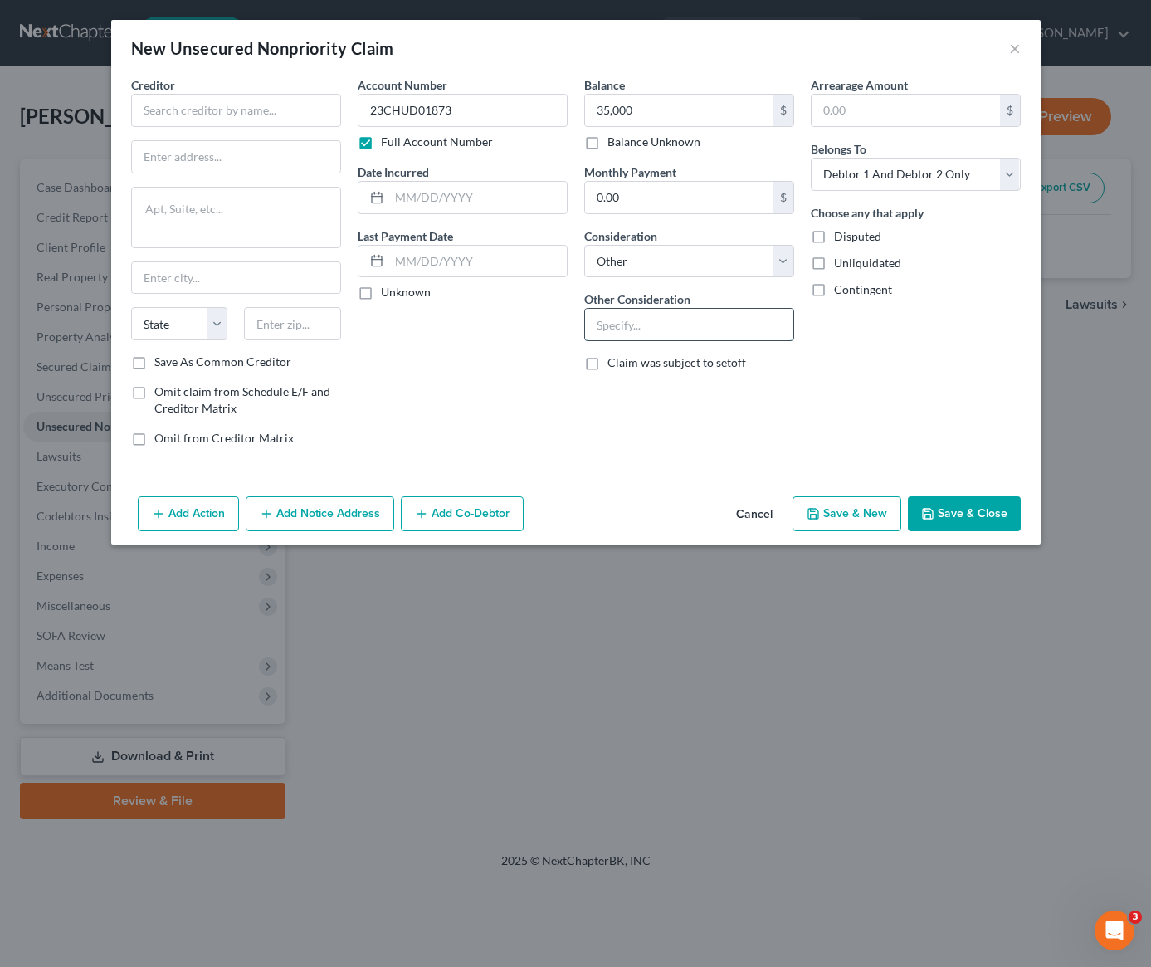
click at [641, 324] on input "text" at bounding box center [689, 325] width 208 height 32
type input "Judgement - Unlawful Detainer"
click at [444, 194] on input "text" at bounding box center [478, 198] width 178 height 32
type input "03/21/2025"
click at [241, 113] on input "text" at bounding box center [236, 110] width 210 height 33
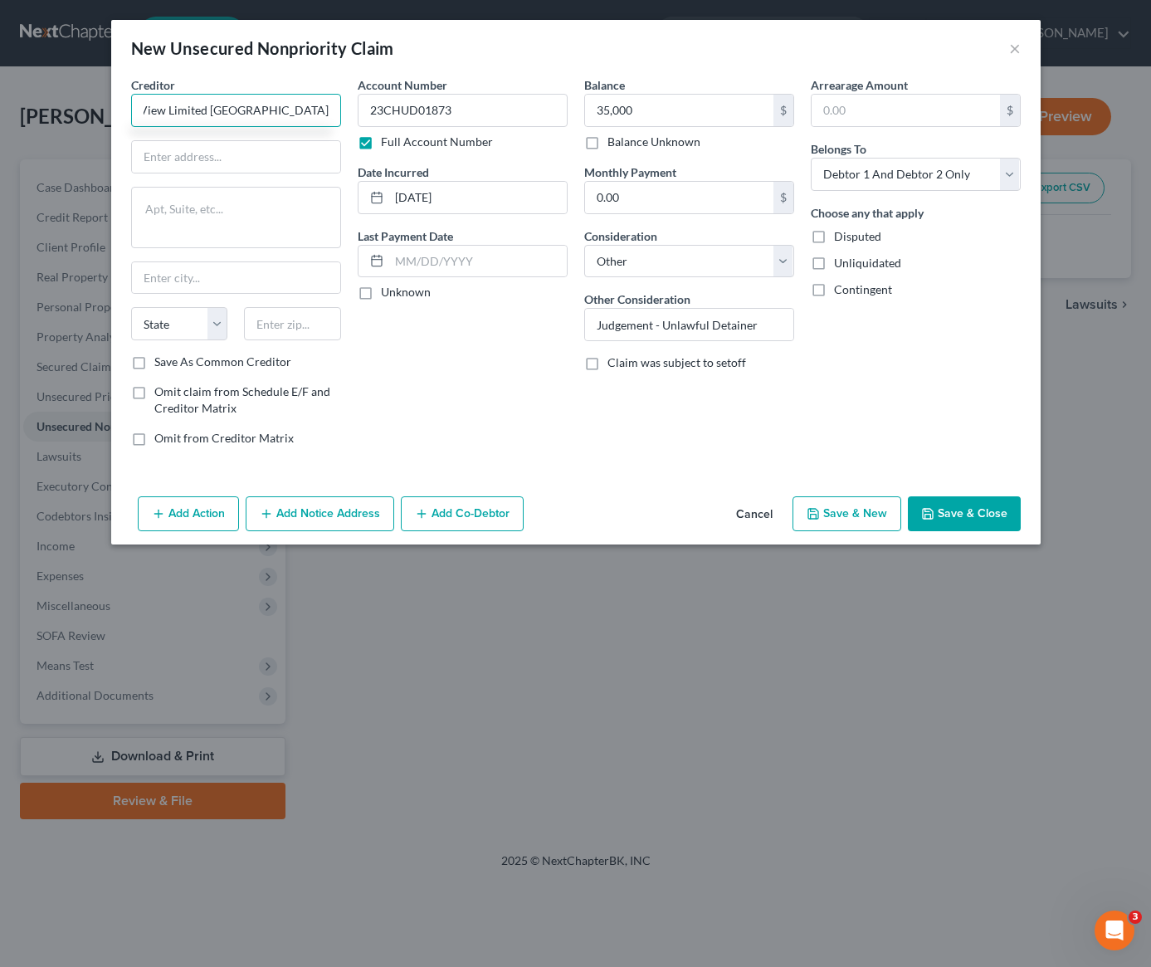
scroll to position [0, 58]
type input "Canyon View Limited DBA Canyon View Estates"
click at [276, 161] on input "text" at bounding box center [236, 157] width 208 height 32
paste input "20001 Canyon View Dr"
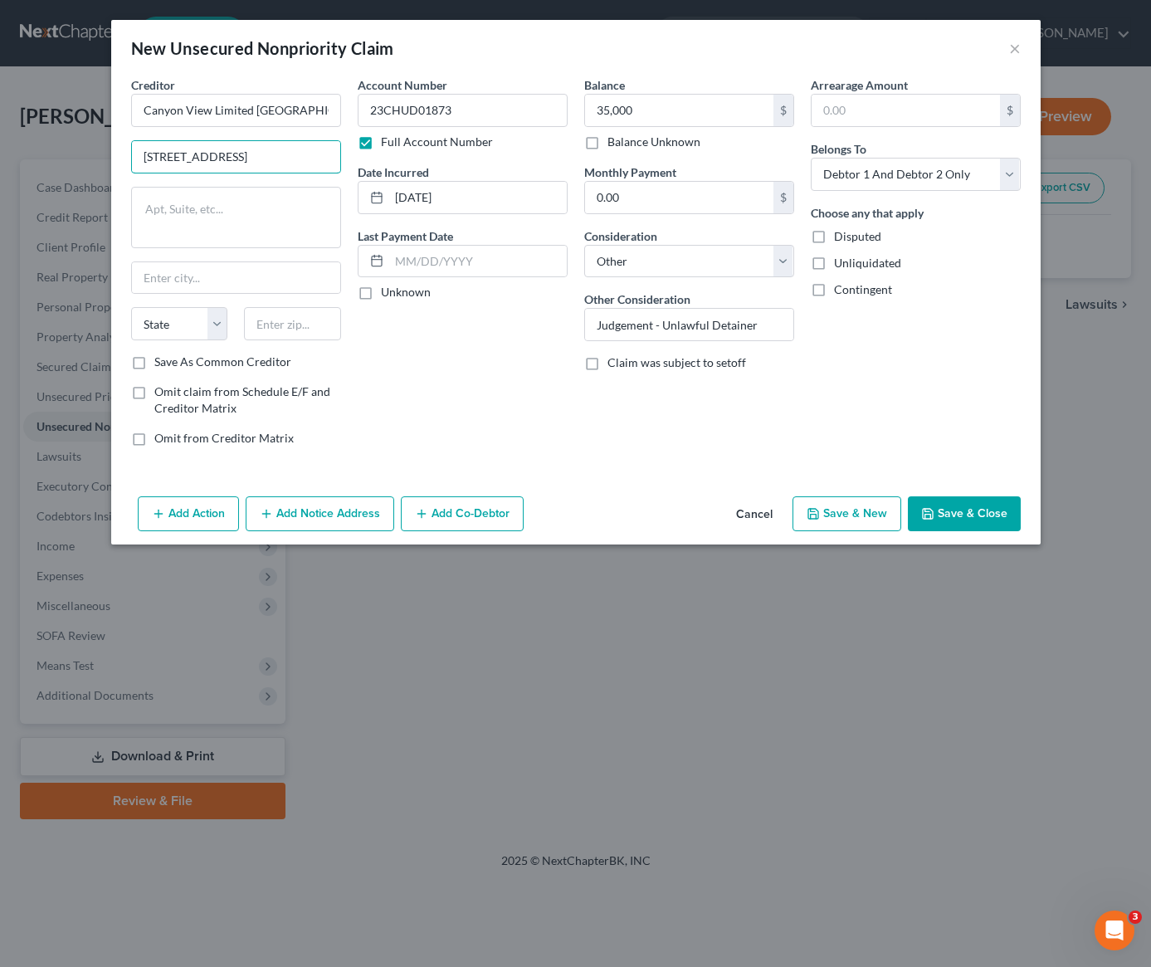
type input "20001 Canyon View Dr."
click at [292, 323] on input "text" at bounding box center [292, 323] width 97 height 33
type input "91351"
click at [481, 381] on div "Account Number 23CHUD01873 Full Account Number Date Incurred 03/21/2025 Last Pa…" at bounding box center [462, 268] width 227 height 384
type input "Canyon Country"
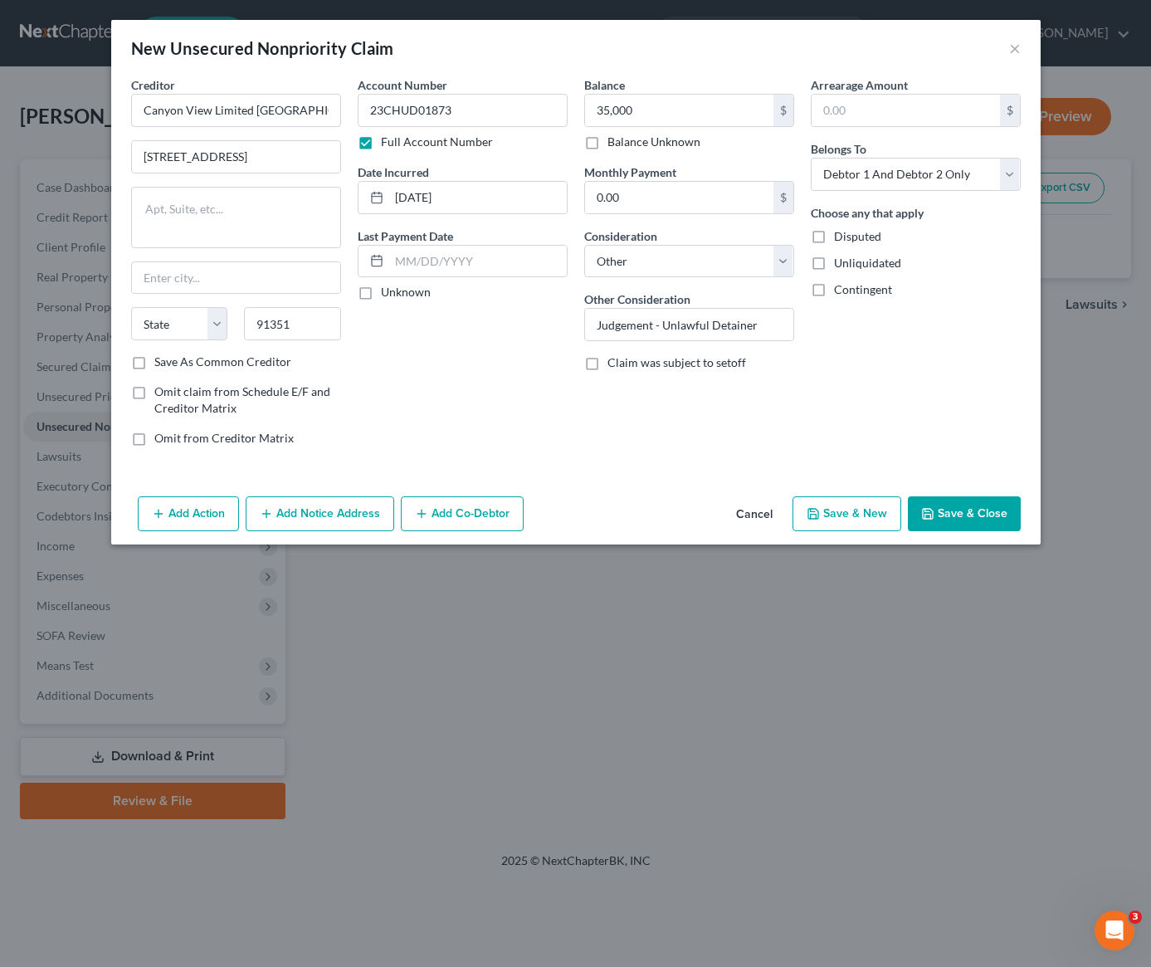
select select "4"
click at [345, 518] on button "Add Notice Address" at bounding box center [320, 513] width 149 height 35
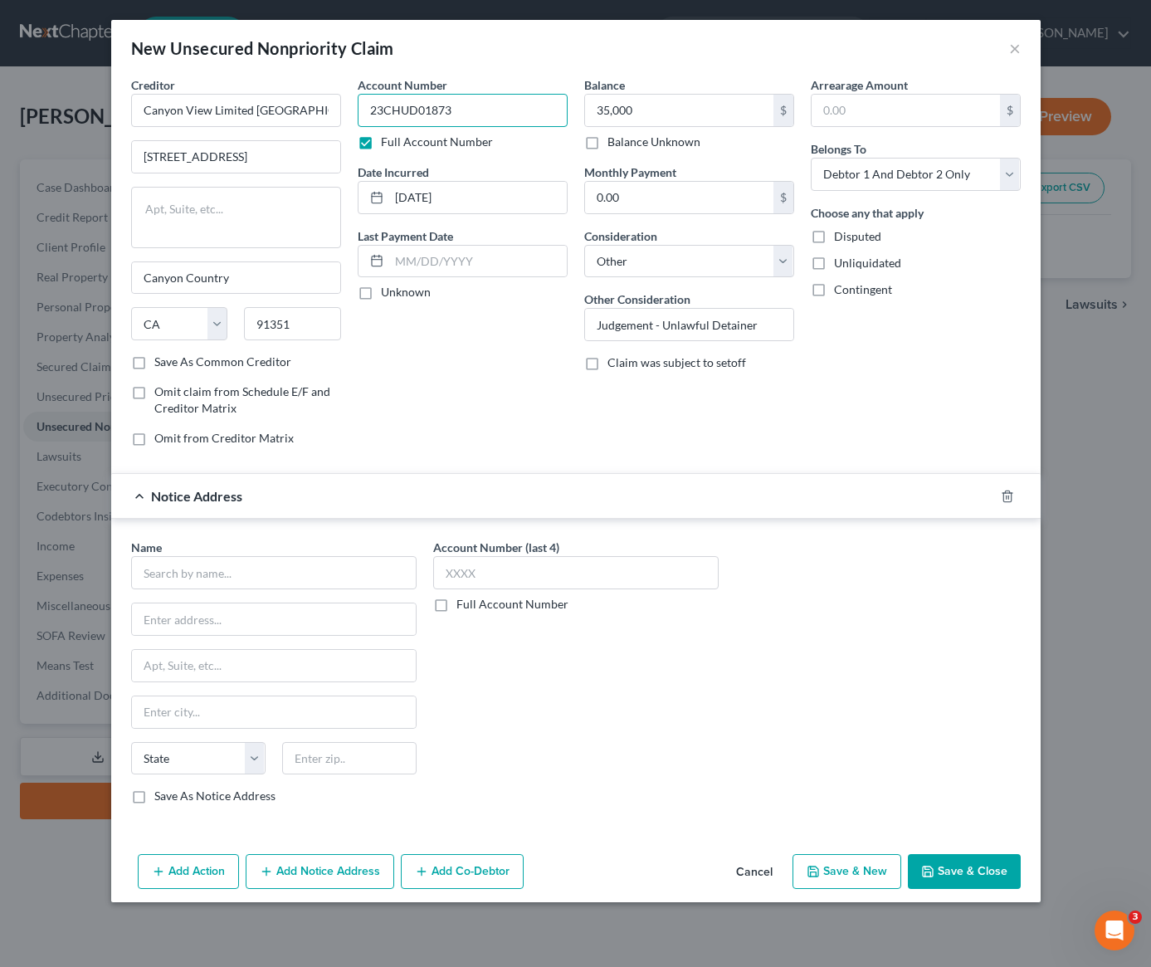
drag, startPoint x: 457, startPoint y: 111, endPoint x: 371, endPoint y: 112, distance: 86.3
click at [371, 112] on input "23CHUD01873" at bounding box center [463, 110] width 210 height 33
click at [467, 343] on div "Account Number 23CHUD01873 Full Account Number Date Incurred 03/21/2025 Last Pa…" at bounding box center [462, 268] width 227 height 384
click at [1009, 496] on icon "button" at bounding box center [1007, 496] width 13 height 13
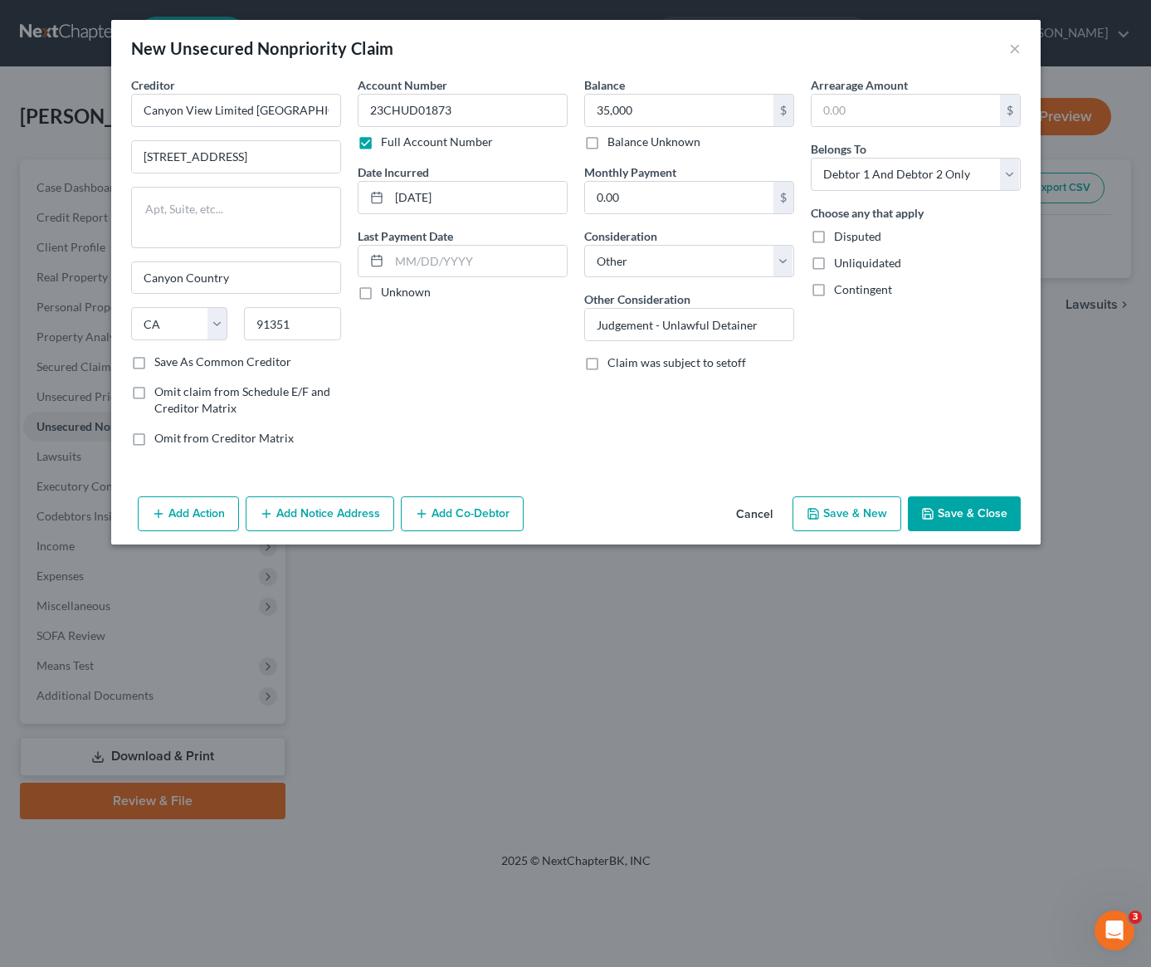
click at [460, 373] on div "Account Number 23CHUD01873 Full Account Number Date Incurred 03/21/2025 Last Pa…" at bounding box center [462, 268] width 227 height 384
click at [154, 363] on label "Save As Common Creditor" at bounding box center [222, 362] width 137 height 17
click at [161, 363] on input "Save As Common Creditor" at bounding box center [166, 359] width 11 height 11
click at [960, 519] on button "Save & Close" at bounding box center [964, 513] width 113 height 35
checkbox input "false"
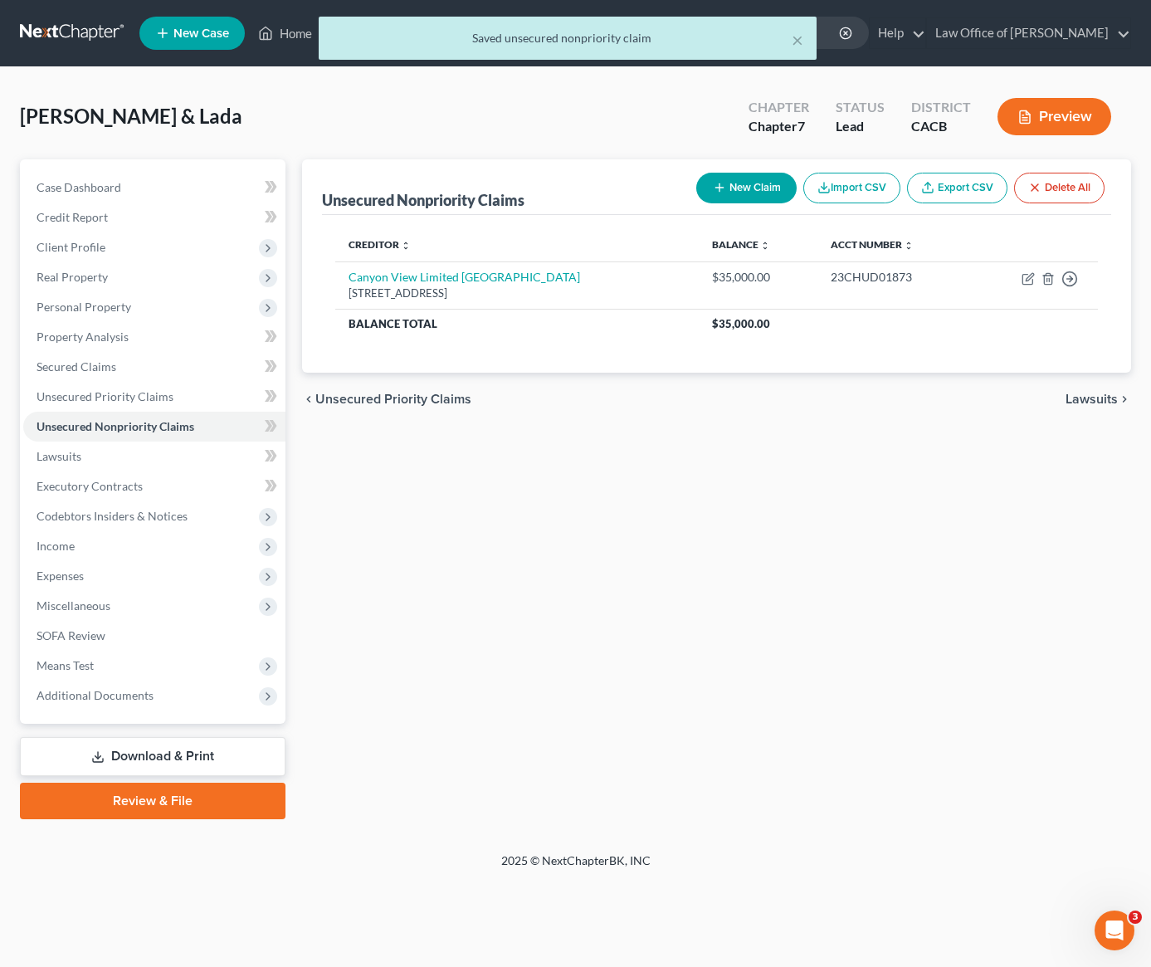
click at [414, 443] on div "Unsecured Nonpriority Claims New Claim Import CSV Export CSV Delete All Credito…" at bounding box center [717, 489] width 846 height 660
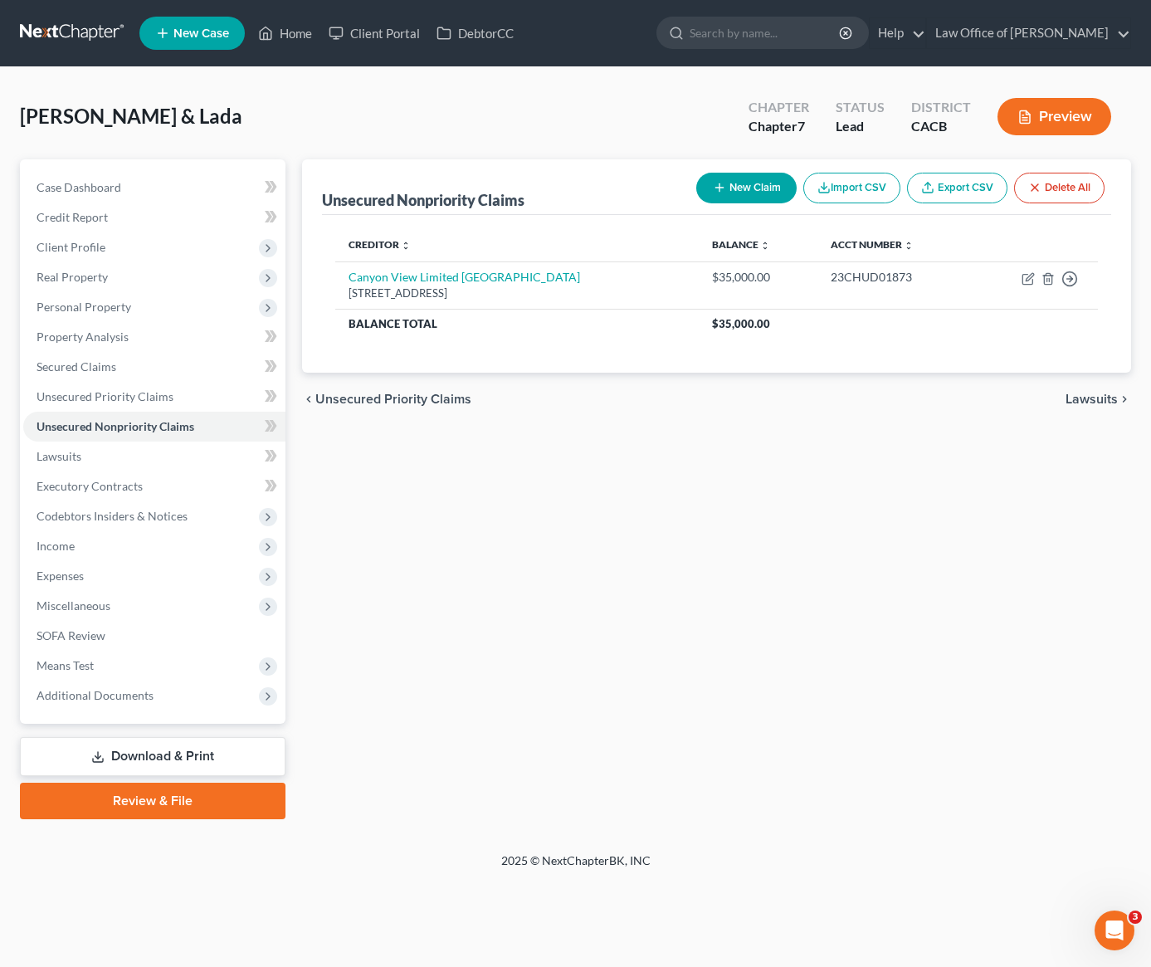
click at [395, 476] on div "Unsecured Nonpriority Claims New Claim Import CSV Export CSV Delete All Credito…" at bounding box center [717, 489] width 846 height 660
click at [47, 37] on link at bounding box center [73, 33] width 106 height 30
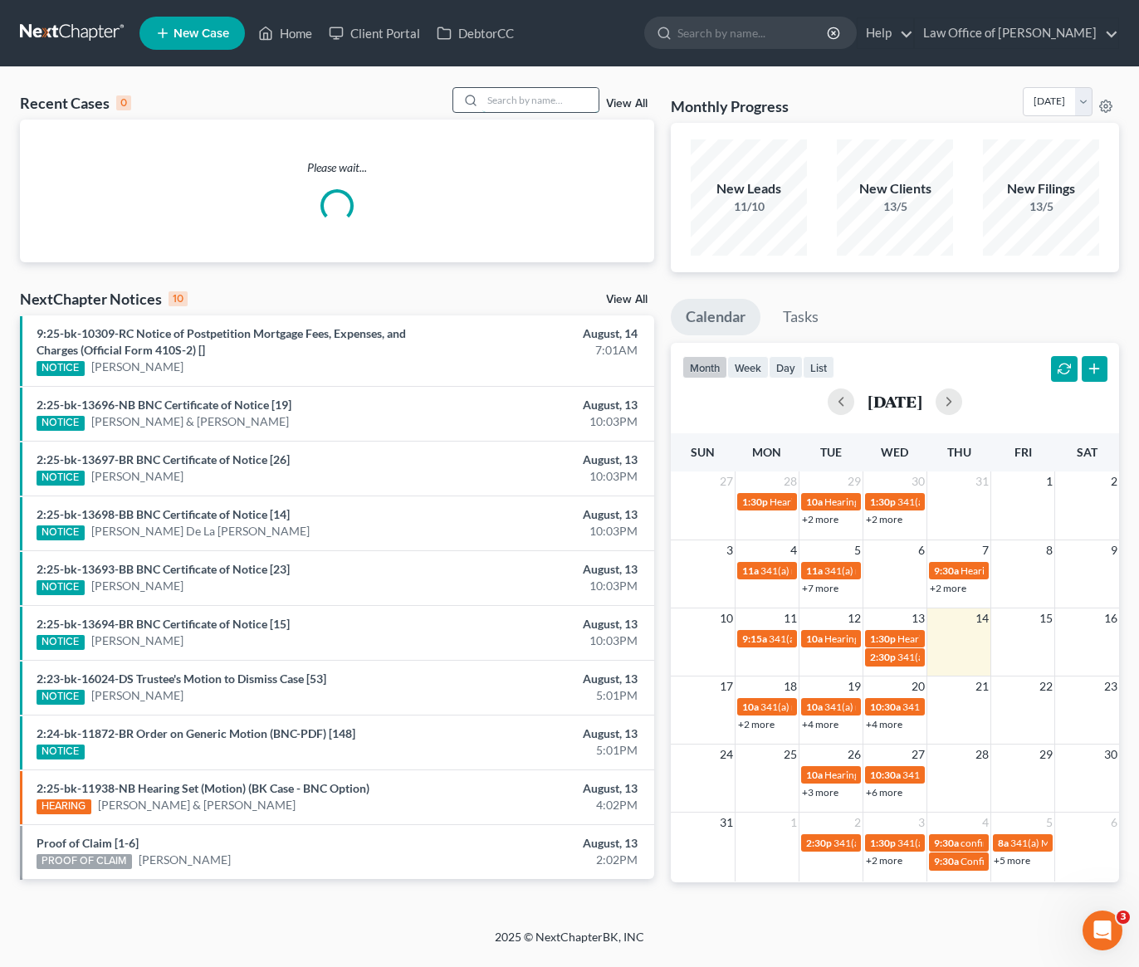
click at [546, 108] on input "search" at bounding box center [540, 100] width 116 height 24
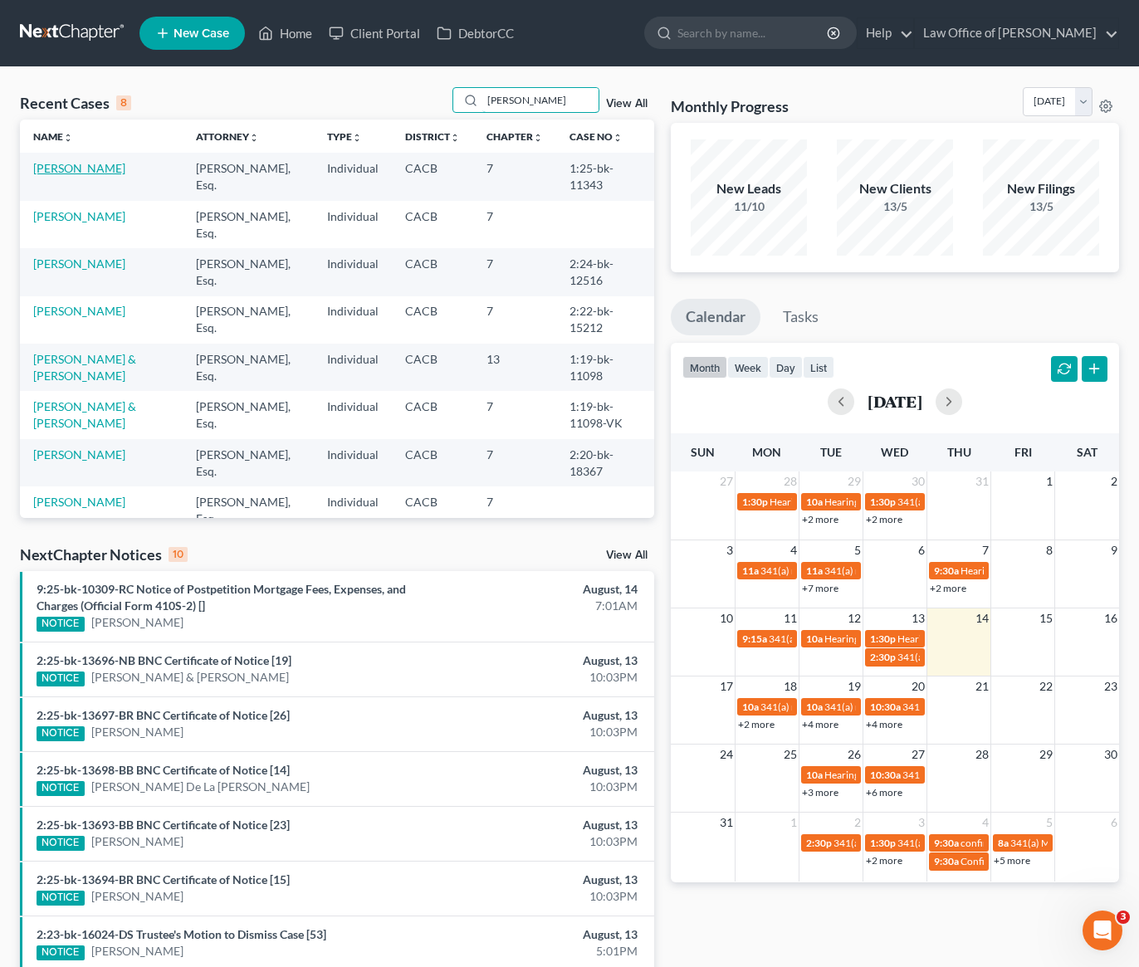
type input "fran"
click at [55, 171] on link "Cerna, Francis" at bounding box center [79, 168] width 92 height 14
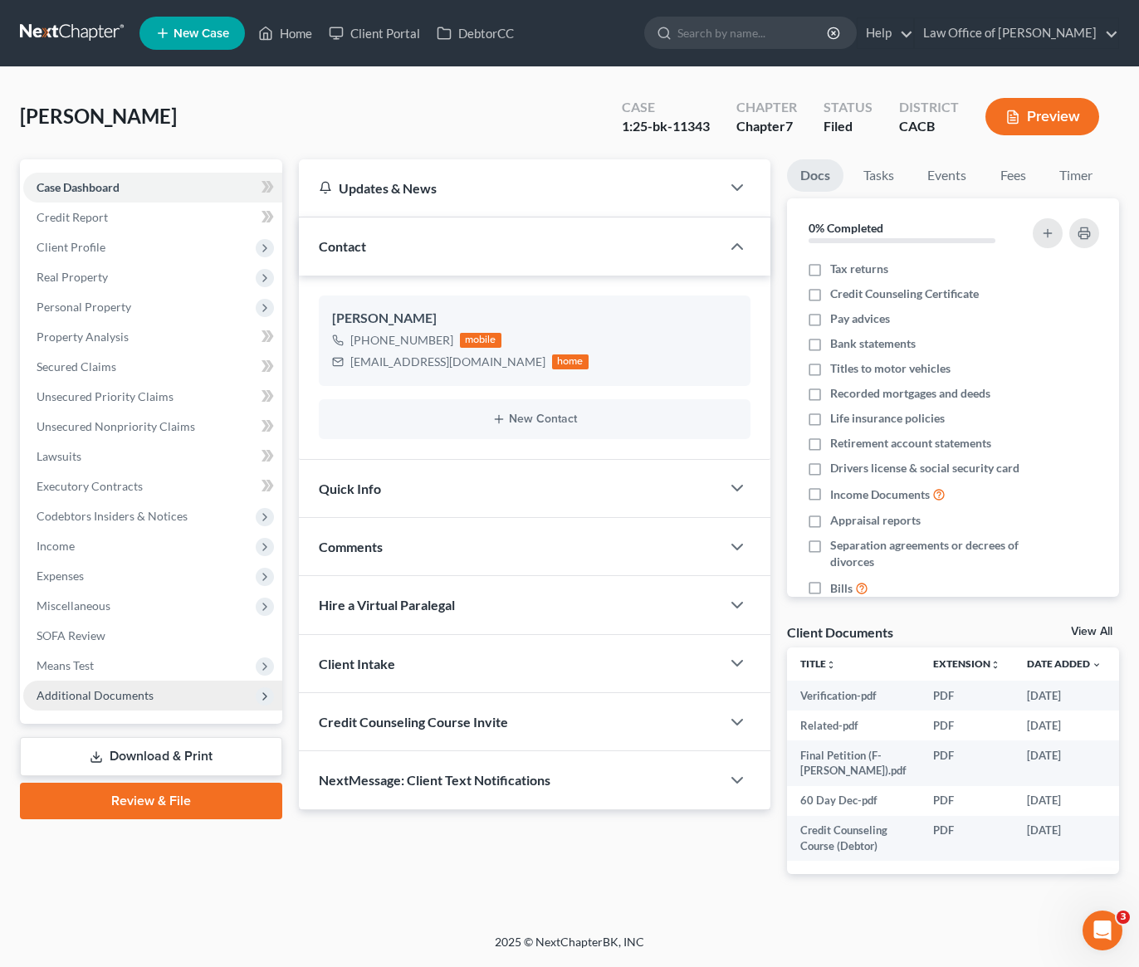
click at [108, 694] on span "Additional Documents" at bounding box center [95, 695] width 117 height 14
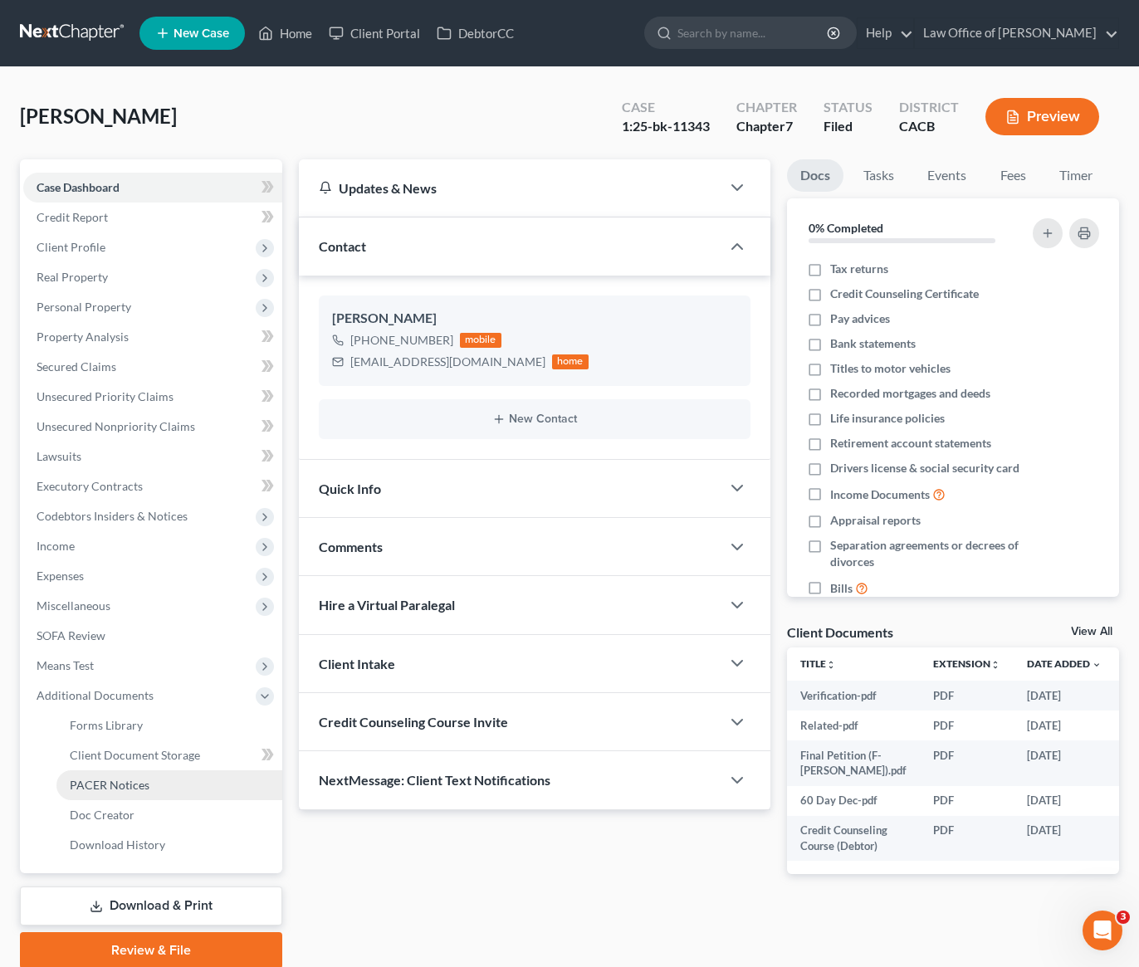
click at [131, 783] on span "PACER Notices" at bounding box center [110, 785] width 80 height 14
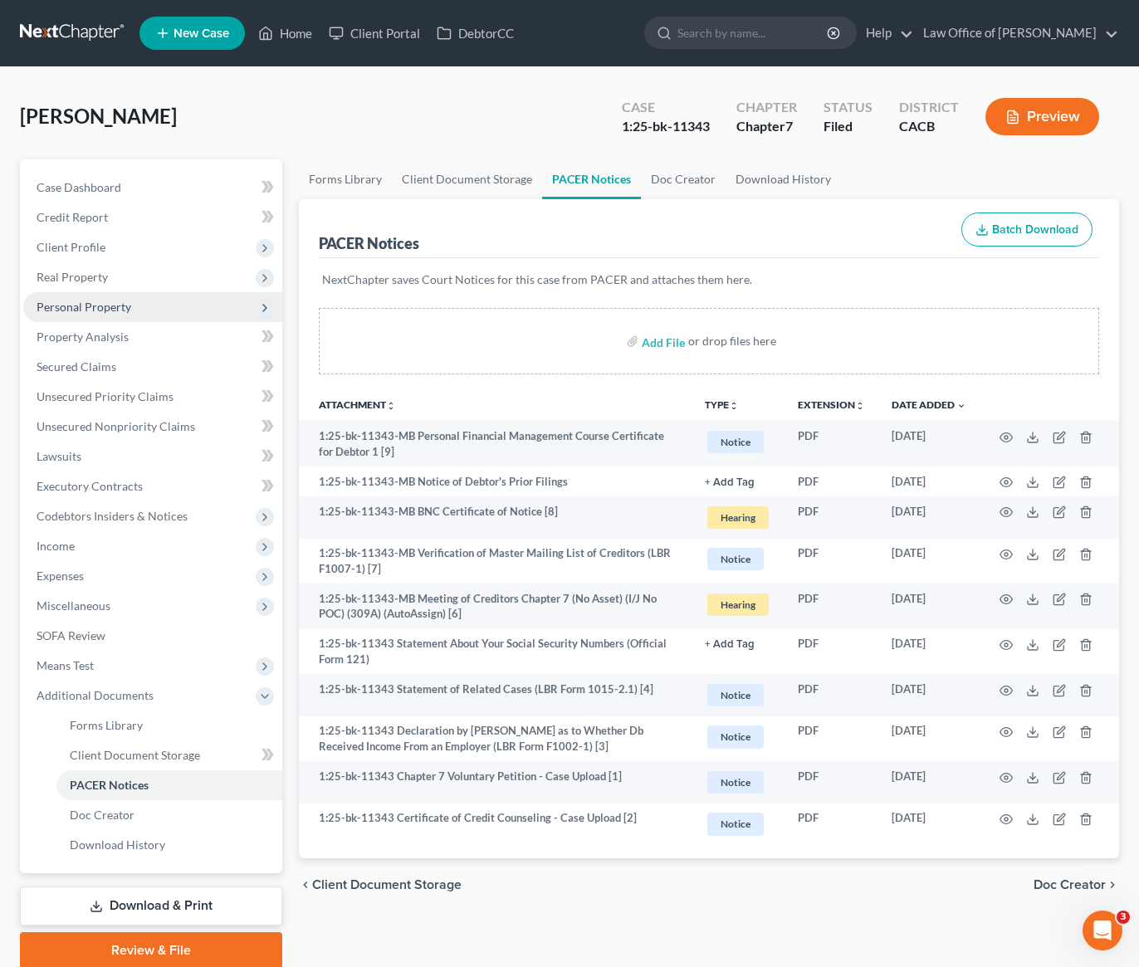
click at [111, 310] on span "Personal Property" at bounding box center [84, 307] width 95 height 14
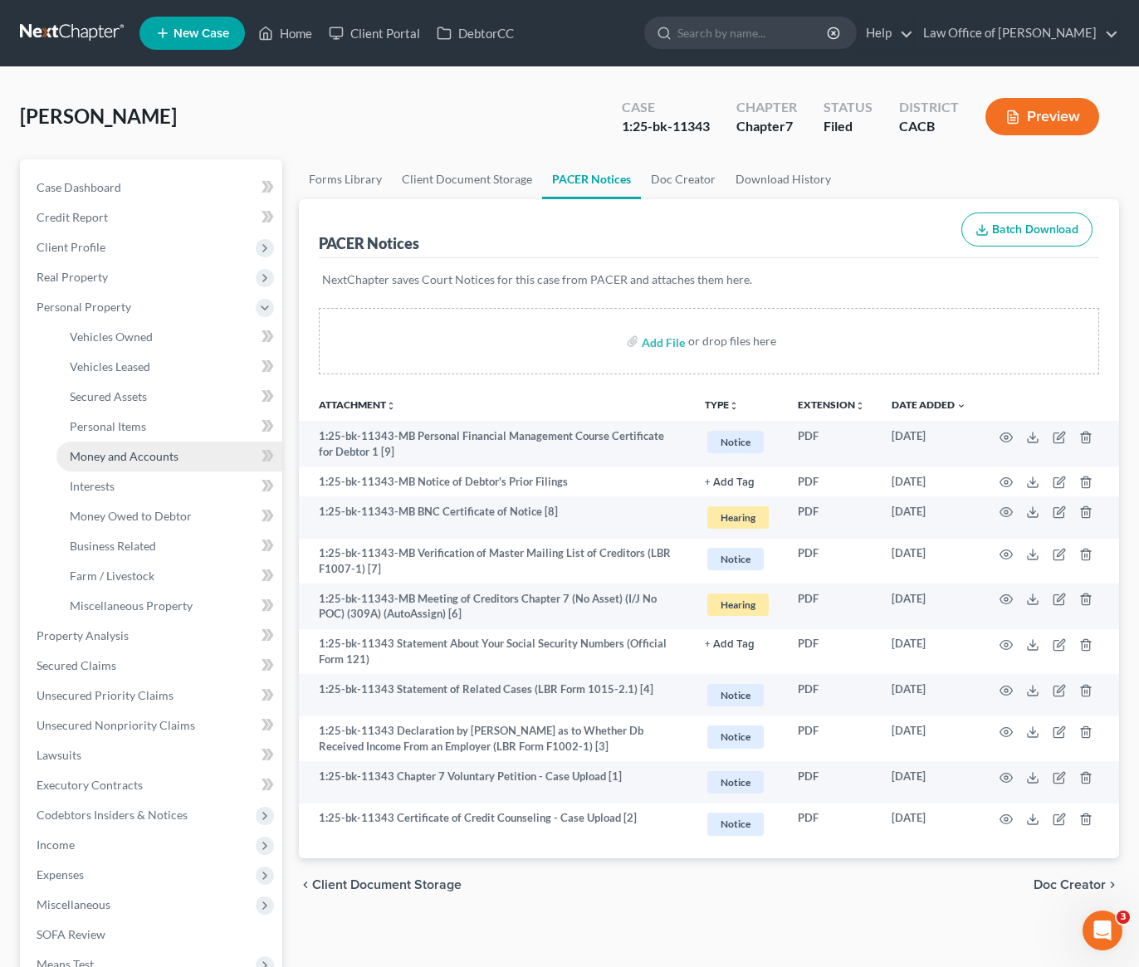
click at [134, 463] on link "Money and Accounts" at bounding box center [169, 457] width 226 height 30
